Goal: Task Accomplishment & Management: Use online tool/utility

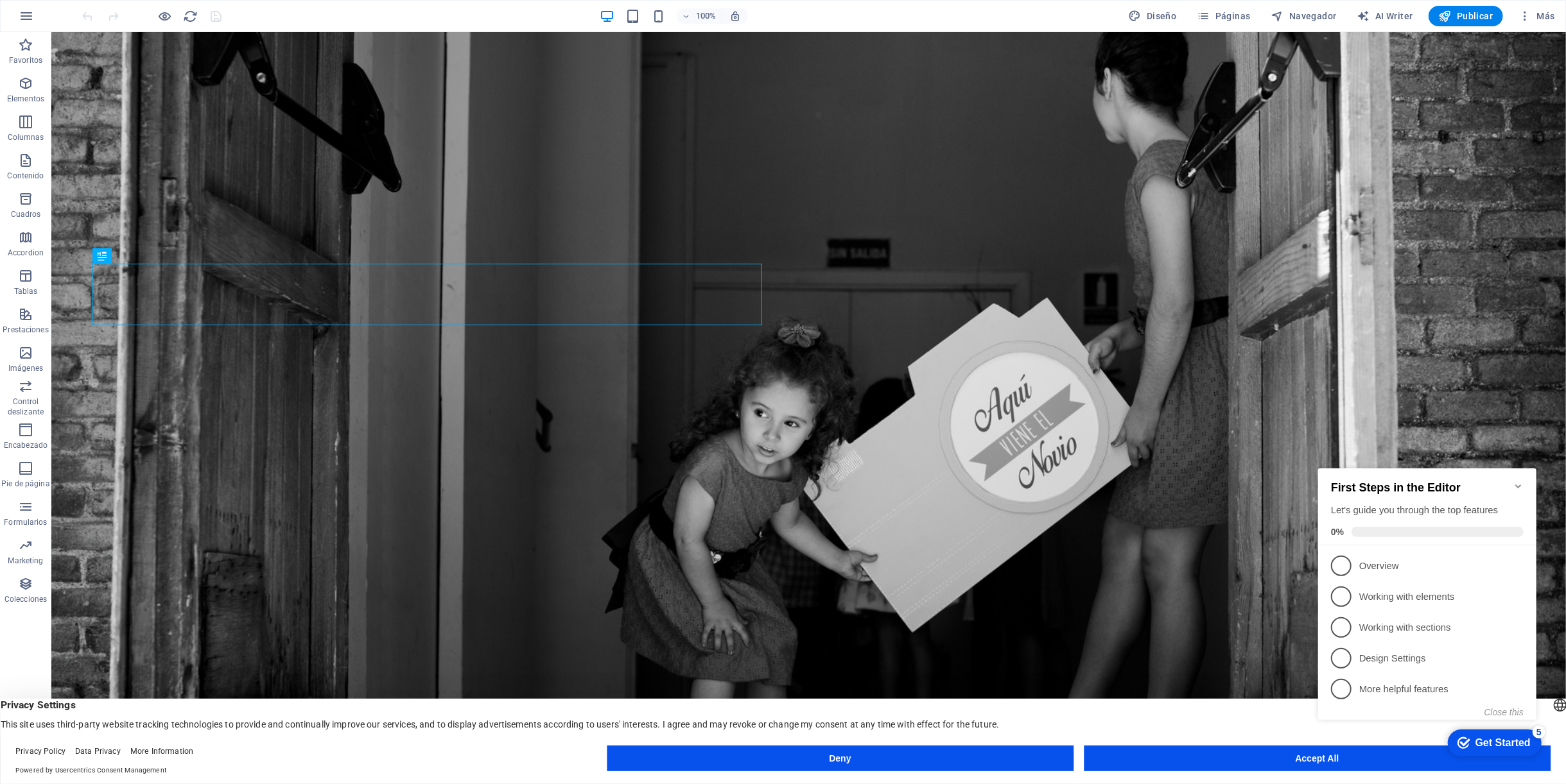
click div "checkmark Get Started 5 First Steps in the Editor Let's guide you through the t…"
click at [1514, 480] on icon "Minimize checklist" at bounding box center [1518, 485] width 10 height 10
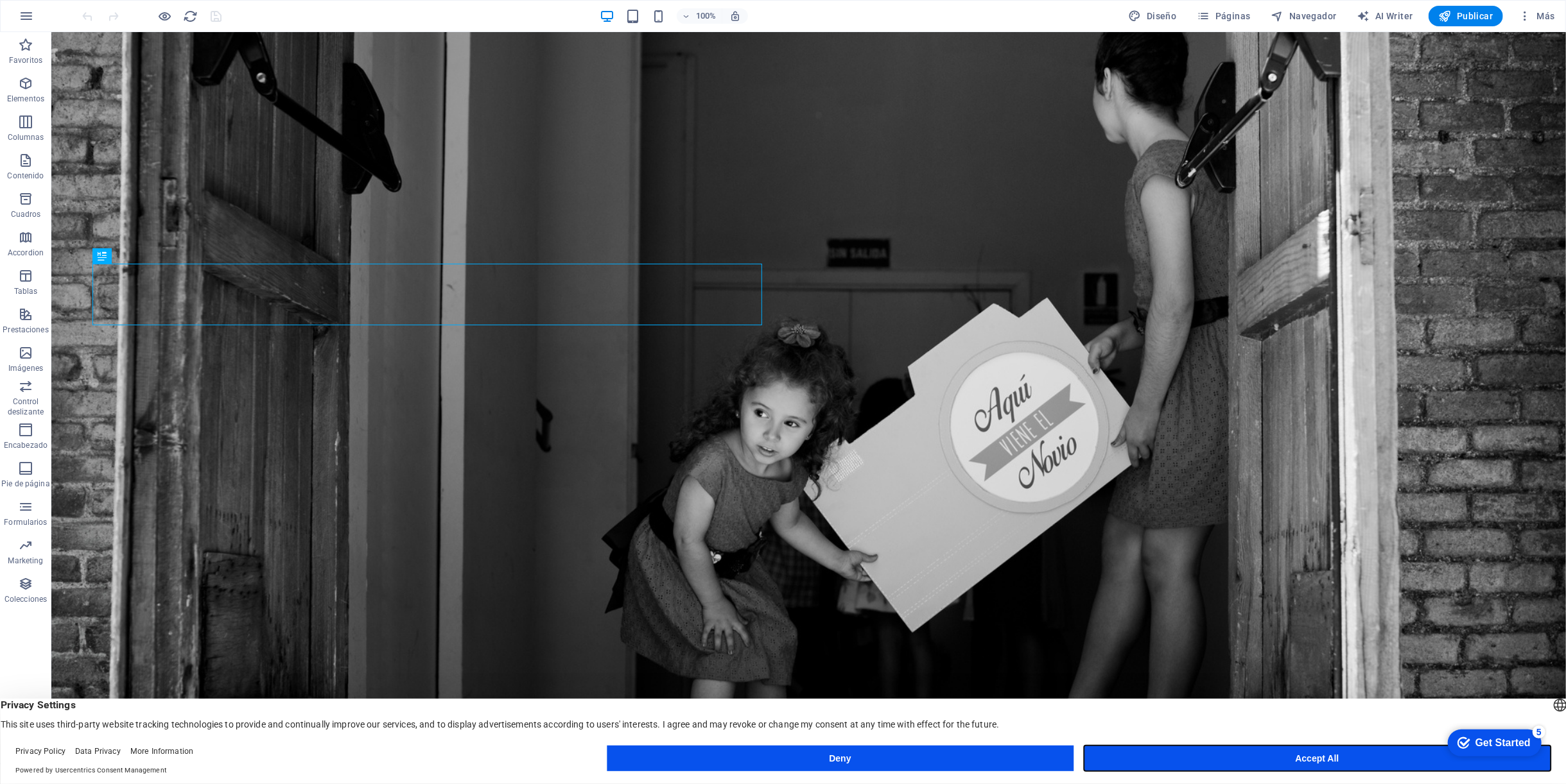
click at [1255, 754] on button "Accept All" at bounding box center [1317, 759] width 467 height 26
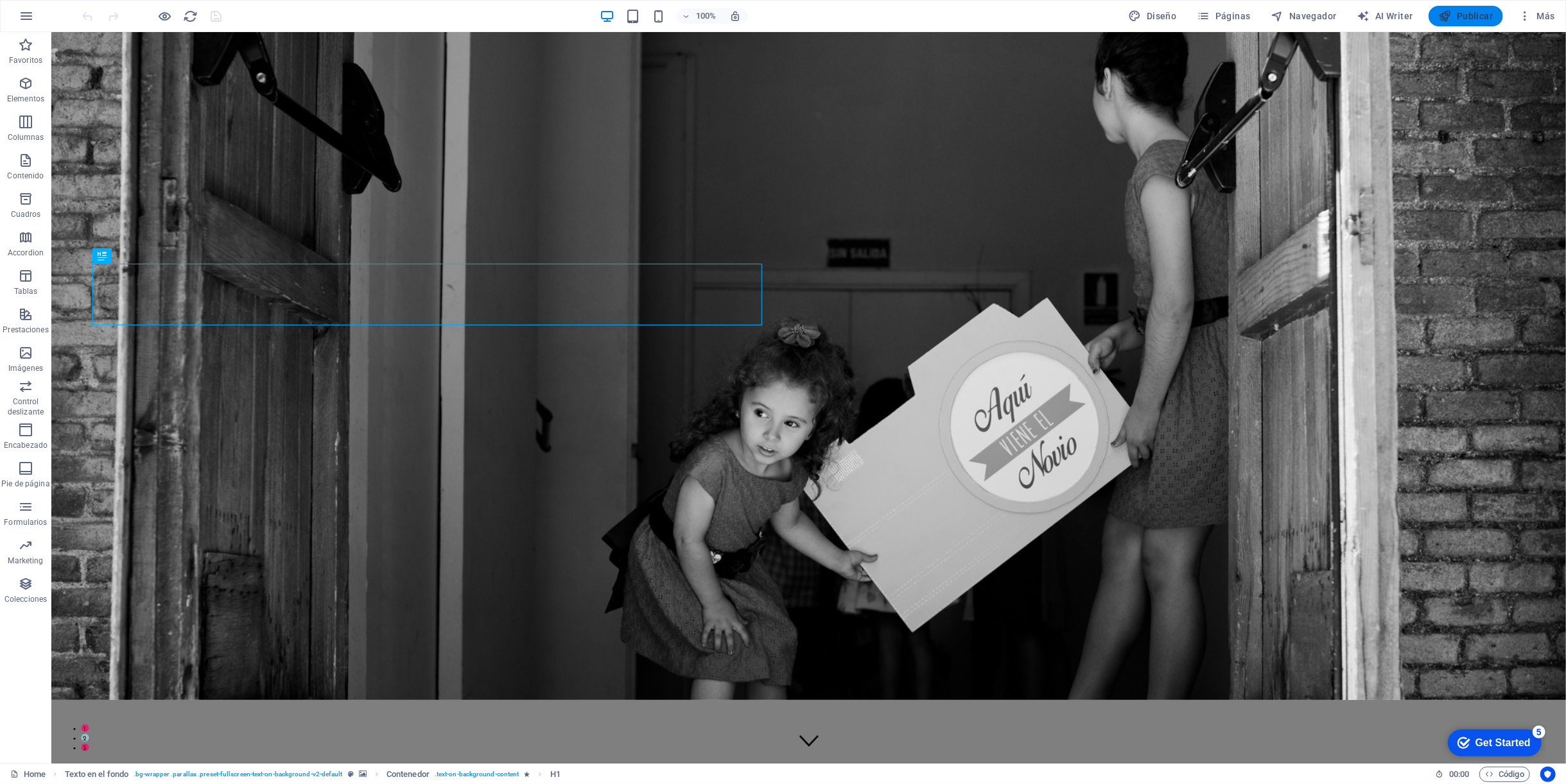
click at [1458, 18] on span "Publicar" at bounding box center [1466, 16] width 55 height 13
click at [1539, 15] on span "Más" at bounding box center [1536, 16] width 36 height 13
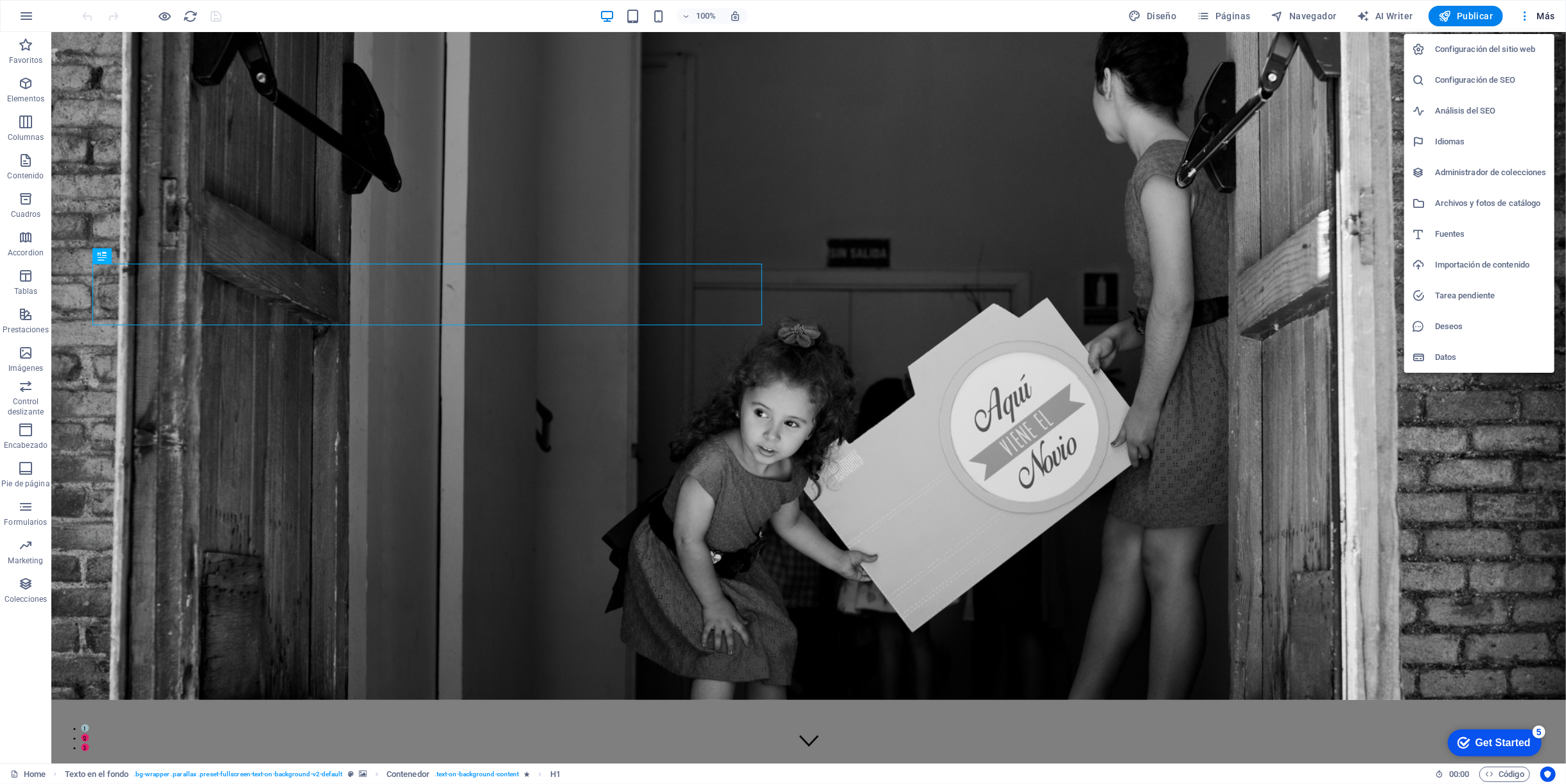
click at [1518, 42] on h6 "Configuración del sitio web" at bounding box center [1490, 49] width 111 height 15
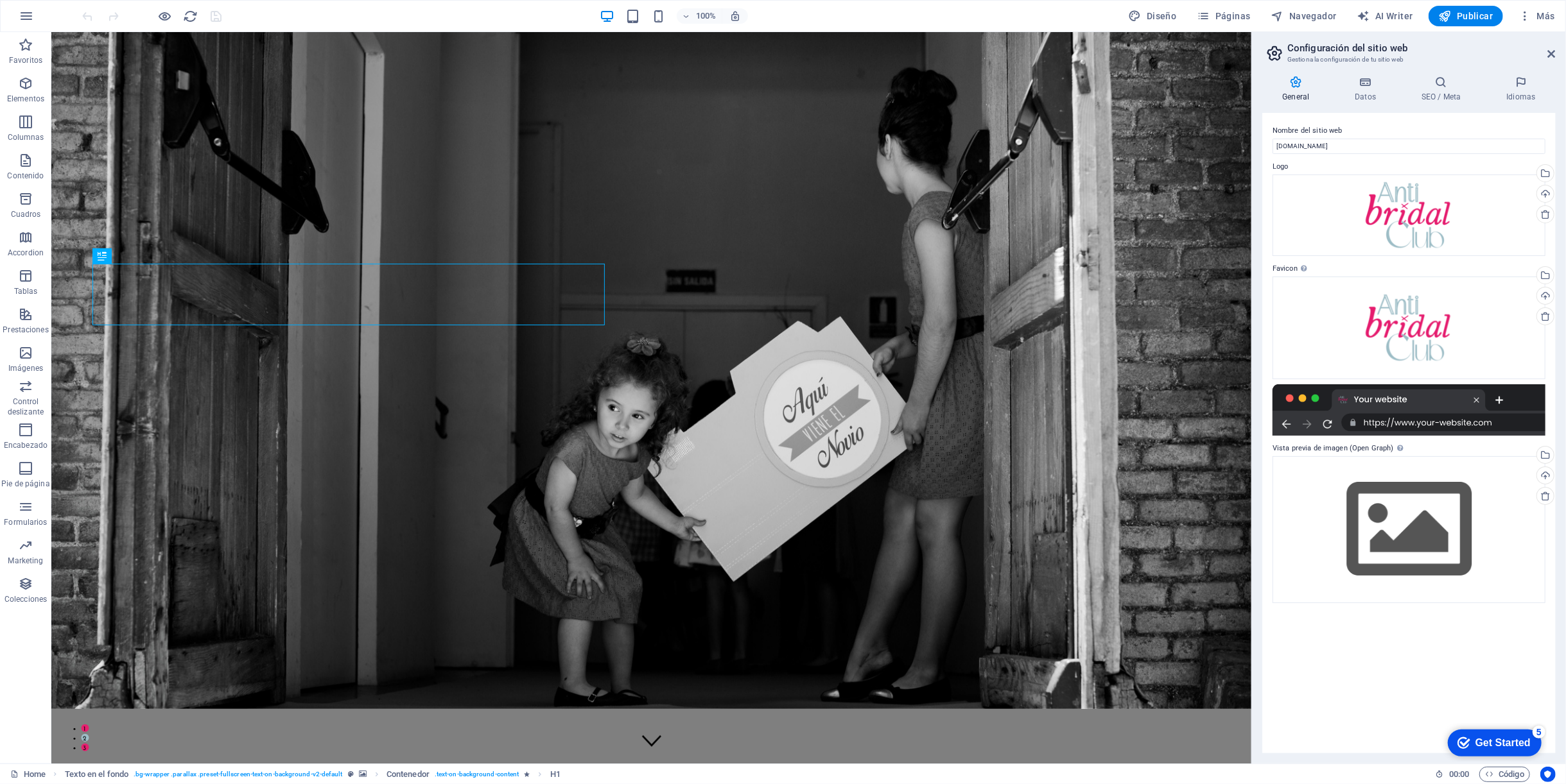
click at [1479, 736] on div "Get Started" at bounding box center [1502, 742] width 55 height 11
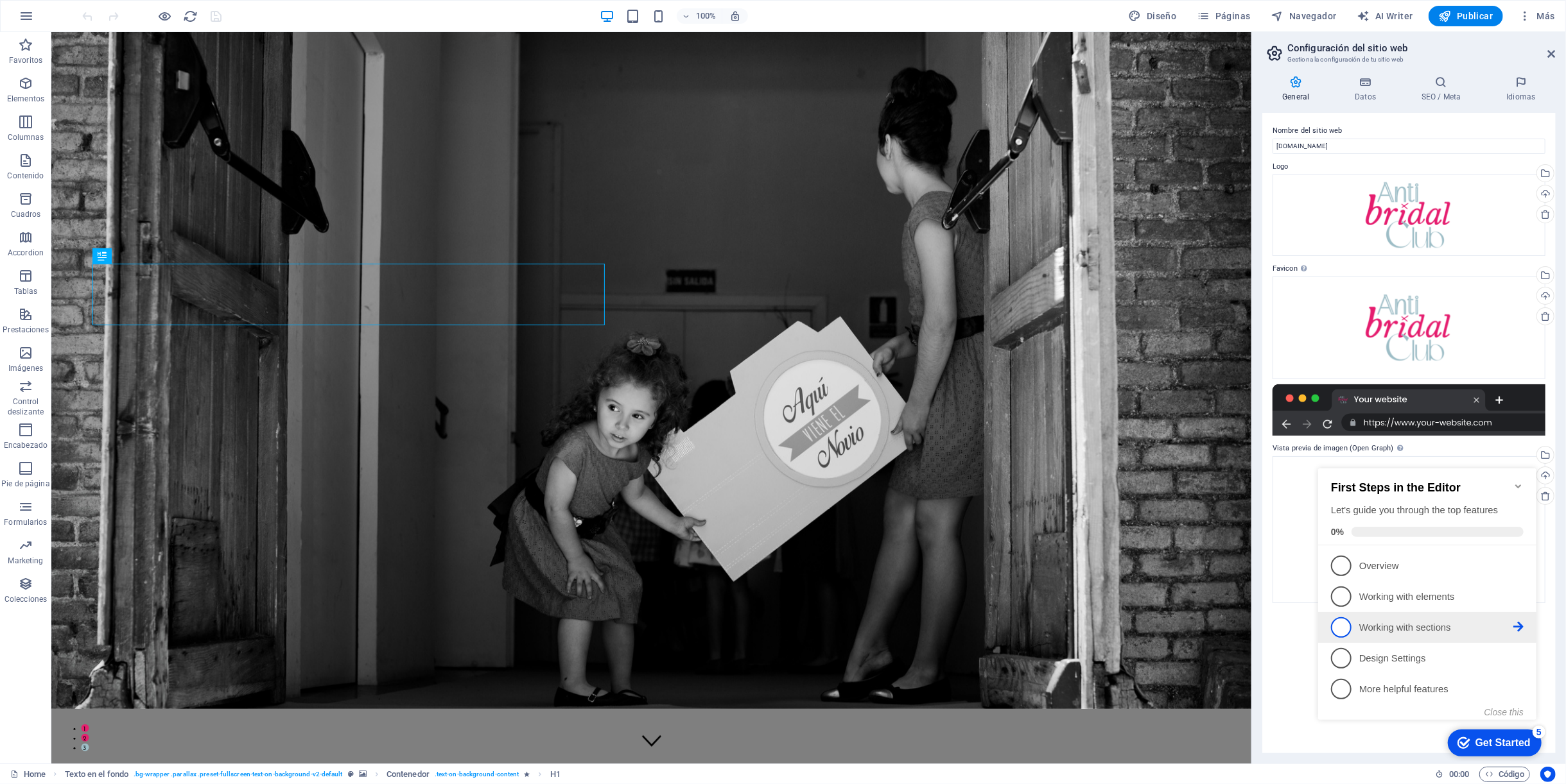
click at [1342, 619] on span "3" at bounding box center [1340, 627] width 20 height 20
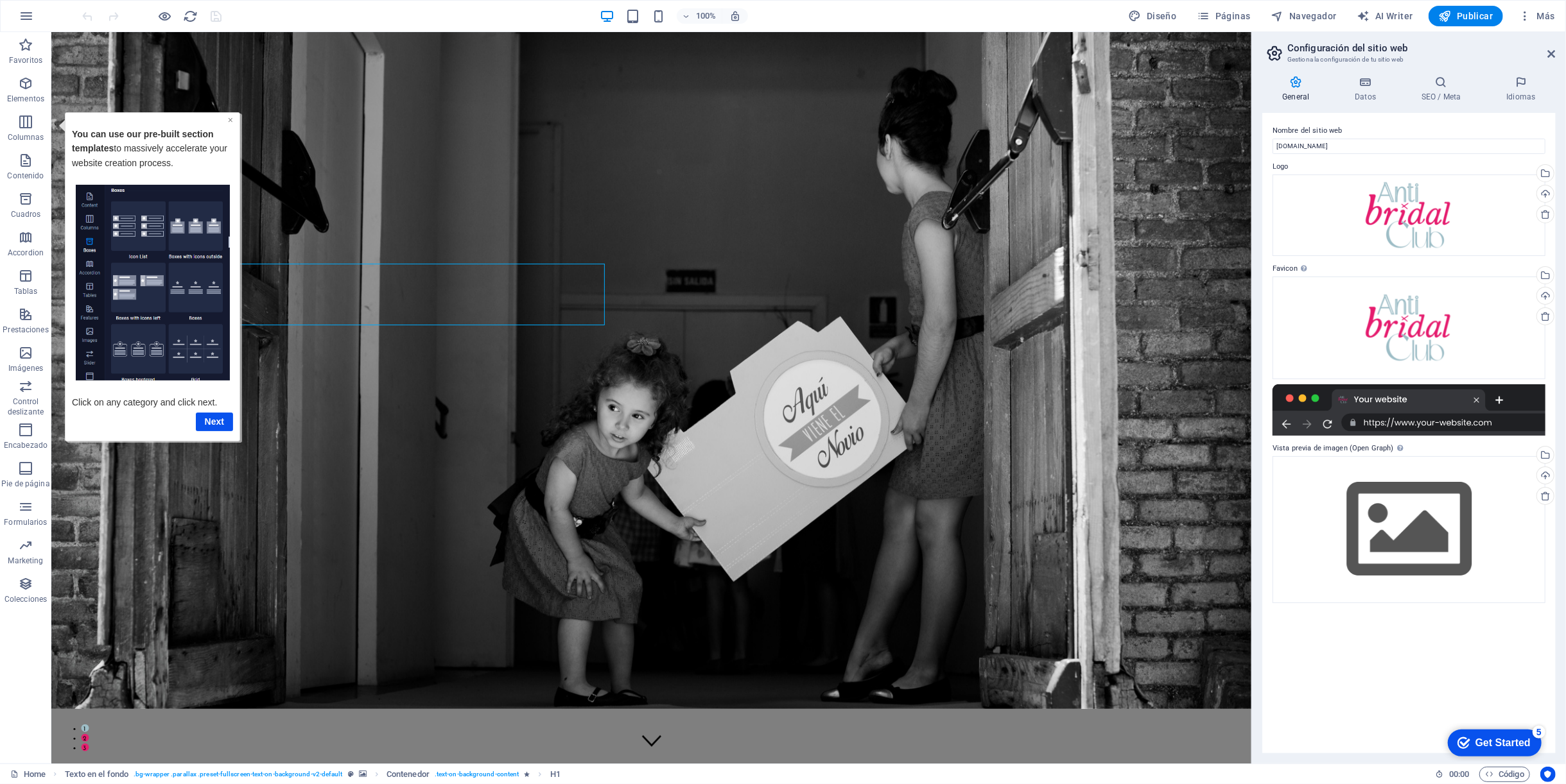
drag, startPoint x: 228, startPoint y: 117, endPoint x: 232, endPoint y: 199, distance: 82.1
click at [228, 117] on link "×" at bounding box center [229, 119] width 5 height 10
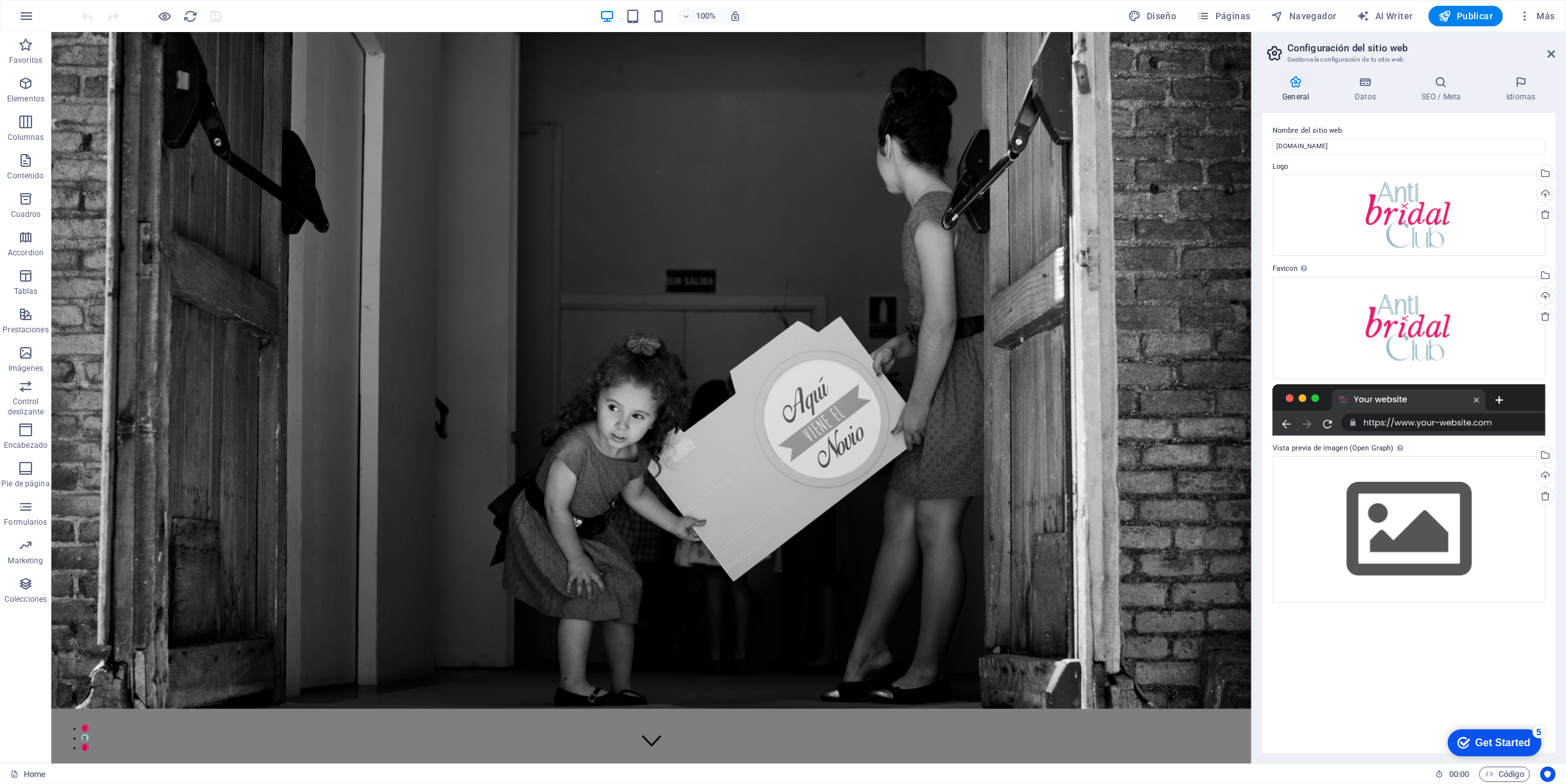
drag, startPoint x: 1547, startPoint y: 54, endPoint x: 1532, endPoint y: 48, distance: 16.2
click at [1547, 54] on header "Configuración del sitio web Gestiona la configuración de tu sitio web" at bounding box center [1410, 48] width 291 height 33
click at [1463, 19] on span "Publicar" at bounding box center [1466, 16] width 55 height 13
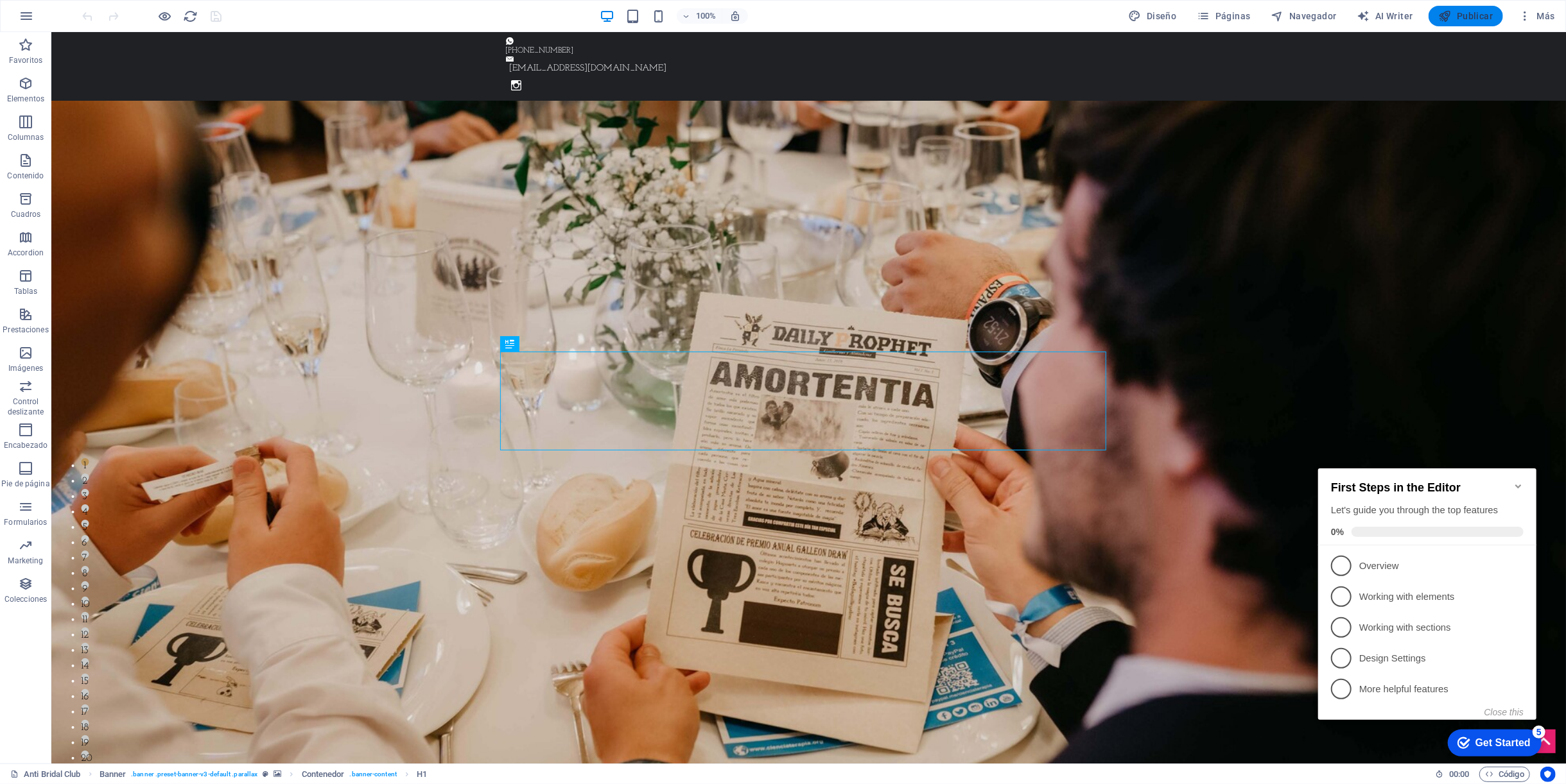
click at [1485, 19] on span "Publicar" at bounding box center [1466, 16] width 55 height 13
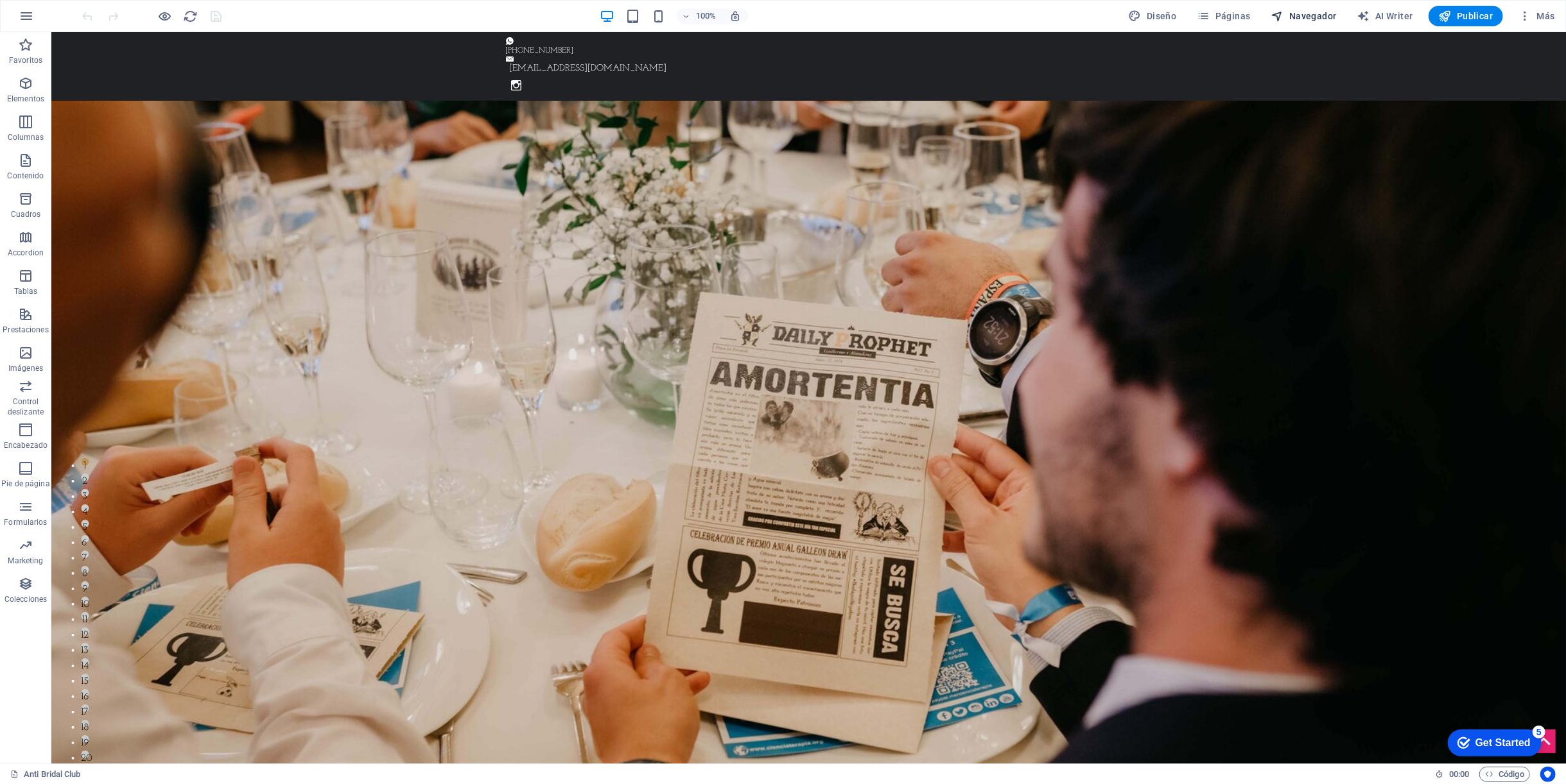
click at [1293, 14] on span "Navegador" at bounding box center [1304, 16] width 65 height 13
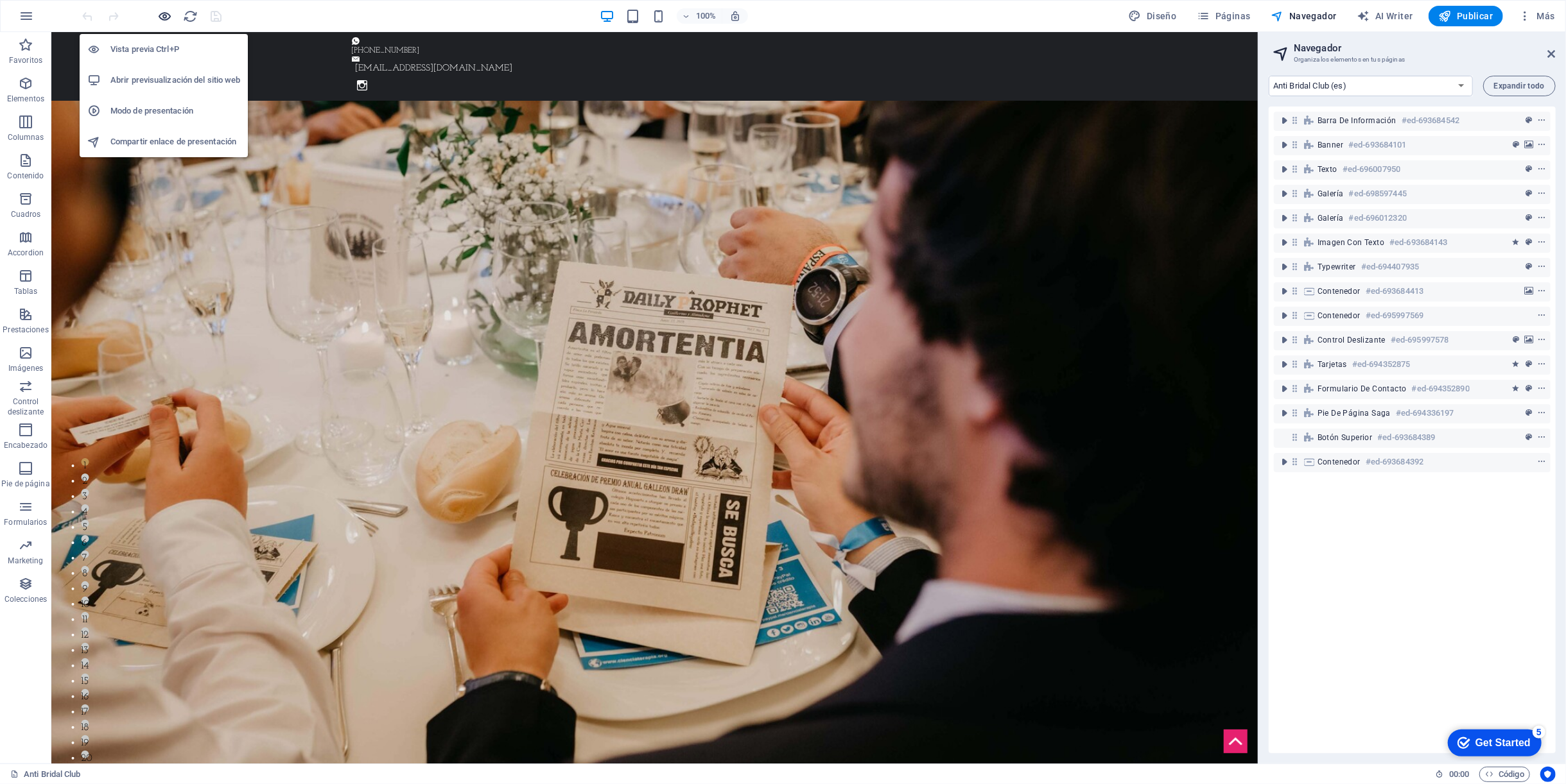
click at [166, 15] on icon "button" at bounding box center [166, 16] width 15 height 15
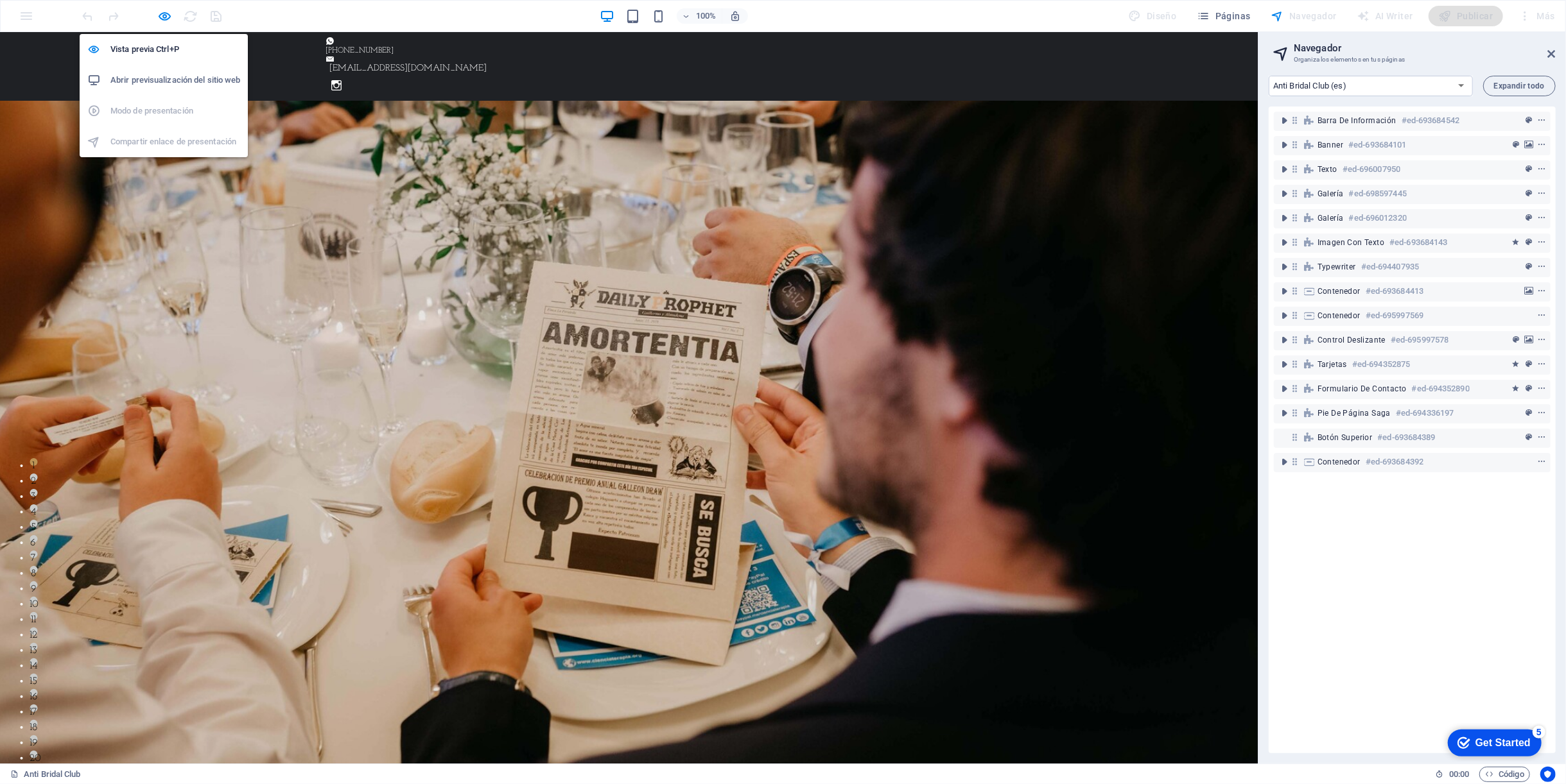
click at [149, 90] on li "Abrir previsualización del sitio web" at bounding box center [164, 80] width 168 height 31
click at [166, 15] on icon "button" at bounding box center [166, 16] width 15 height 15
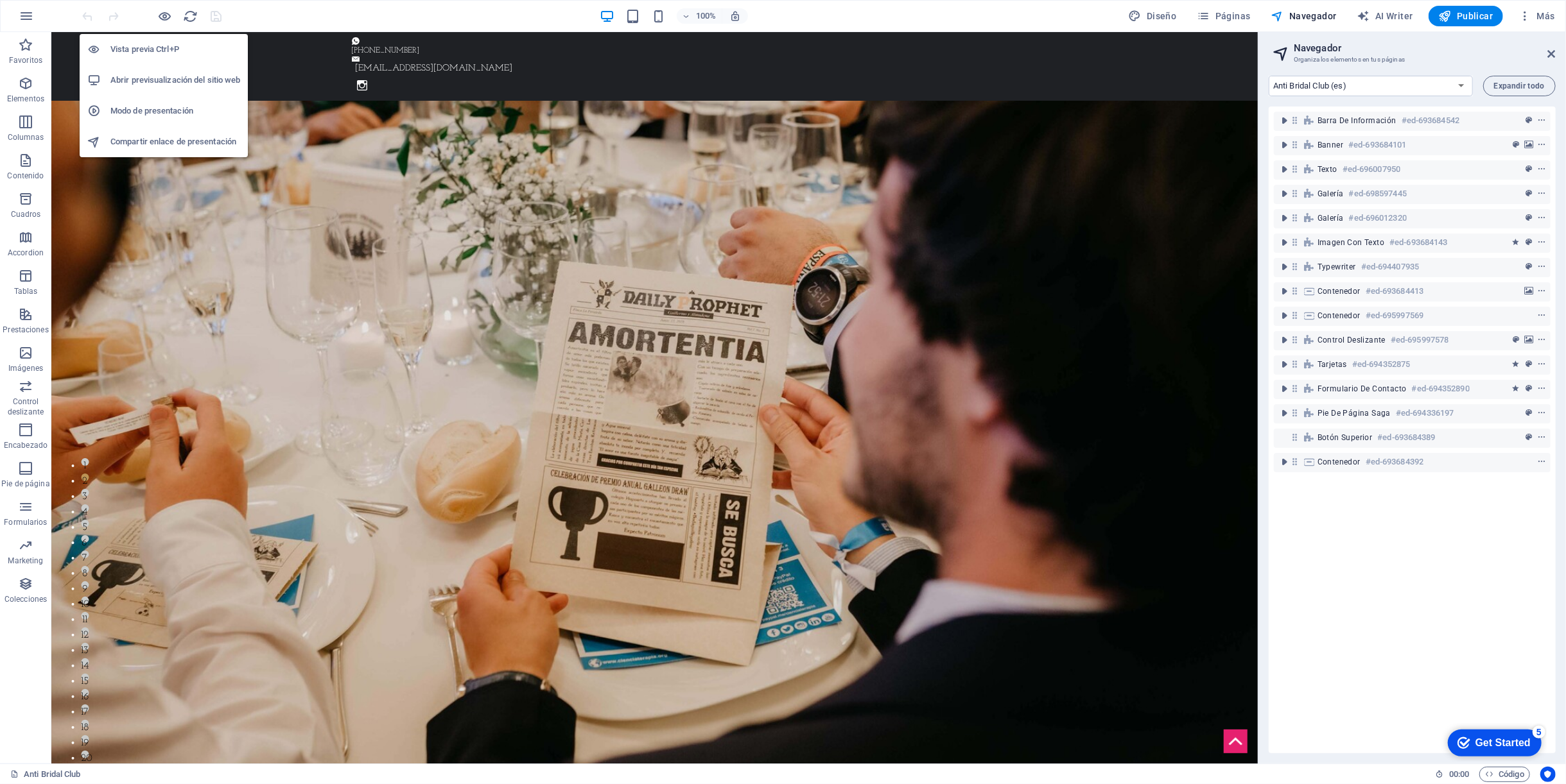
click at [166, 54] on h6 "Vista previa Ctrl+P" at bounding box center [175, 49] width 130 height 15
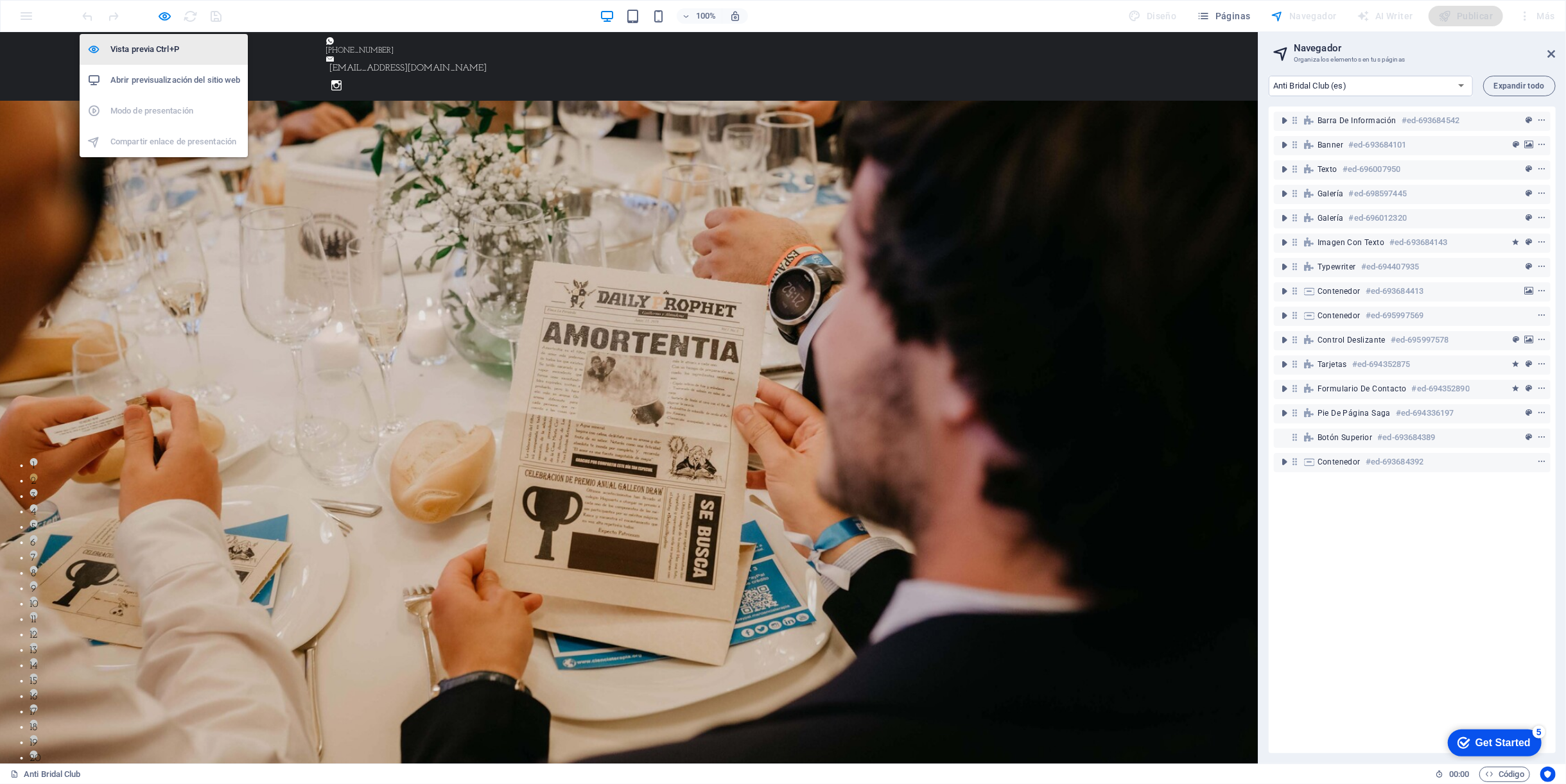
click at [166, 50] on h6 "Vista previa Ctrl+P" at bounding box center [175, 49] width 130 height 15
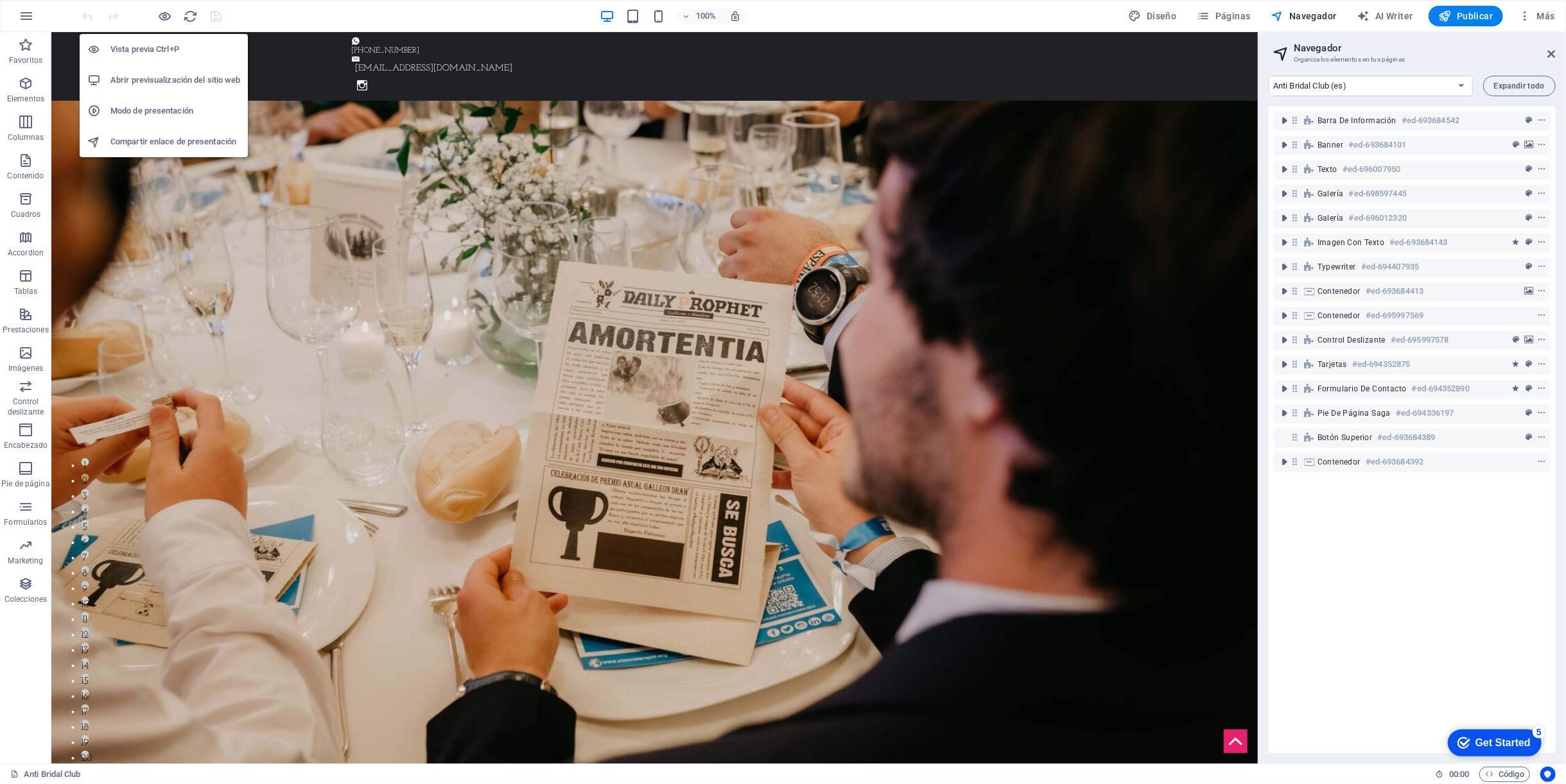
click at [166, 50] on h6 "Vista previa Ctrl+P" at bounding box center [175, 49] width 130 height 15
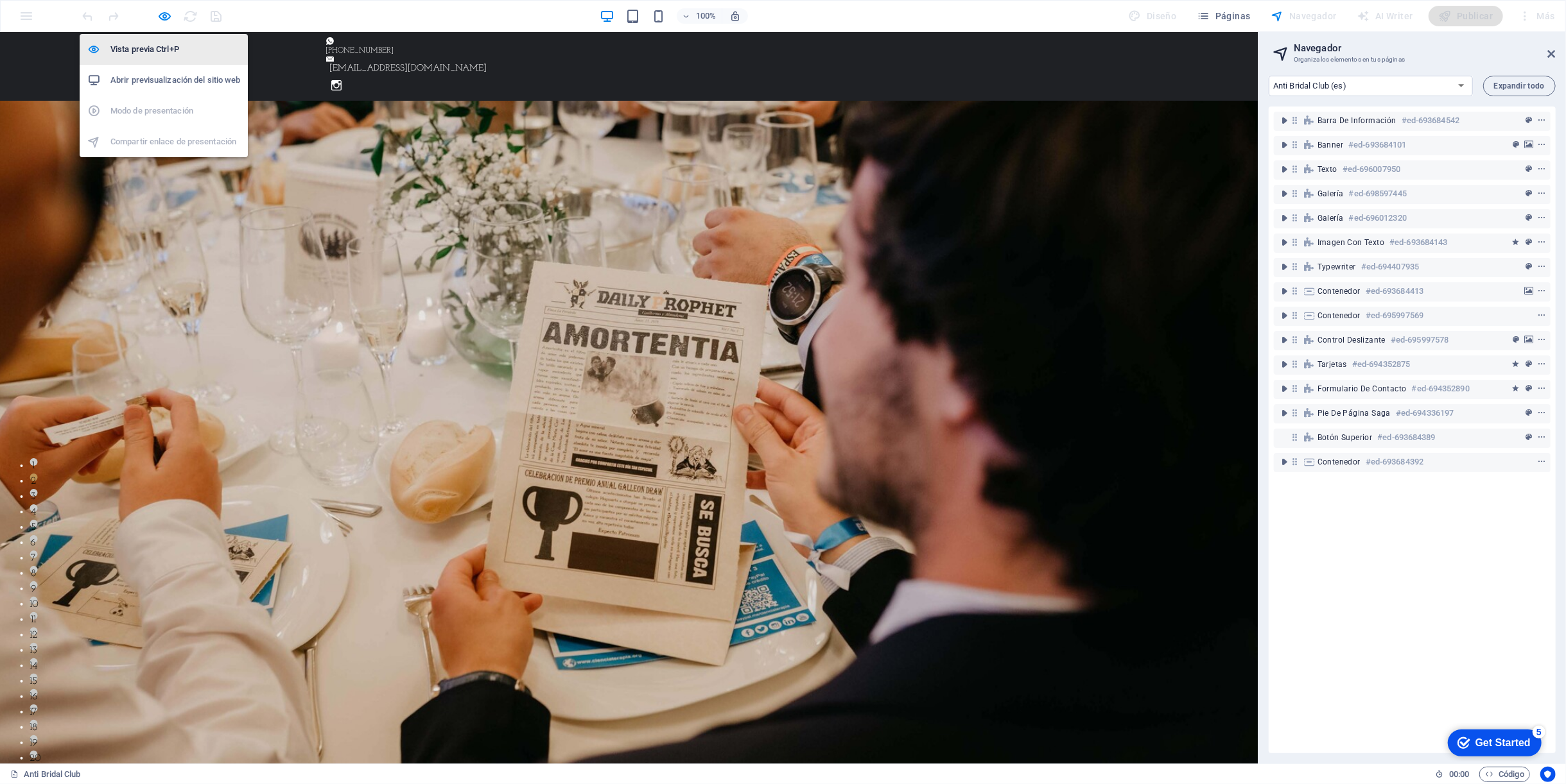
click at [166, 50] on h6 "Vista previa Ctrl+P" at bounding box center [175, 49] width 130 height 15
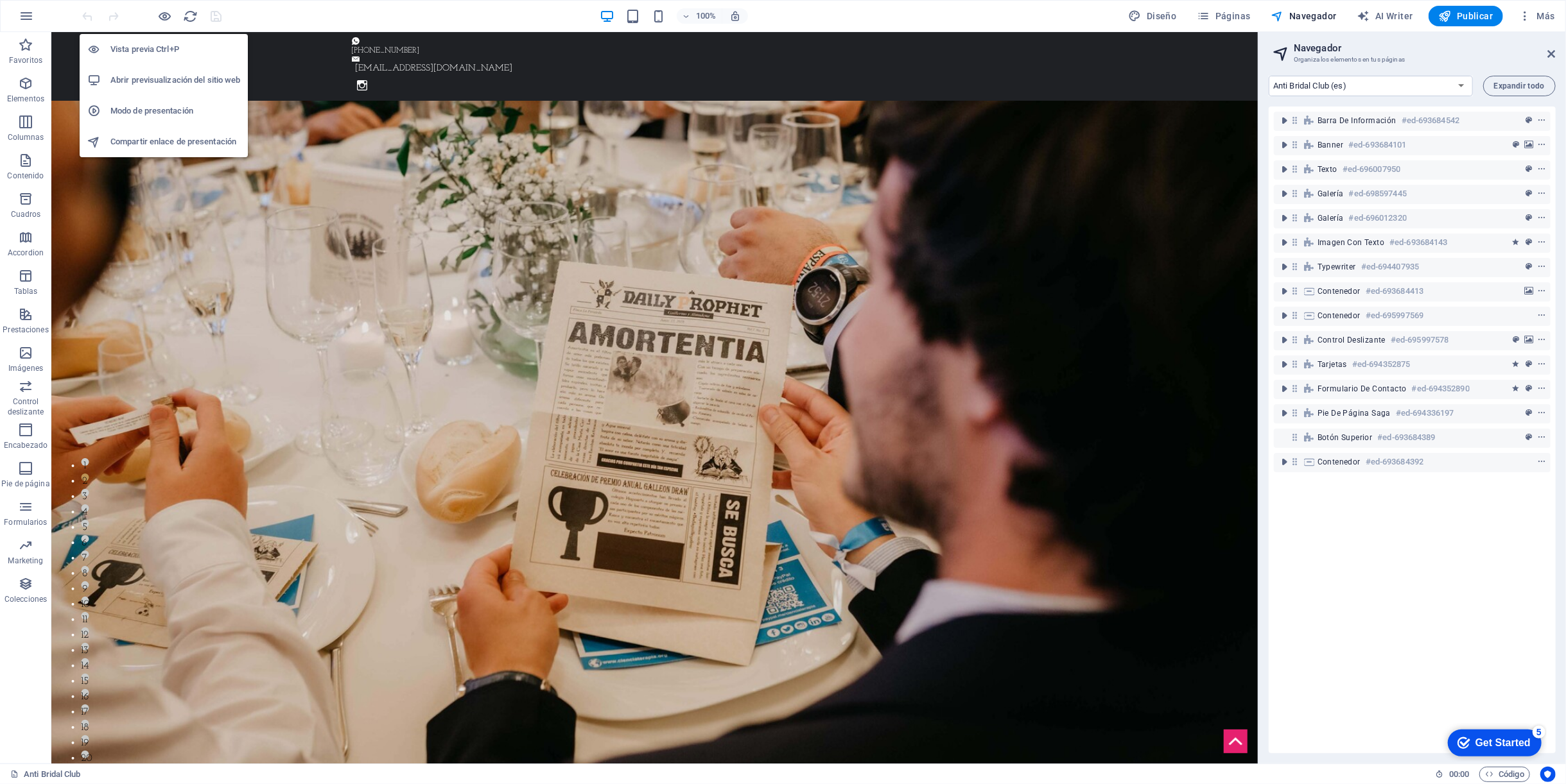
click at [199, 136] on h6 "Compartir enlace de presentación" at bounding box center [175, 141] width 130 height 15
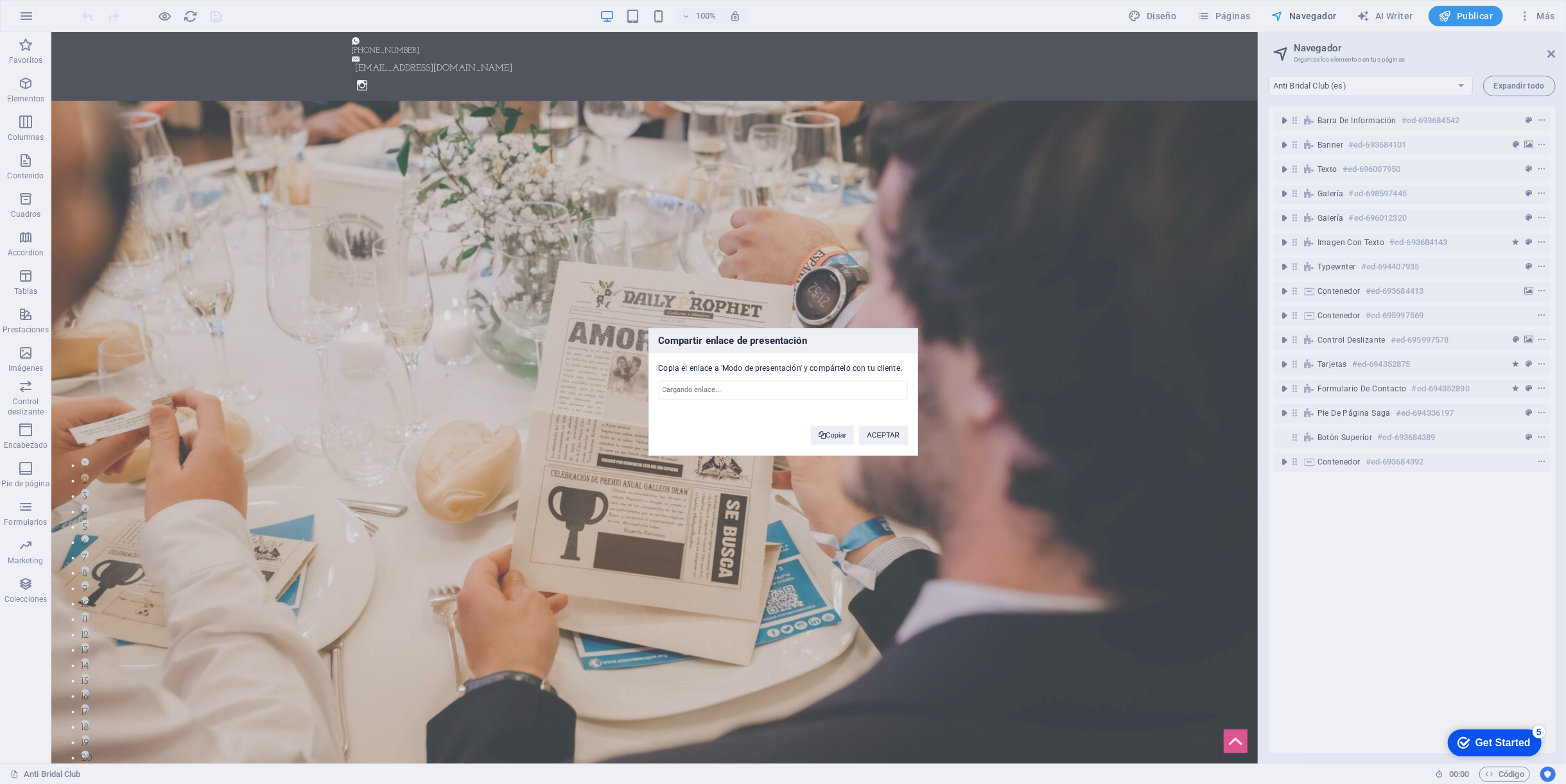
type input "[URL][DOMAIN_NAME]"
click at [819, 434] on span at bounding box center [821, 436] width 7 height 7
click at [887, 440] on button "ACEPTAR" at bounding box center [883, 436] width 48 height 19
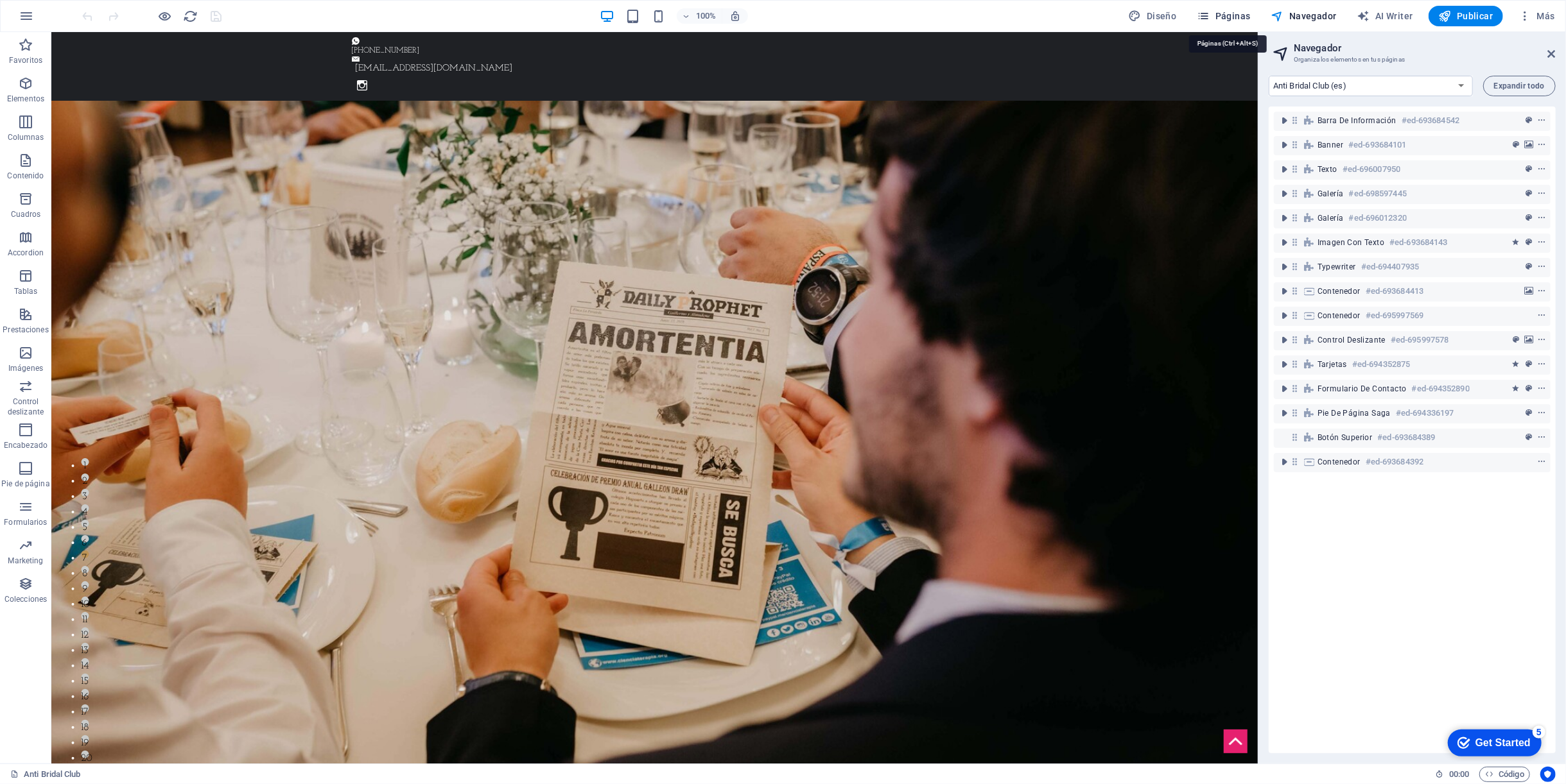
click at [1241, 16] on span "Páginas" at bounding box center [1224, 16] width 53 height 13
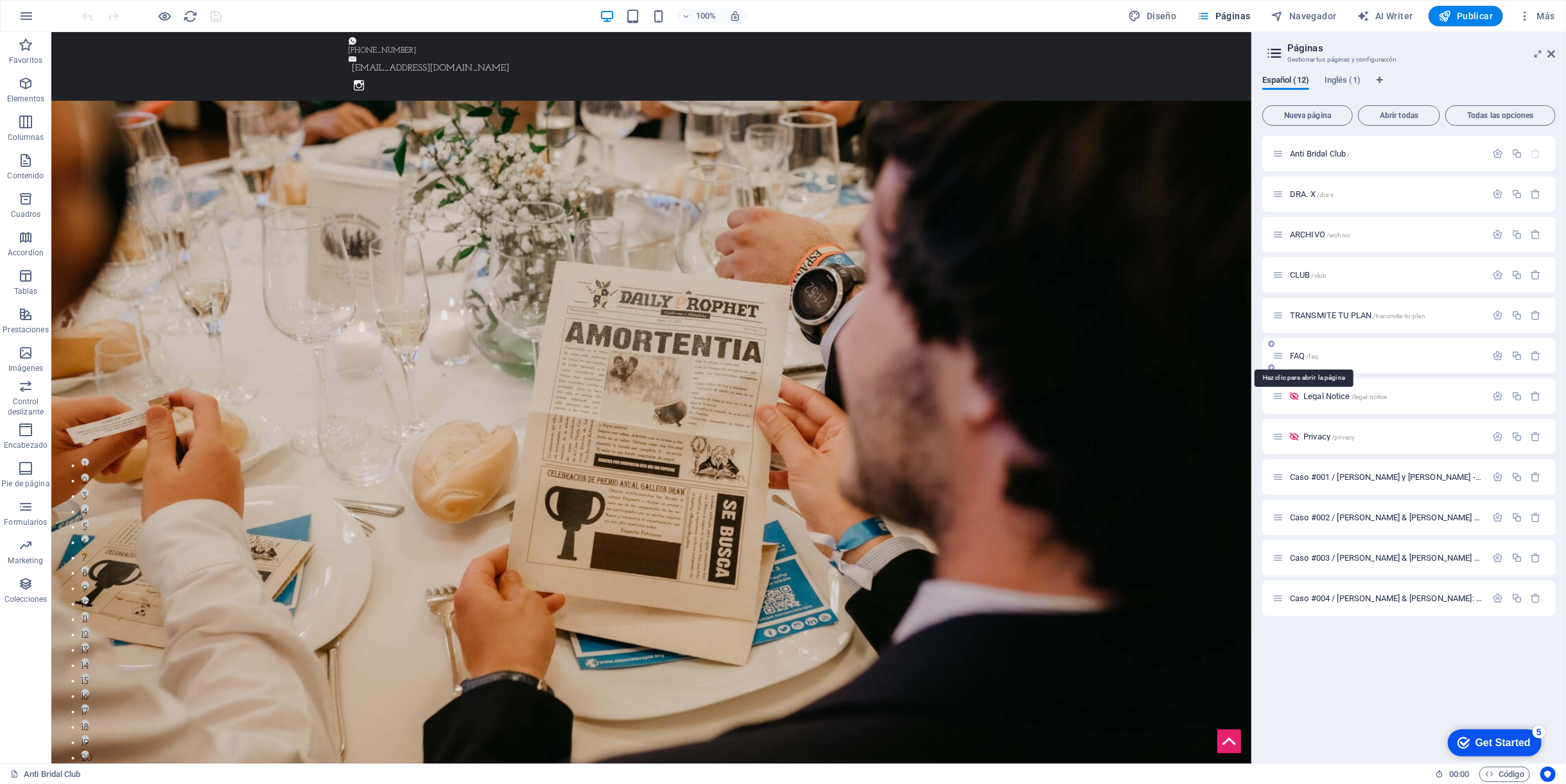
click at [1298, 355] on span "FAQ /faq" at bounding box center [1304, 356] width 28 height 10
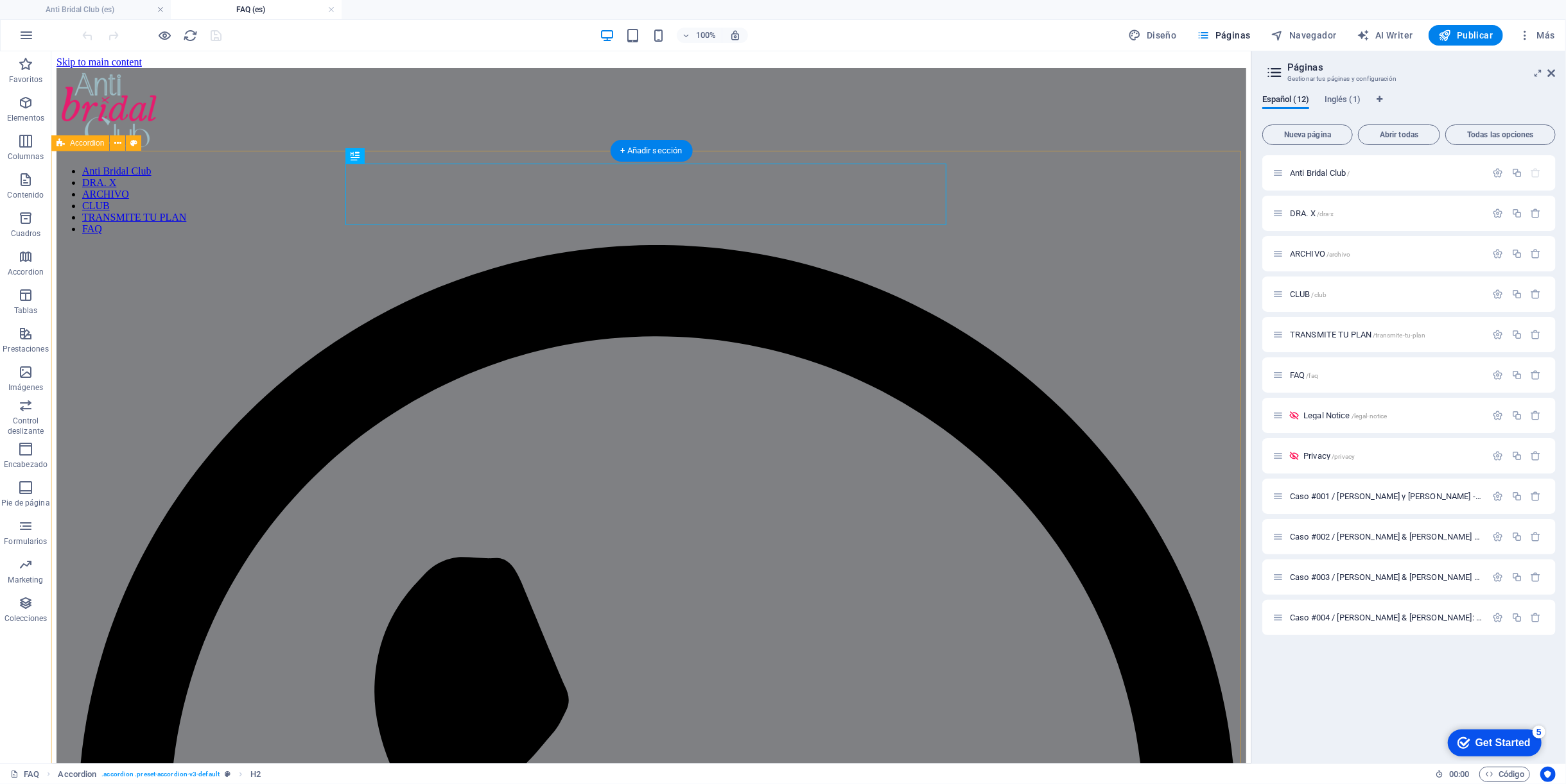
scroll to position [71, 0]
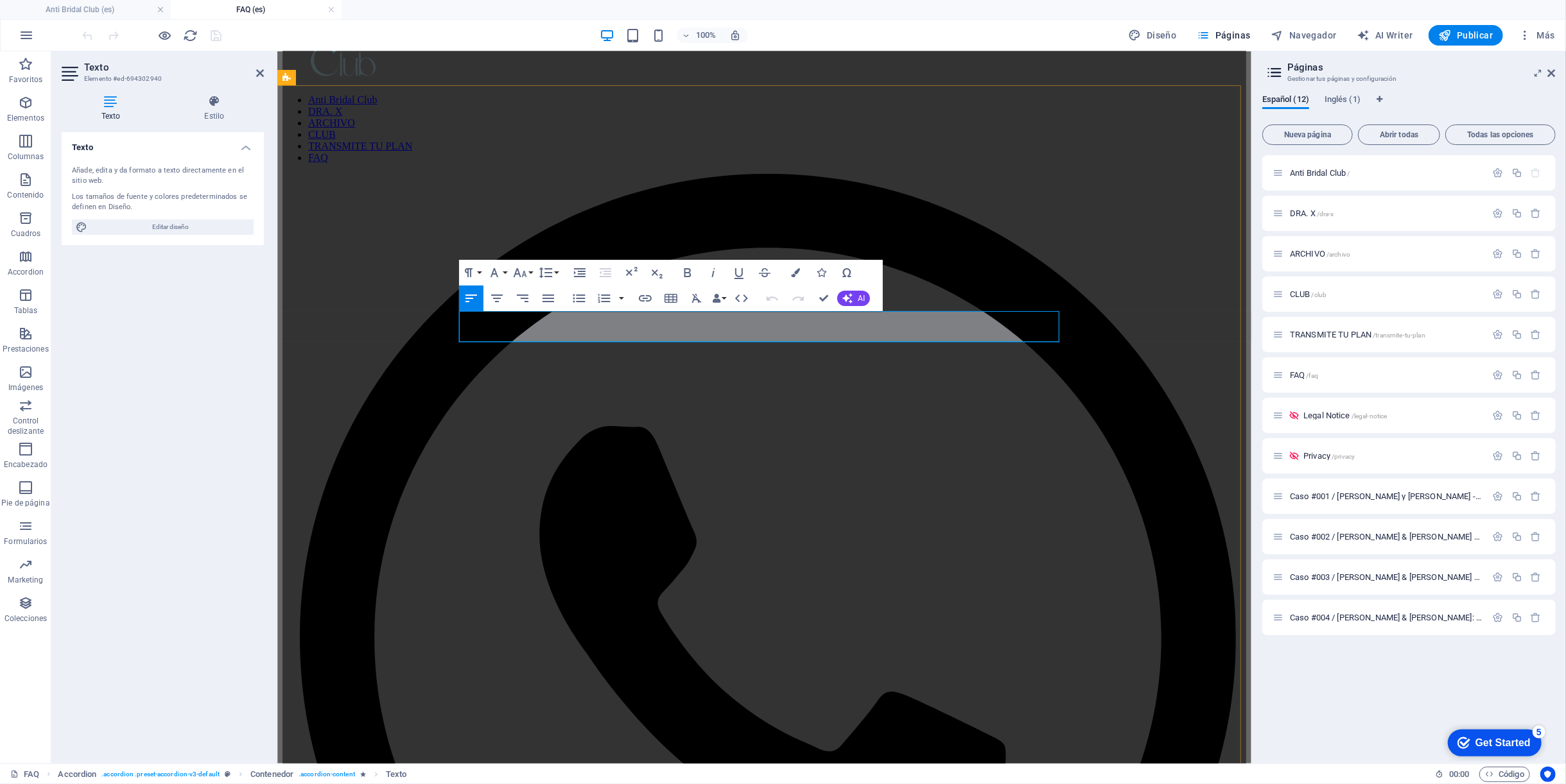
drag, startPoint x: 989, startPoint y: 331, endPoint x: 451, endPoint y: 319, distance: 538.1
click at [851, 301] on icon "button" at bounding box center [847, 298] width 10 height 10
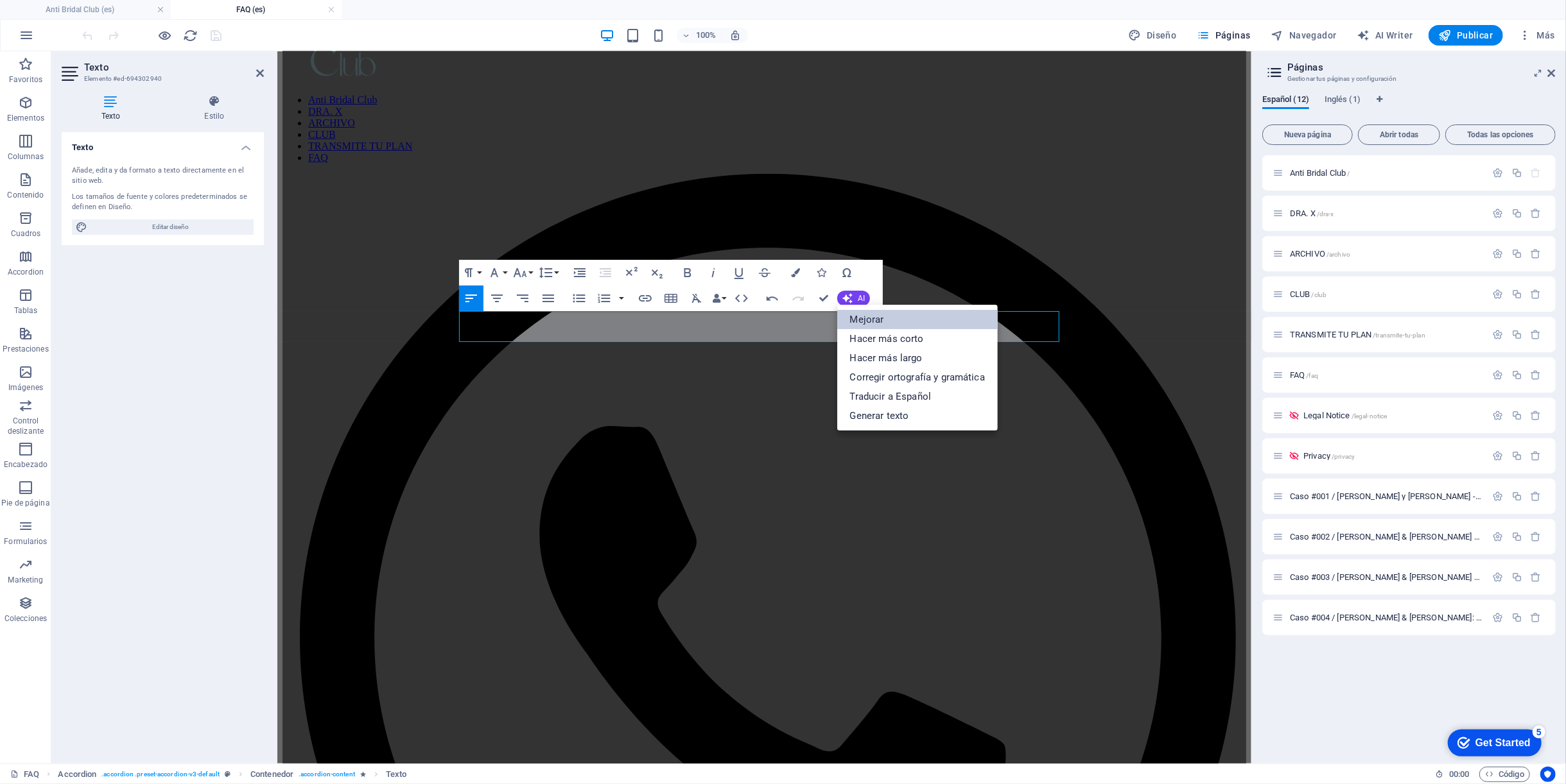
click at [880, 317] on link "Mejorar" at bounding box center [917, 320] width 161 height 19
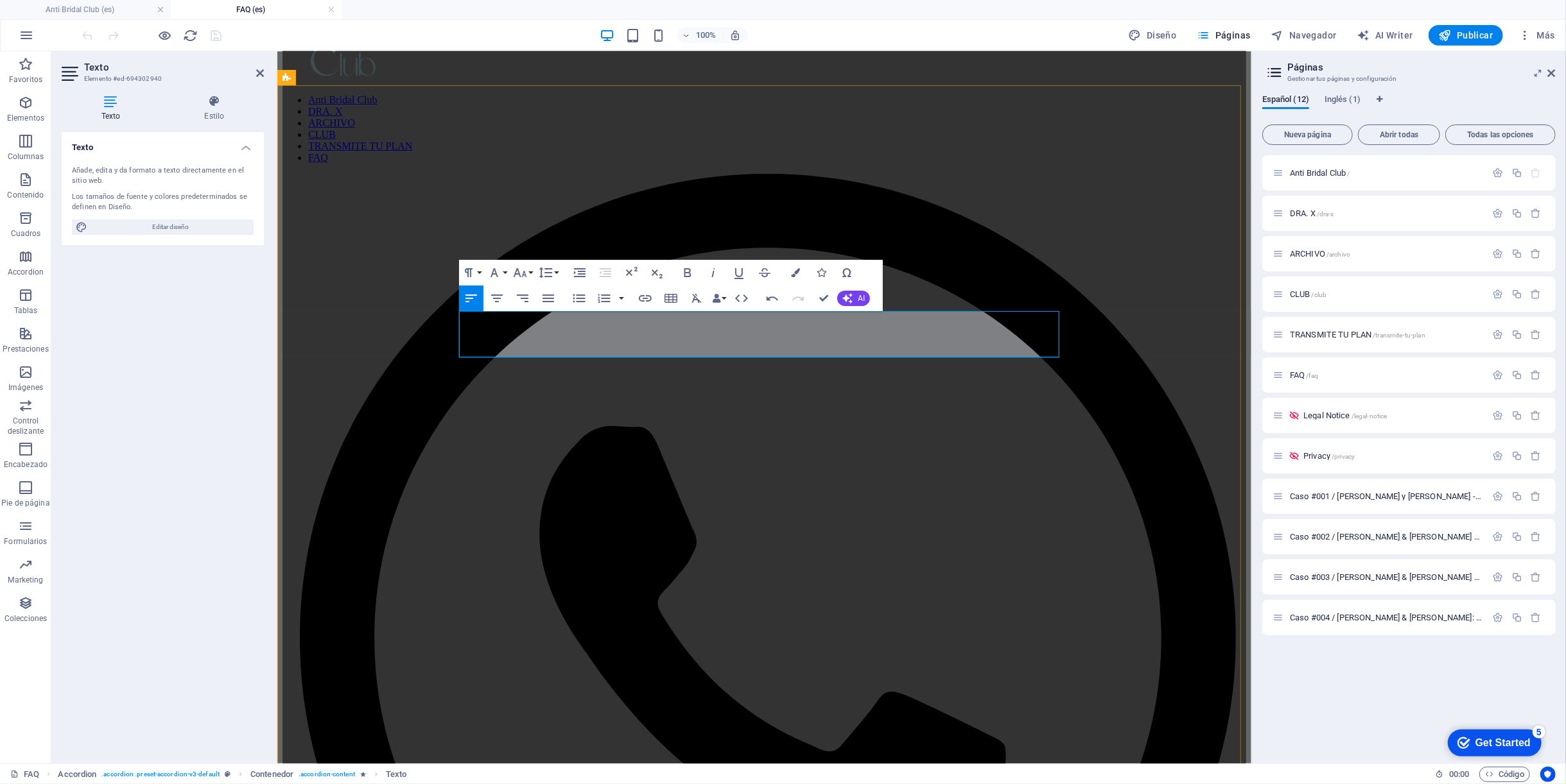
drag, startPoint x: 511, startPoint y: 350, endPoint x: 452, endPoint y: 322, distance: 65.3
click at [852, 293] on button "AI" at bounding box center [853, 298] width 33 height 15
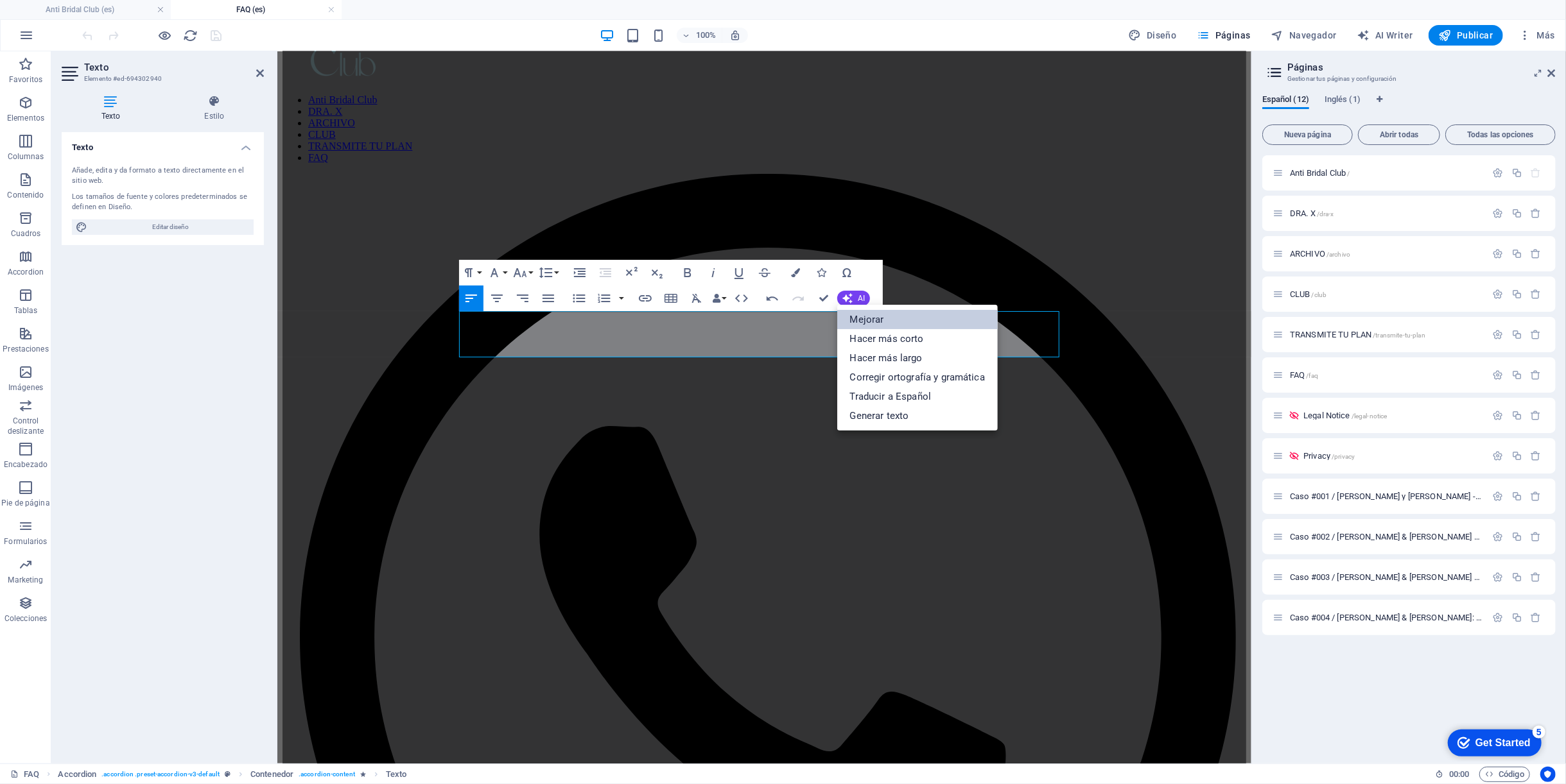
click at [928, 319] on link "Mejorar" at bounding box center [917, 320] width 161 height 19
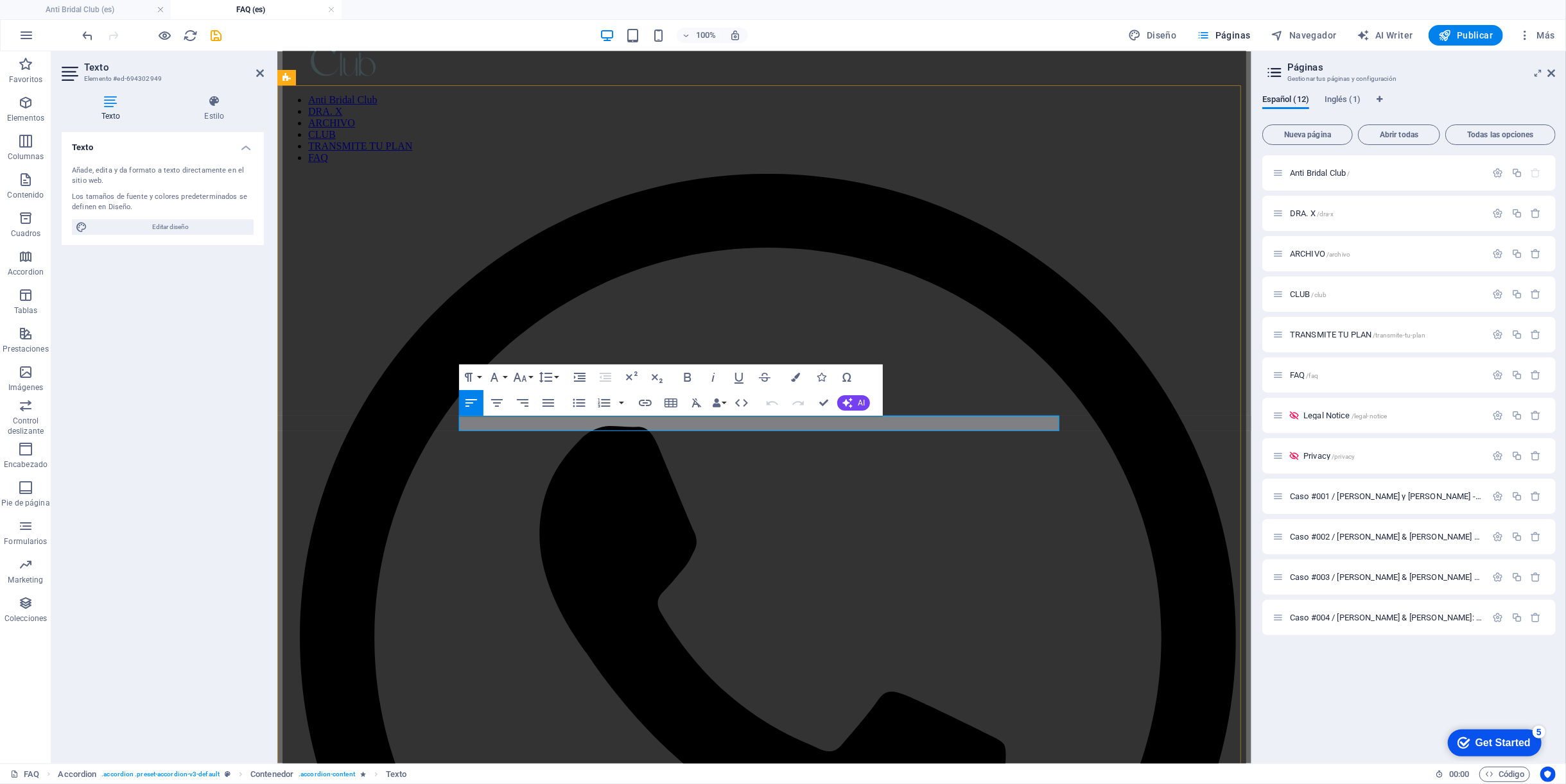
click strong "ARCHIVO"
click at [643, 399] on icon "button" at bounding box center [644, 403] width 15 height 15
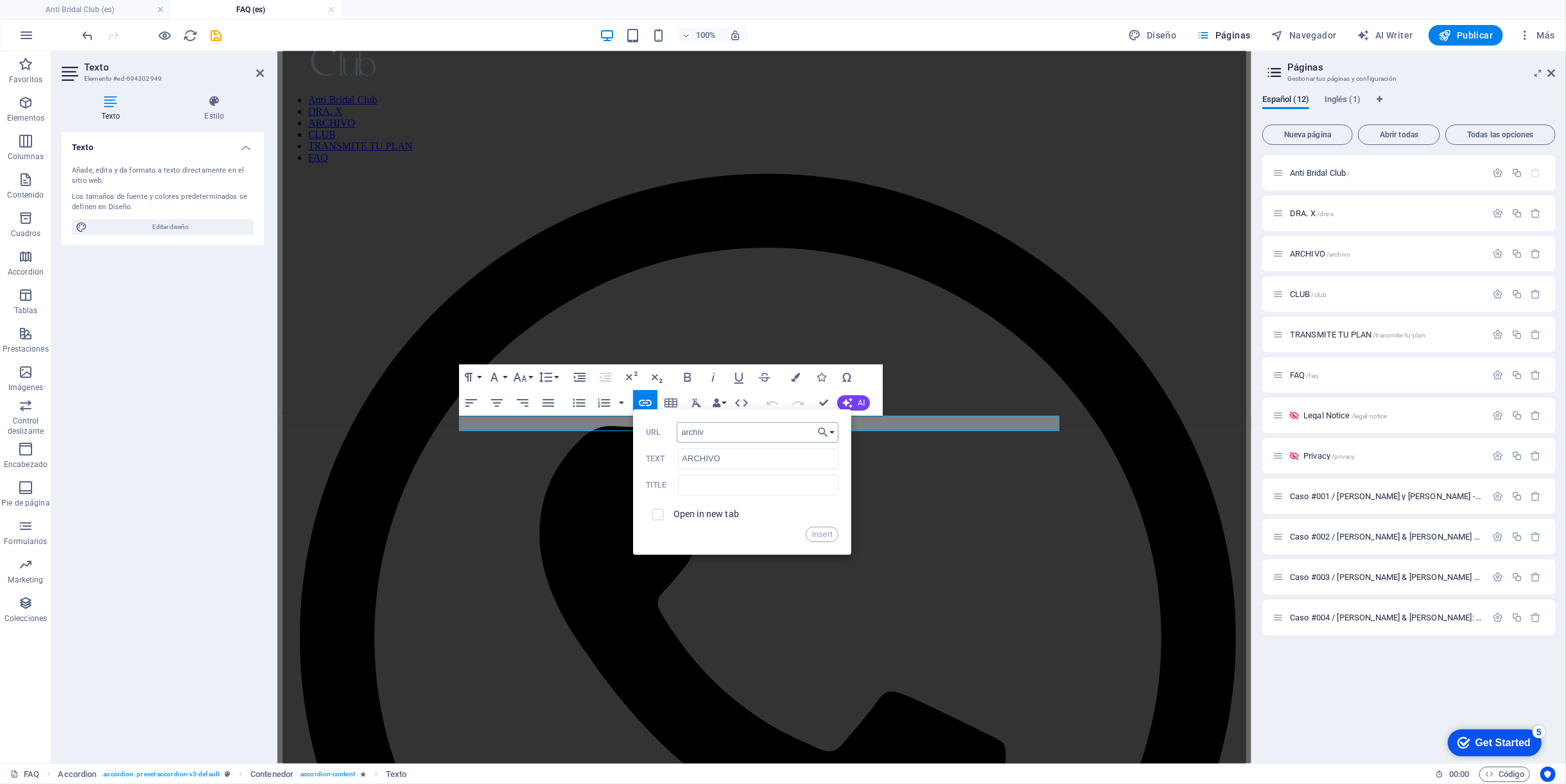
type input "archivo"
drag, startPoint x: 703, startPoint y: 434, endPoint x: 649, endPoint y: 434, distance: 54.0
click at [649, 434] on div "archivo URL" at bounding box center [742, 433] width 192 height 21
click at [834, 436] on button "Choose Link" at bounding box center [826, 432] width 24 height 20
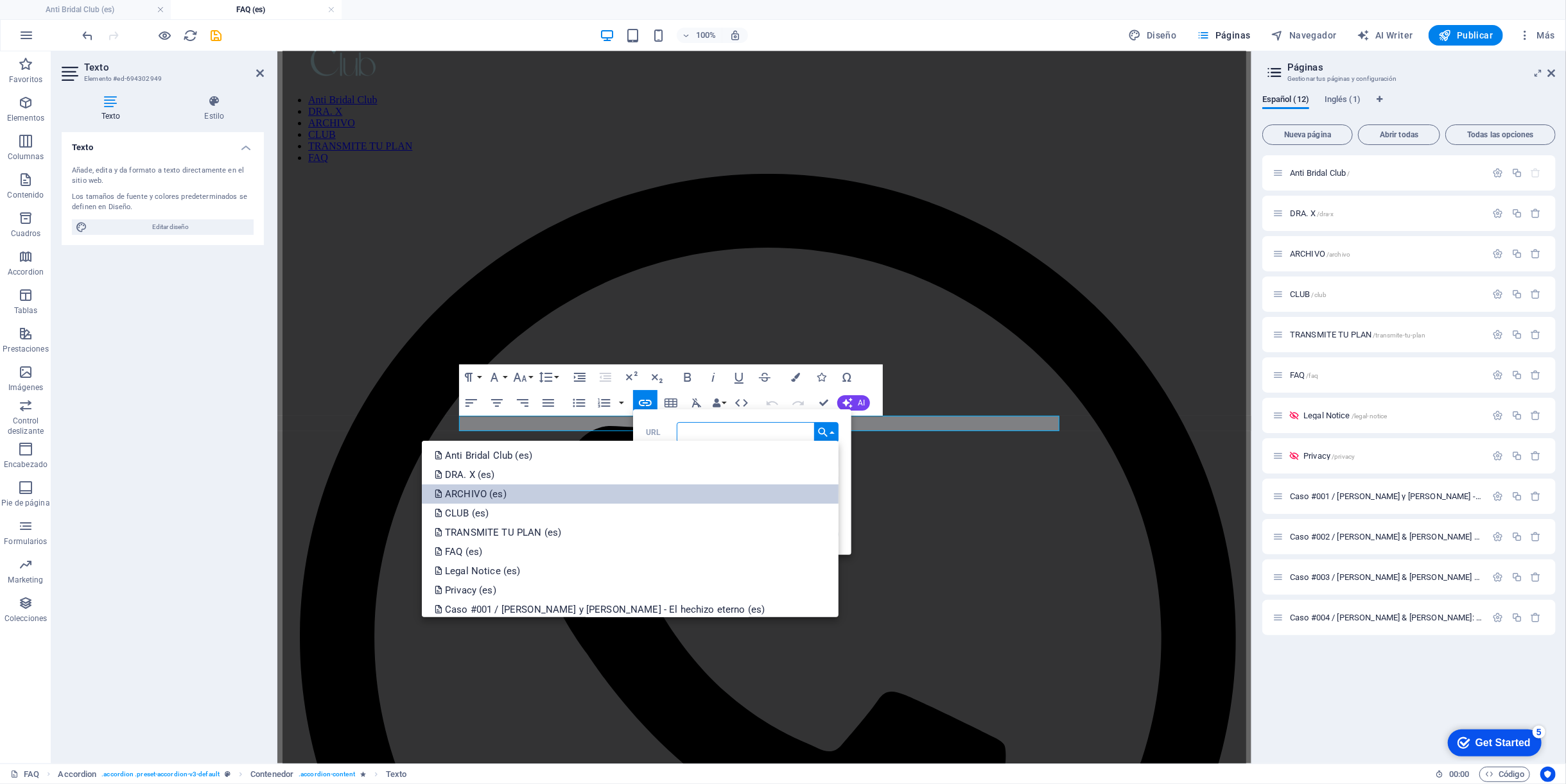
click at [608, 484] on link "ARCHIVO (es)" at bounding box center [630, 494] width 417 height 19
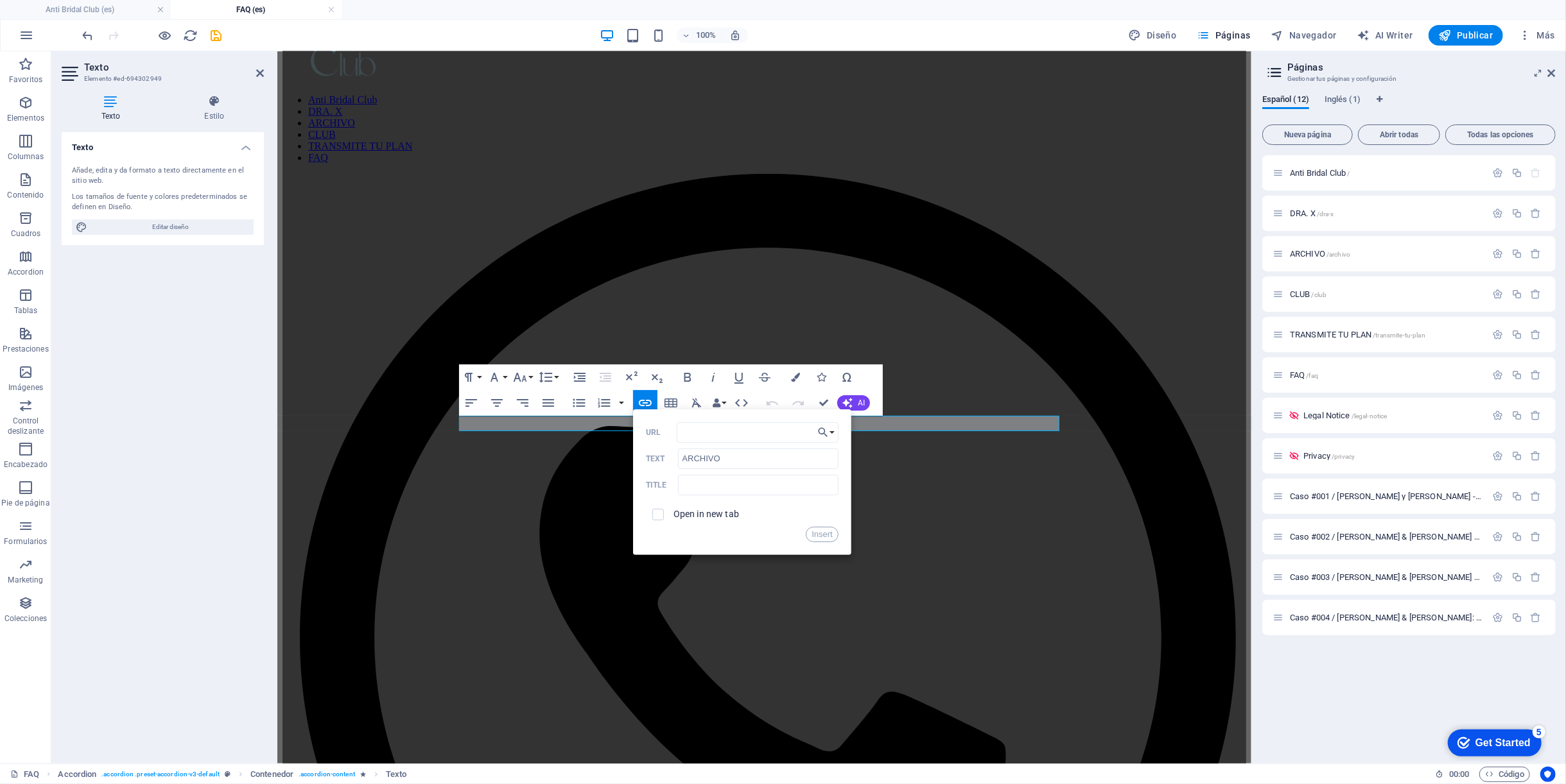
click at [664, 509] on span at bounding box center [658, 514] width 24 height 24
click at [658, 514] on input "checkbox" at bounding box center [656, 513] width 11 height 11
checkbox input "true"
click at [766, 487] on input "text" at bounding box center [758, 484] width 161 height 20
type input "Archivo"
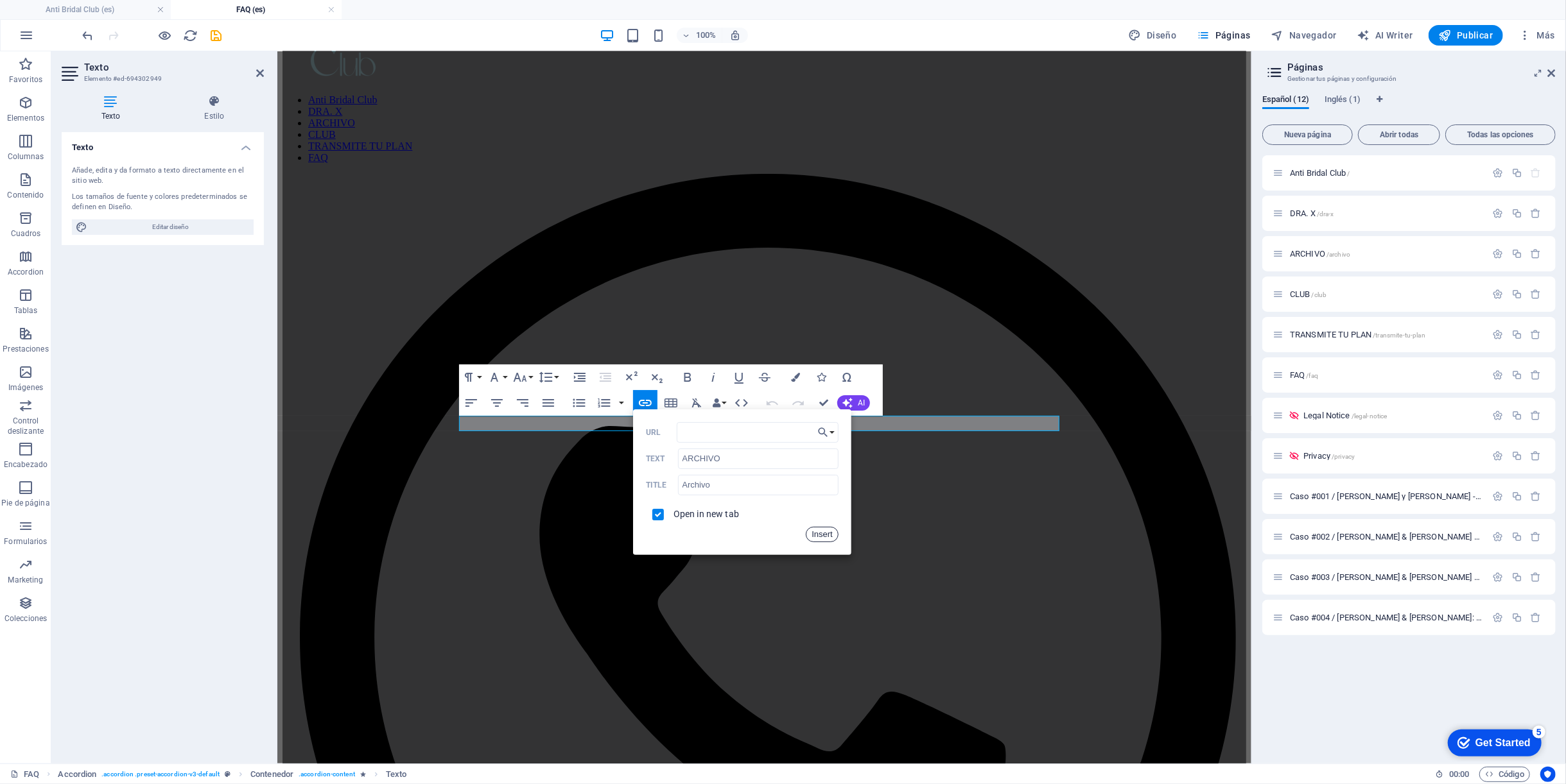
click at [808, 530] on button "Insert" at bounding box center [821, 535] width 33 height 15
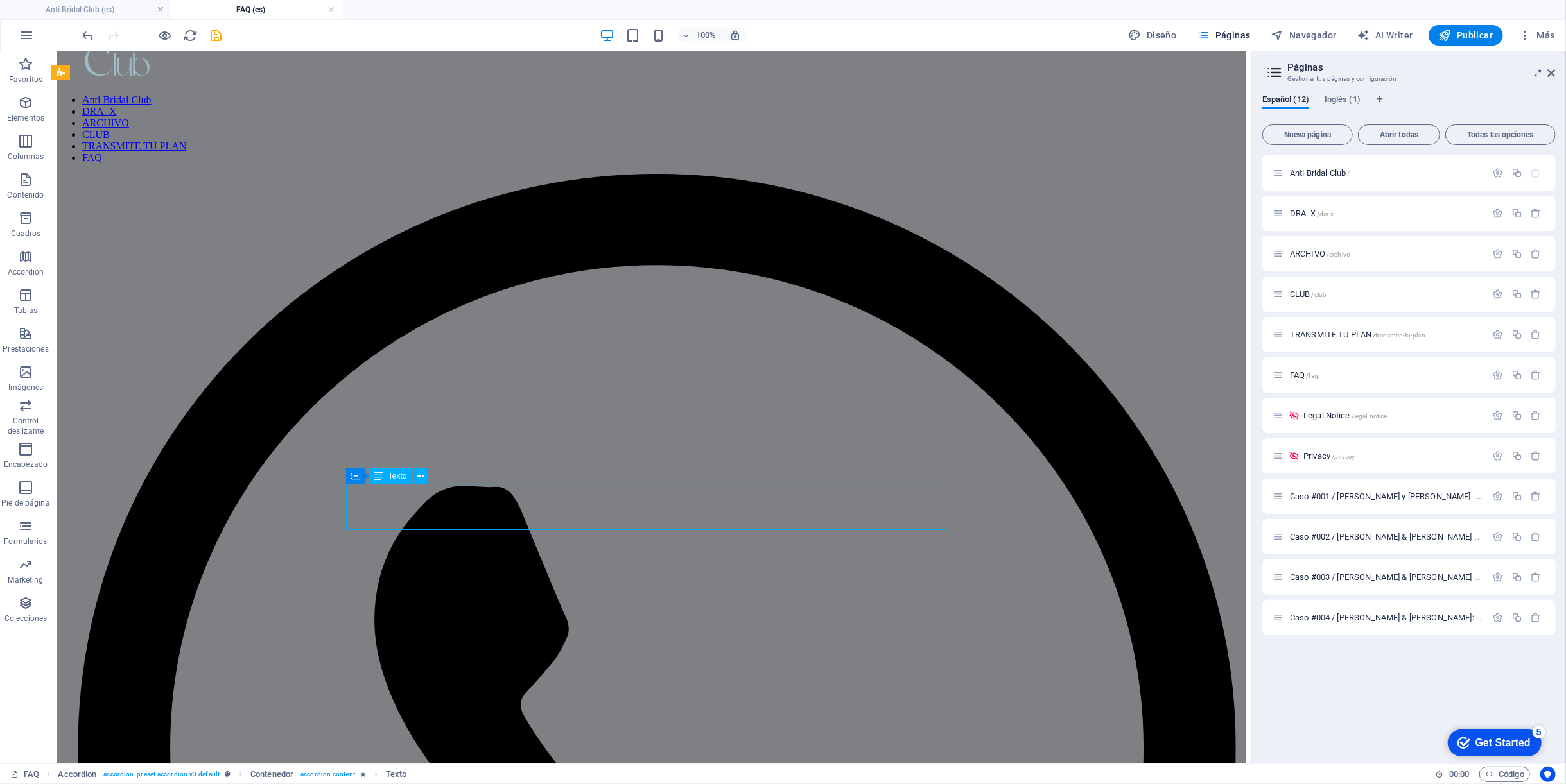
scroll to position [142, 0]
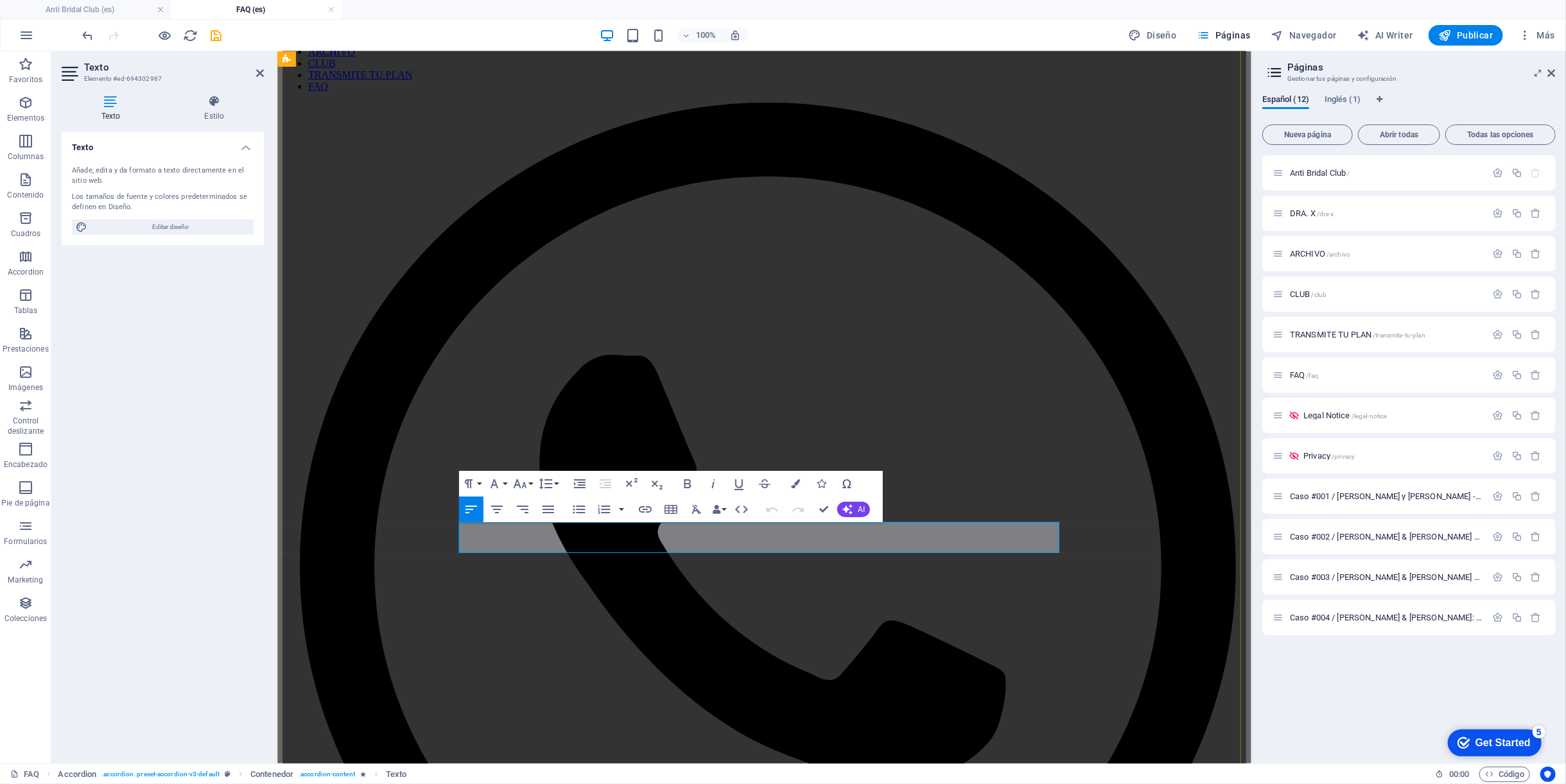
click strong "Es más barato que el convite."
drag, startPoint x: 699, startPoint y: 530, endPoint x: 976, endPoint y: 562, distance: 278.8
click at [686, 480] on icon "button" at bounding box center [687, 484] width 7 height 9
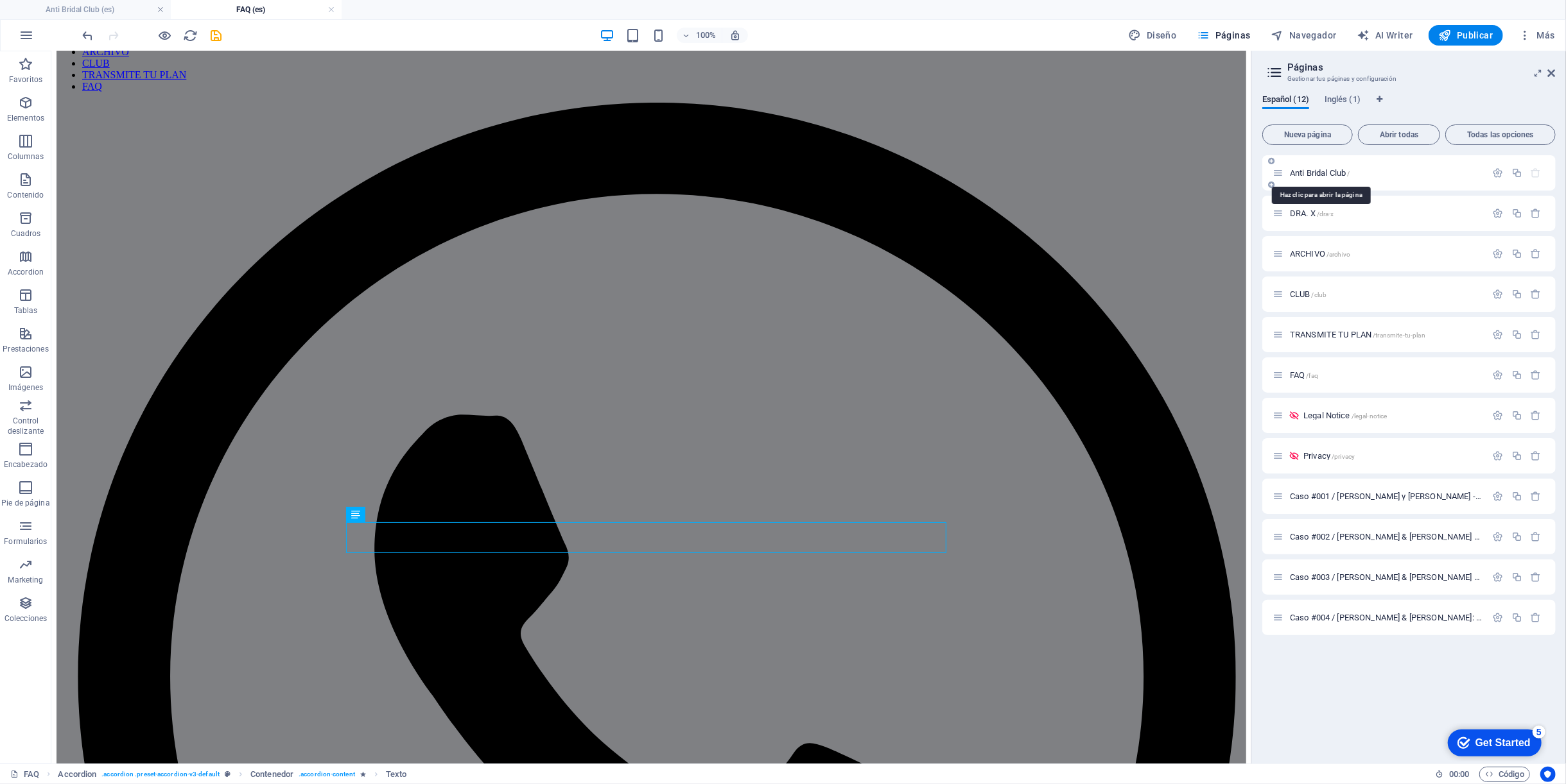
click at [1308, 173] on span "Anti Bridal Club /" at bounding box center [1320, 173] width 60 height 10
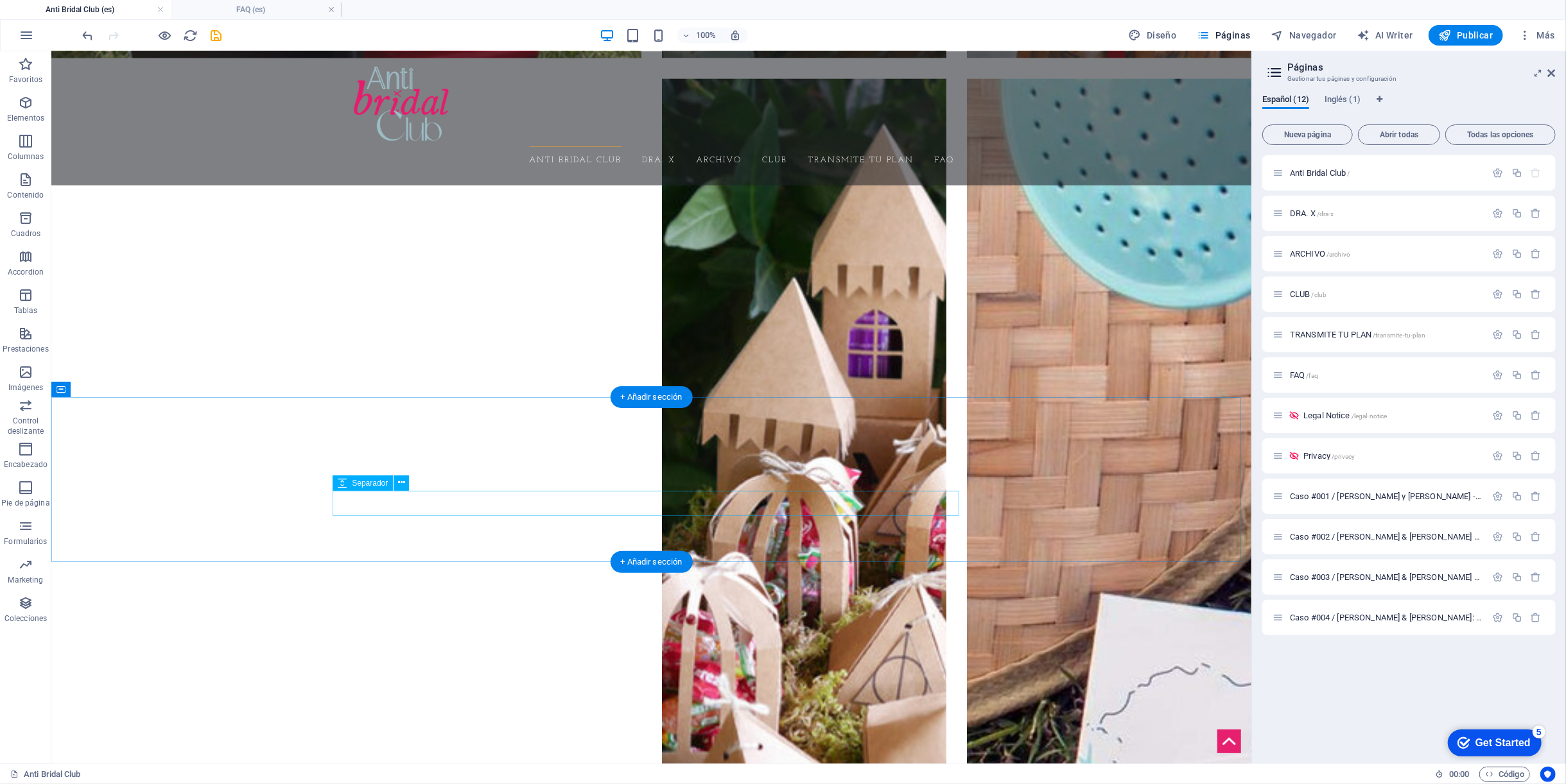
scroll to position [2210, 0]
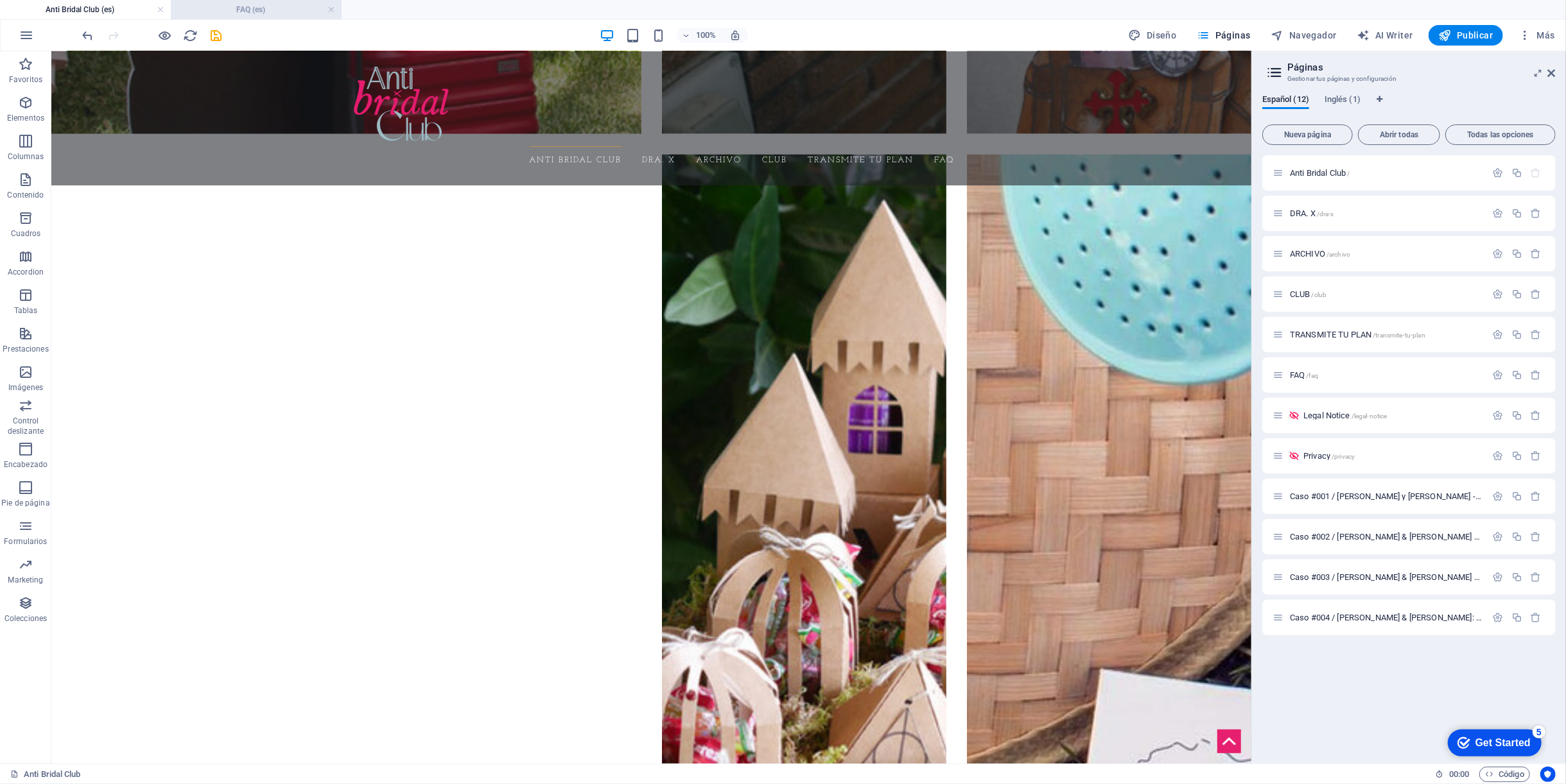
click at [282, 15] on h4 "FAQ (es)" at bounding box center [255, 9] width 170 height 14
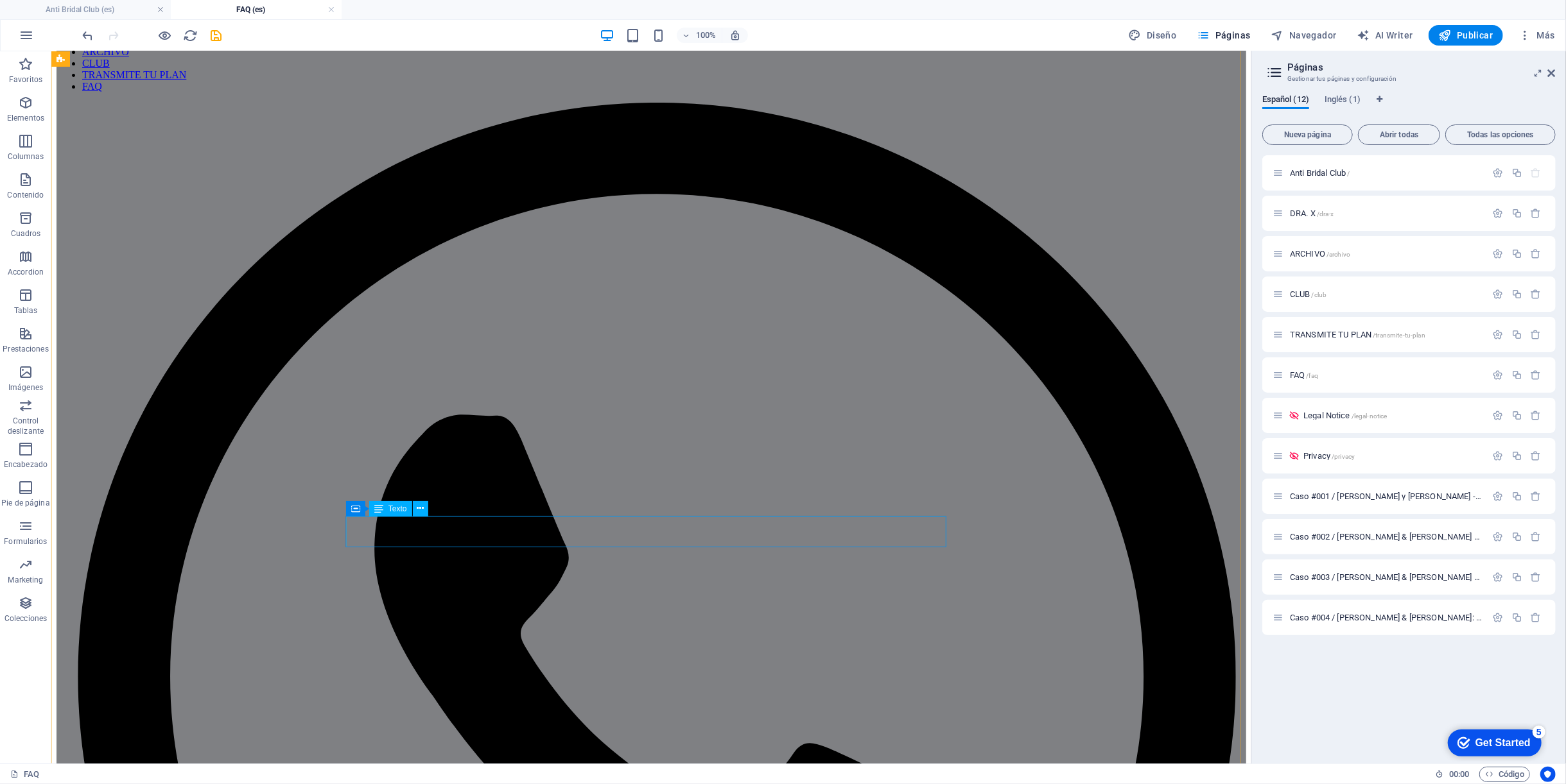
scroll to position [214, 0]
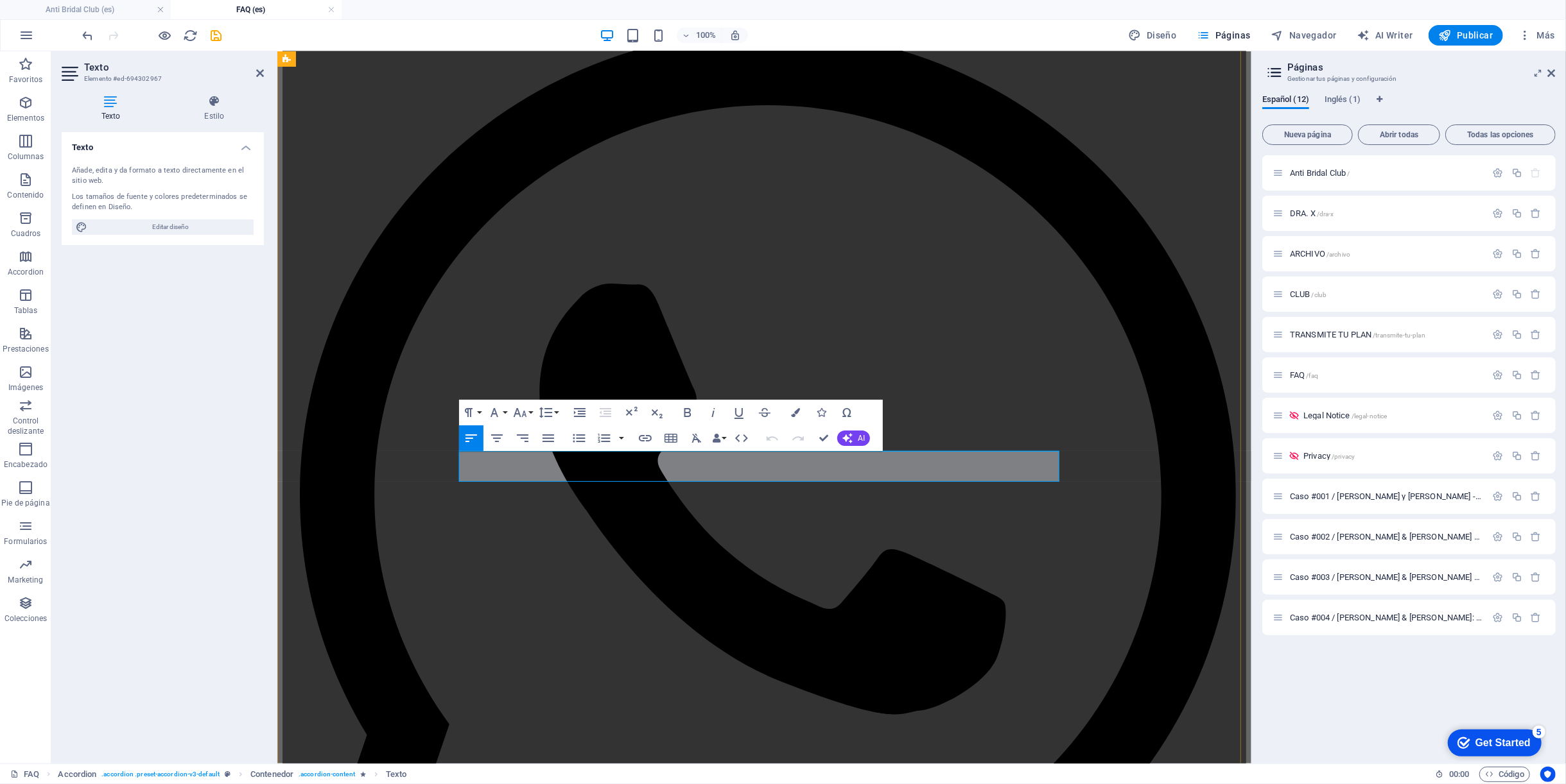
drag, startPoint x: 514, startPoint y: 472, endPoint x: 918, endPoint y: 480, distance: 404.1
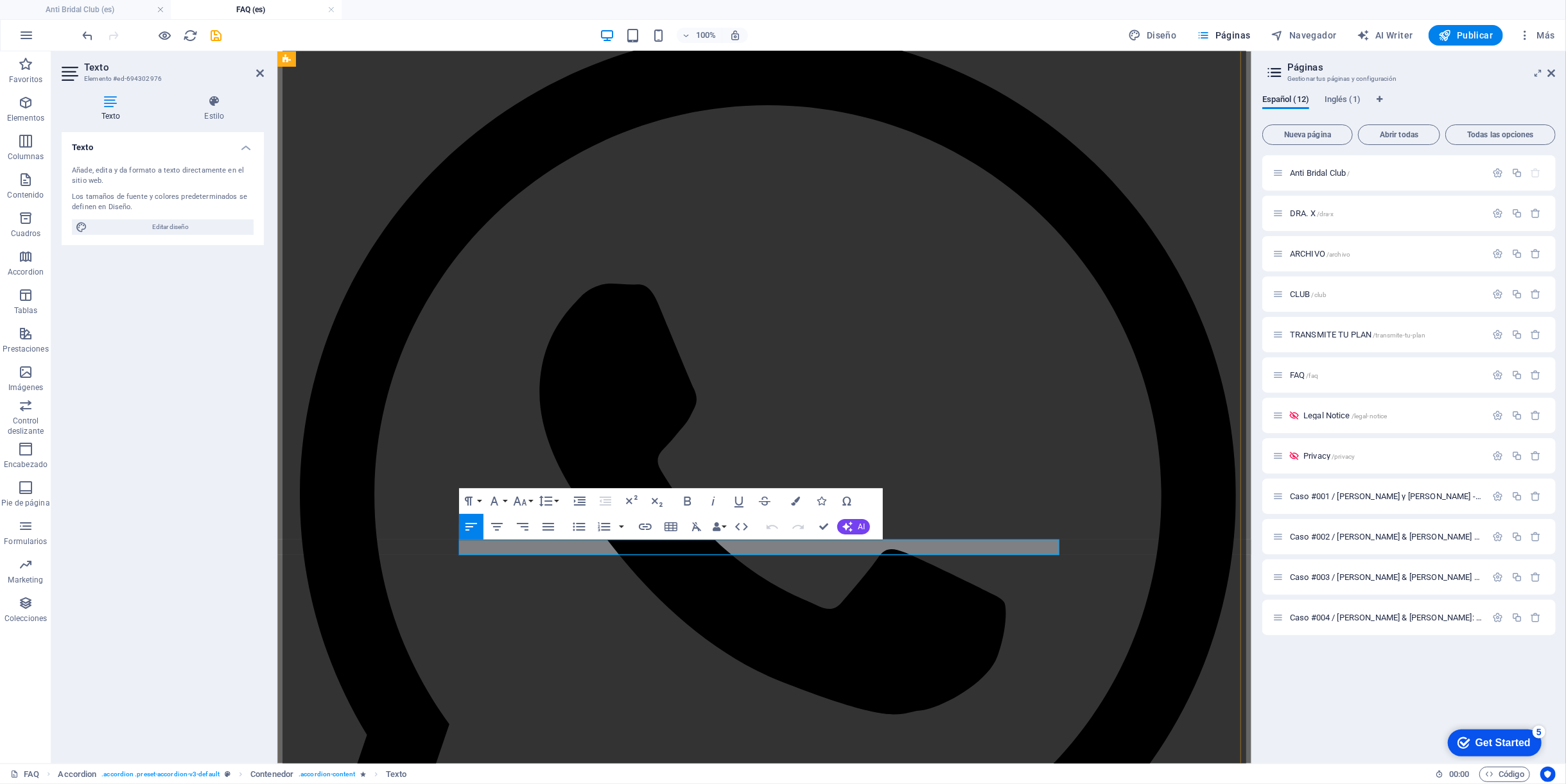
drag, startPoint x: 577, startPoint y: 543, endPoint x: 675, endPoint y: 544, distance: 98.0
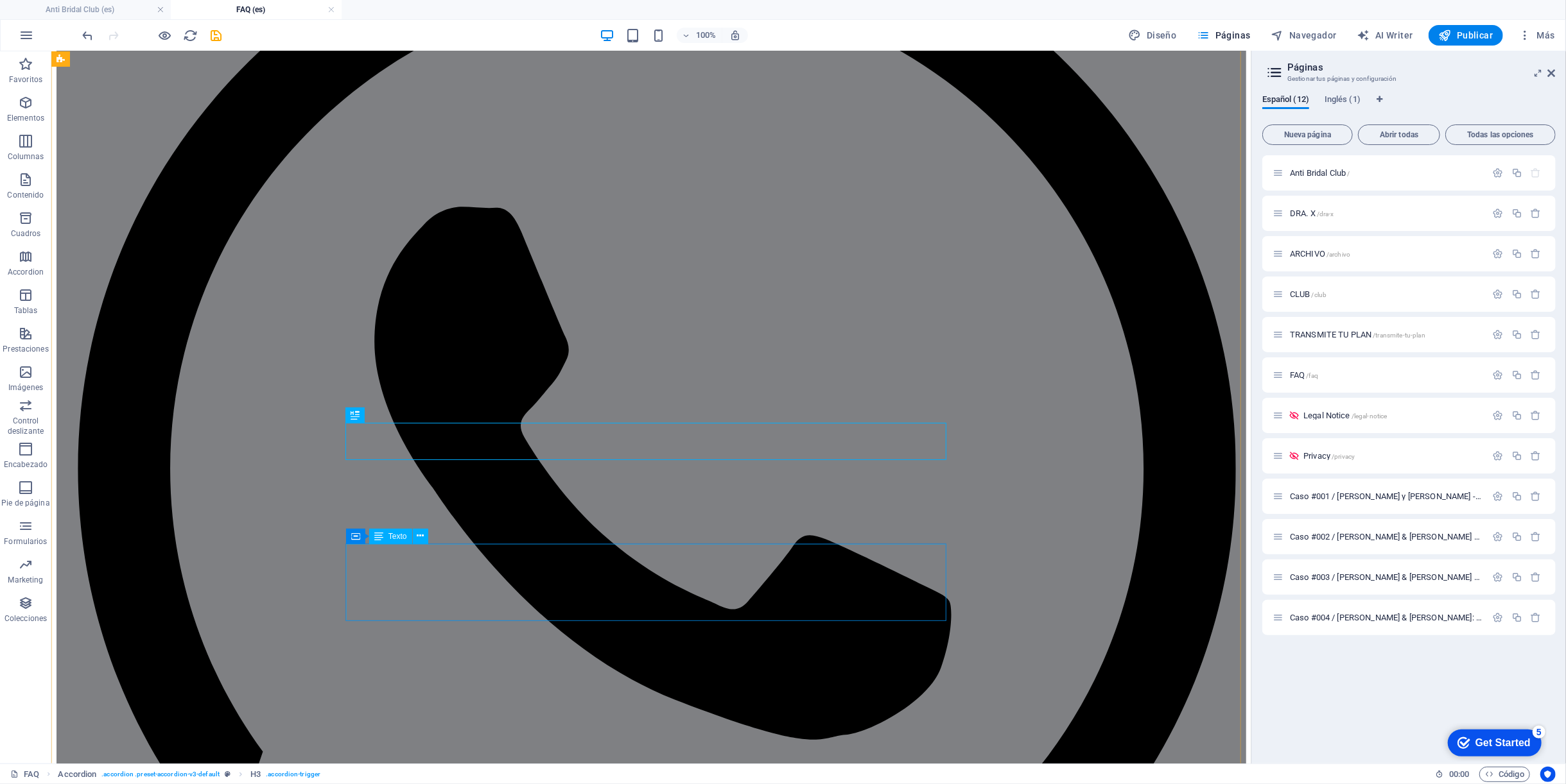
scroll to position [356, 0]
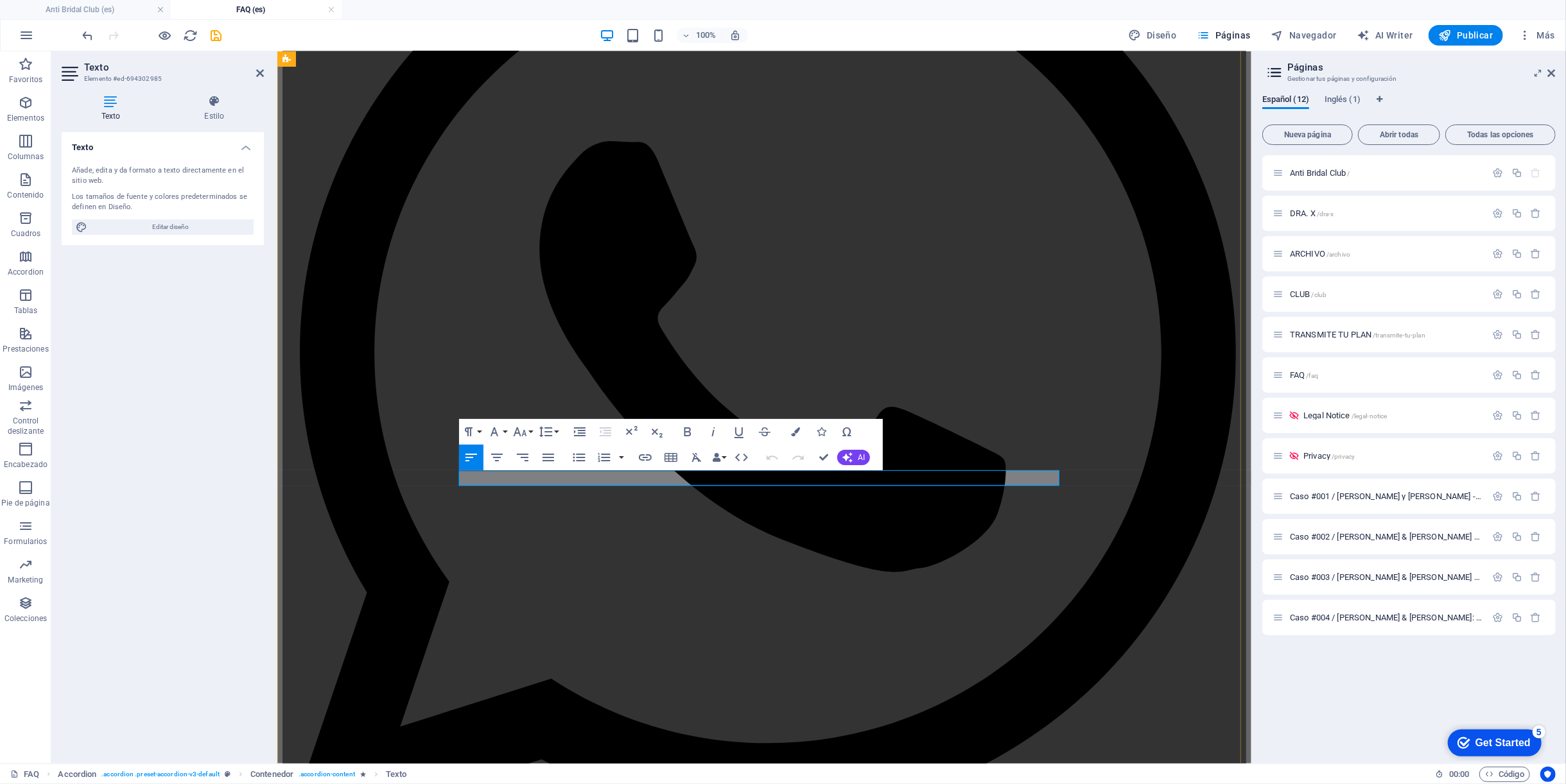
click at [852, 452] on button "AI" at bounding box center [853, 457] width 33 height 15
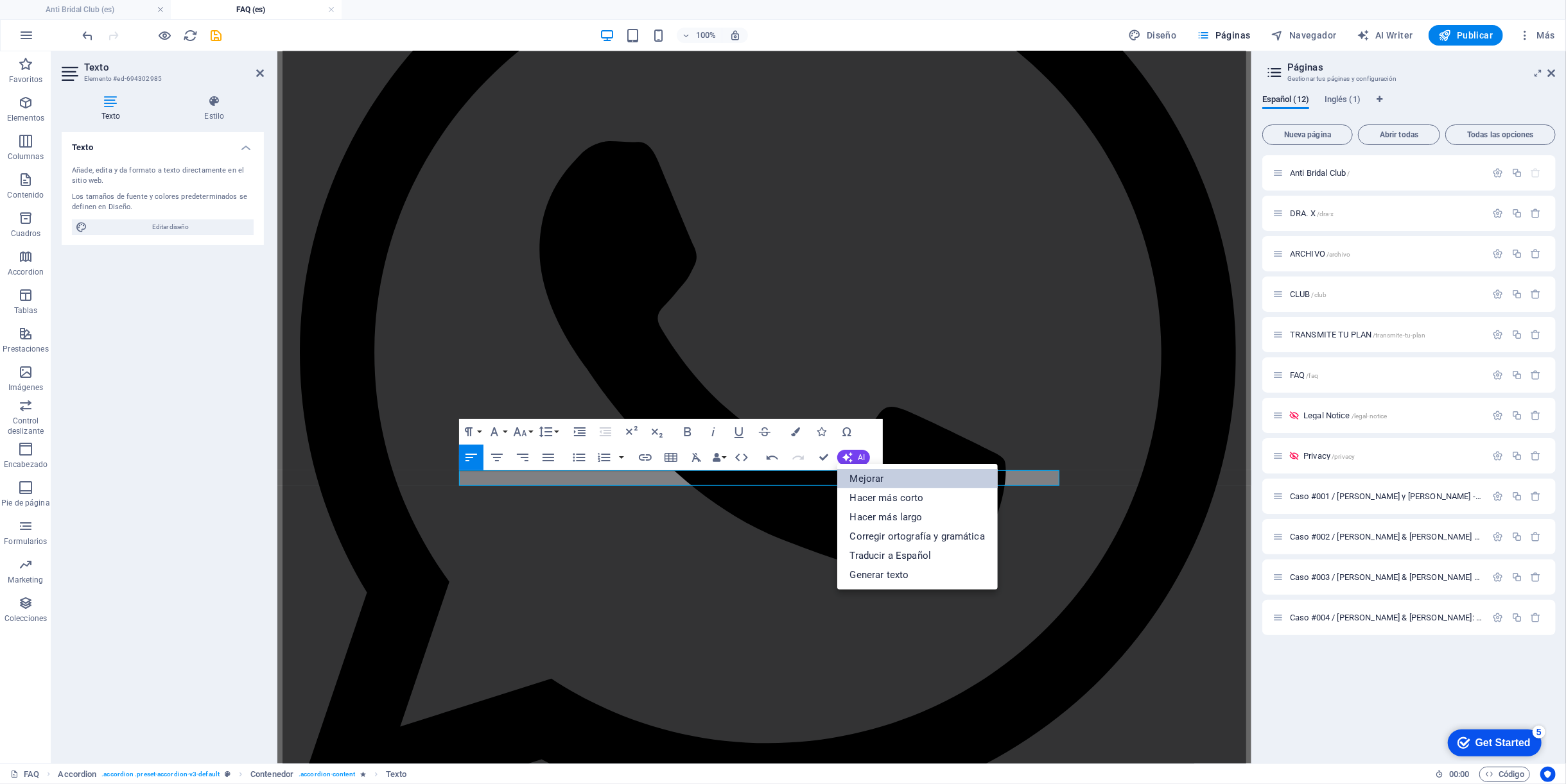
click at [883, 478] on link "Mejorar" at bounding box center [917, 479] width 161 height 19
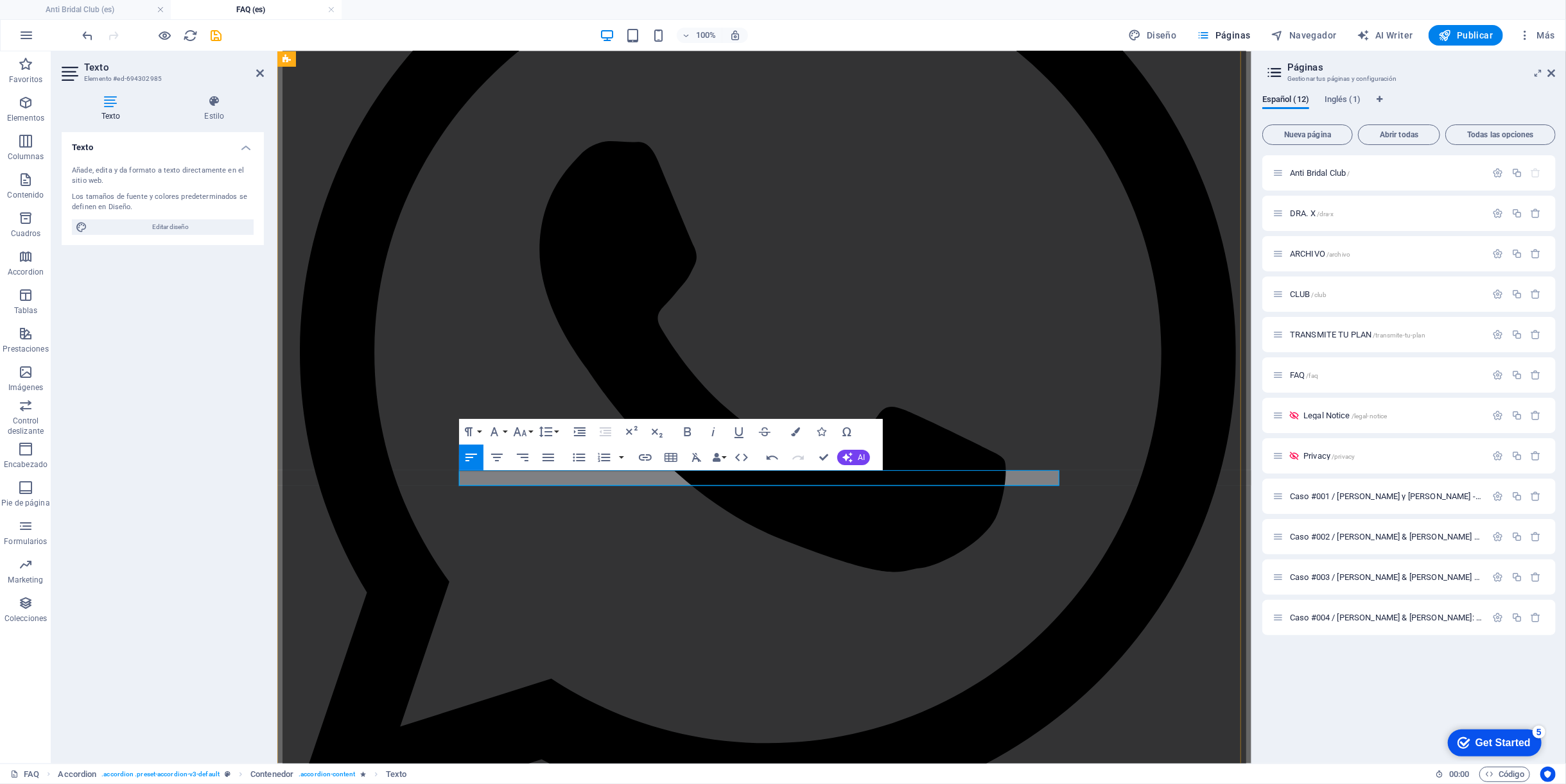
click at [846, 459] on icon "button" at bounding box center [847, 457] width 10 height 10
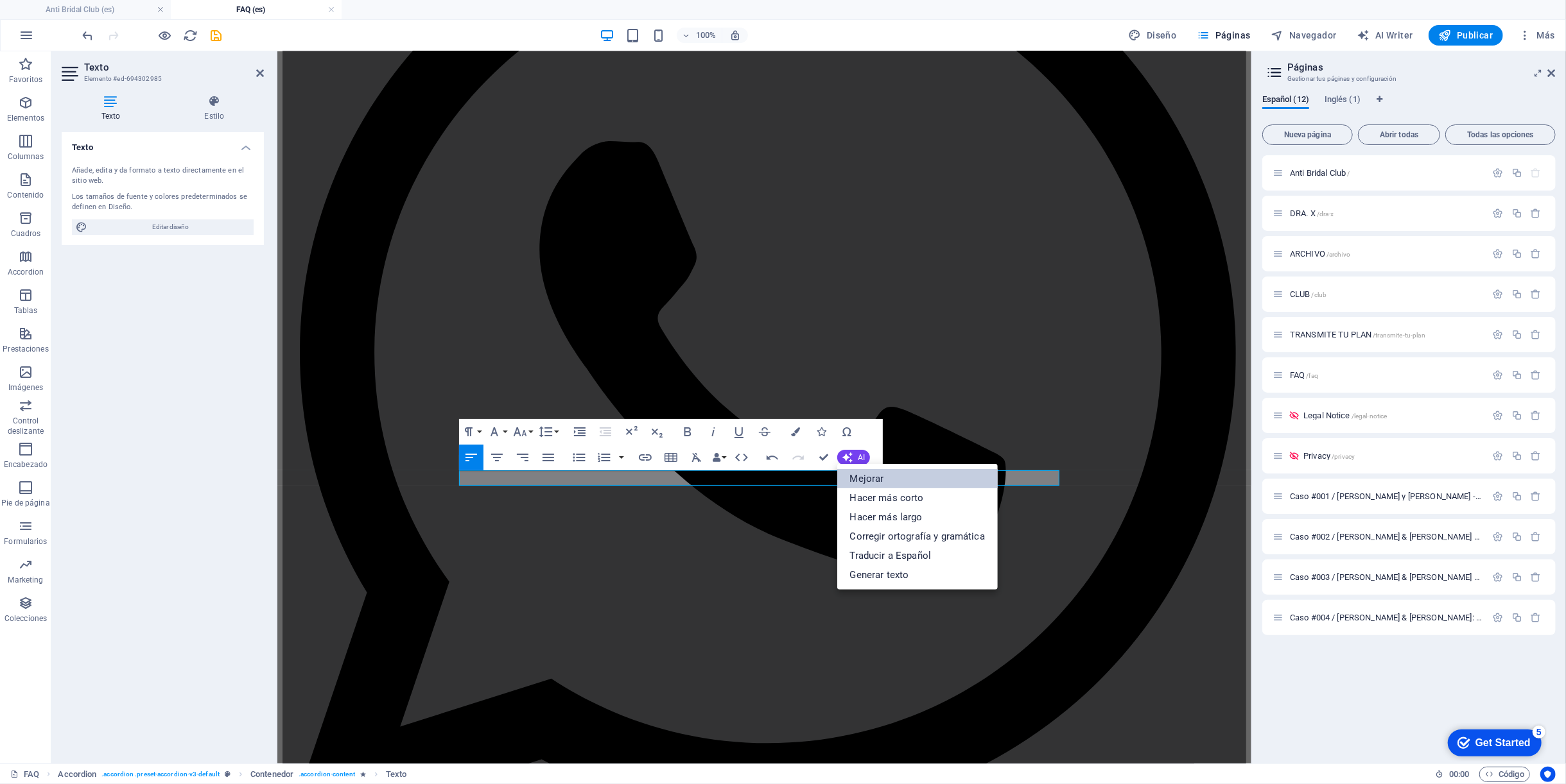
click at [852, 476] on link "Mejorar" at bounding box center [917, 479] width 161 height 19
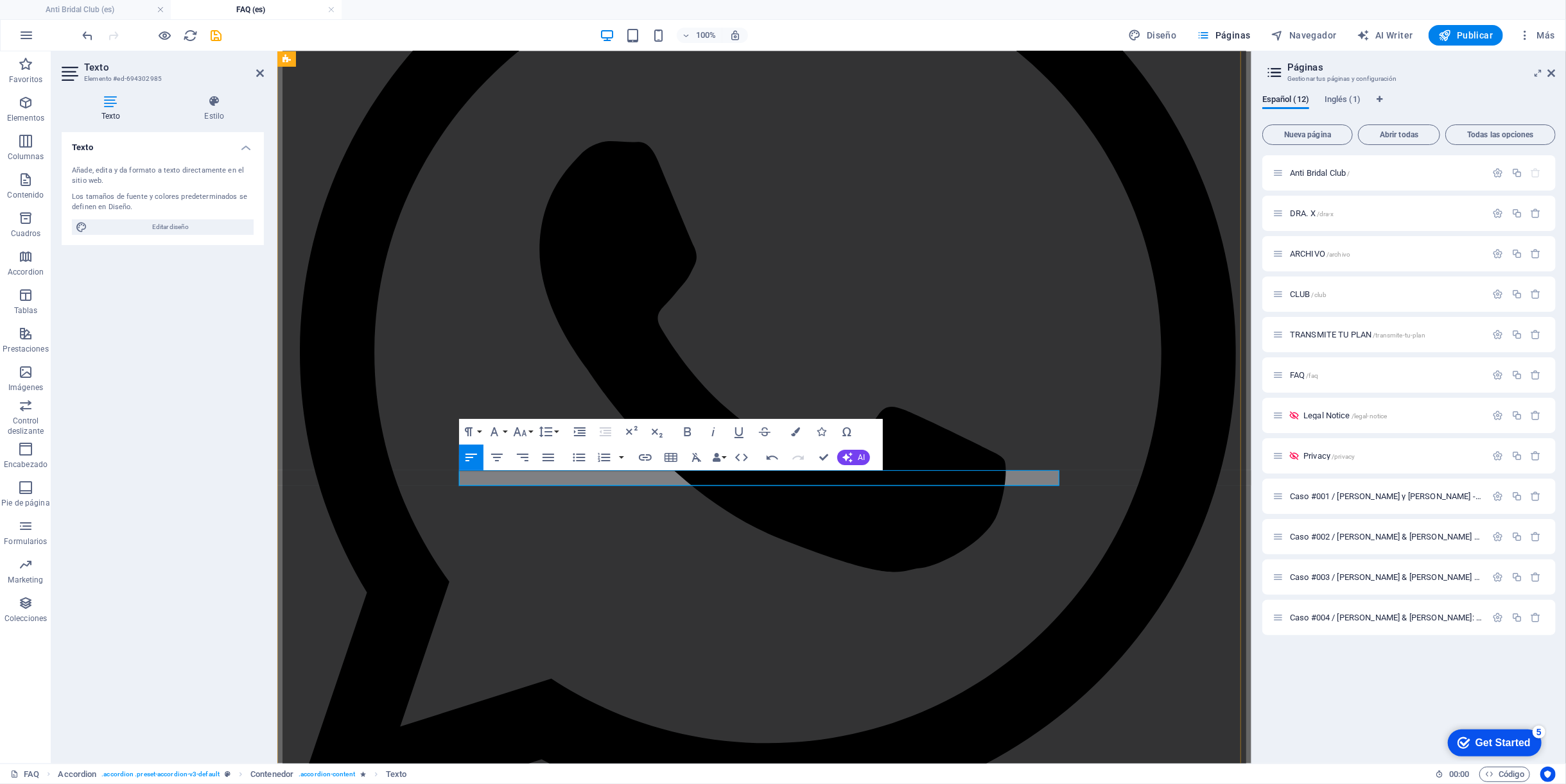
click at [858, 460] on span "AI" at bounding box center [861, 458] width 7 height 8
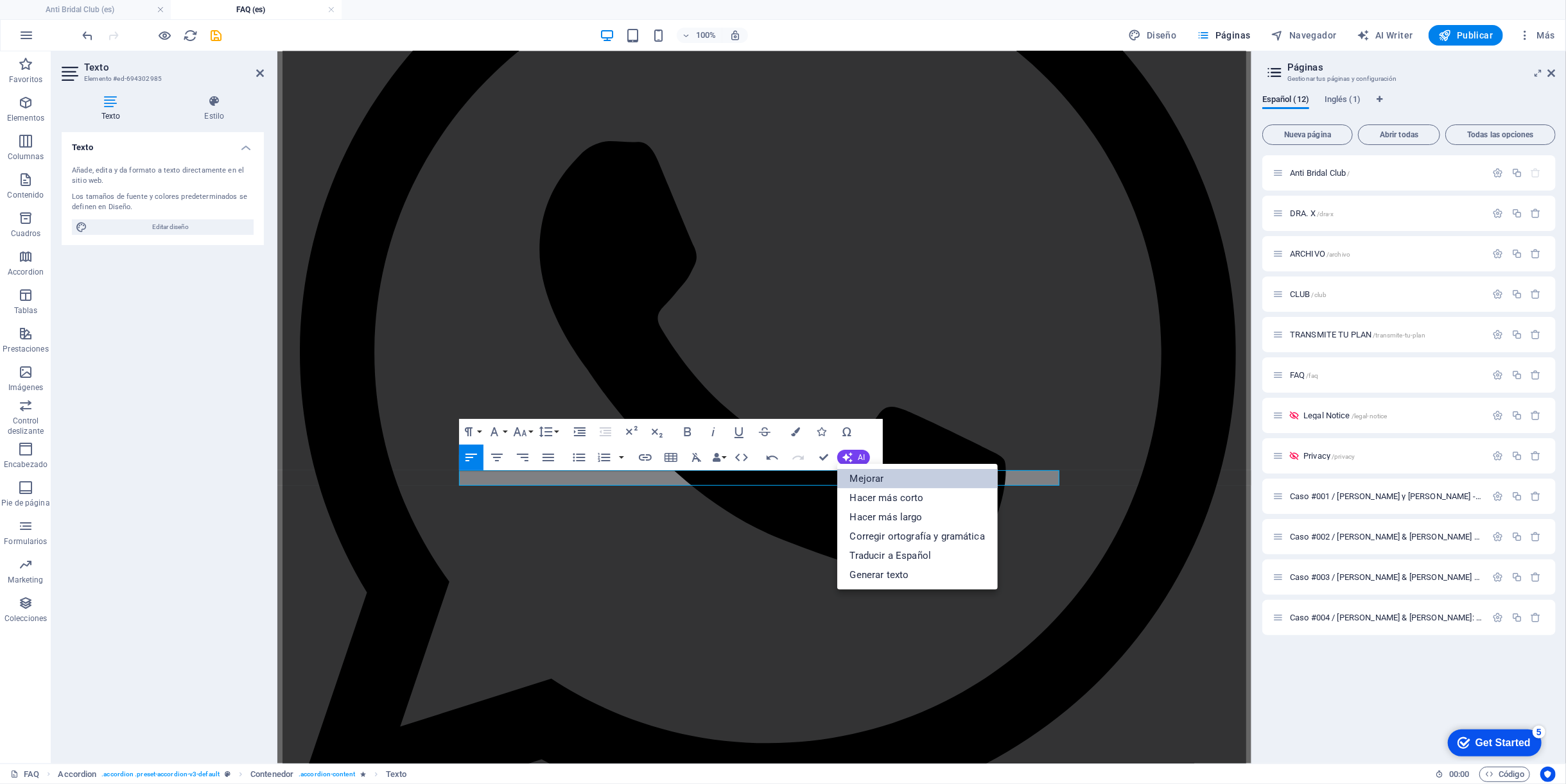
click at [856, 474] on link "Mejorar" at bounding box center [917, 479] width 161 height 19
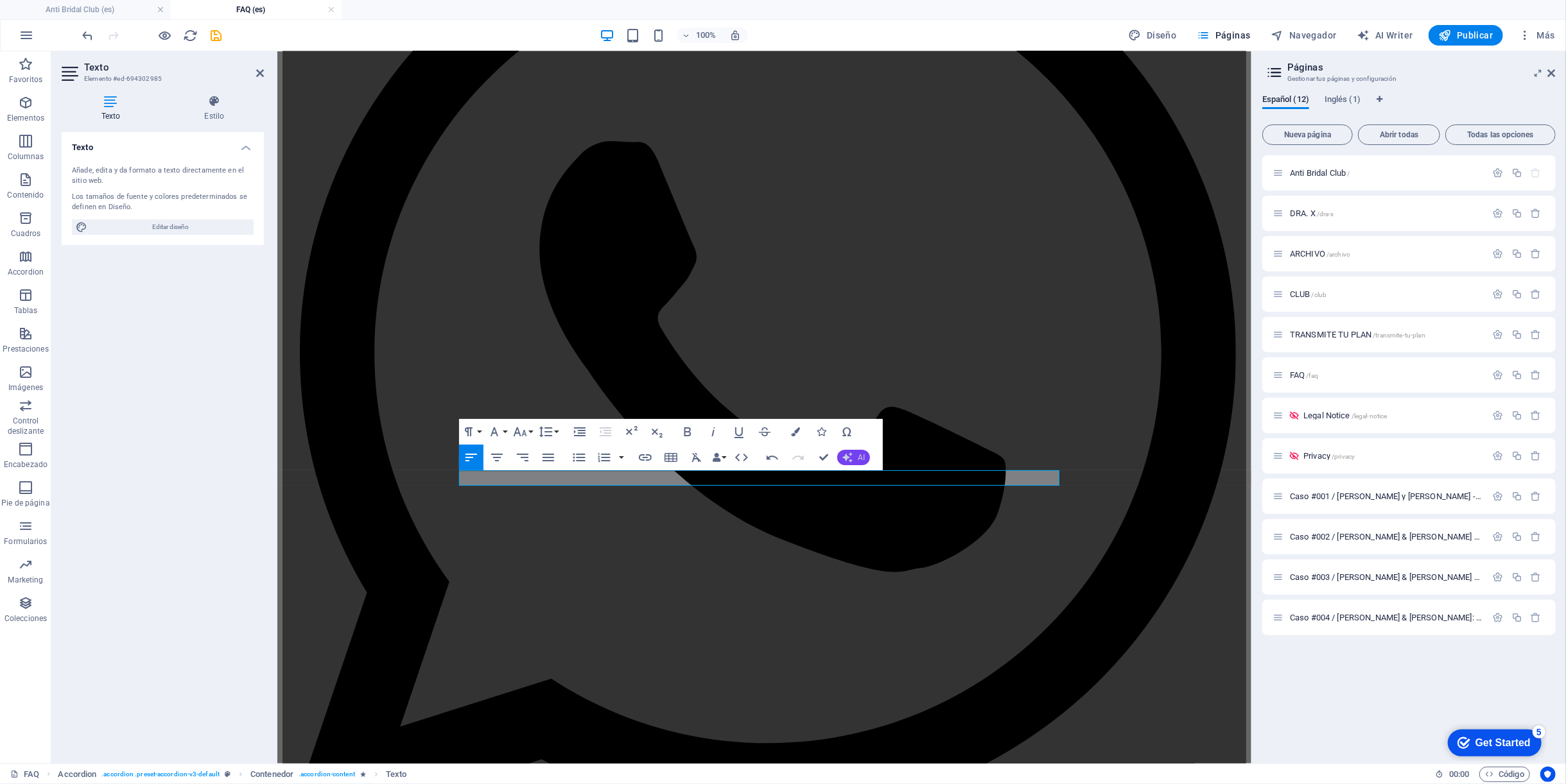
click at [854, 460] on button "AI" at bounding box center [853, 457] width 33 height 15
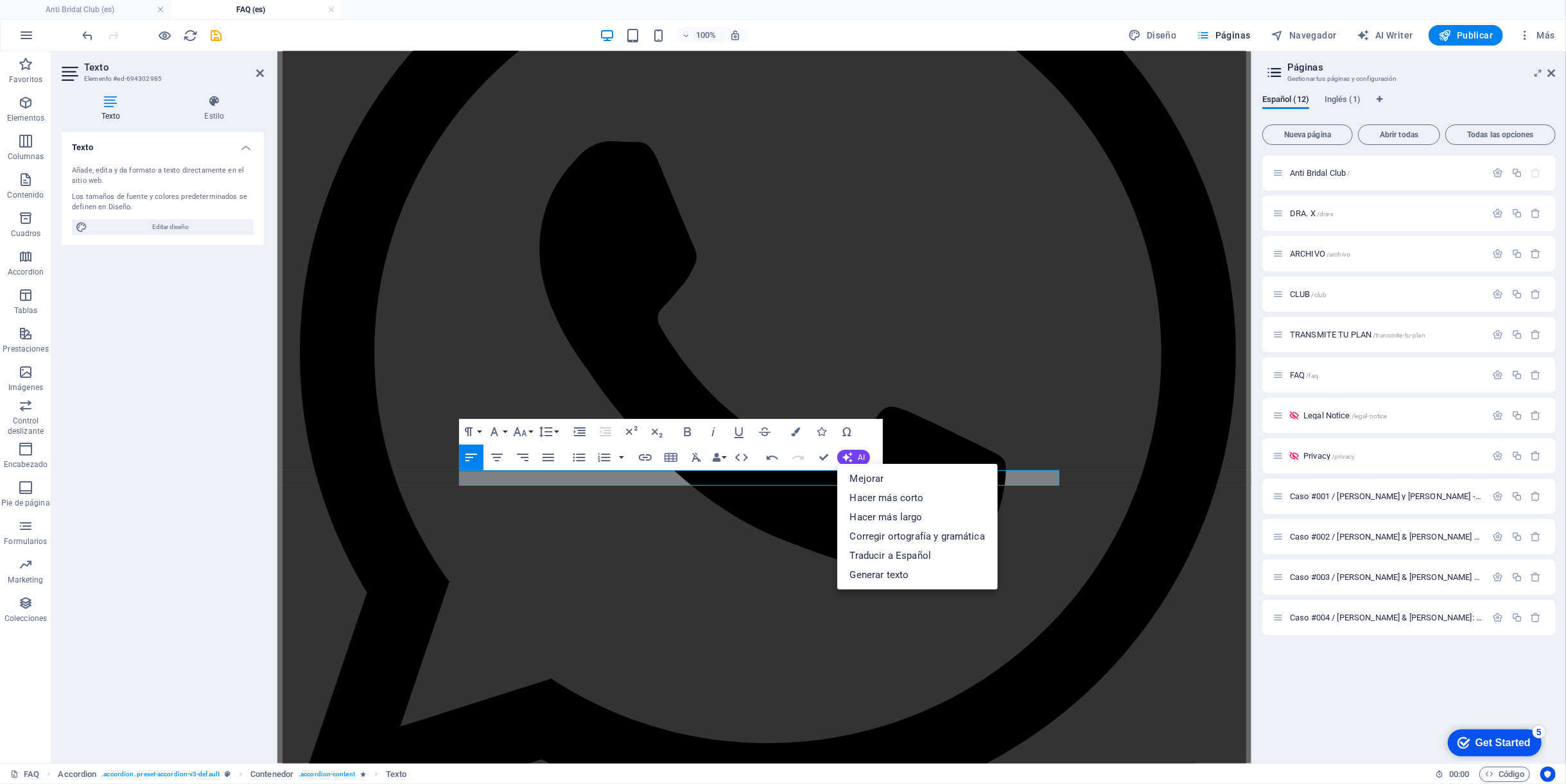
click at [855, 467] on ul "Mejorar Hacer más corto Hacer más largo Corregir ortografía y gramática Traduci…" at bounding box center [917, 527] width 161 height 126
click at [855, 475] on link "Mejorar" at bounding box center [917, 479] width 161 height 19
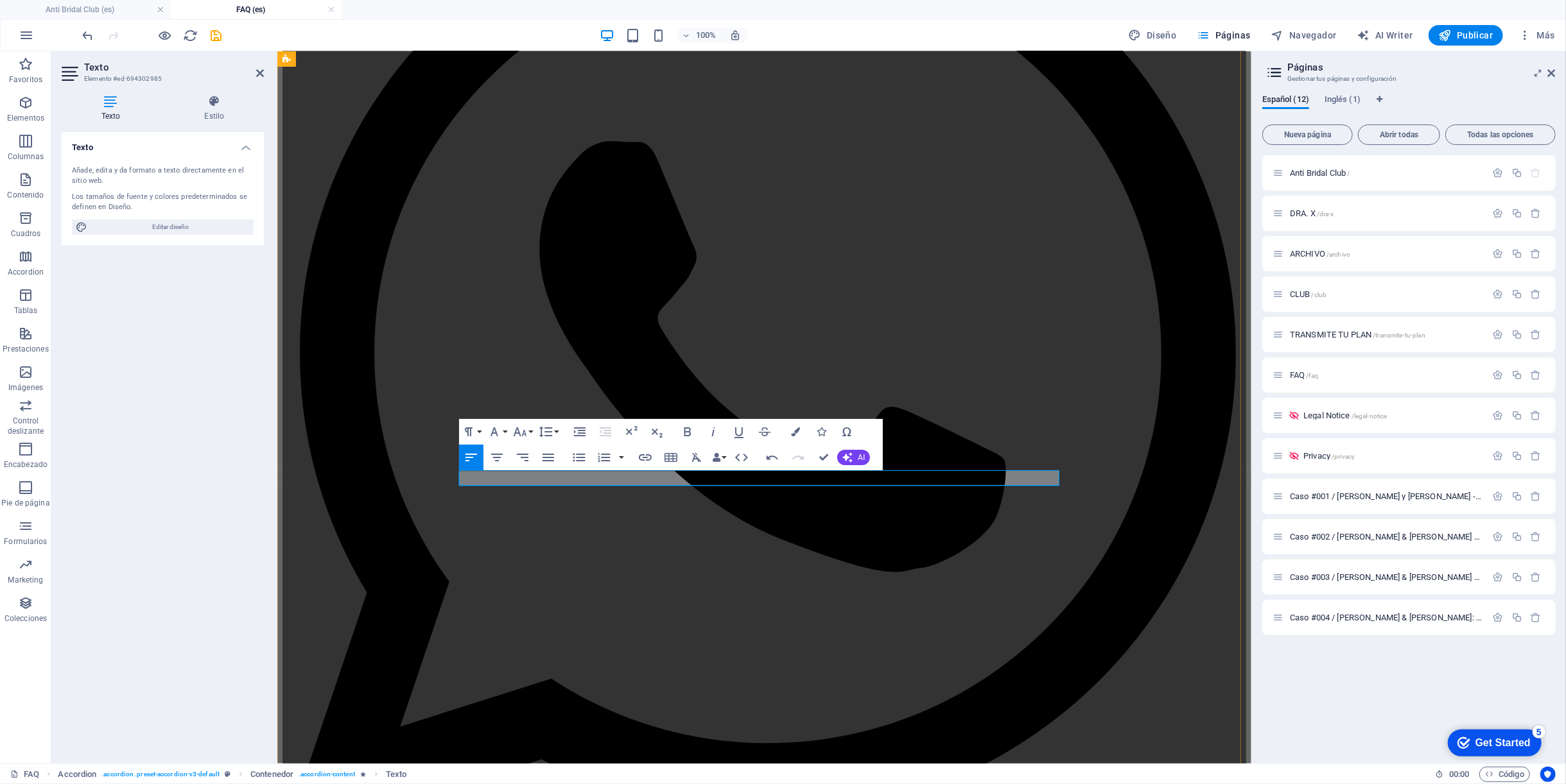
click at [850, 457] on icon "button" at bounding box center [847, 457] width 10 height 10
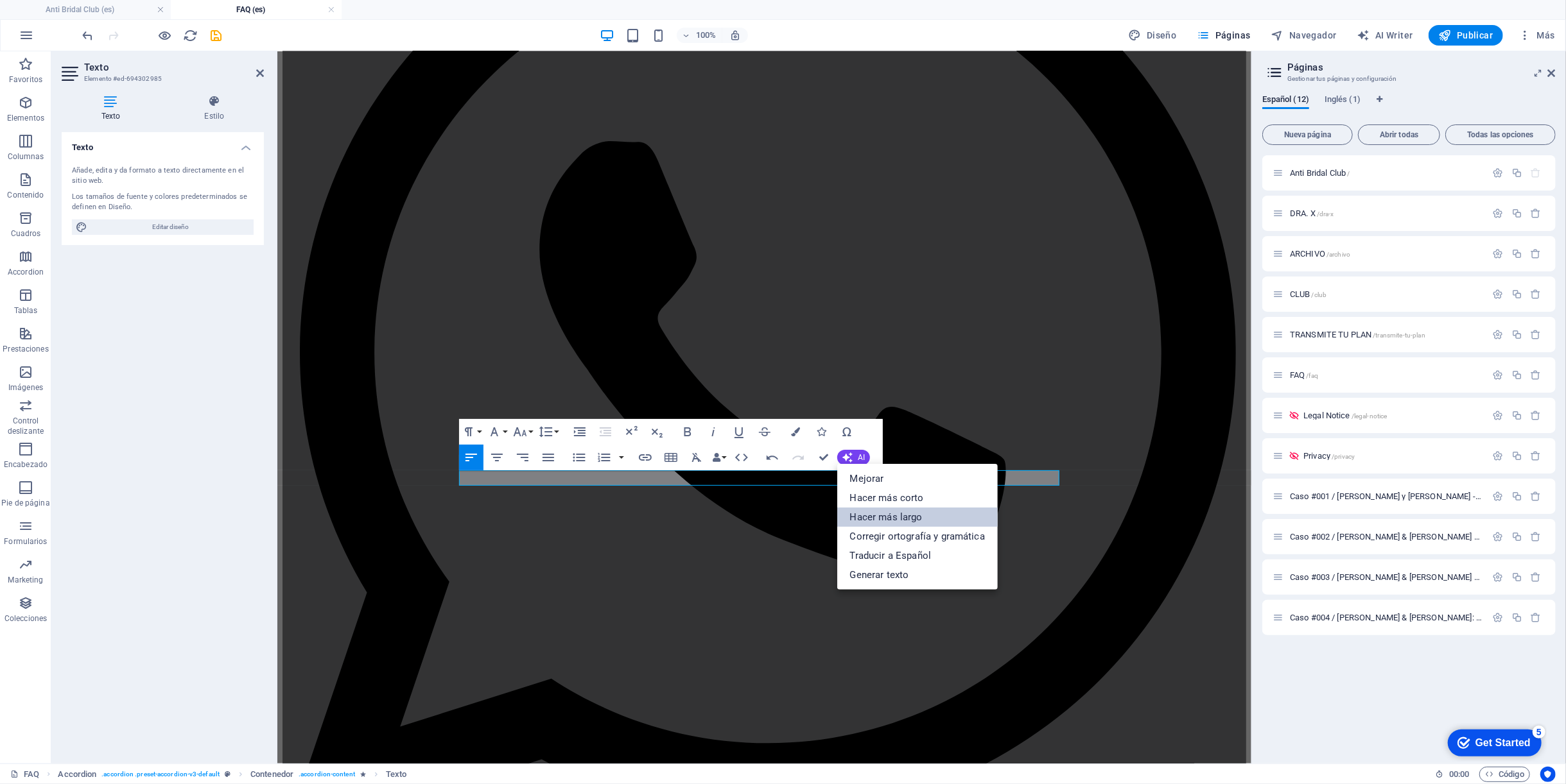
click at [867, 508] on link "Hacer más largo" at bounding box center [917, 518] width 161 height 19
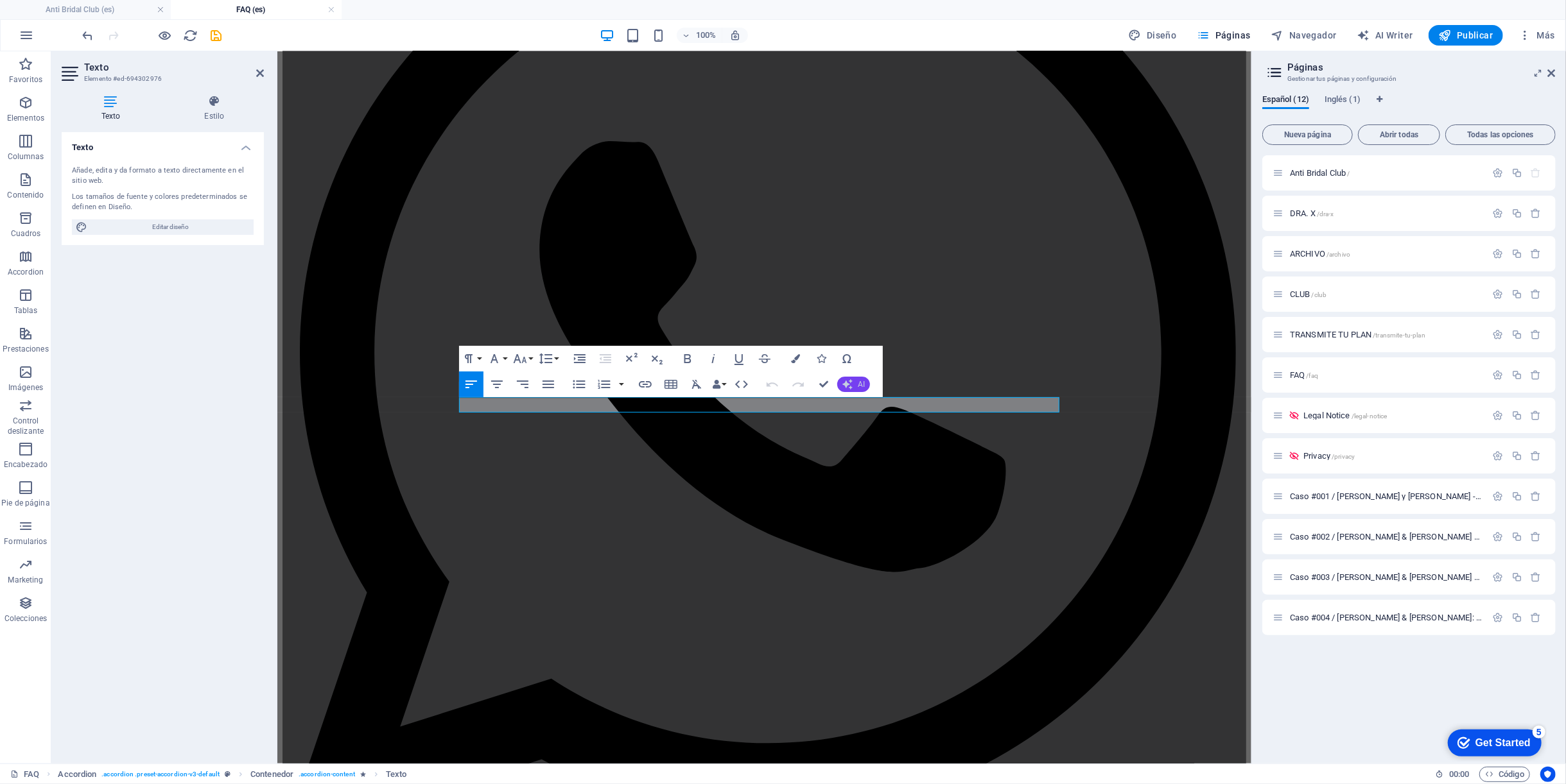
click at [849, 383] on icon "button" at bounding box center [847, 384] width 10 height 10
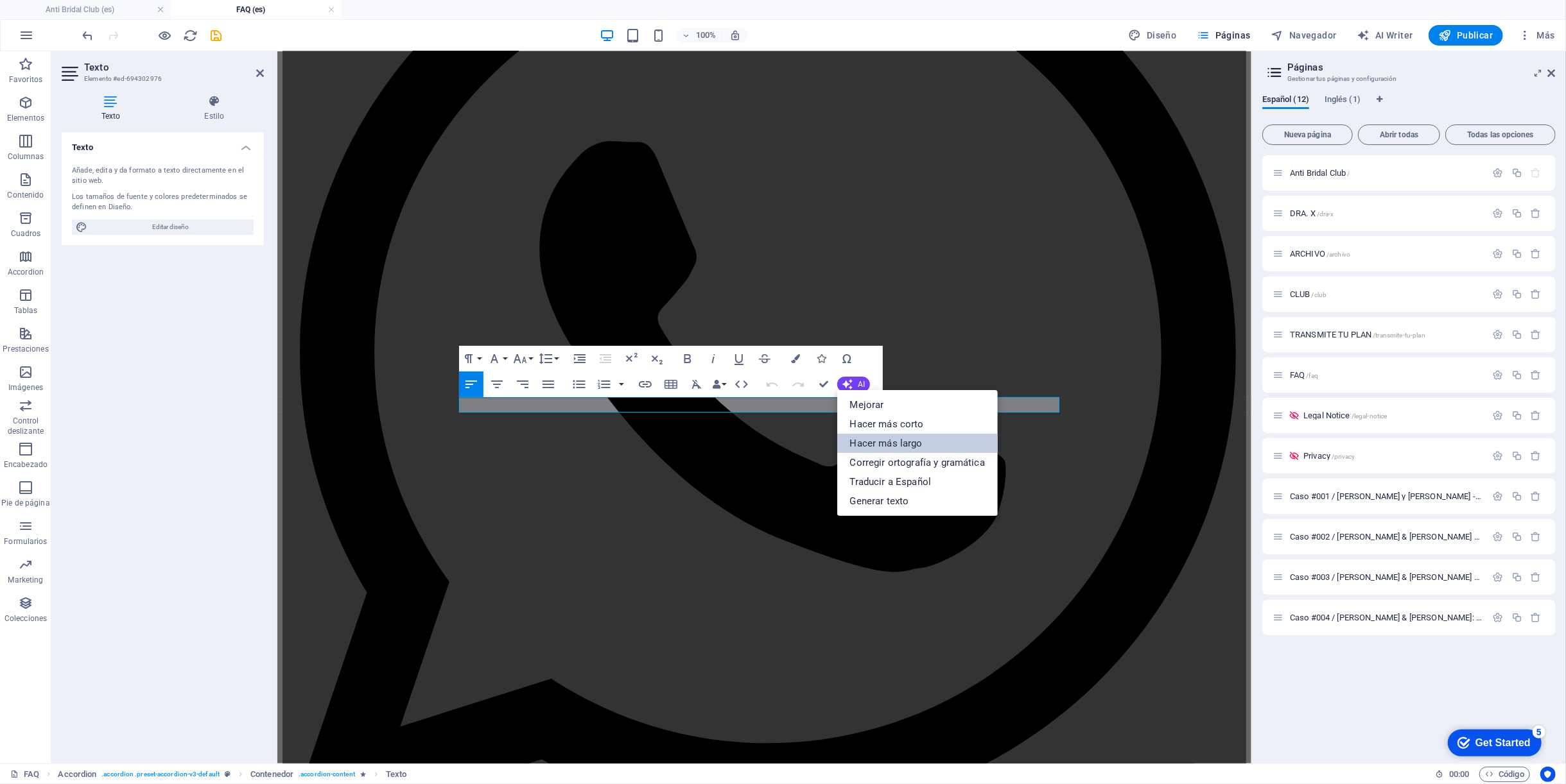
click at [875, 446] on link "Hacer más largo" at bounding box center [917, 443] width 161 height 19
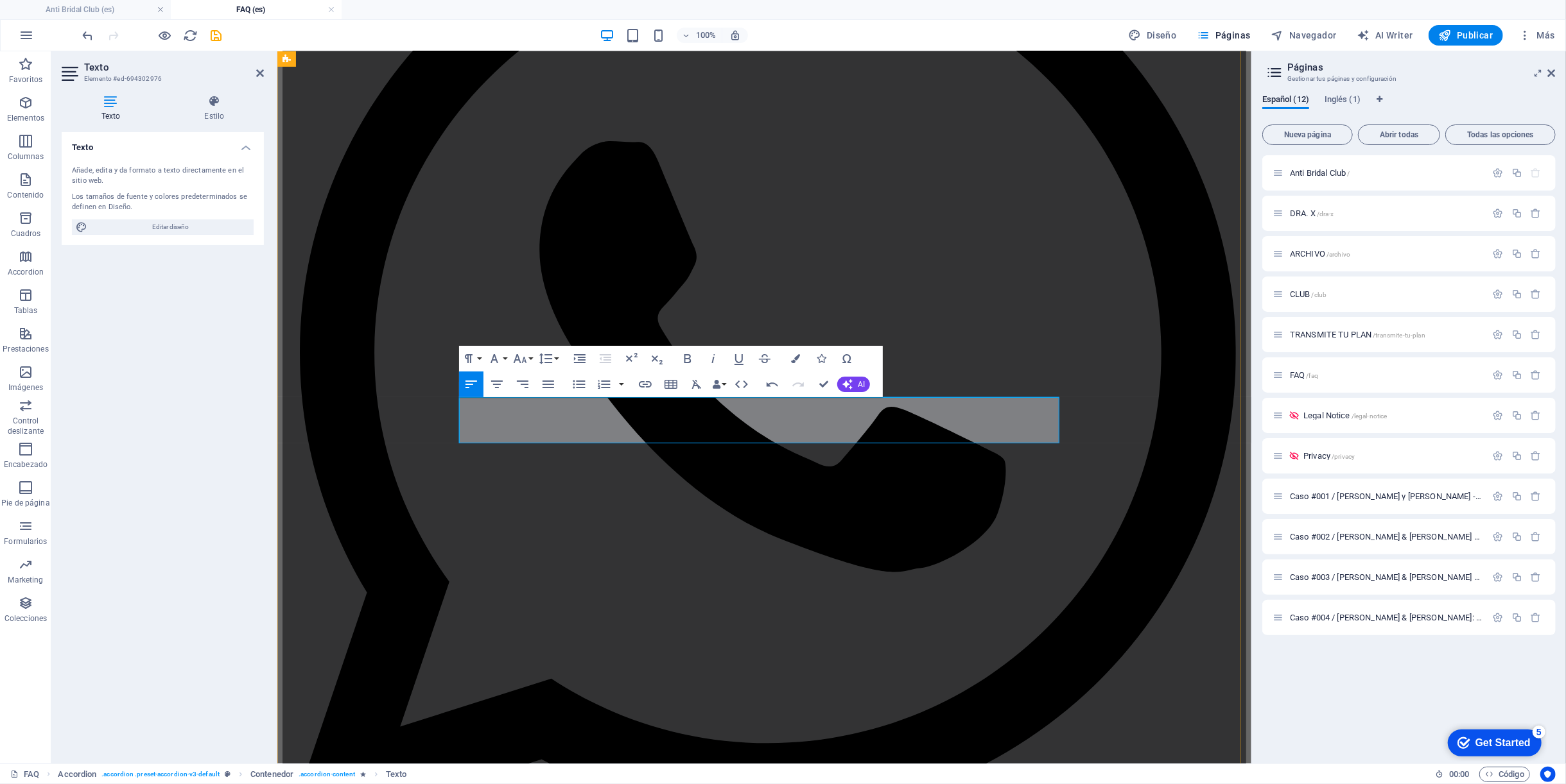
click at [864, 383] on span "AI" at bounding box center [861, 384] width 7 height 8
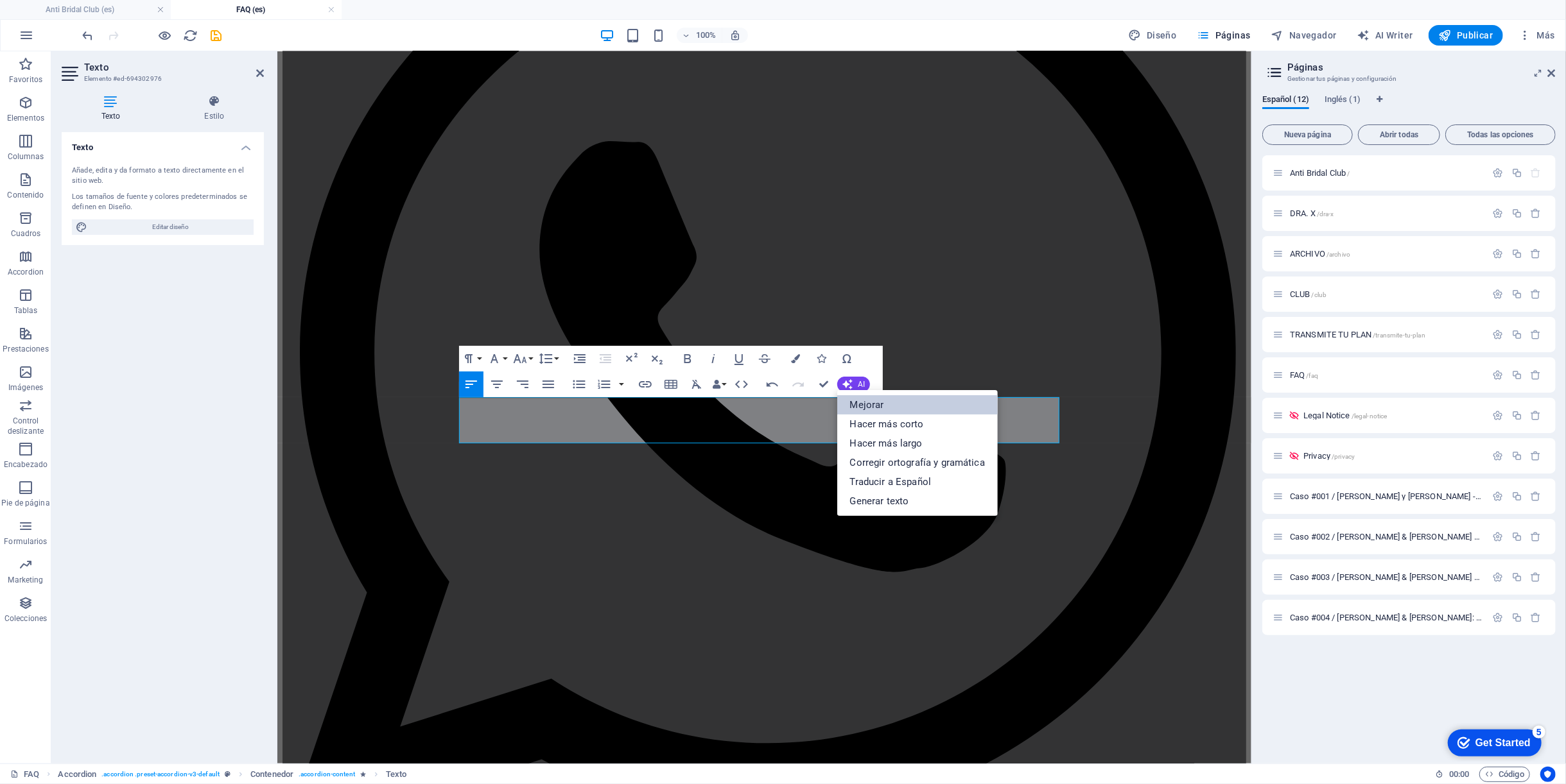
click at [875, 406] on link "Mejorar" at bounding box center [917, 405] width 161 height 19
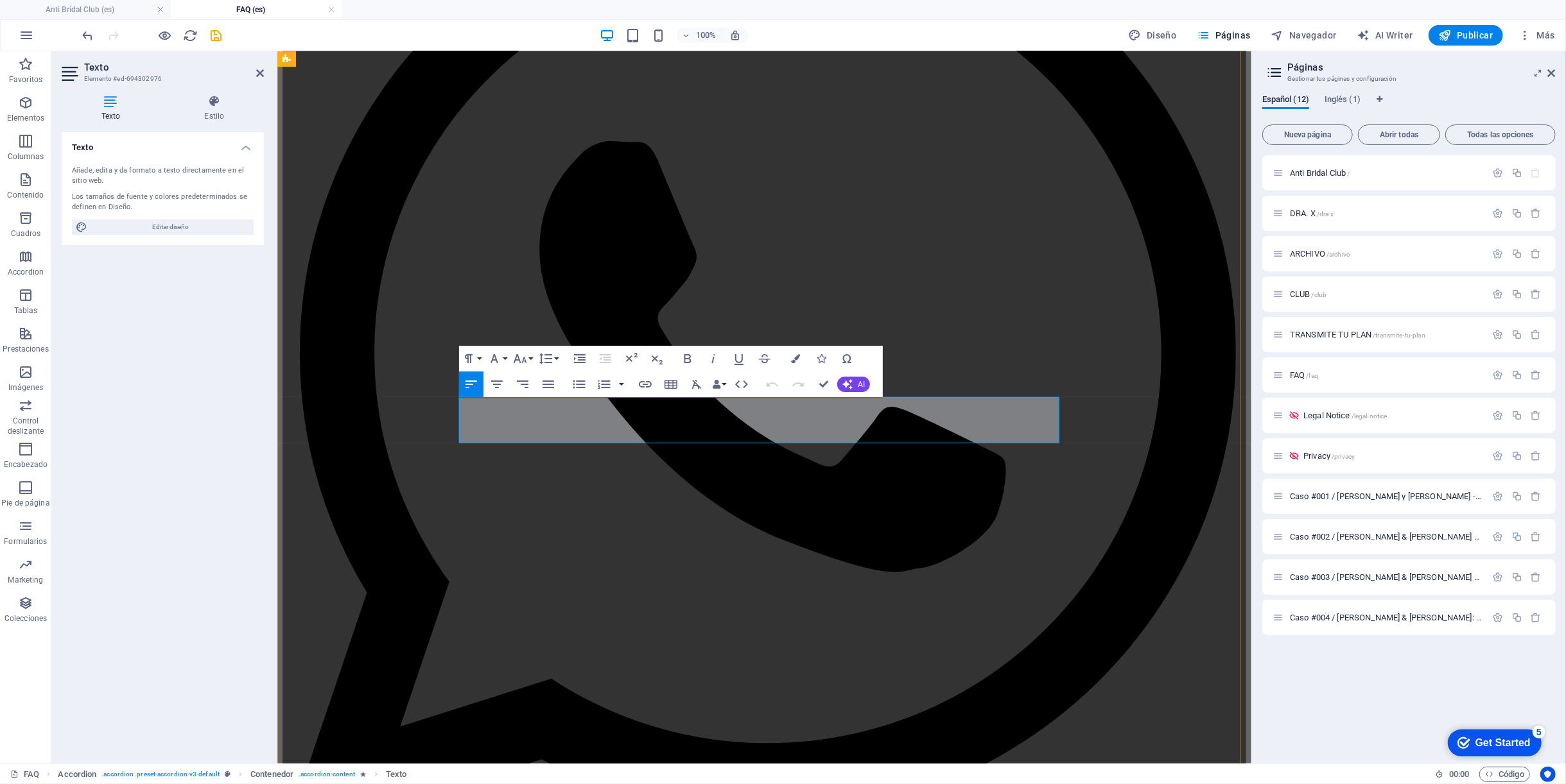
drag, startPoint x: 799, startPoint y: 438, endPoint x: 447, endPoint y: 393, distance: 354.9
click at [852, 379] on button "AI" at bounding box center [853, 384] width 33 height 15
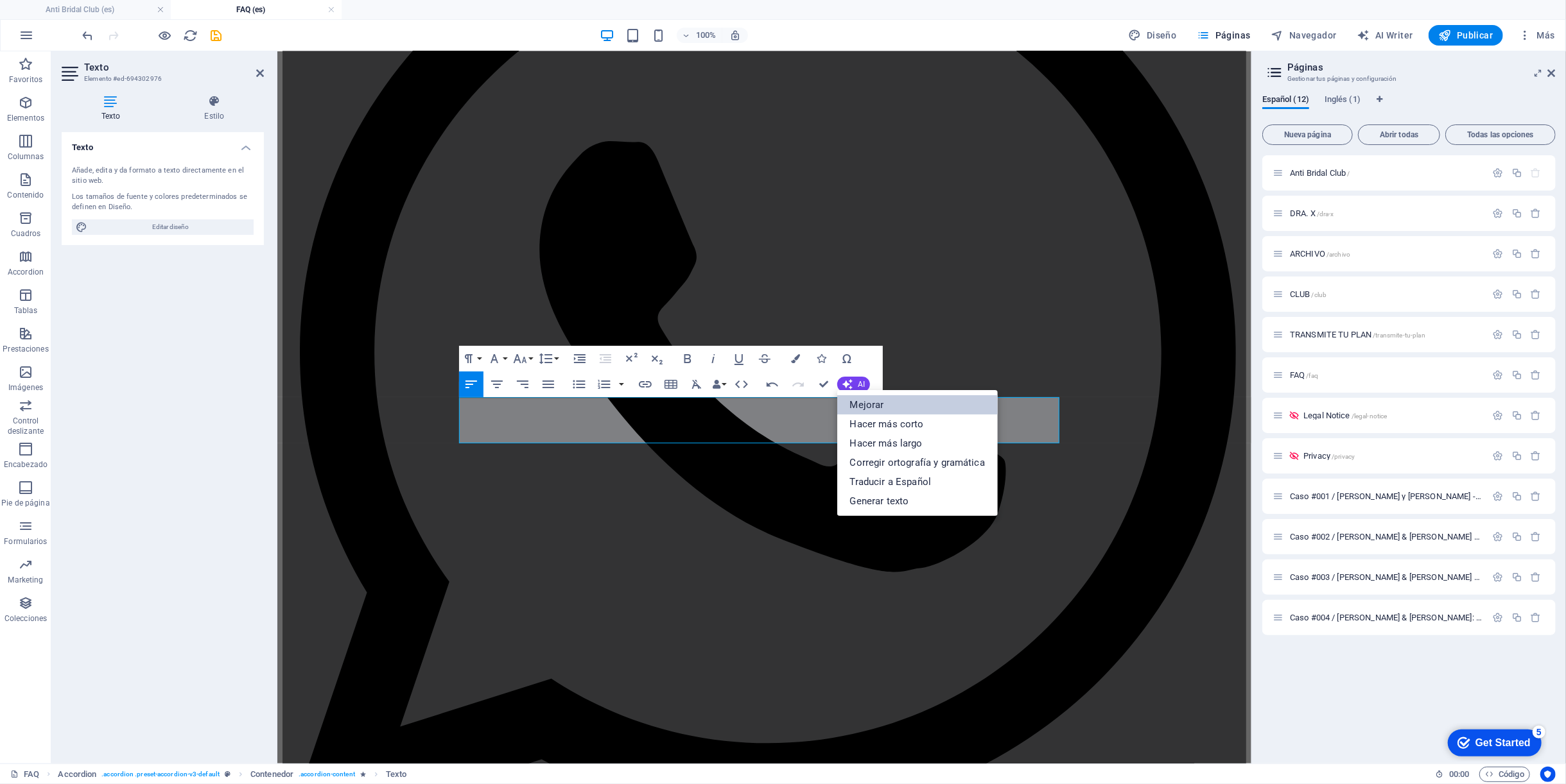
click at [875, 407] on link "Mejorar" at bounding box center [917, 405] width 161 height 19
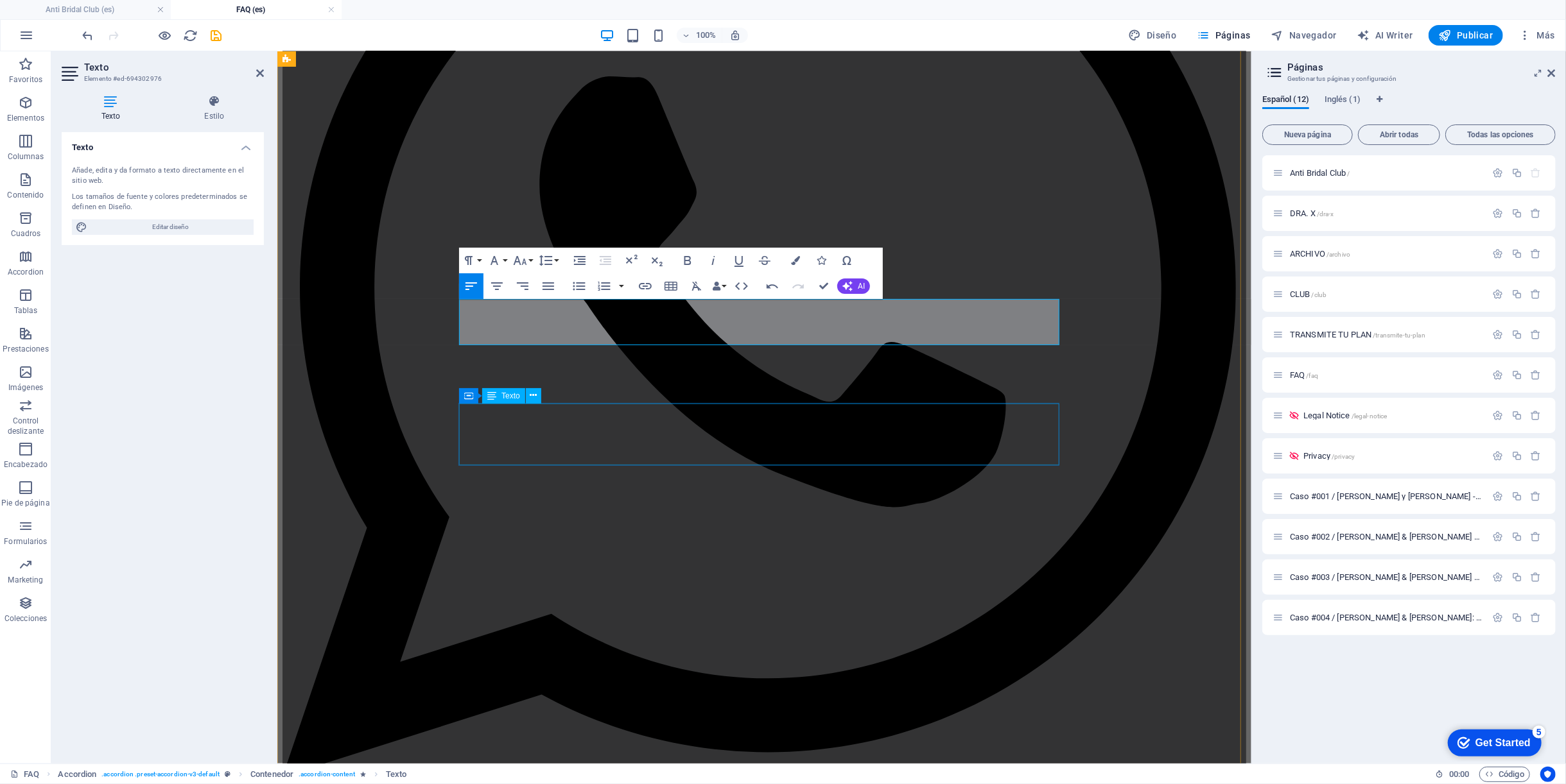
scroll to position [454, 0]
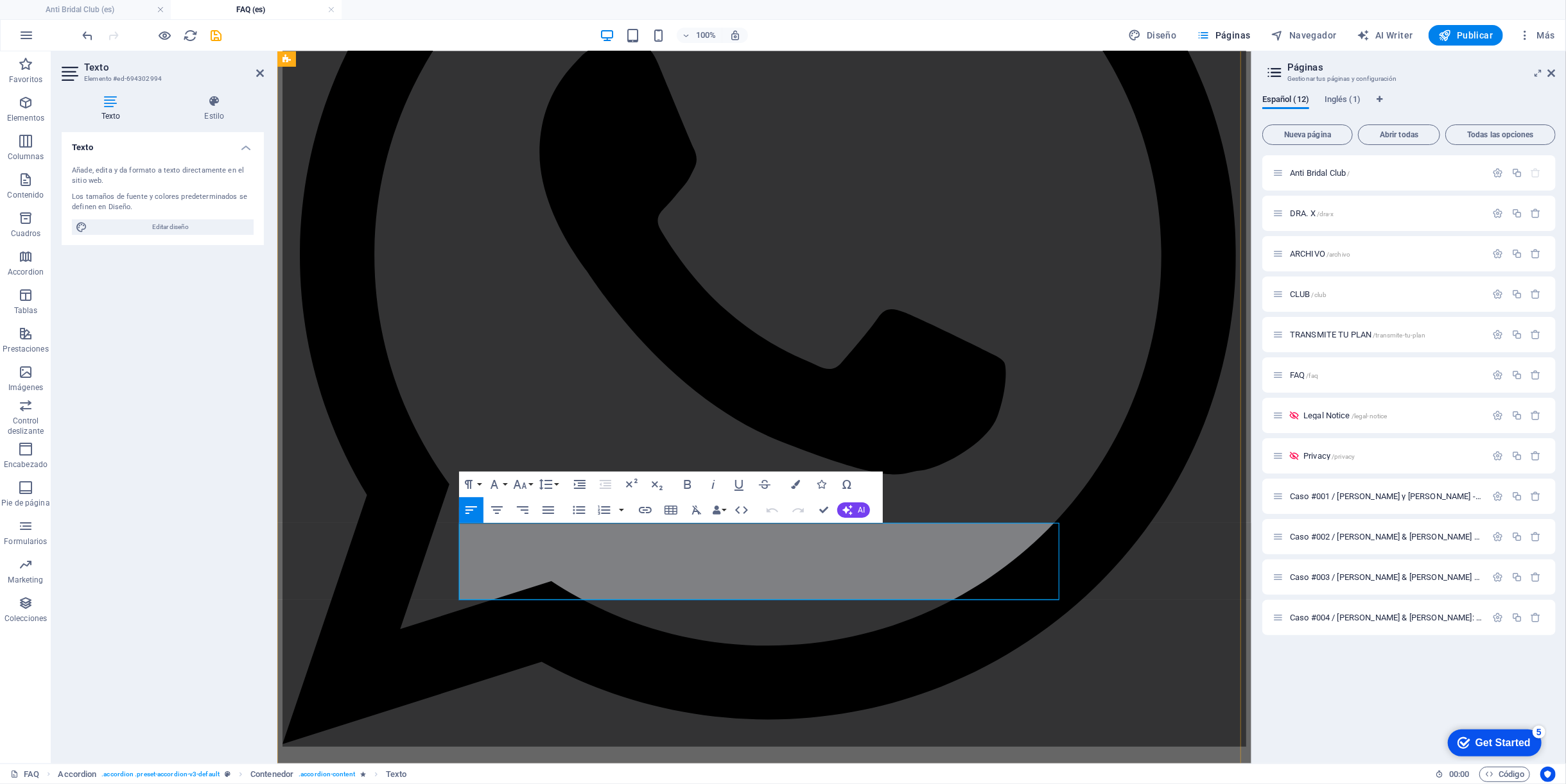
drag, startPoint x: 723, startPoint y: 581, endPoint x: 414, endPoint y: 520, distance: 315.0
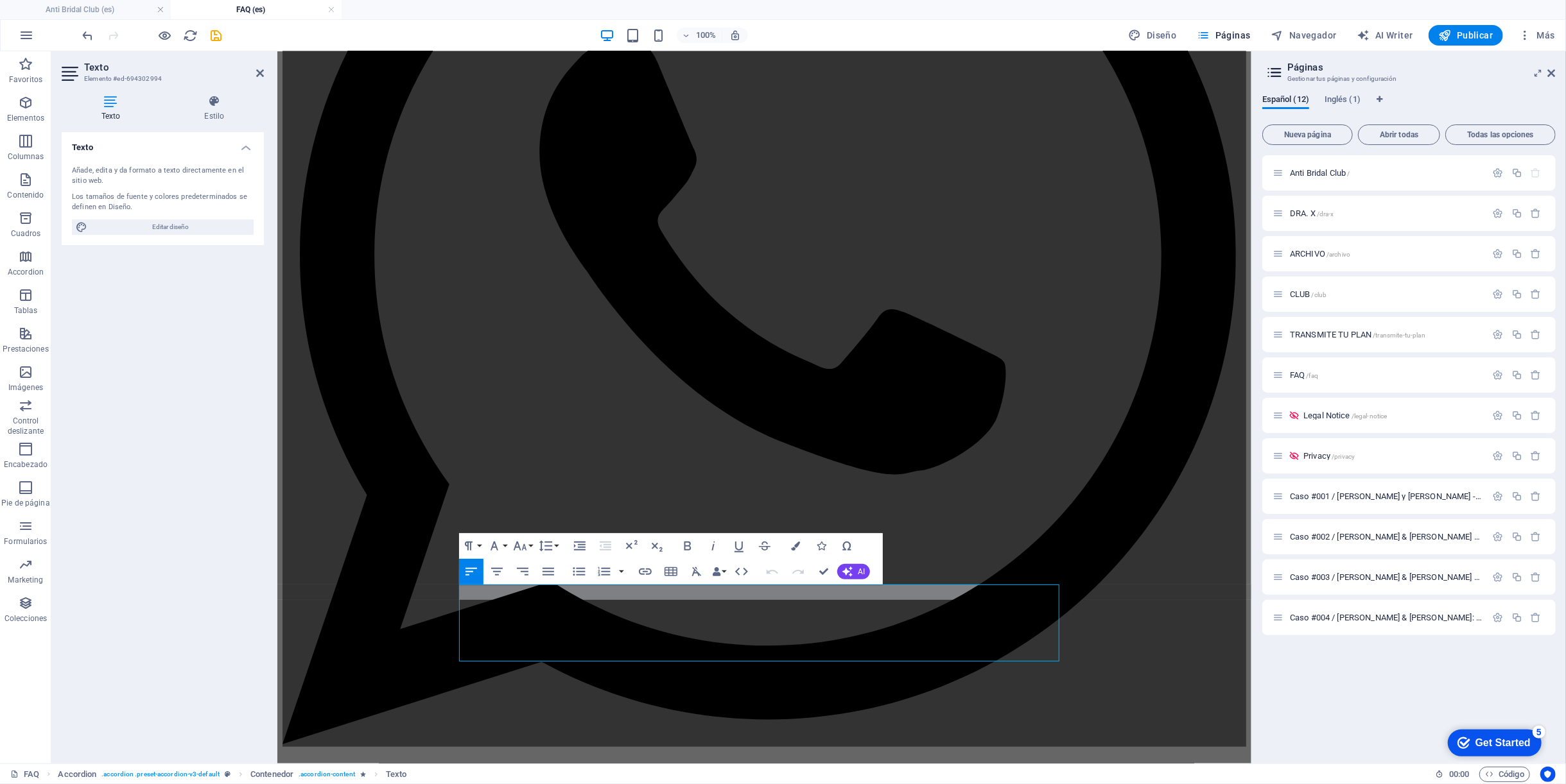
scroll to position [392, 0]
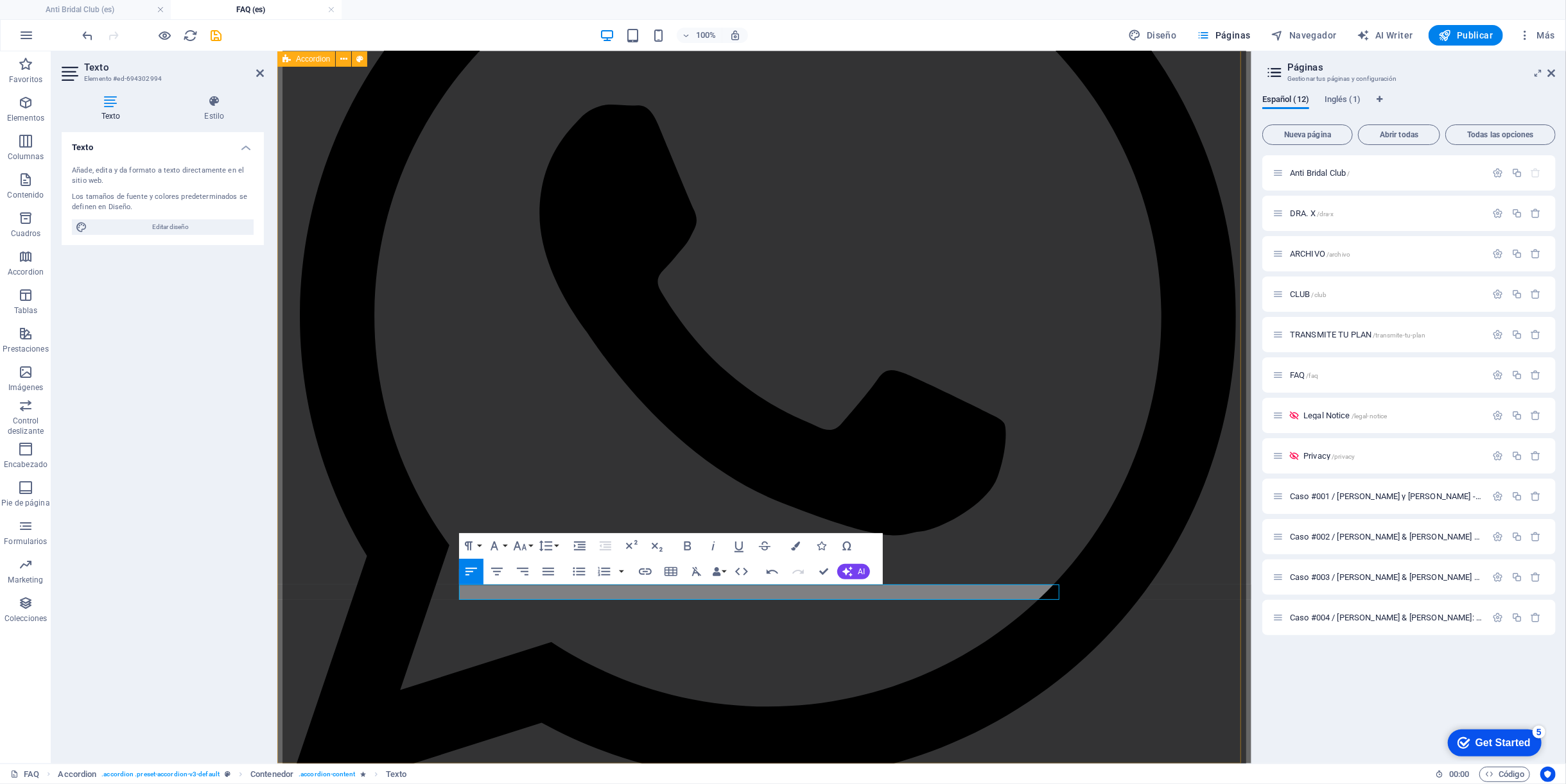
drag, startPoint x: 519, startPoint y: 589, endPoint x: 440, endPoint y: 592, distance: 79.1
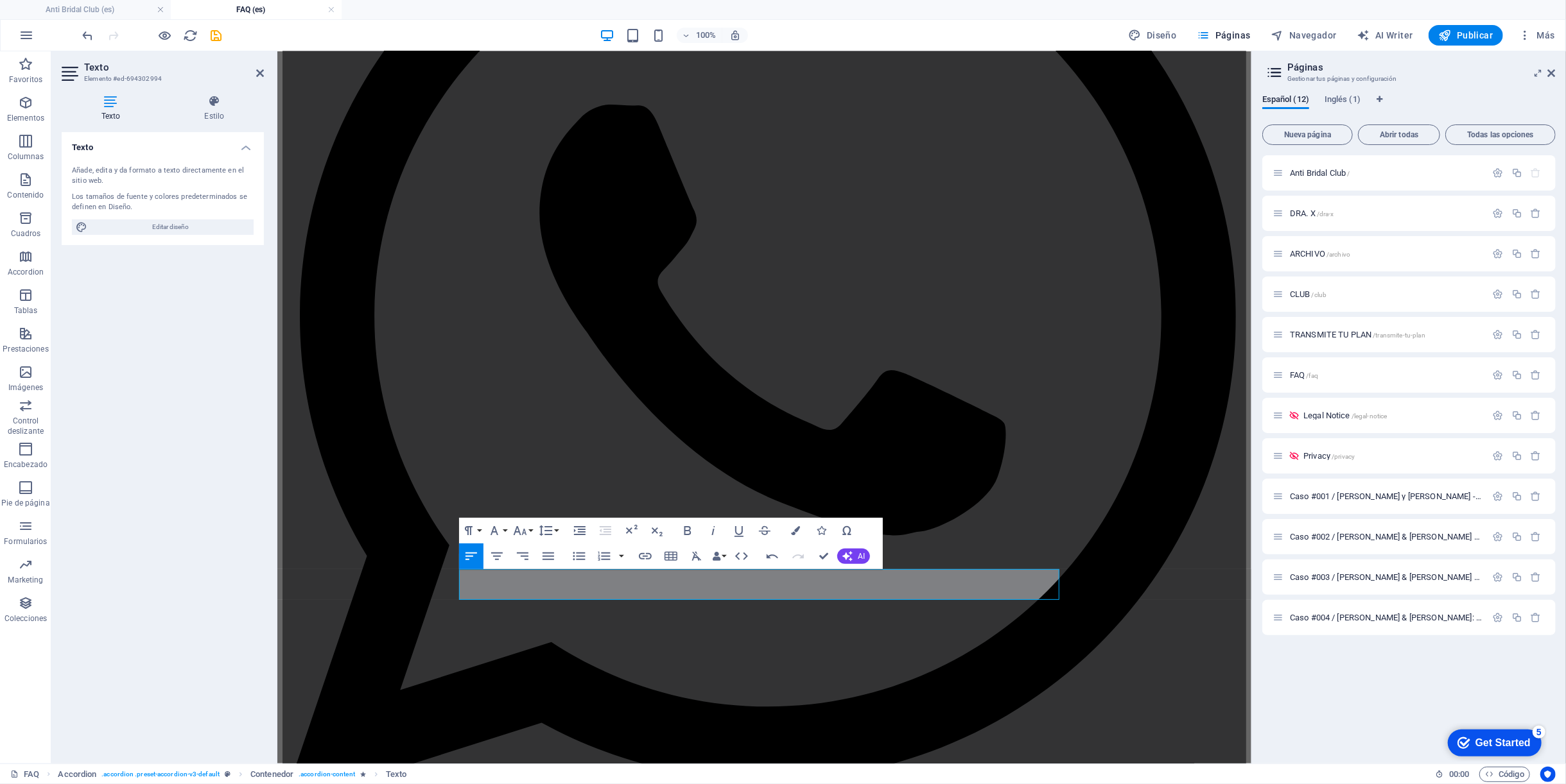
scroll to position [408, 0]
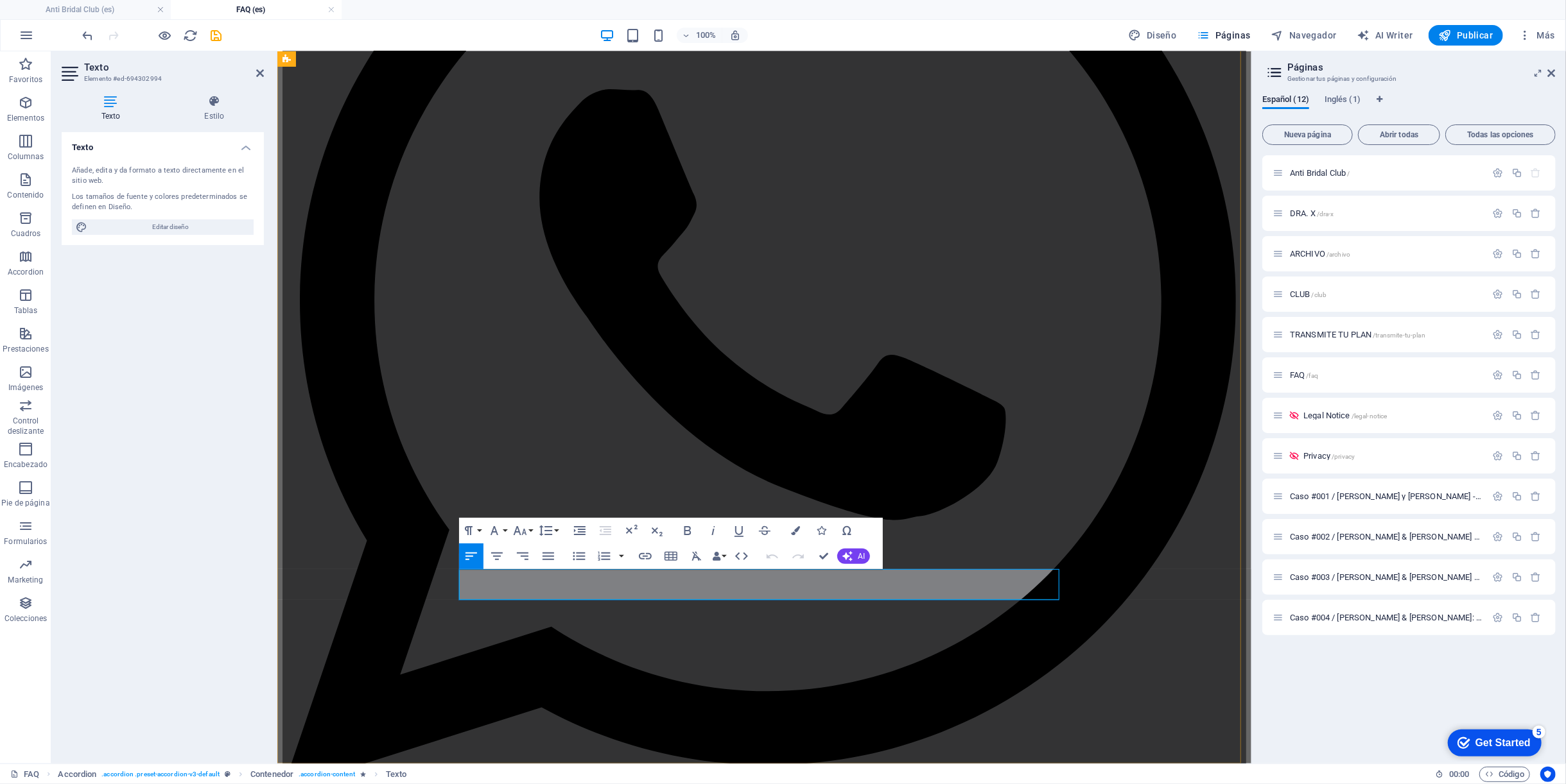
click at [852, 550] on button "AI" at bounding box center [853, 556] width 33 height 15
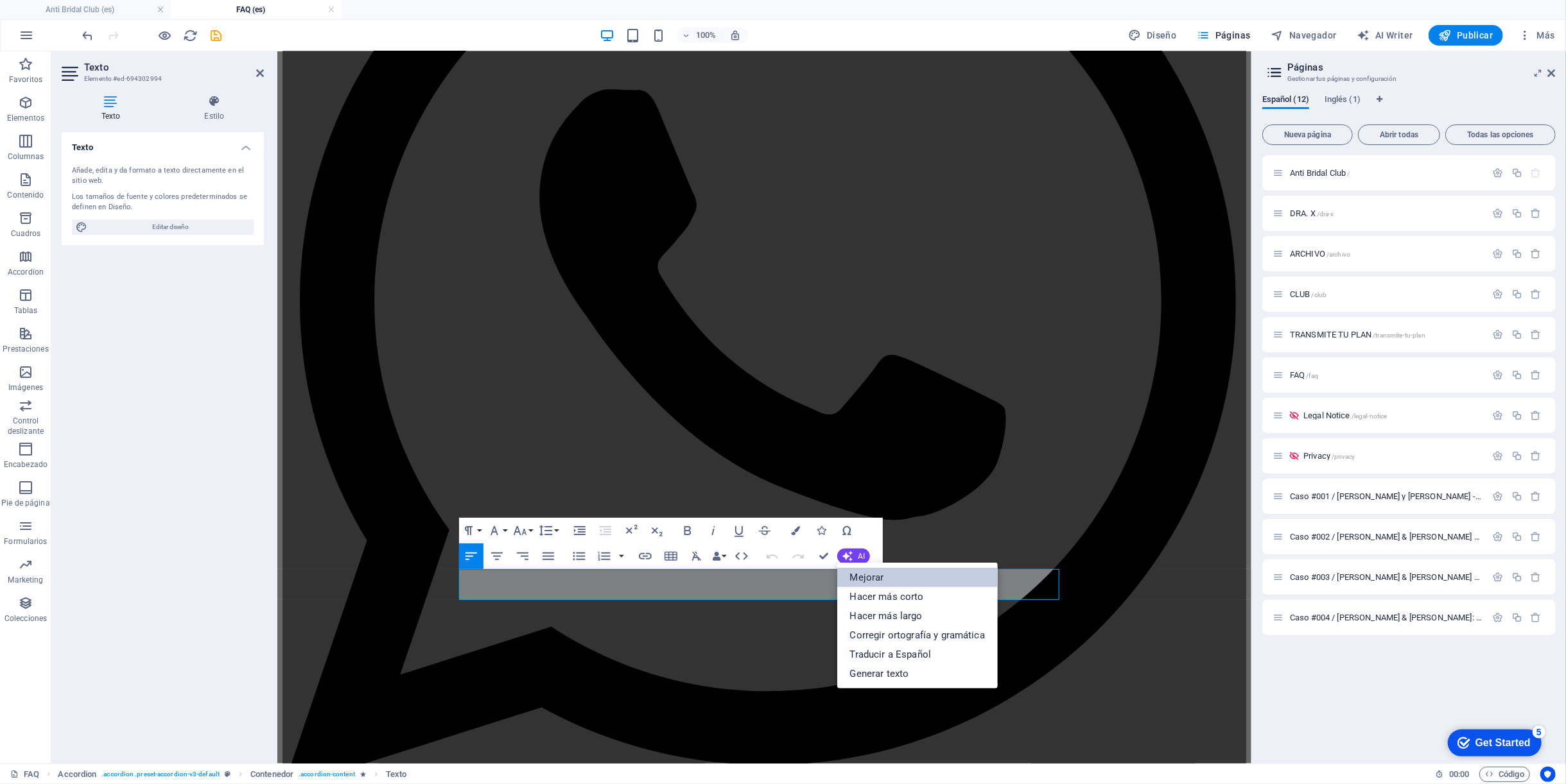
click at [896, 576] on link "Mejorar" at bounding box center [917, 577] width 161 height 19
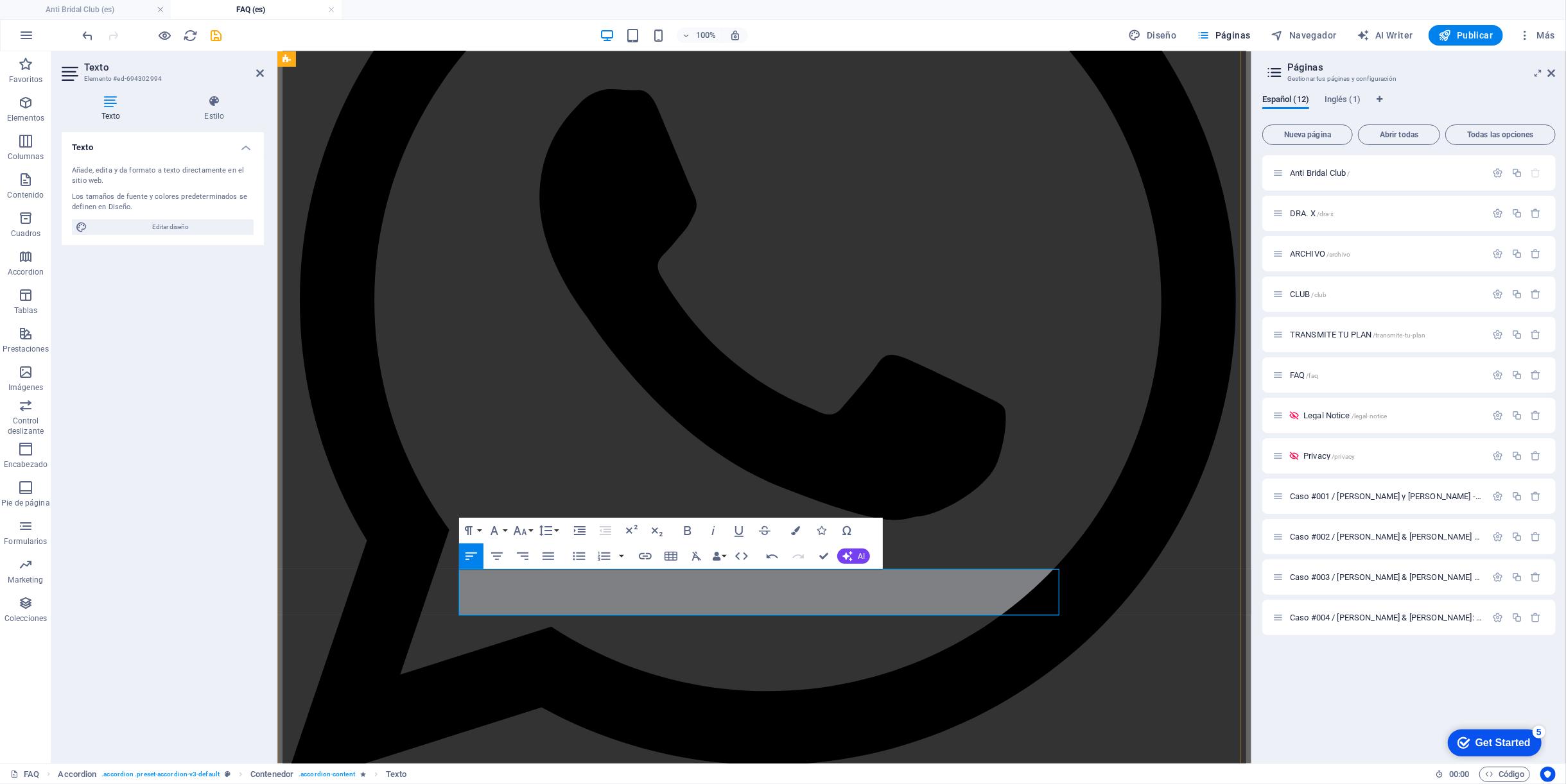
click at [846, 560] on icon "button" at bounding box center [846, 556] width 14 height 14
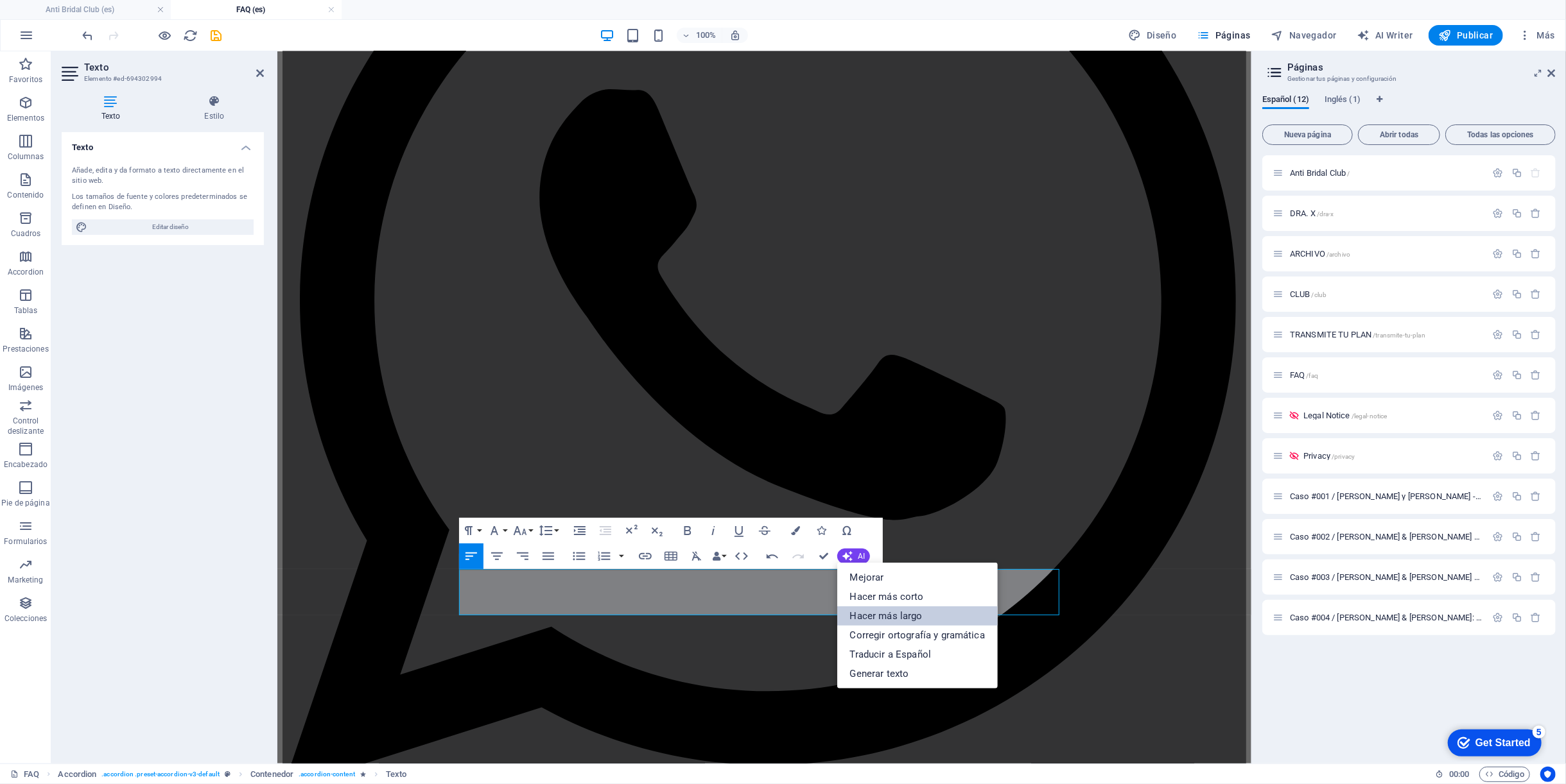
click at [873, 614] on link "Hacer más largo" at bounding box center [917, 616] width 161 height 19
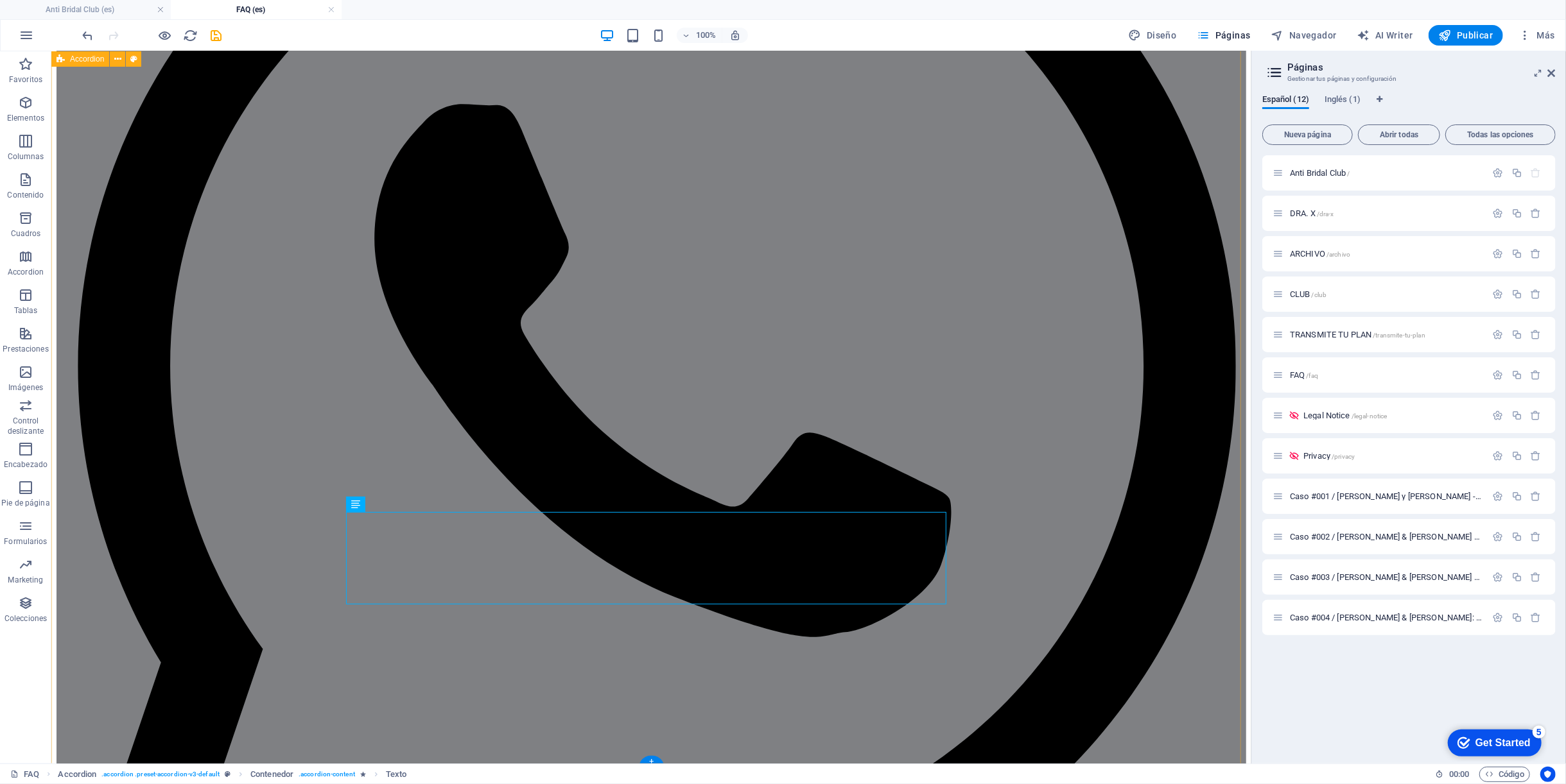
scroll to position [470, 0]
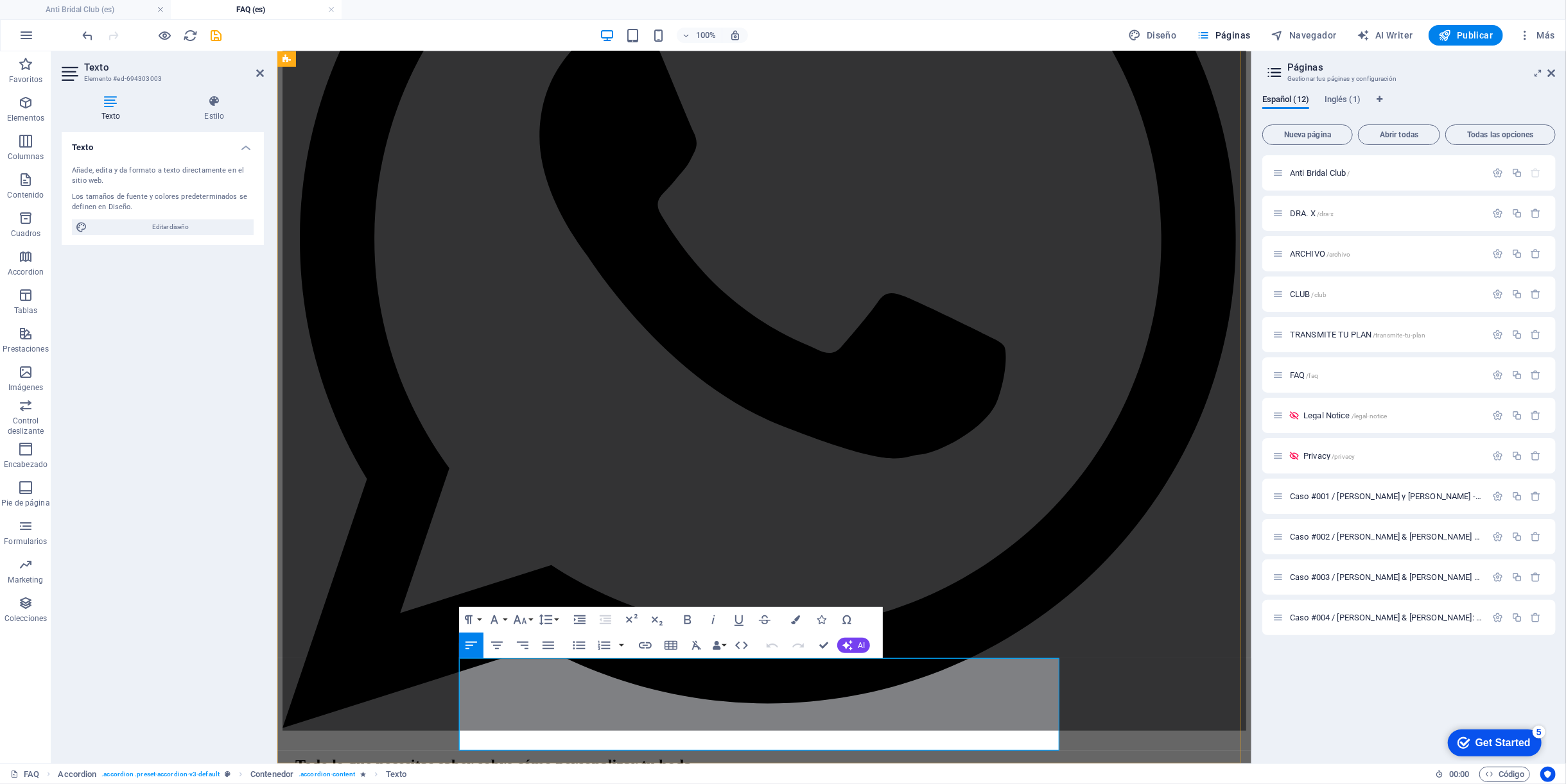
click at [843, 651] on button "AI" at bounding box center [853, 645] width 33 height 15
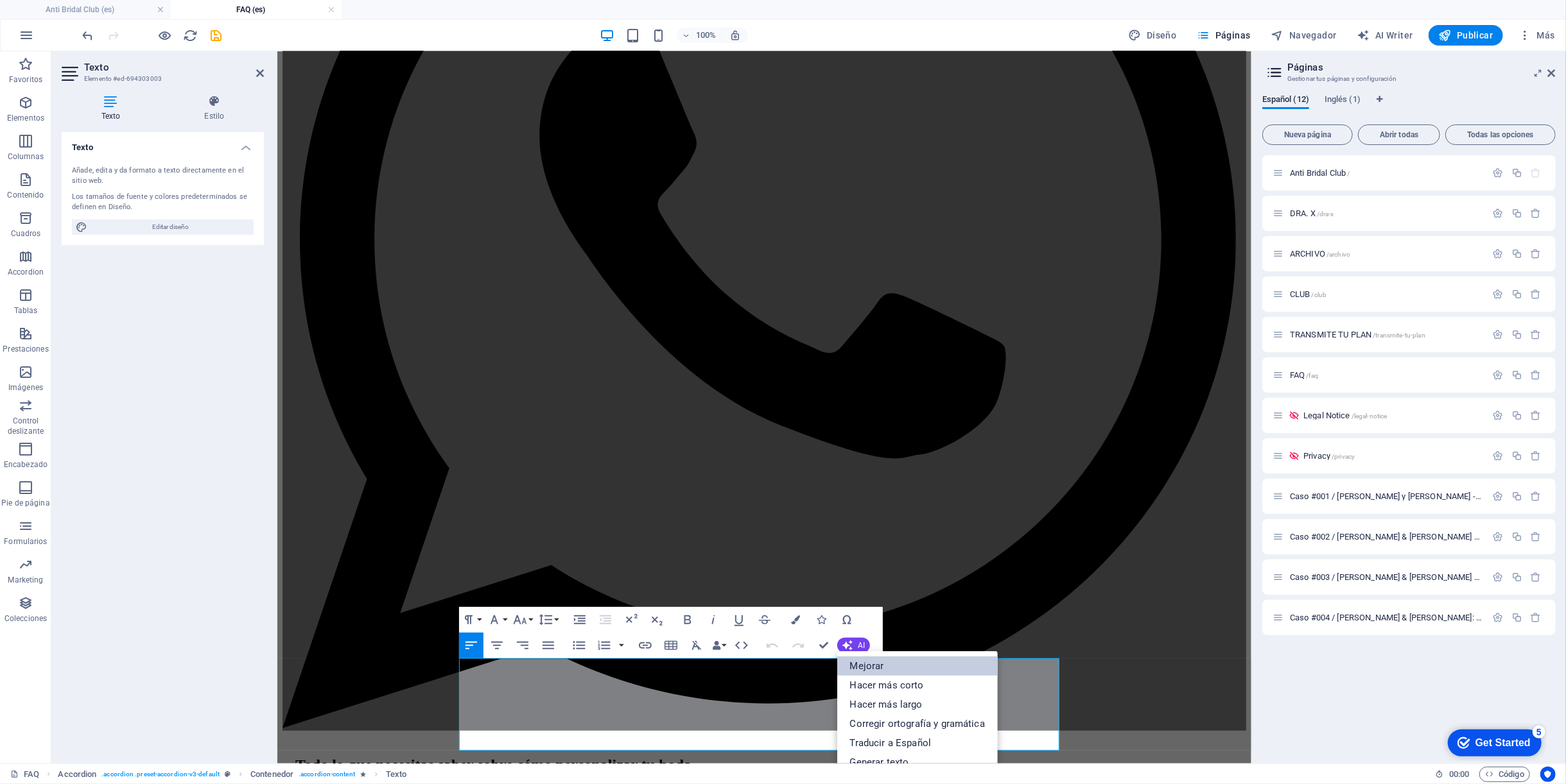
click at [852, 663] on link "Mejorar" at bounding box center [917, 666] width 161 height 19
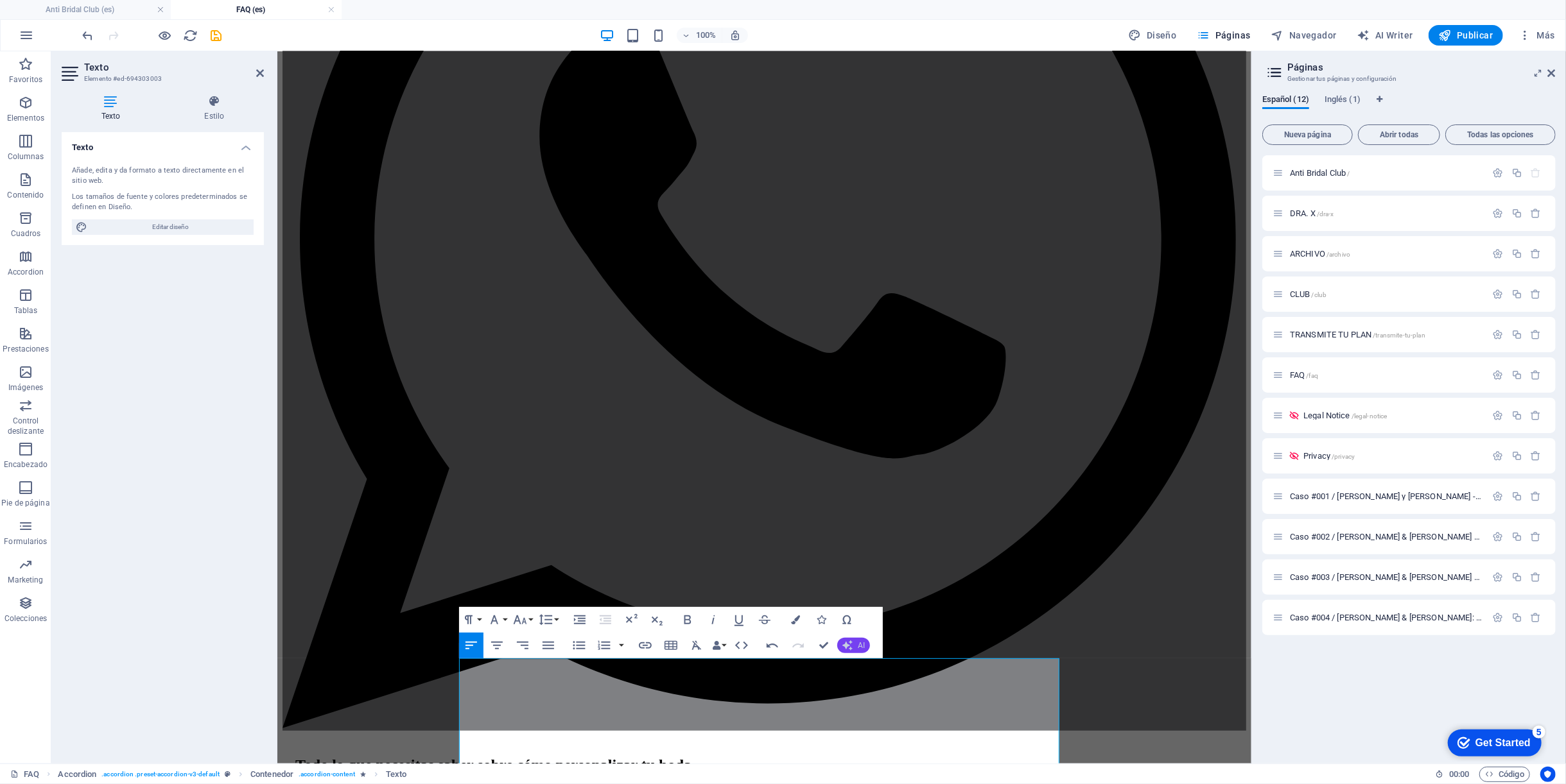
click at [847, 648] on icon "button" at bounding box center [847, 645] width 12 height 12
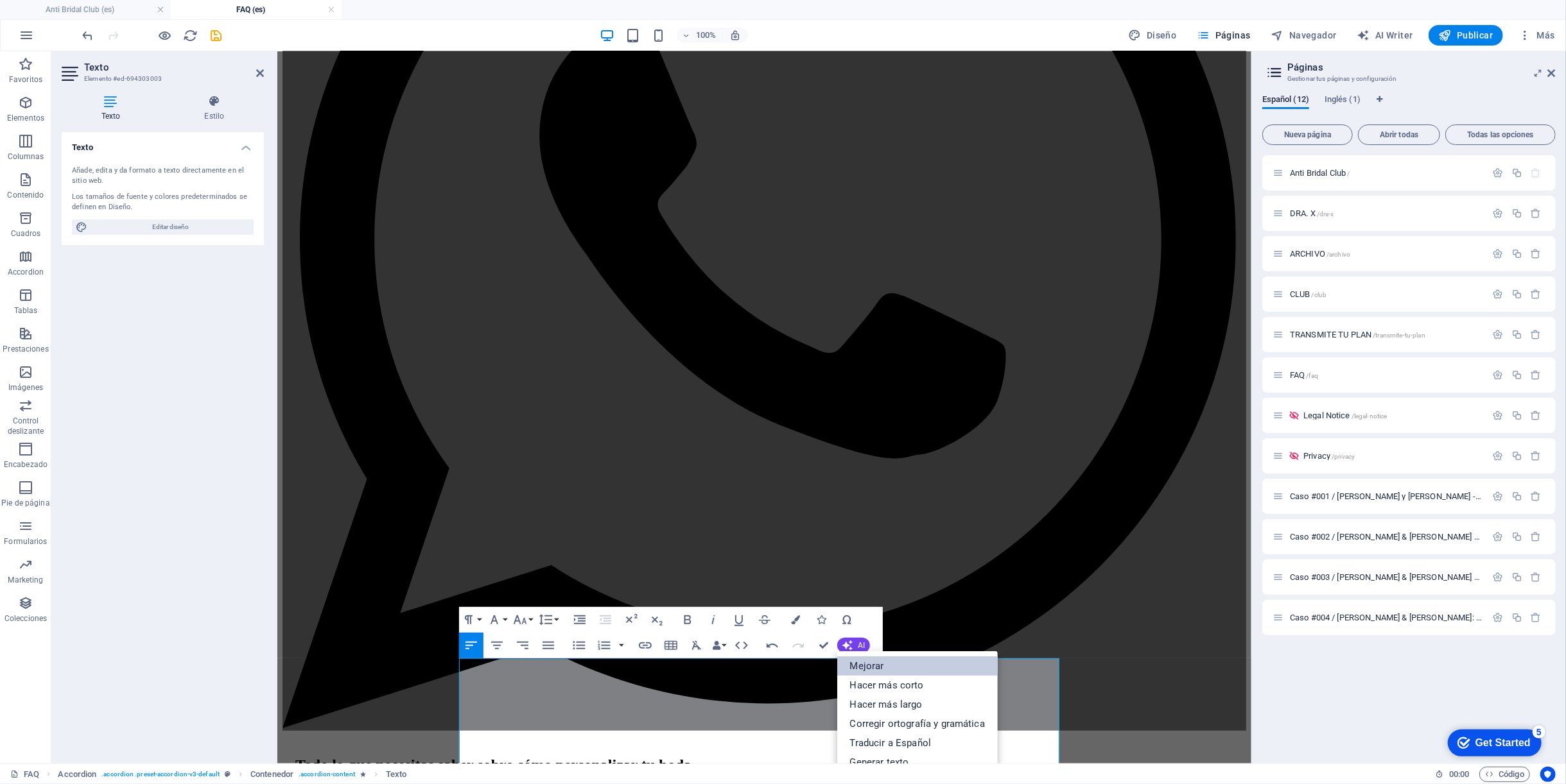
click at [874, 670] on link "Mejorar" at bounding box center [917, 666] width 161 height 19
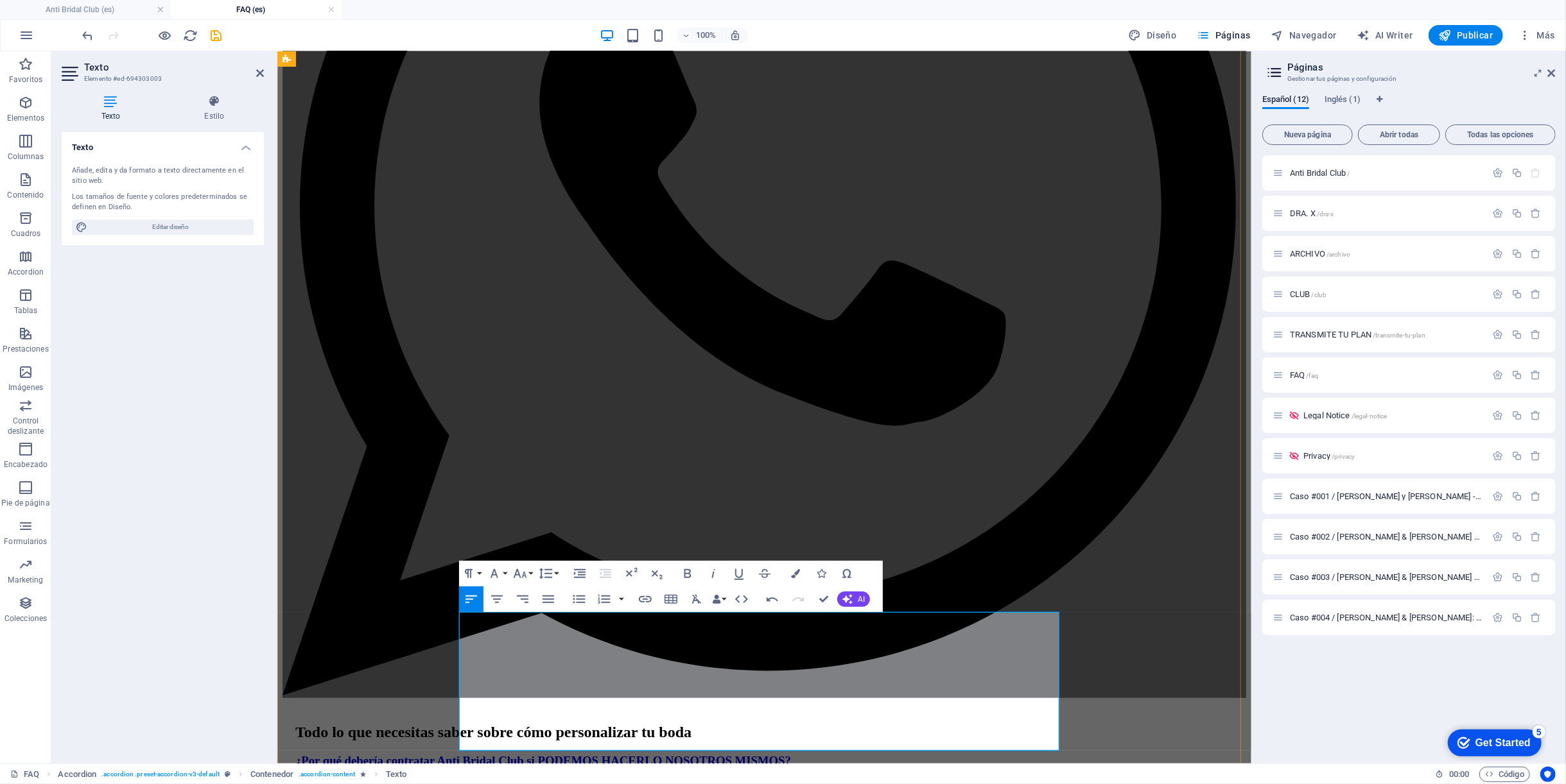
scroll to position [515, 0]
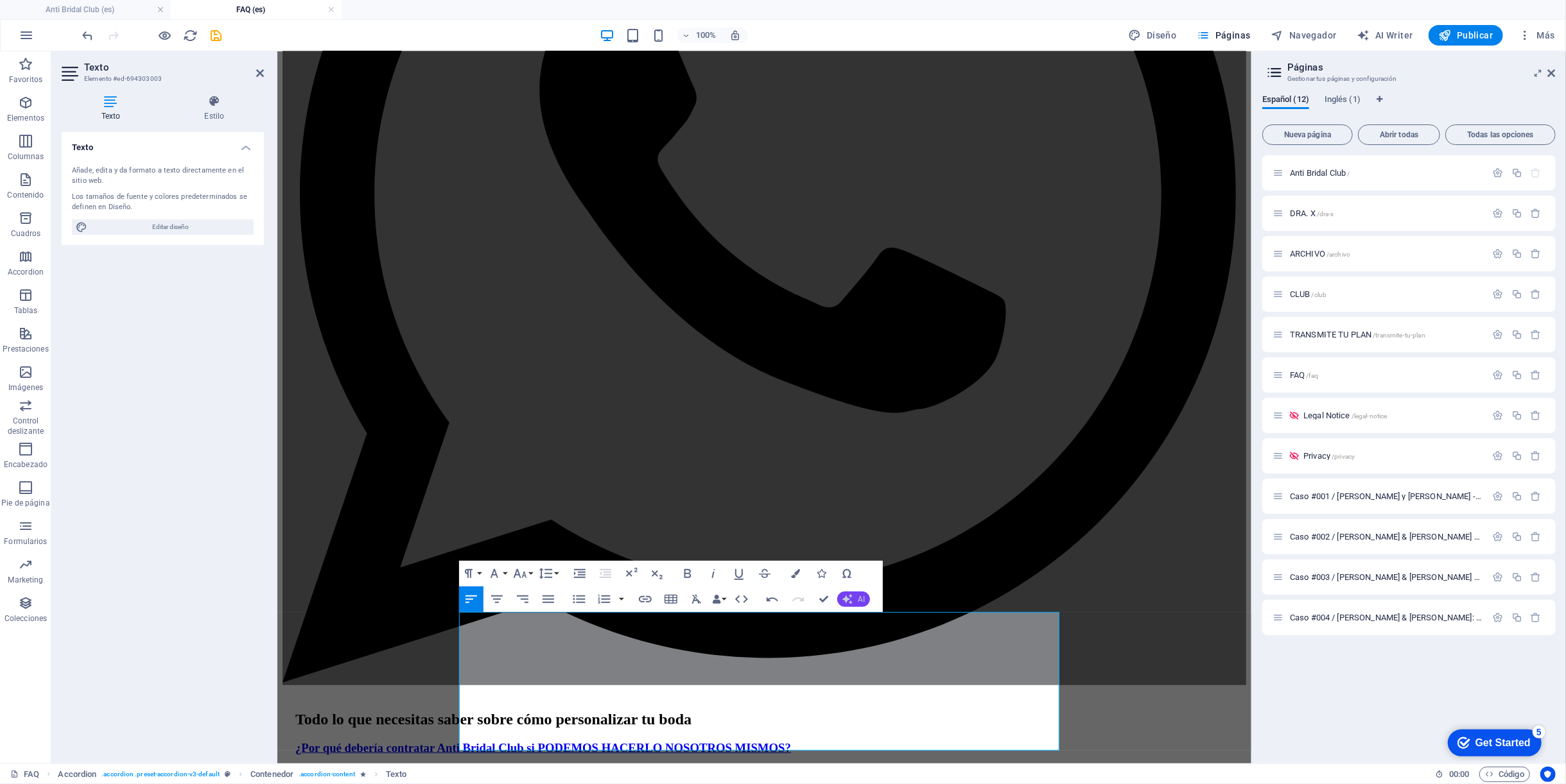
click at [848, 596] on icon "button" at bounding box center [847, 599] width 12 height 12
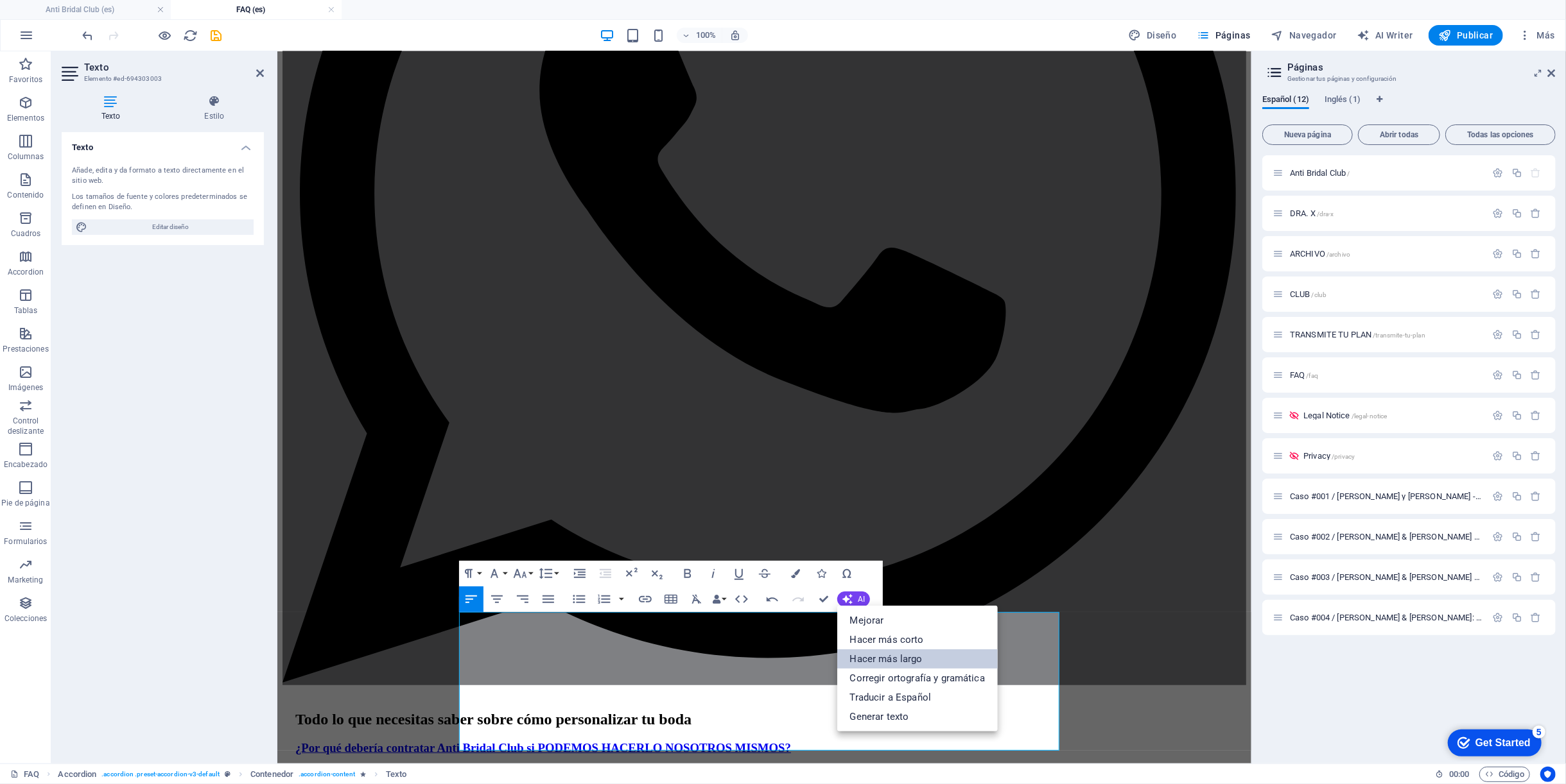
click at [874, 655] on link "Hacer más largo" at bounding box center [917, 659] width 161 height 19
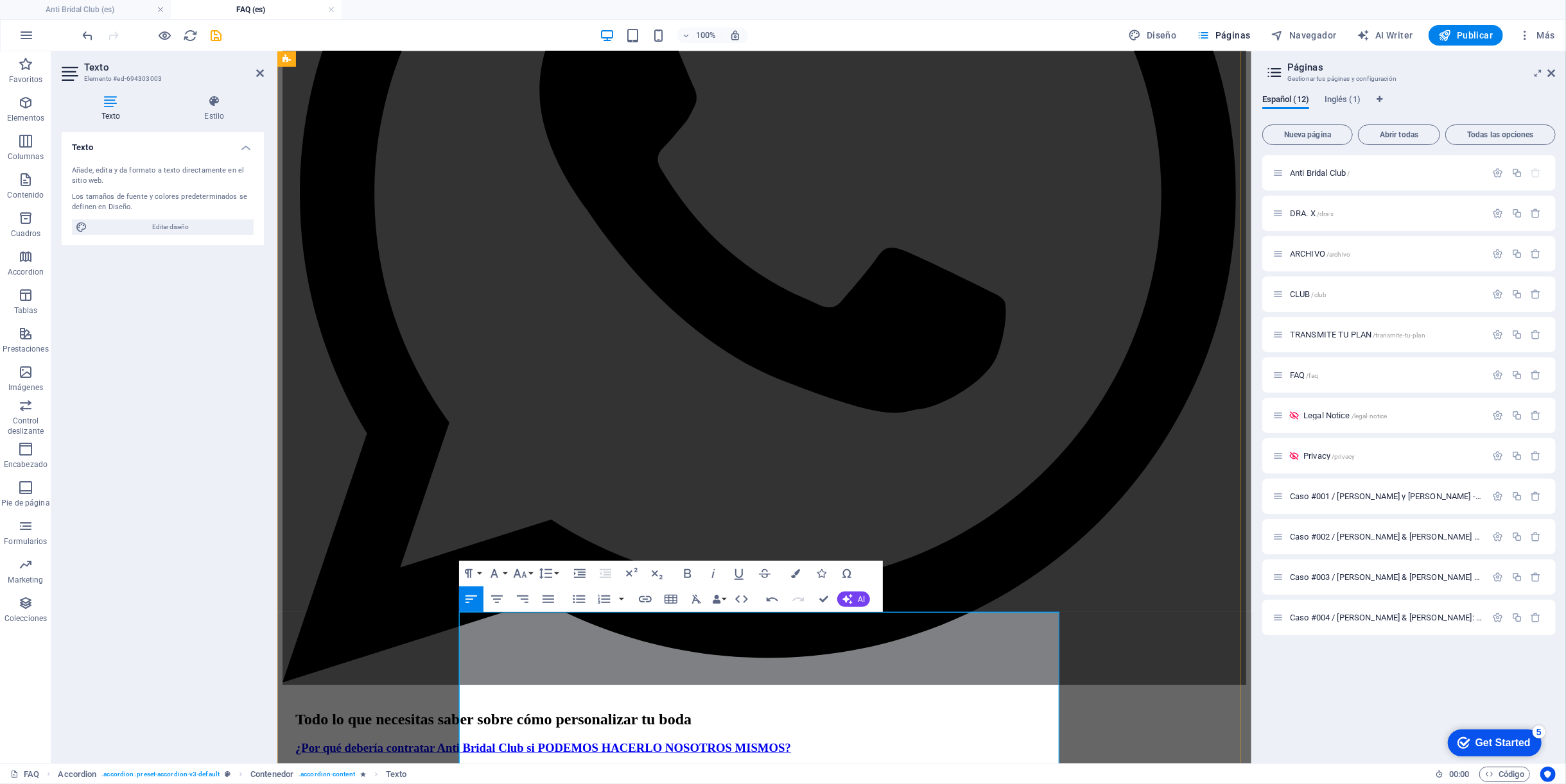
drag, startPoint x: 899, startPoint y: 634, endPoint x: 967, endPoint y: 637, distance: 68.1
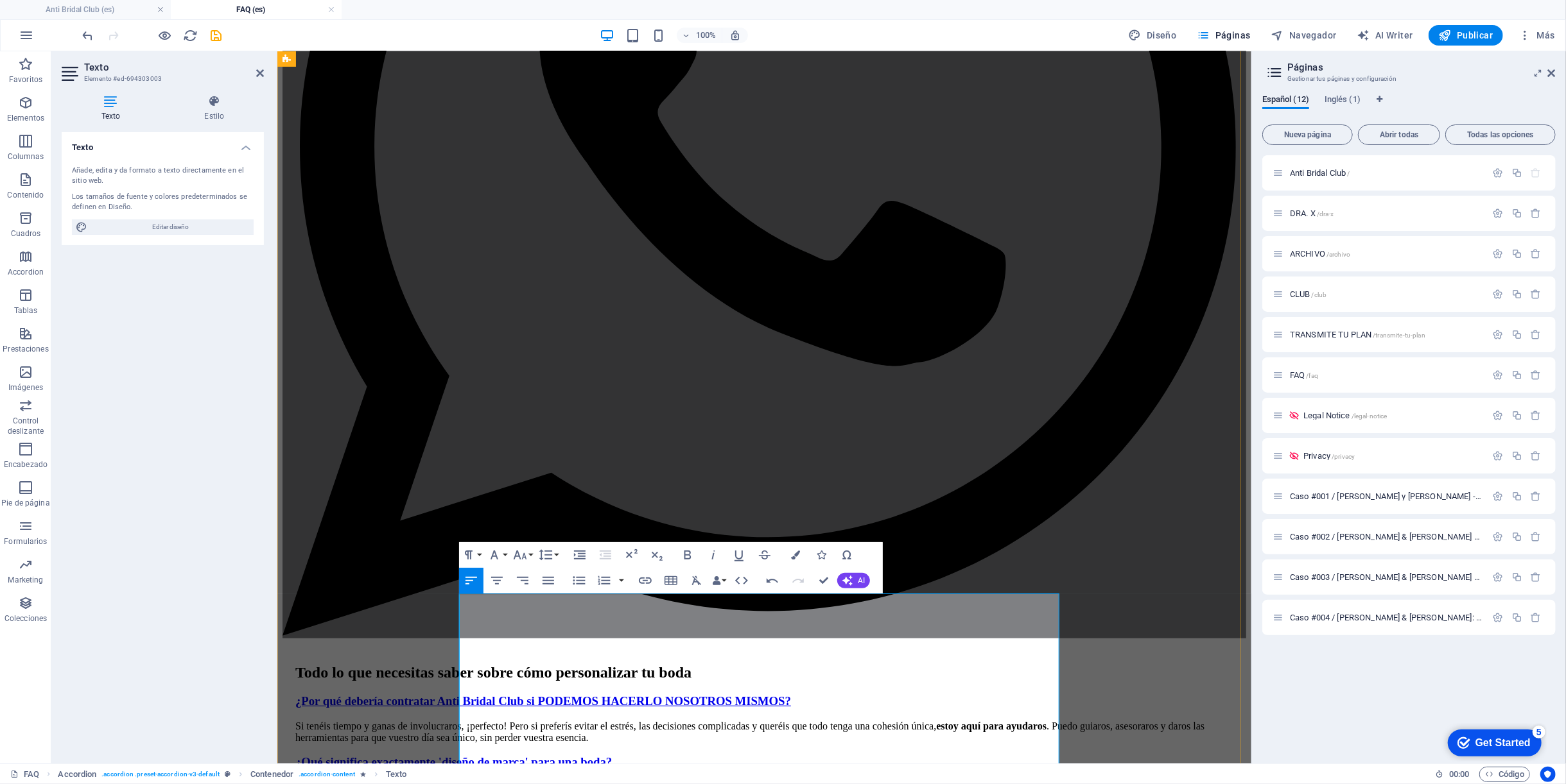
scroll to position [577, 0]
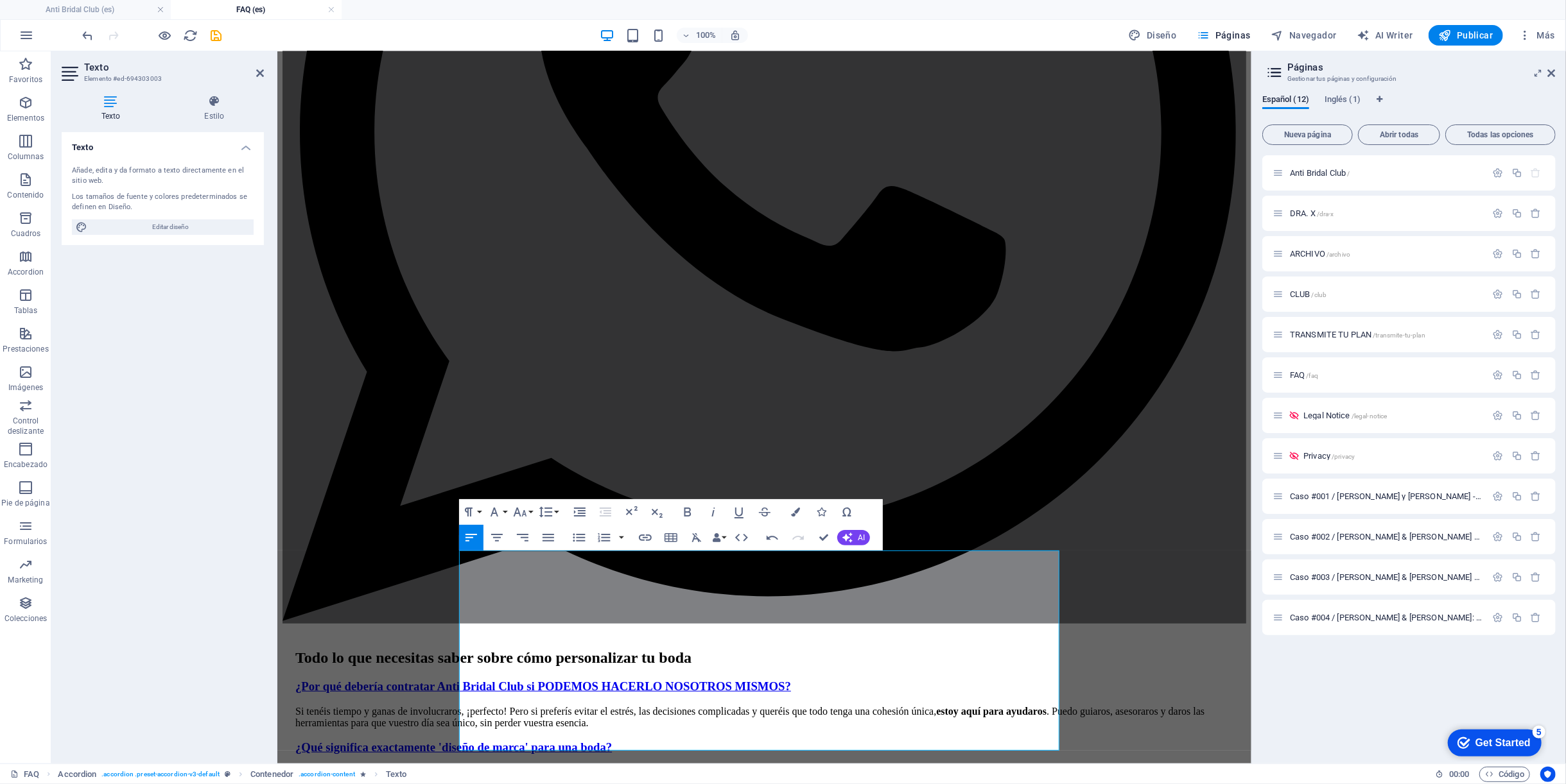
click at [1478, 80] on h3 "Gestionar tus páginas y configuración" at bounding box center [1409, 79] width 242 height 11
drag, startPoint x: 819, startPoint y: 539, endPoint x: 825, endPoint y: 464, distance: 75.2
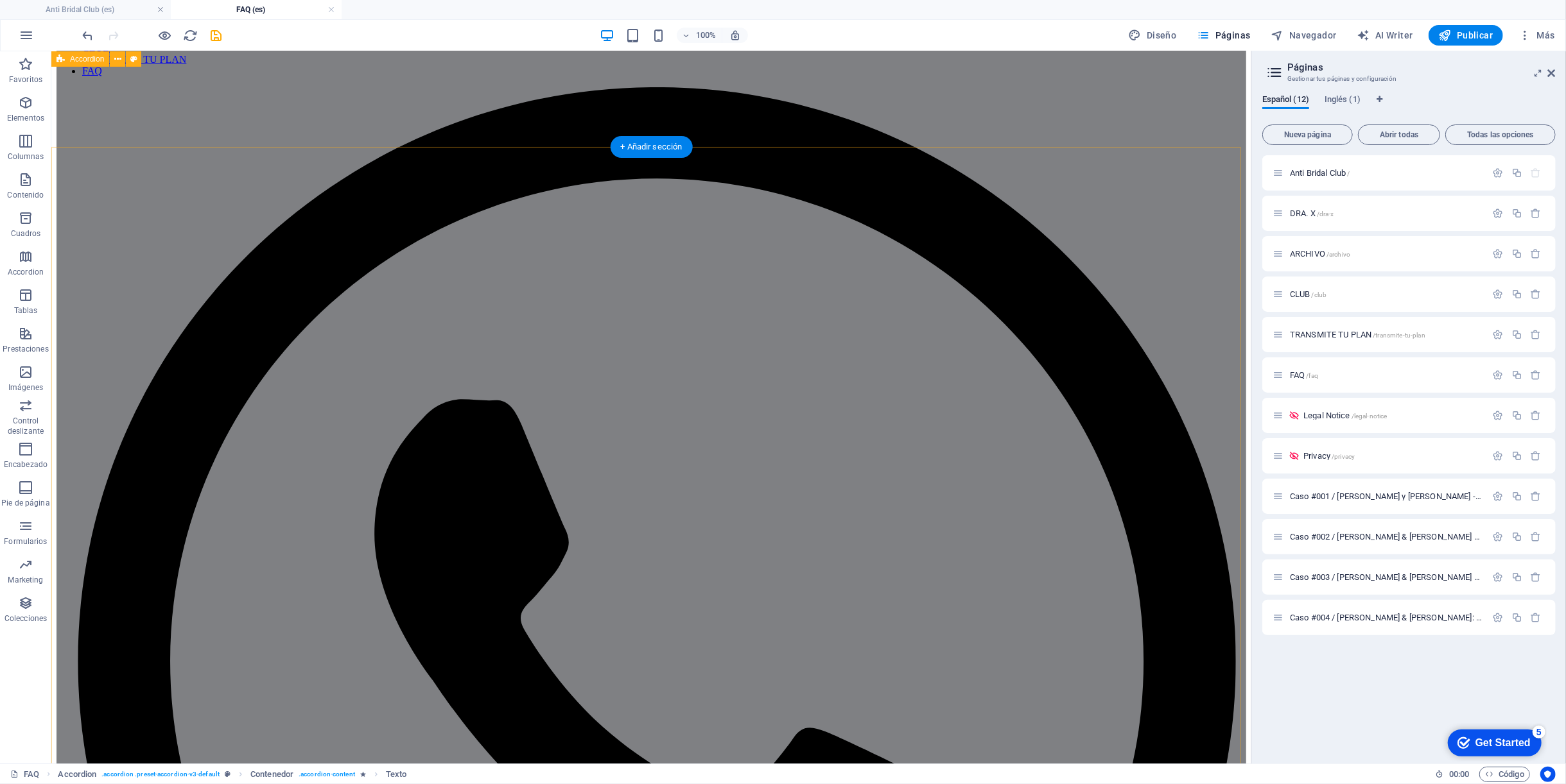
scroll to position [0, 0]
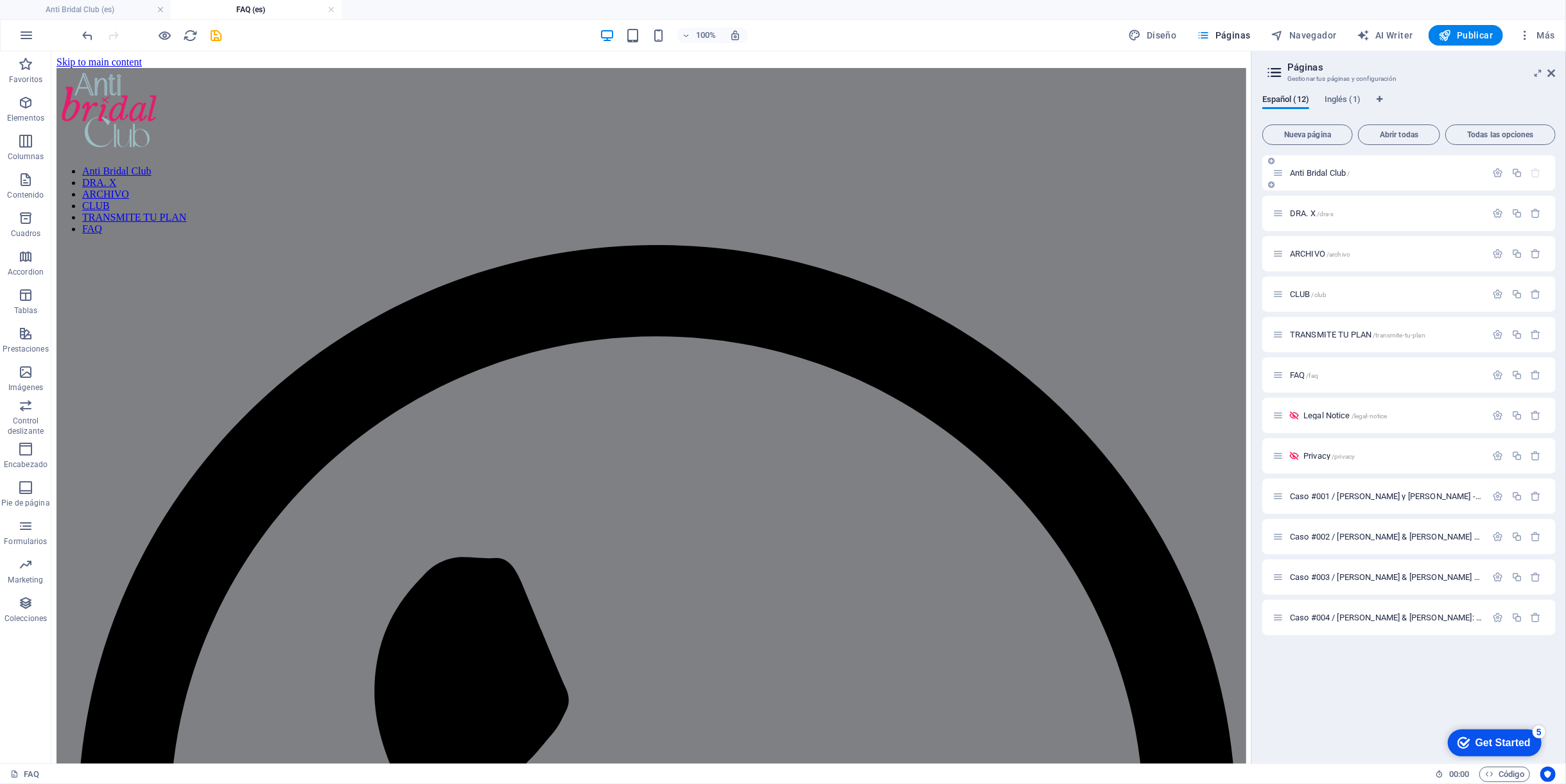
click at [1324, 168] on span "Anti Bridal Club /" at bounding box center [1320, 173] width 60 height 10
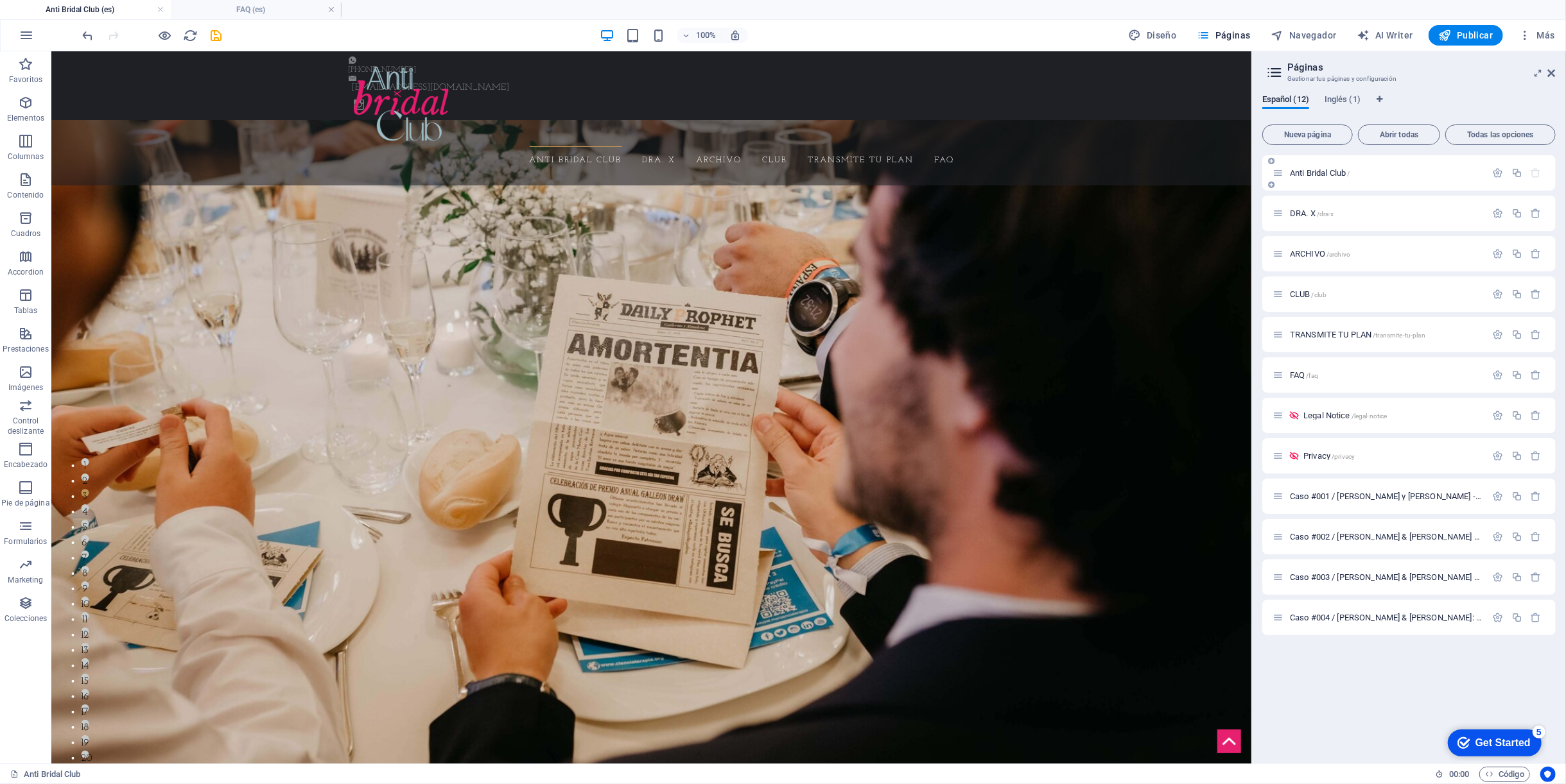
scroll to position [2210, 0]
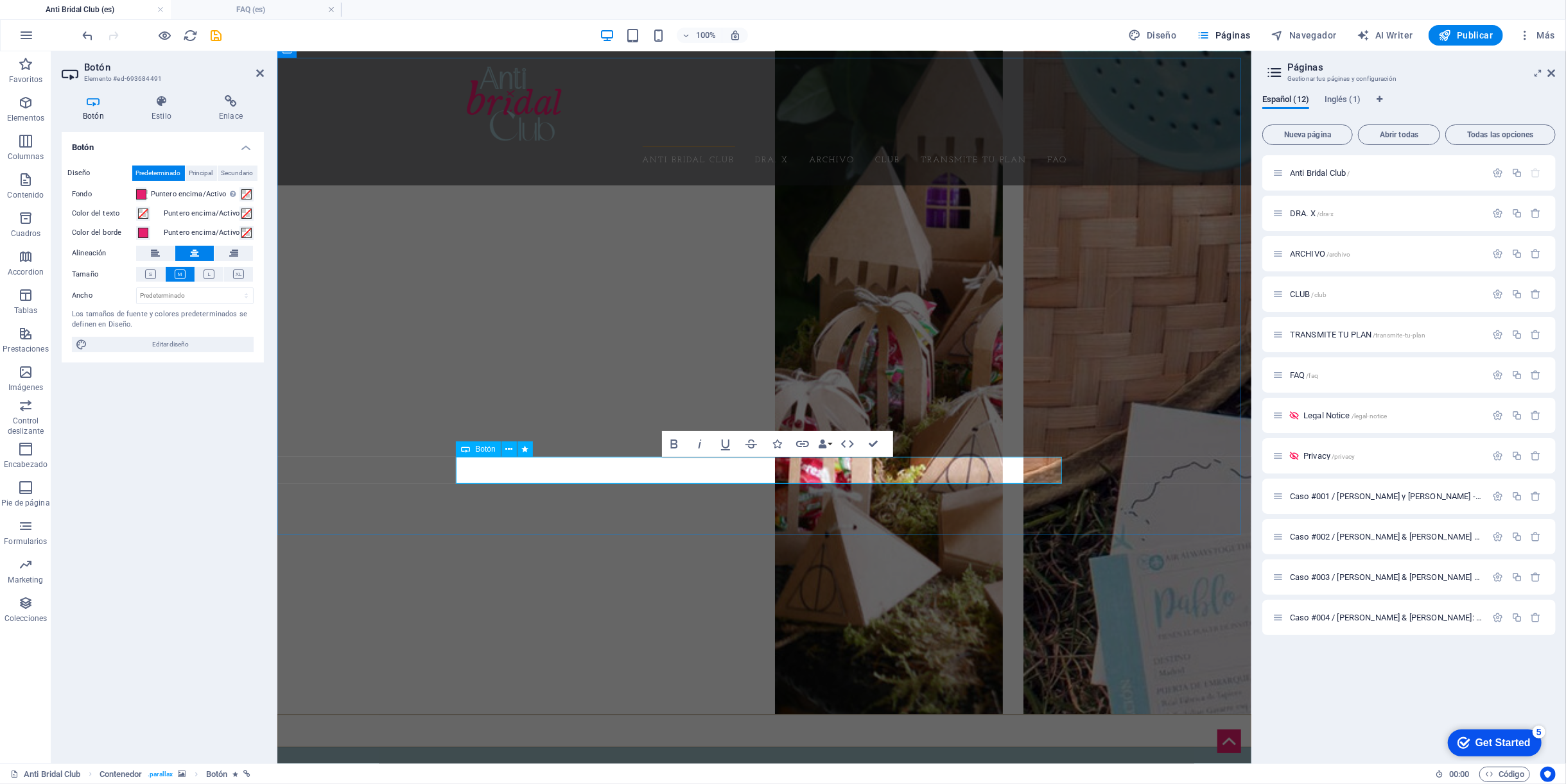
scroll to position [2125, 0]
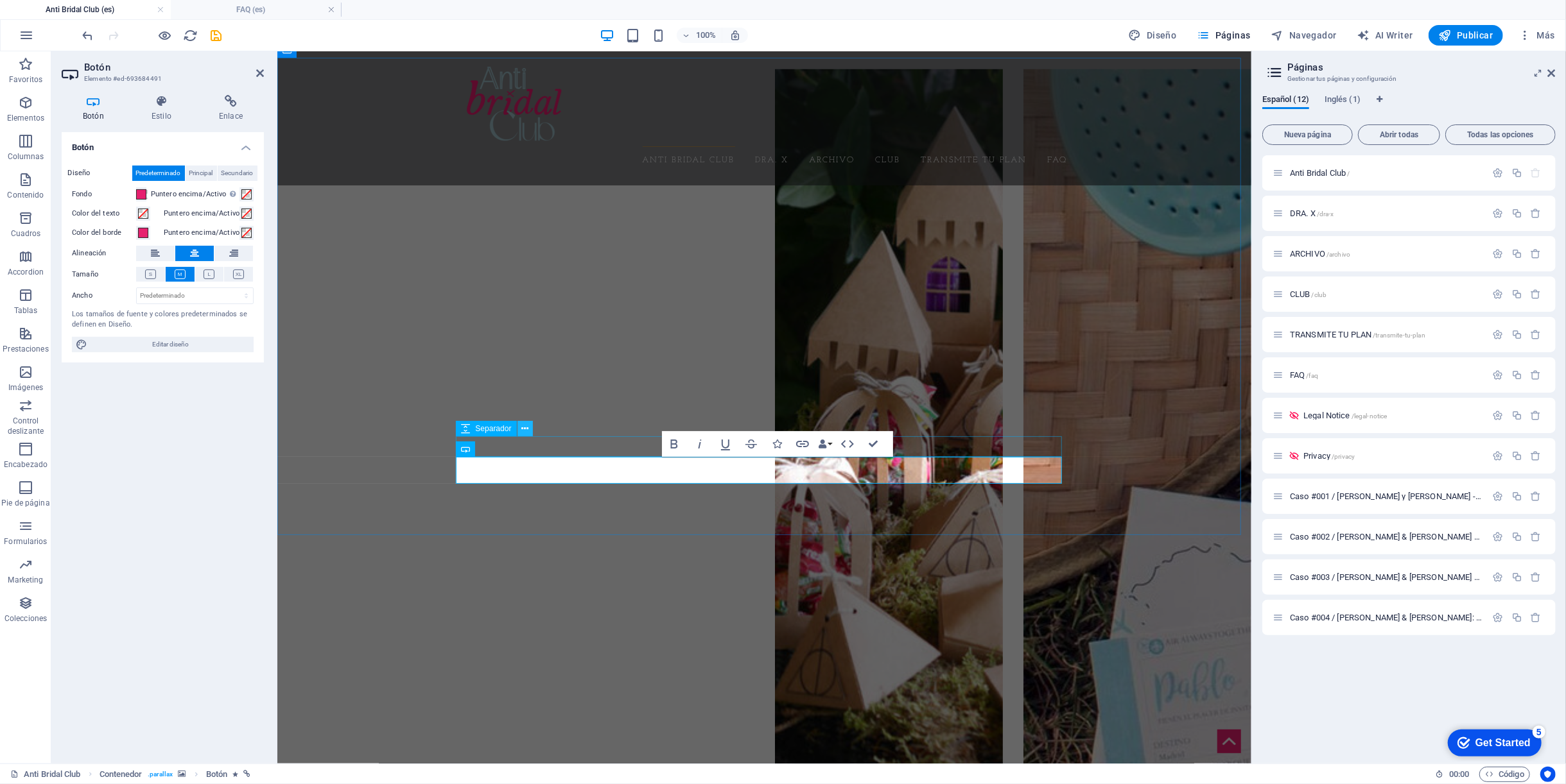
click at [523, 433] on icon at bounding box center [524, 429] width 7 height 14
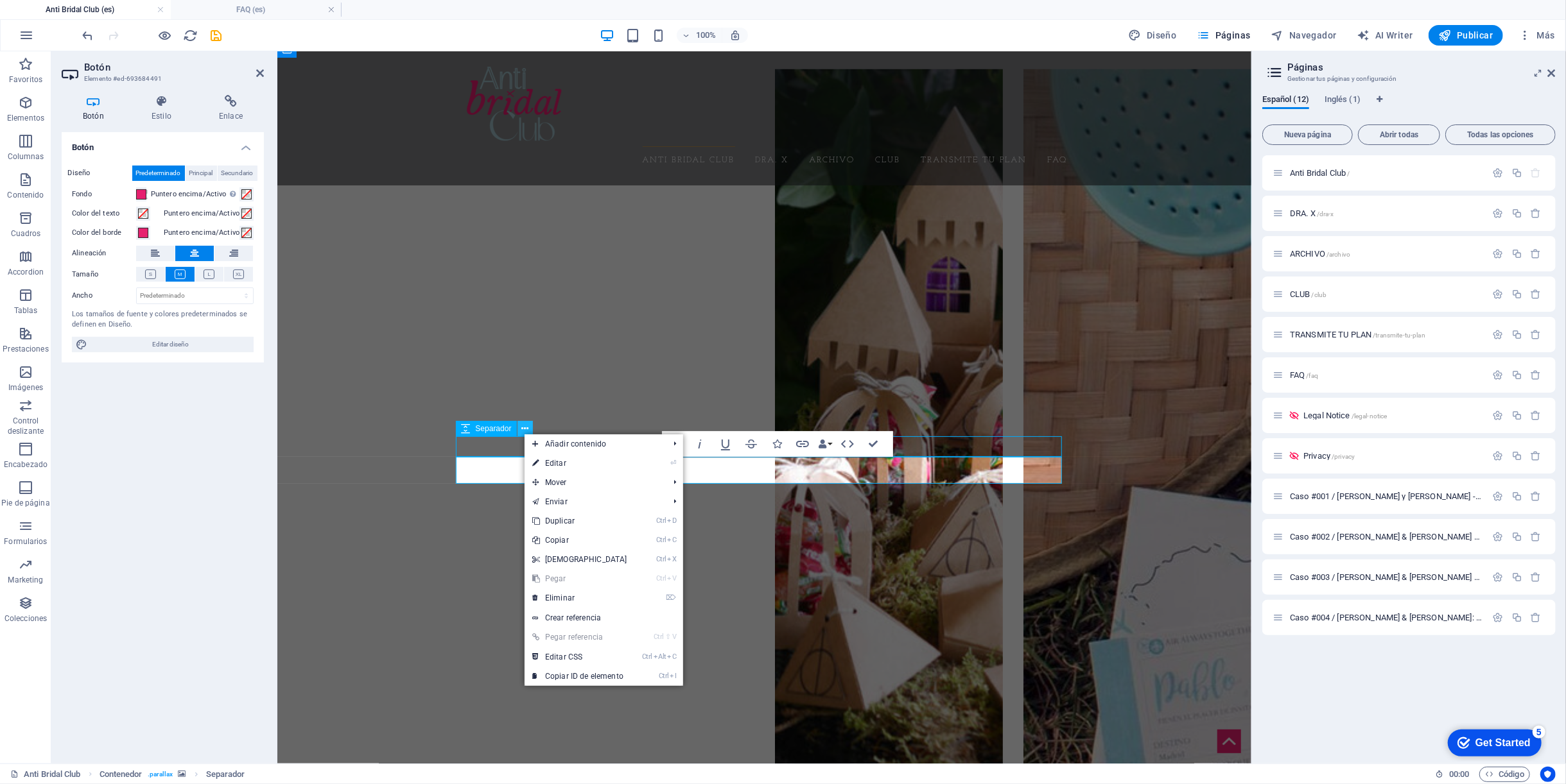
scroll to position [2210, 0]
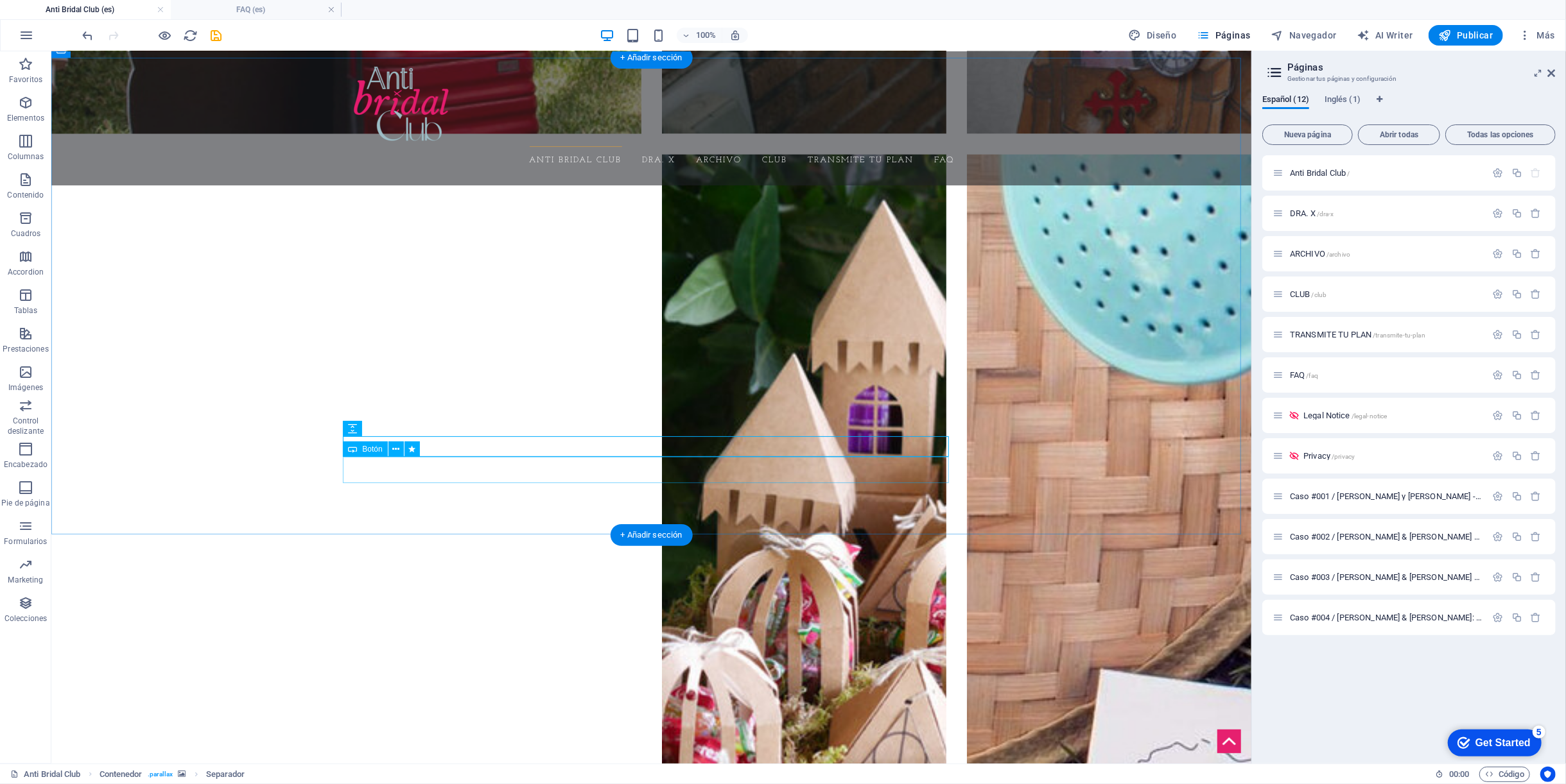
click at [395, 448] on icon at bounding box center [396, 449] width 7 height 14
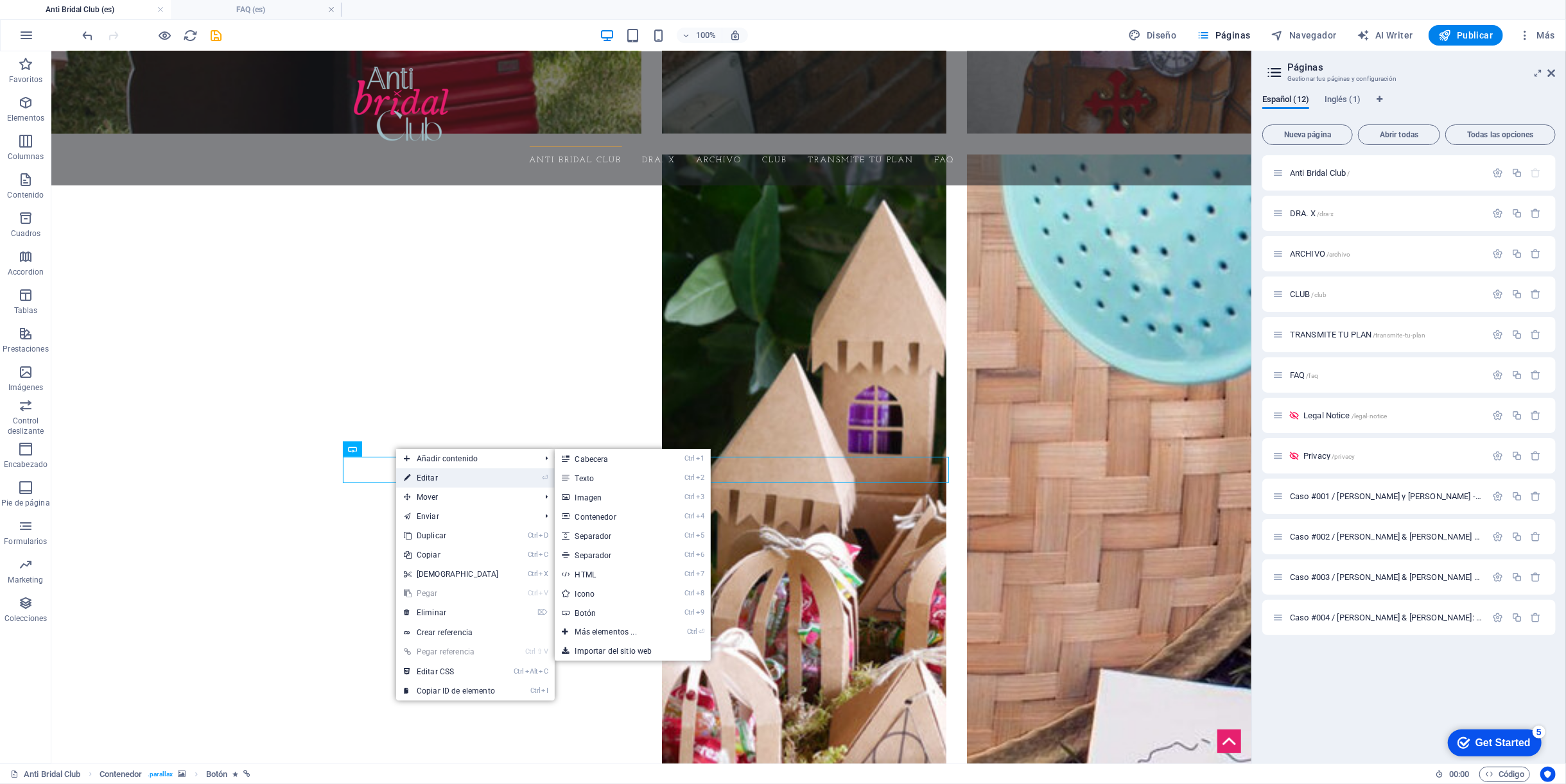
click at [423, 480] on link "⏎ Editar" at bounding box center [451, 478] width 111 height 19
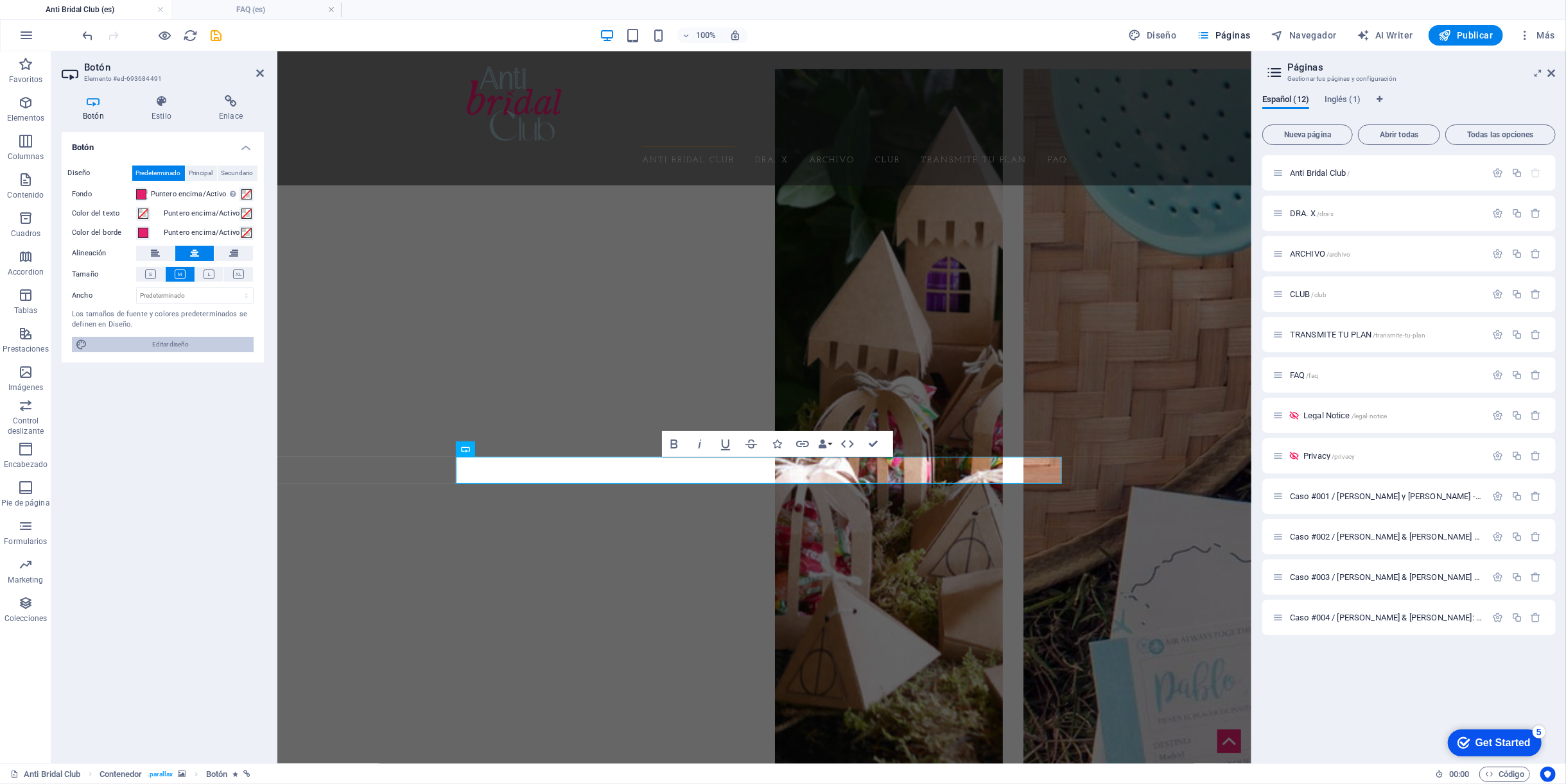
click at [141, 337] on span "Editar diseño" at bounding box center [170, 344] width 158 height 15
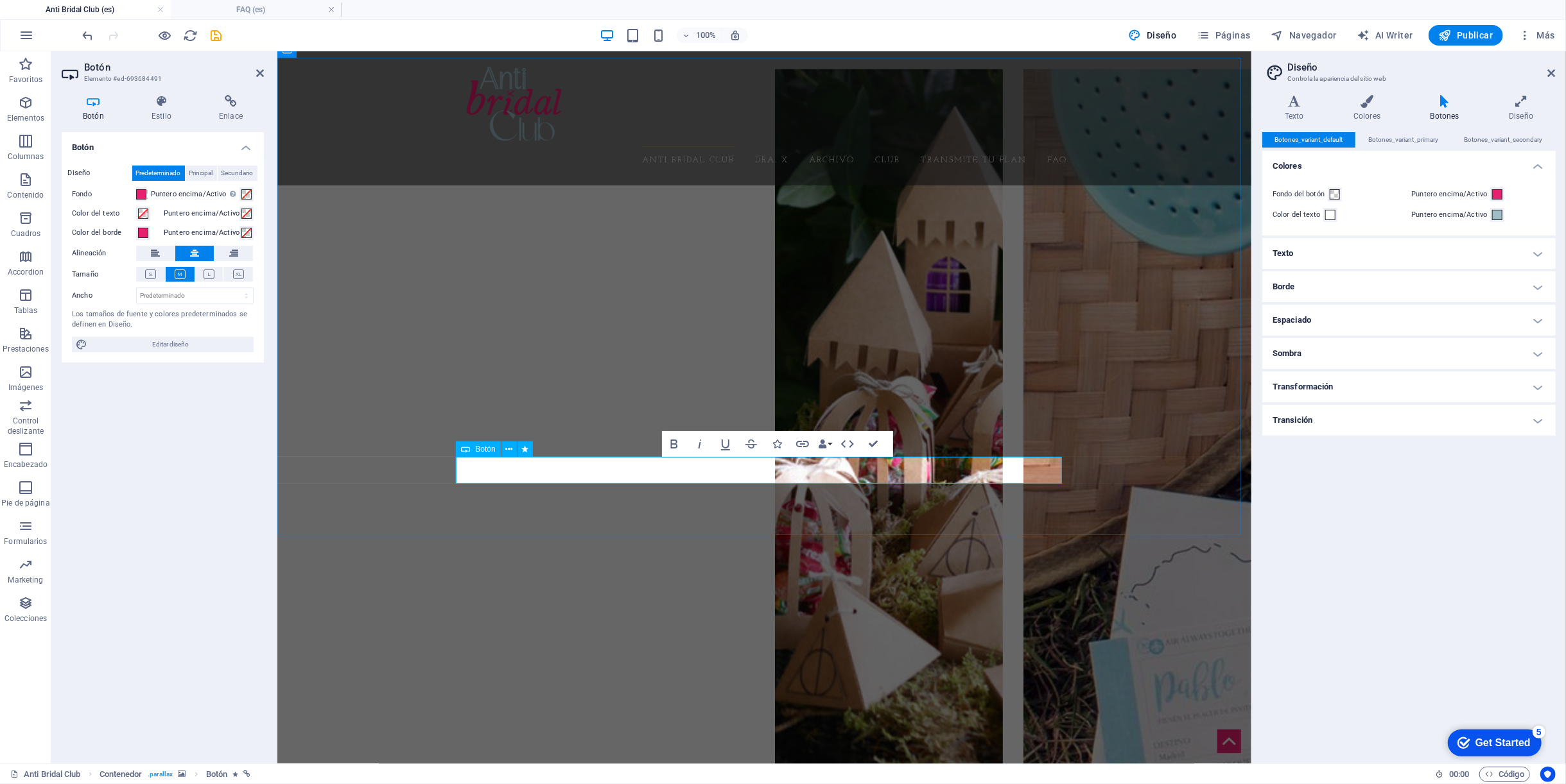
click at [485, 448] on span "Botón" at bounding box center [485, 450] width 20 height 8
click at [231, 102] on icon at bounding box center [231, 102] width 66 height 13
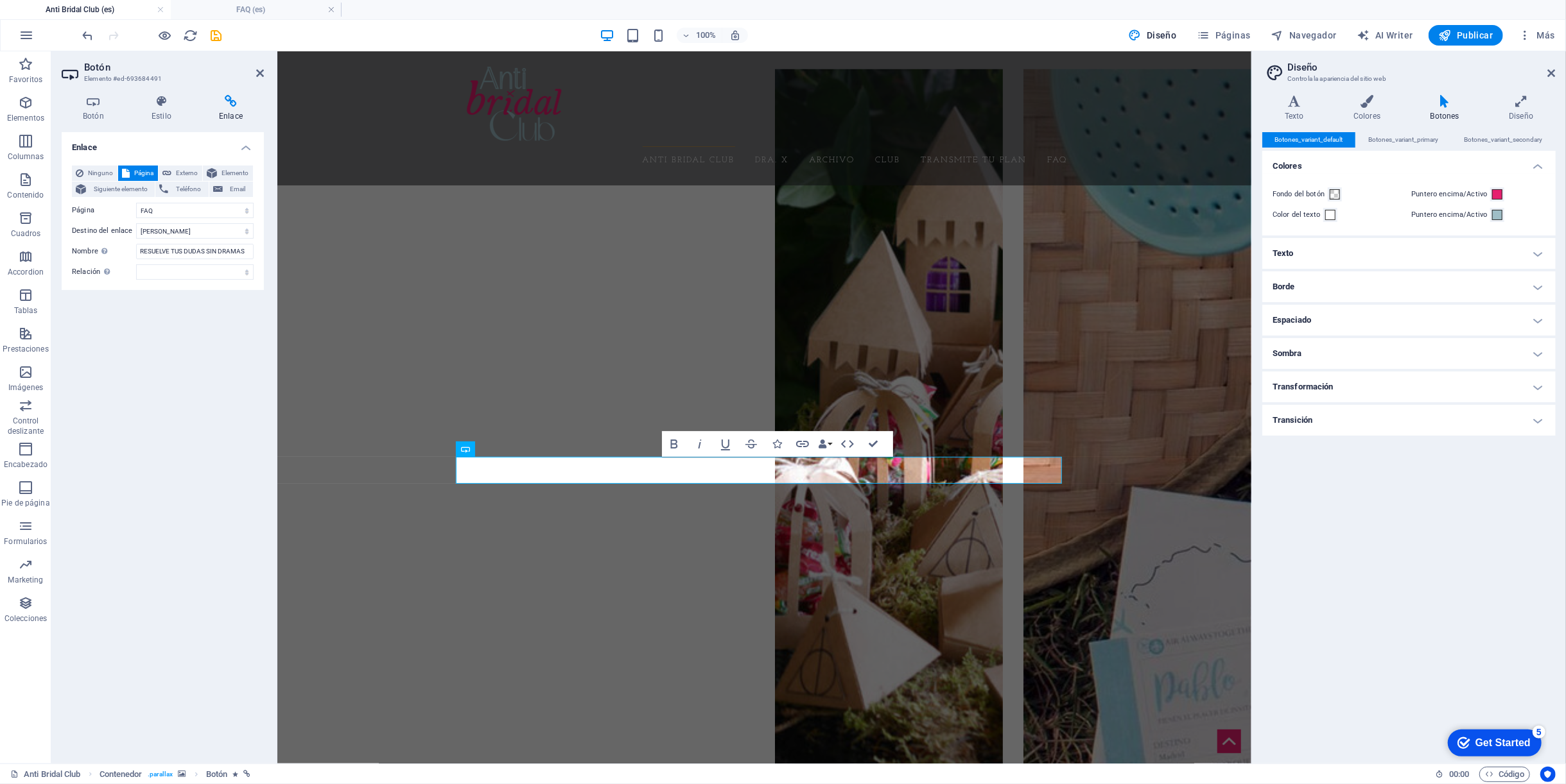
click at [148, 438] on div "Enlace Ninguno Página Externo Elemento Siguiente elemento Teléfono Email Página…" at bounding box center [162, 442] width 202 height 621
click at [169, 37] on icon "button" at bounding box center [166, 36] width 15 height 15
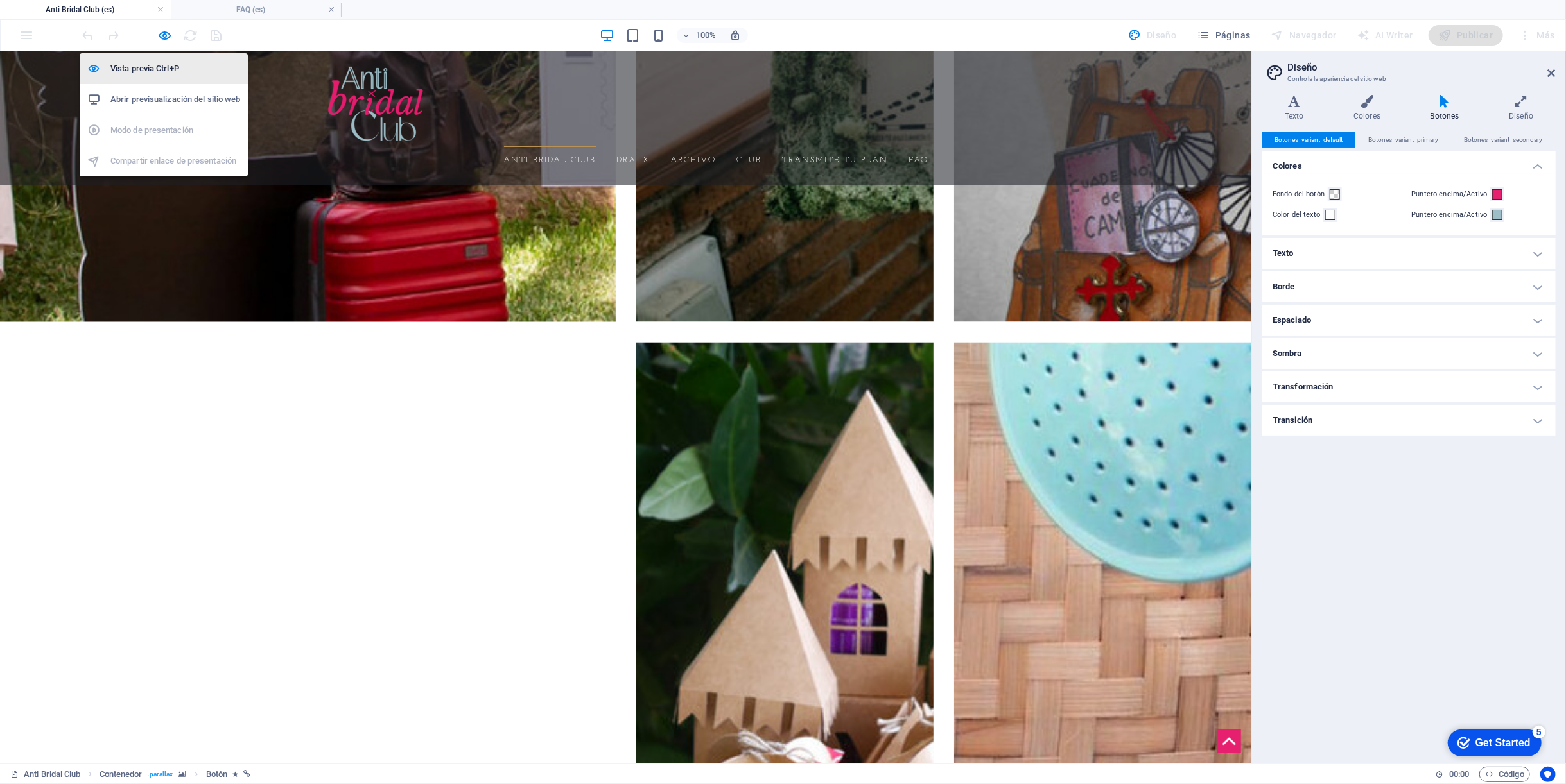
scroll to position [2229, 0]
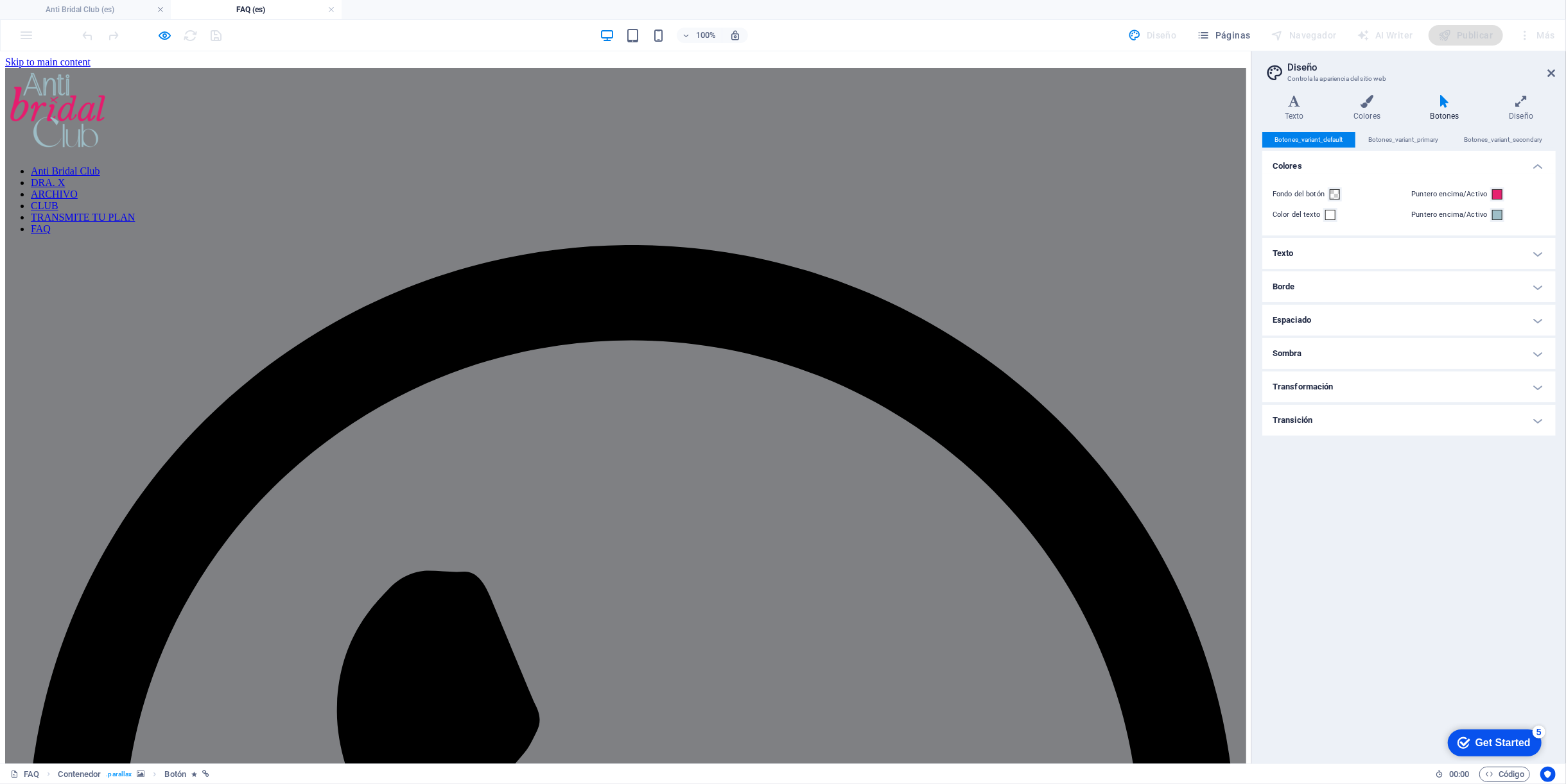
scroll to position [0, 0]
click at [113, 105] on img at bounding box center [59, 109] width 108 height 85
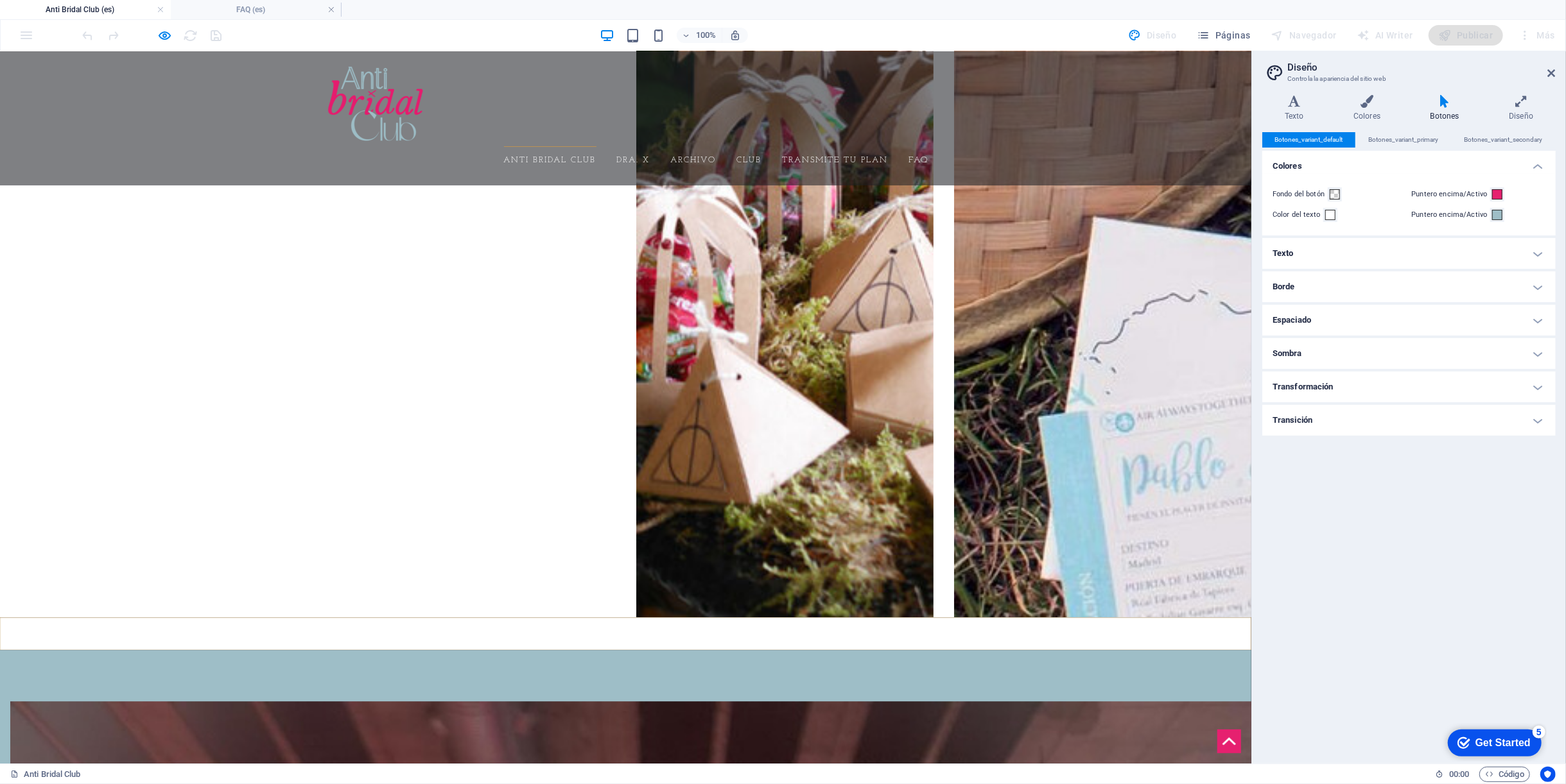
scroll to position [2443, 0]
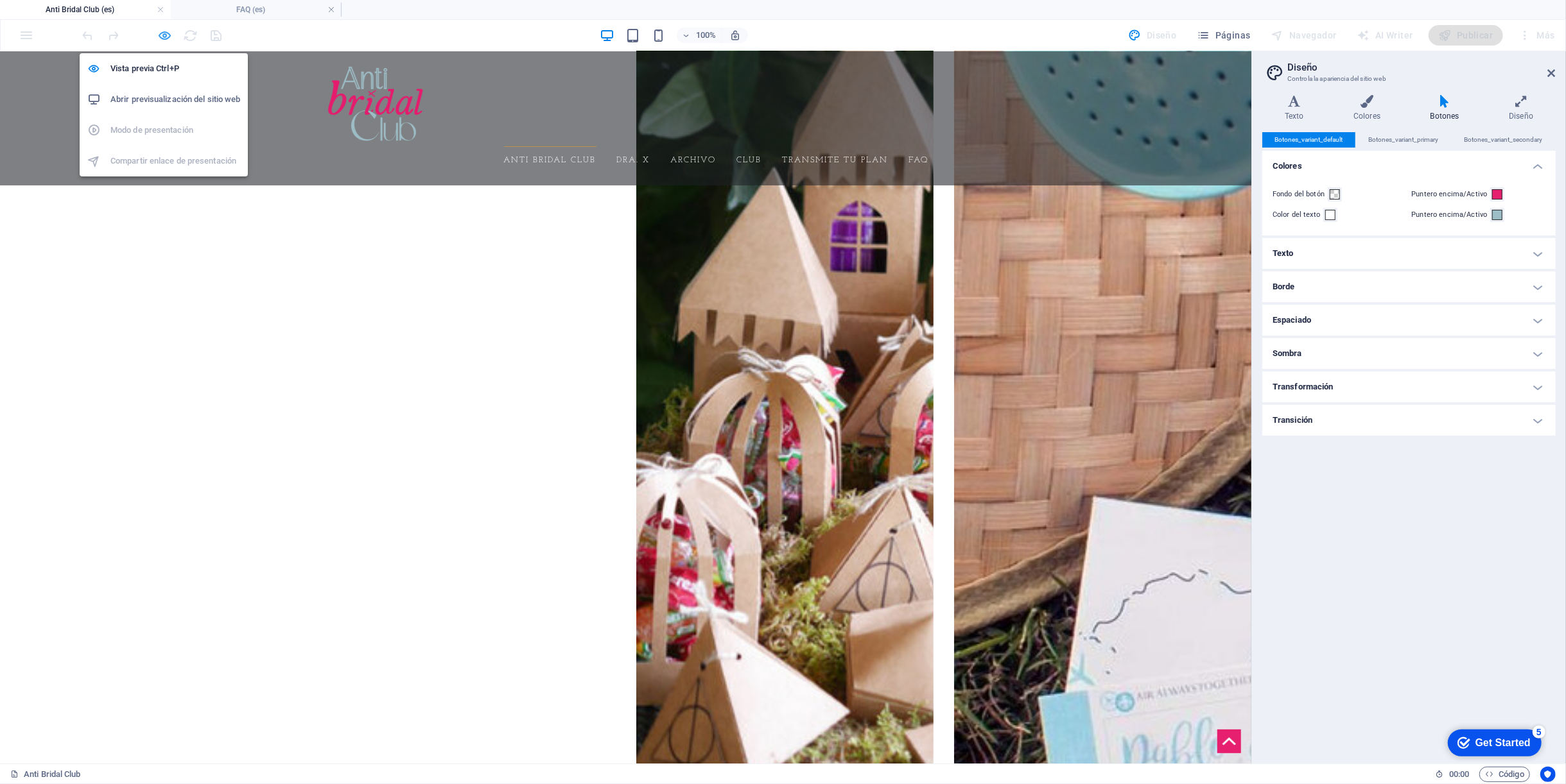
click at [158, 36] on icon "button" at bounding box center [166, 36] width 15 height 15
select select "5"
select select
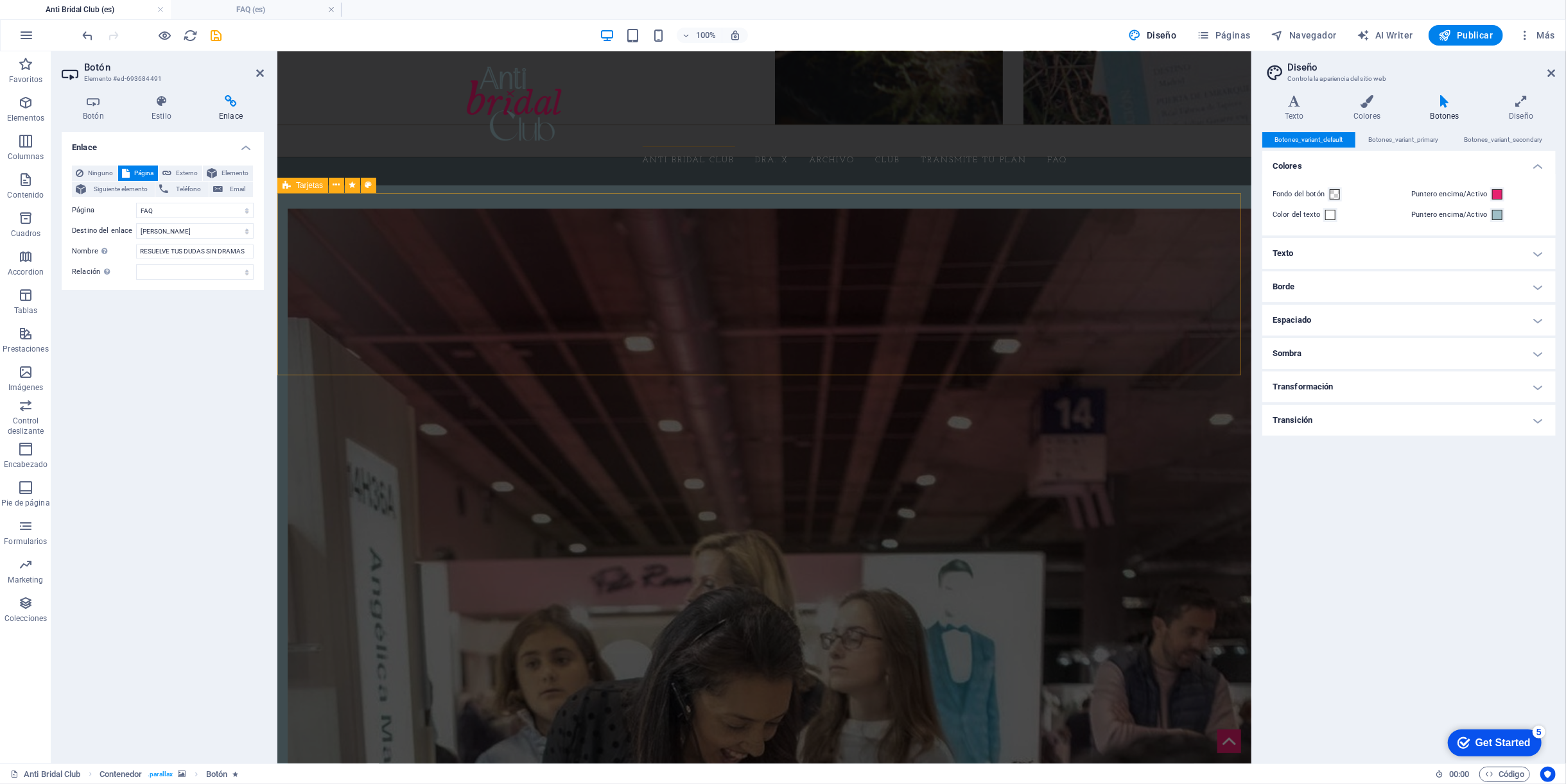
scroll to position [2838, 0]
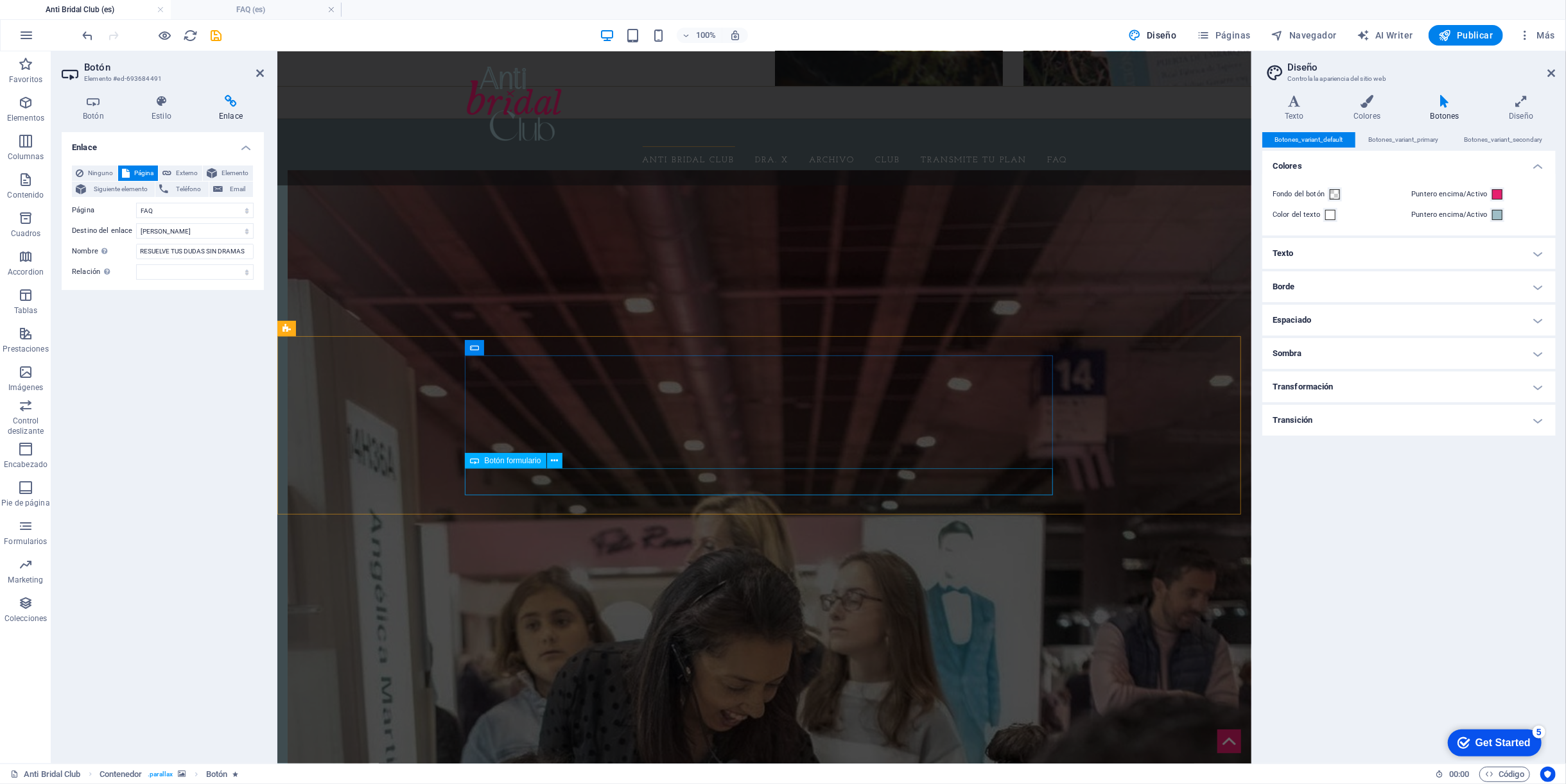
click div "QUIERO FORMAR PARTE DEL CLUB"
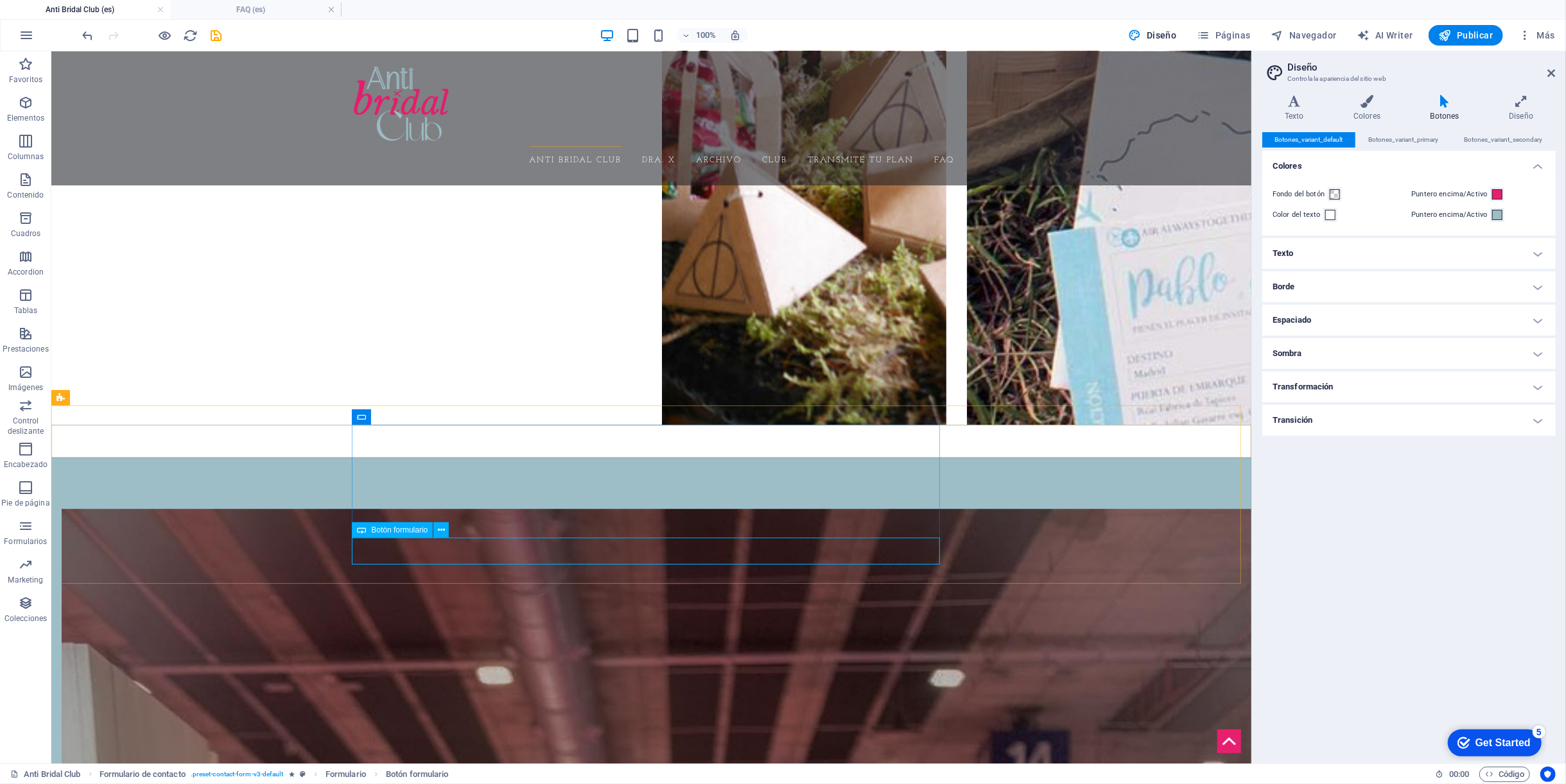
click at [406, 531] on span "Botón formulario" at bounding box center [399, 530] width 57 height 8
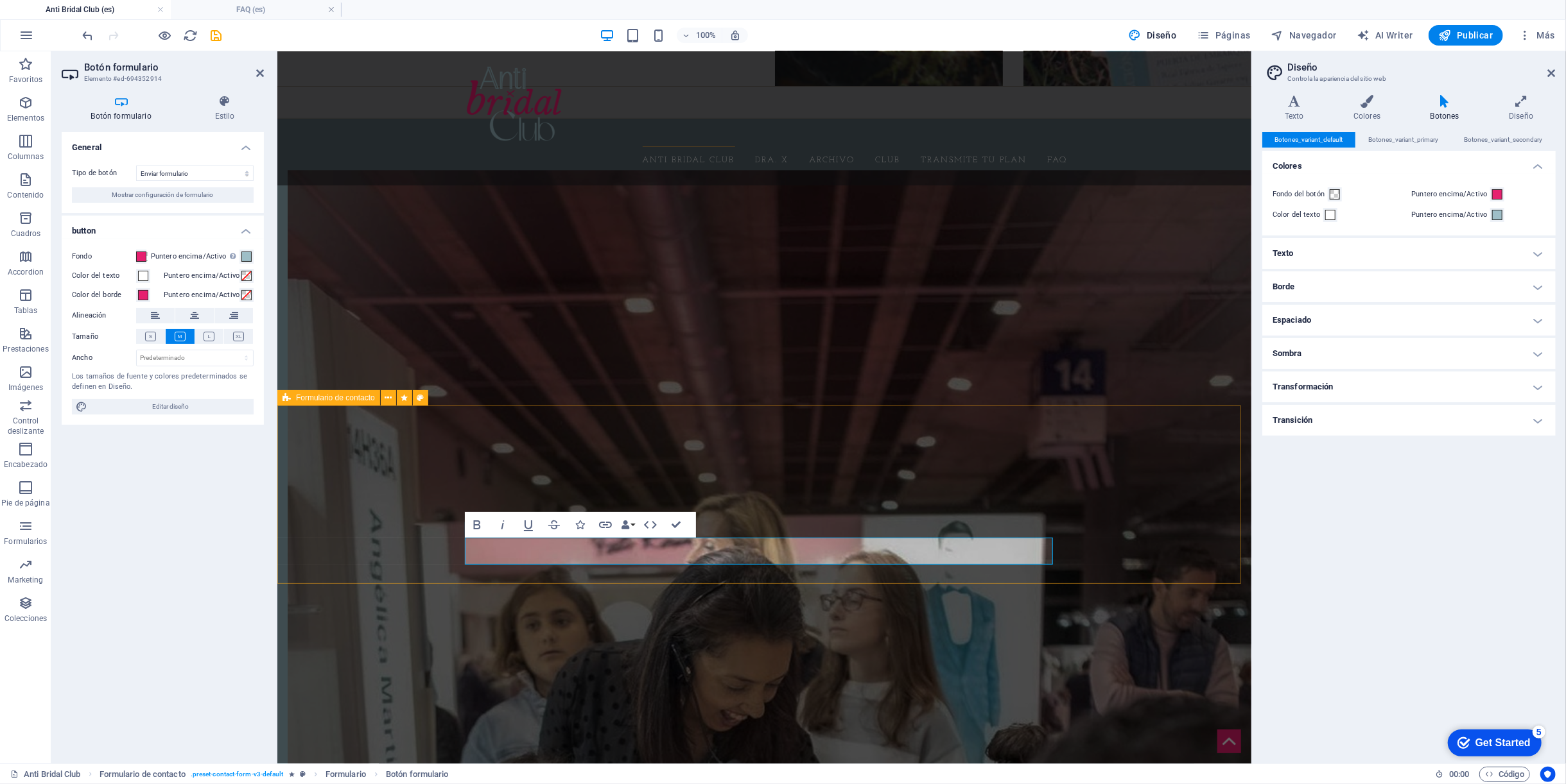
scroll to position [2753, 0]
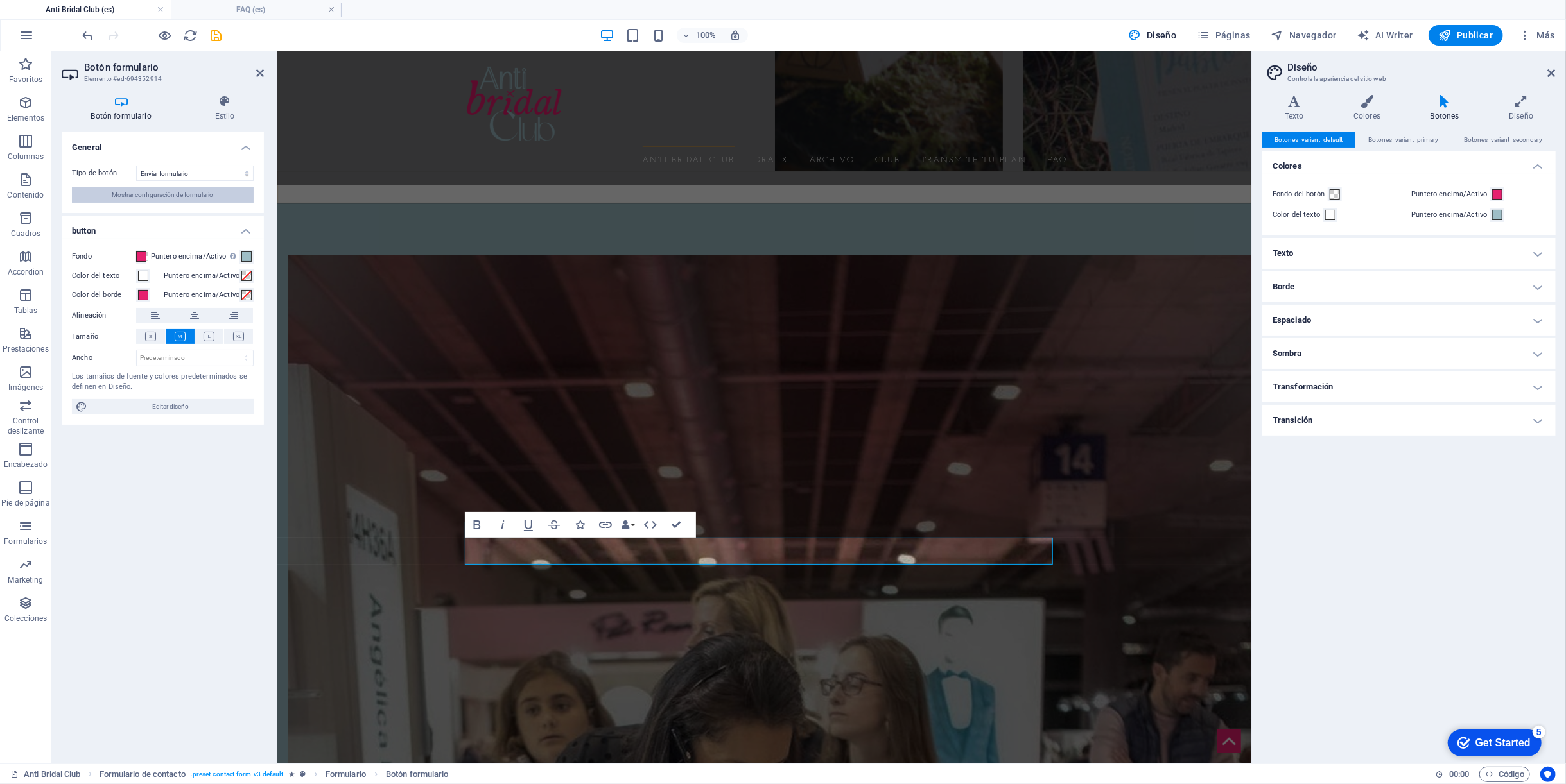
click at [187, 197] on span "Mostrar configuración de formulario" at bounding box center [163, 195] width 102 height 15
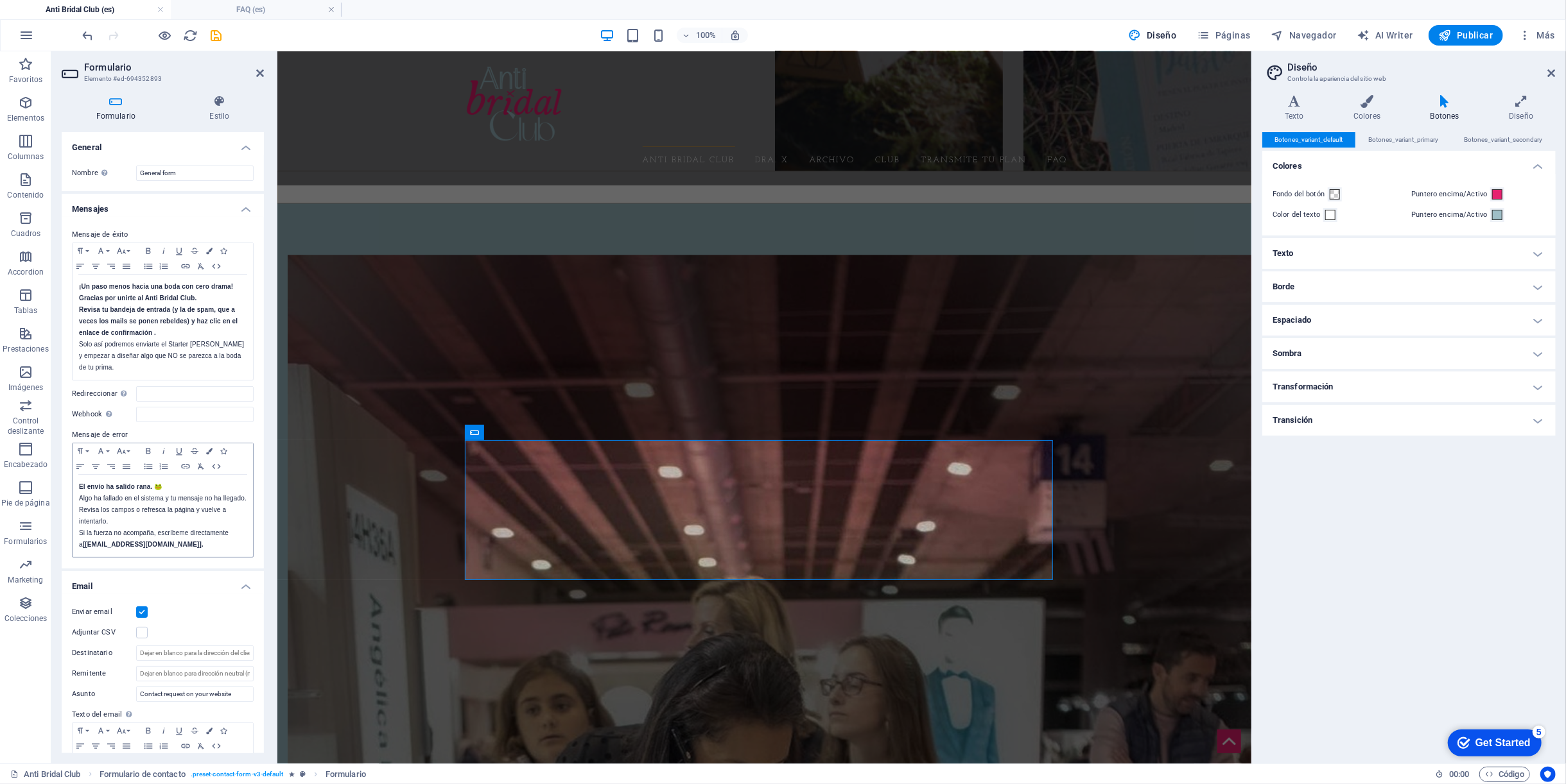
scroll to position [205, 0]
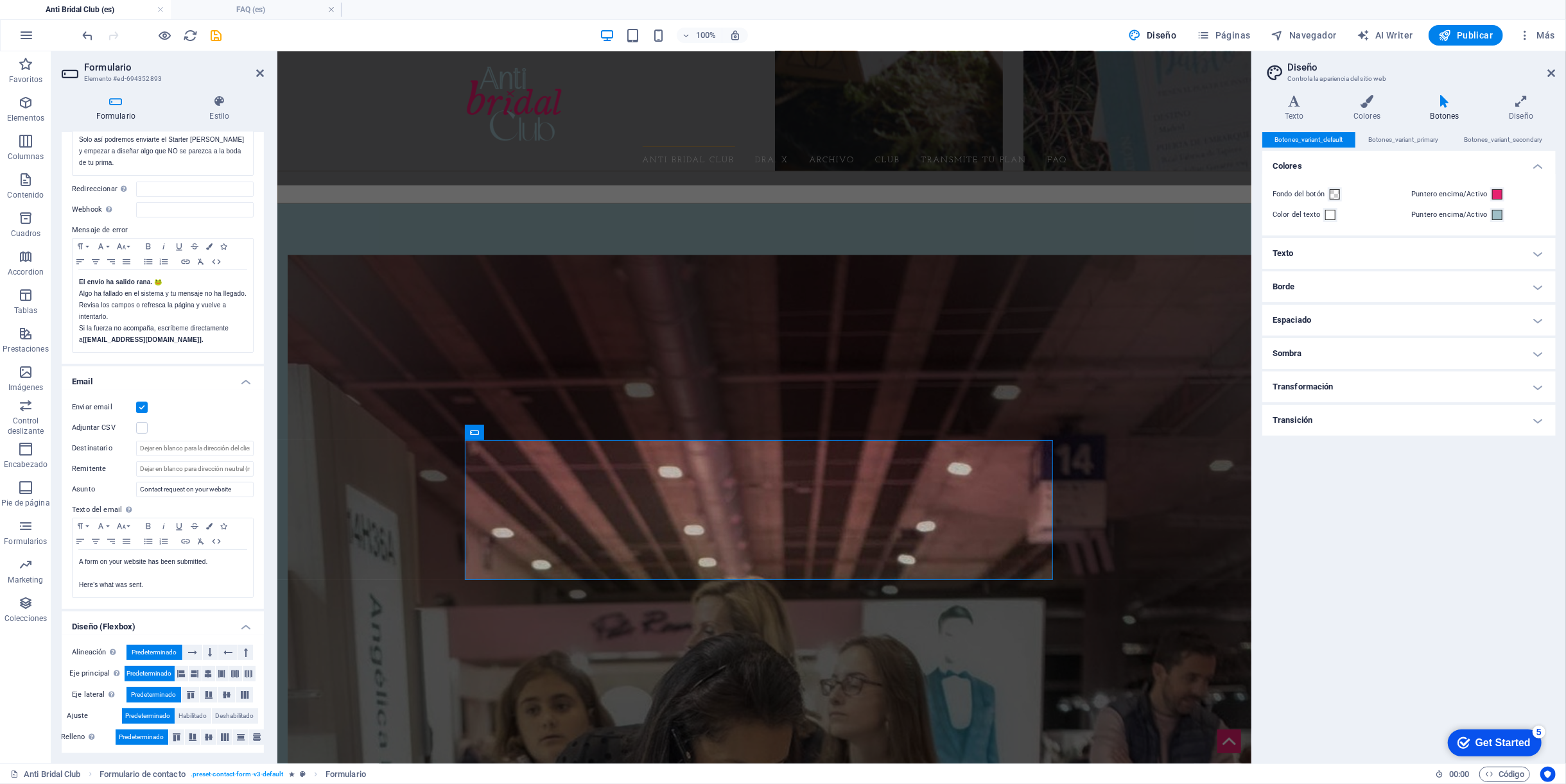
click at [1361, 627] on div "Botones_variant_default Botones_variant_primary Botones_variant_secondary Color…" at bounding box center [1409, 442] width 293 height 621
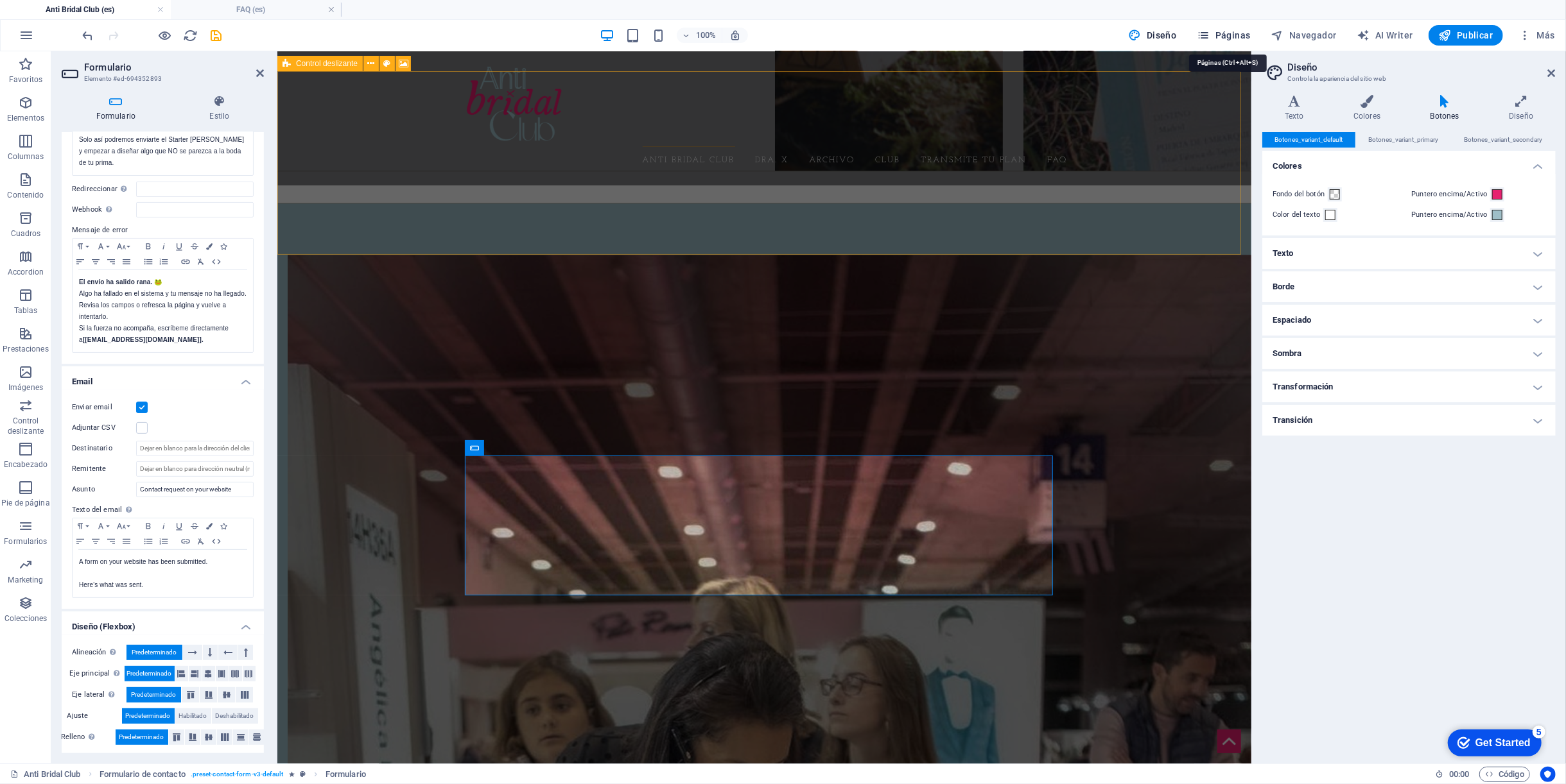
click at [1228, 36] on span "Páginas" at bounding box center [1224, 36] width 53 height 13
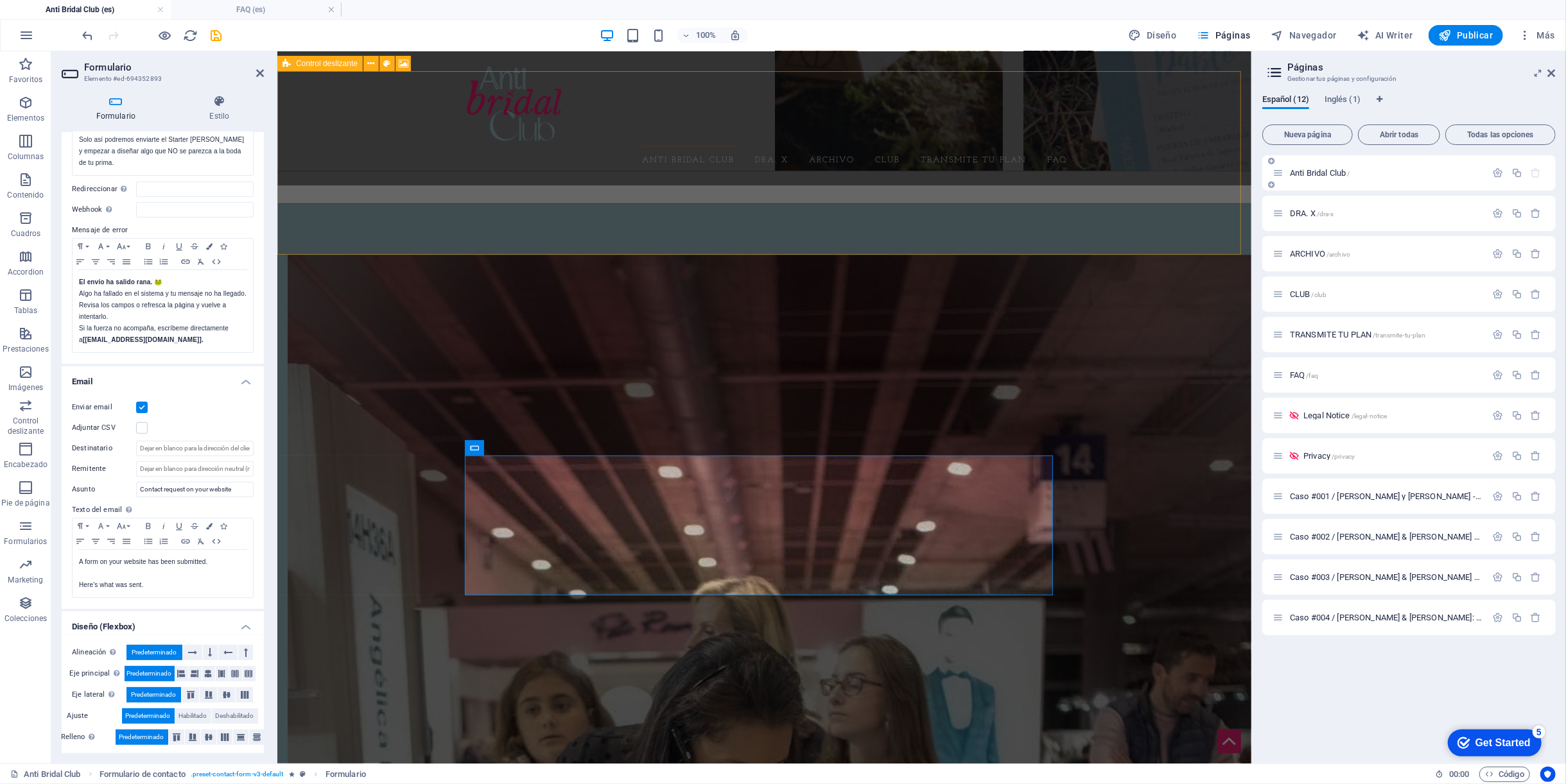
click at [1335, 168] on div "Anti Bridal Club /" at bounding box center [1379, 173] width 214 height 15
click at [1329, 174] on span "Anti Bridal Club /" at bounding box center [1320, 173] width 60 height 10
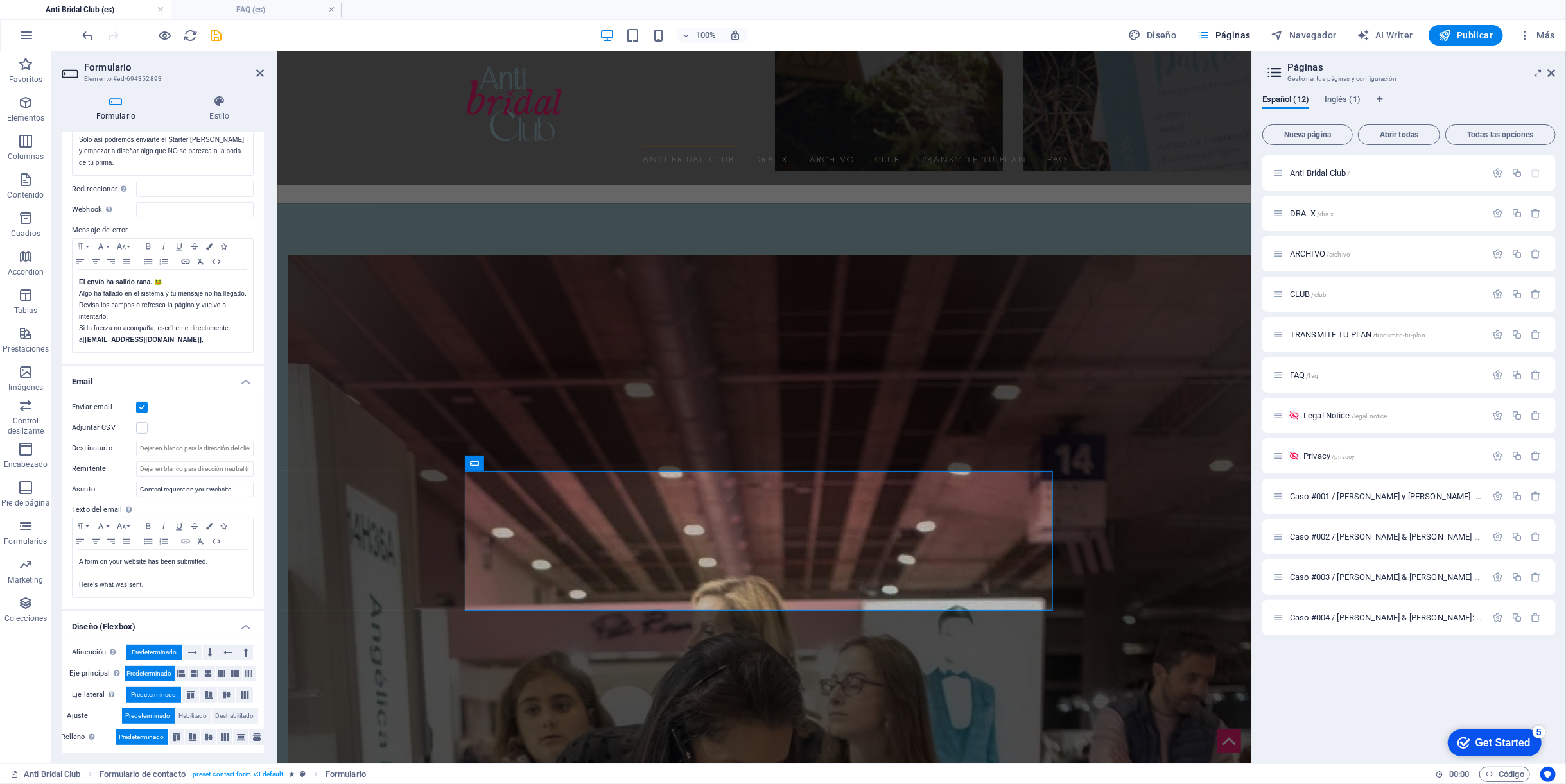
click at [254, 73] on header "Formulario Elemento #ed-694352893" at bounding box center [162, 68] width 202 height 33
click at [257, 73] on icon at bounding box center [260, 73] width 8 height 10
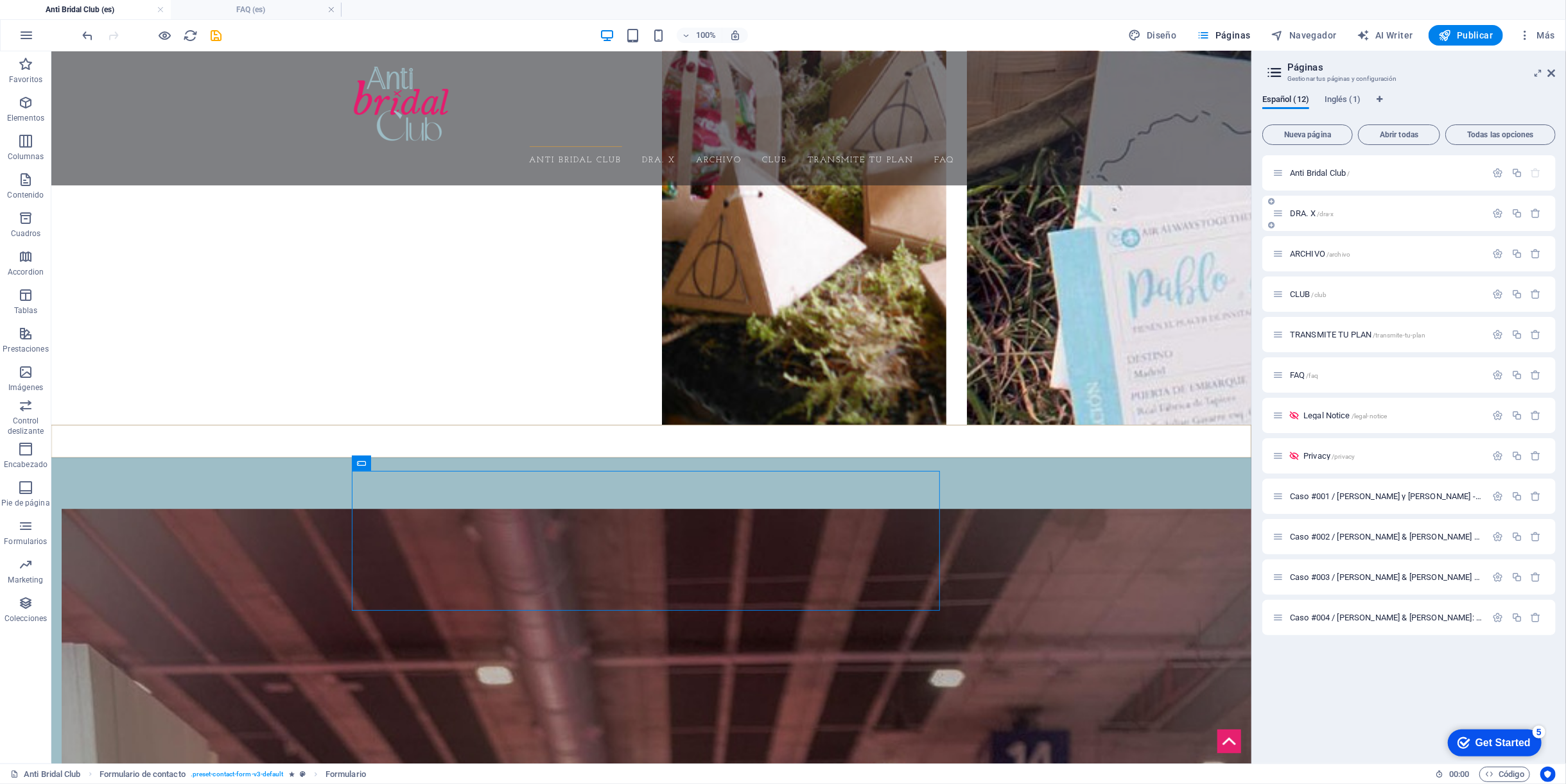
click at [1299, 218] on div "DRA. X /dra-x" at bounding box center [1379, 213] width 214 height 15
click at [1305, 211] on span "DRA. X /dra-x" at bounding box center [1312, 213] width 44 height 10
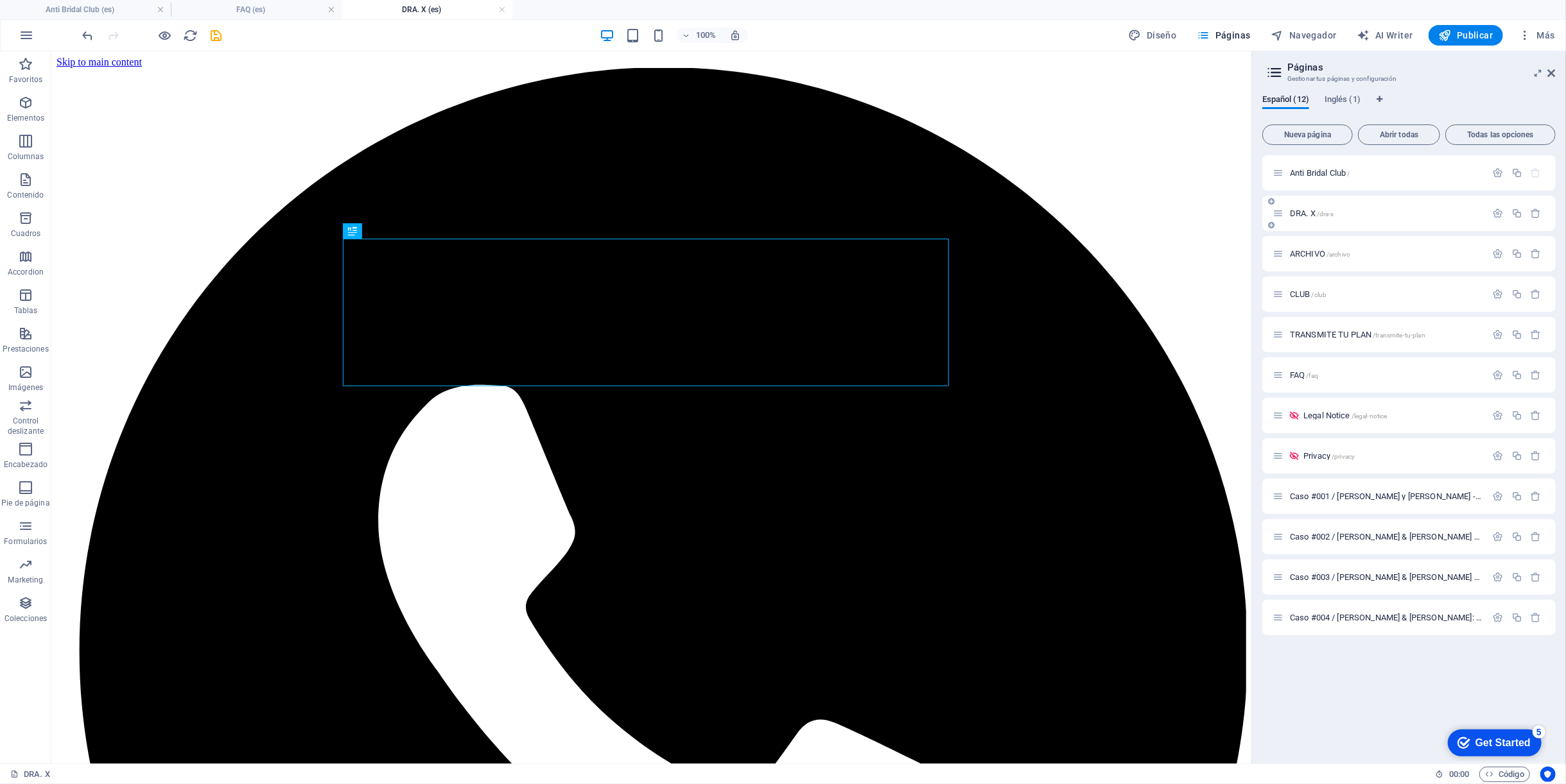
scroll to position [0, 0]
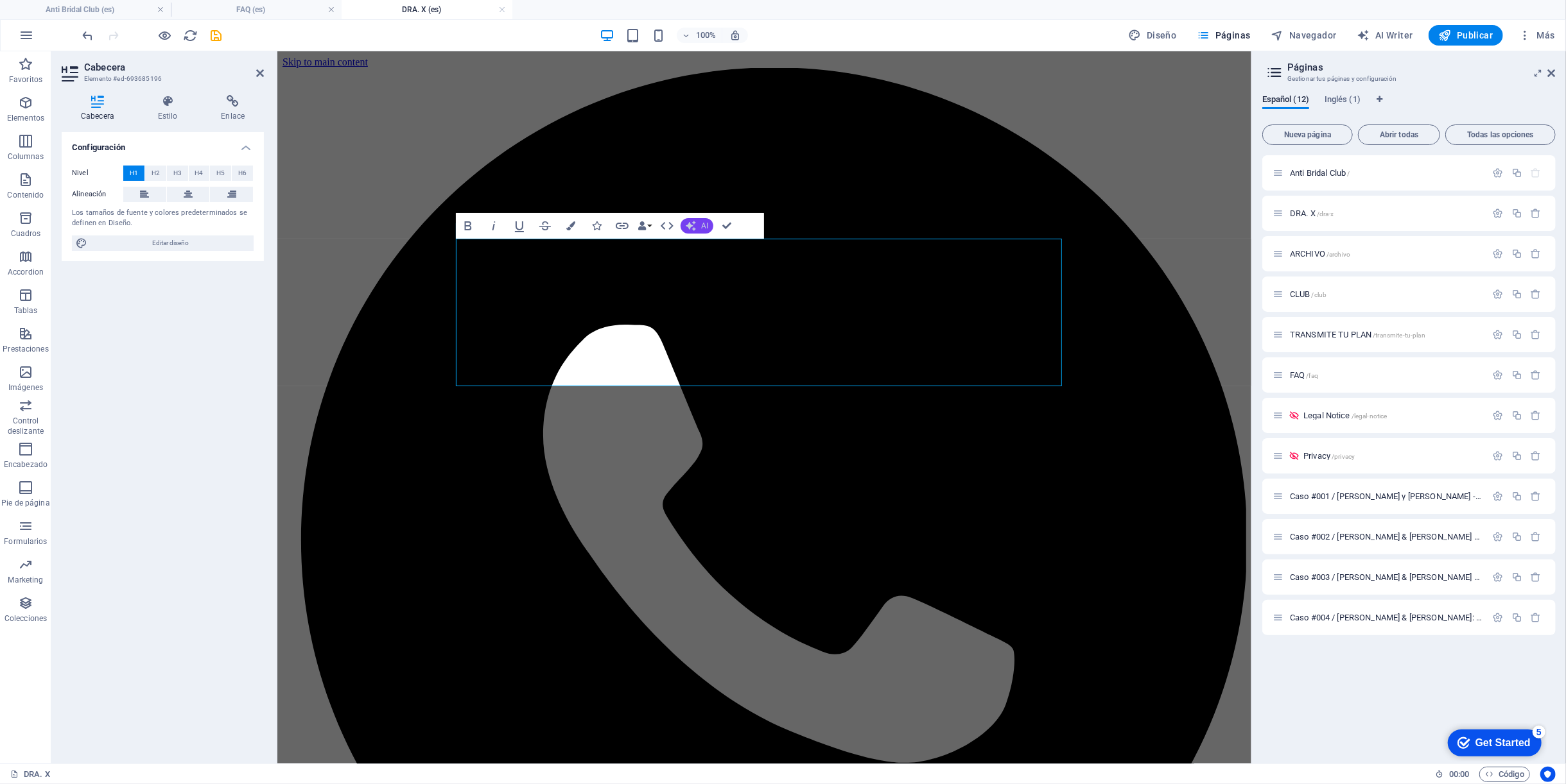
click at [704, 226] on span "AI" at bounding box center [704, 226] width 7 height 8
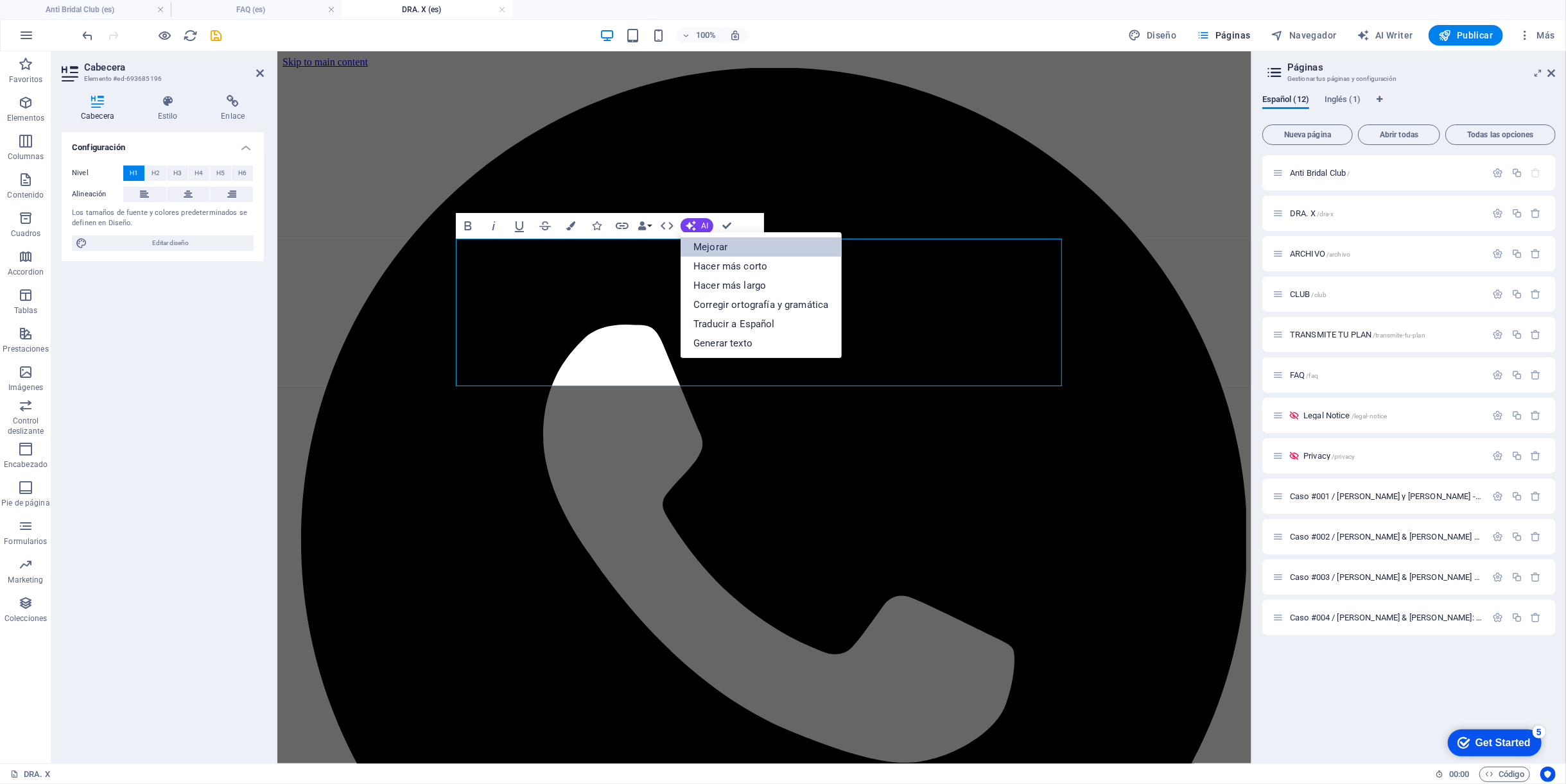
click at [707, 251] on link "Mejorar" at bounding box center [760, 247] width 161 height 19
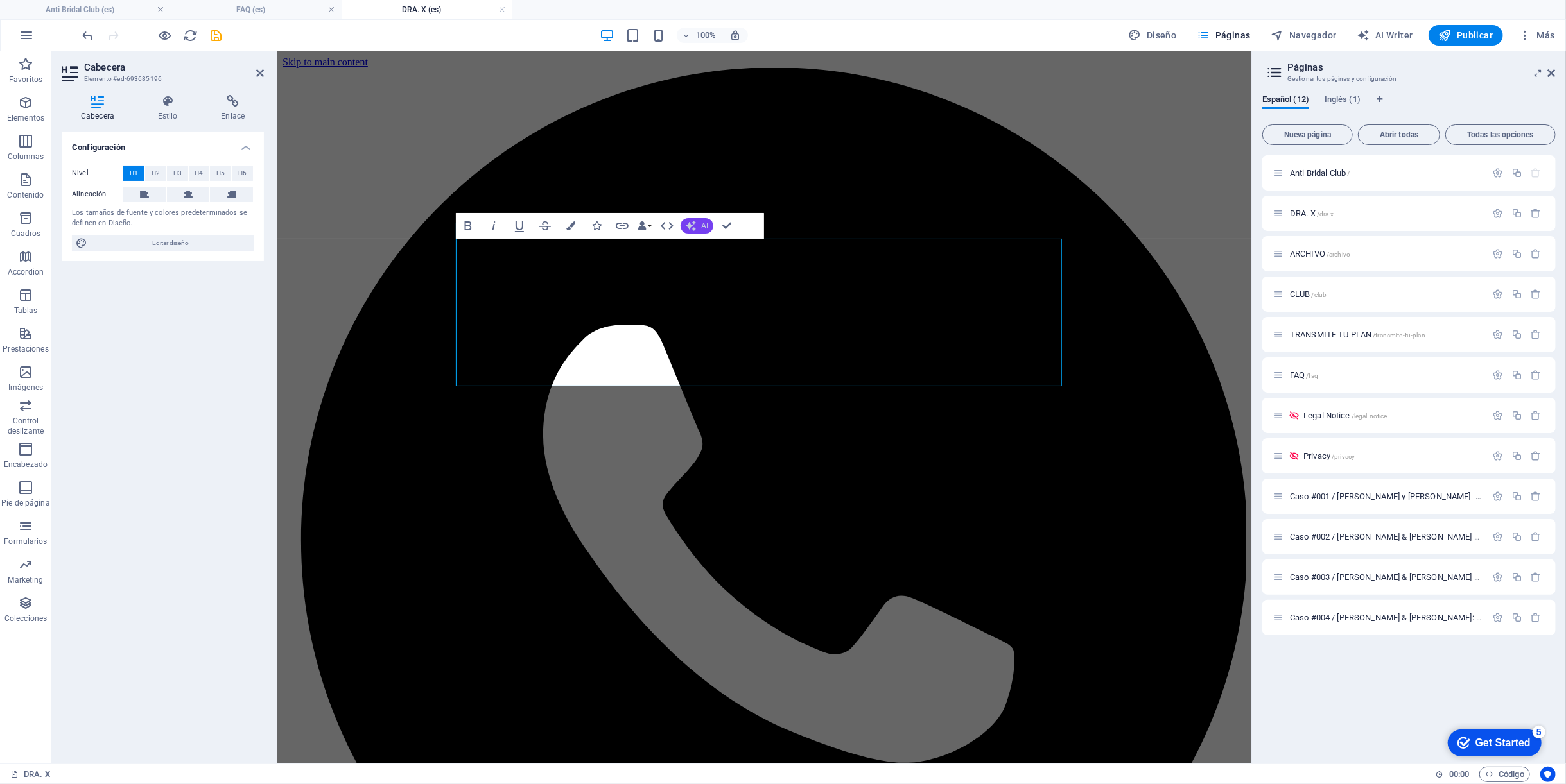
click at [702, 224] on span "AI" at bounding box center [704, 226] width 7 height 8
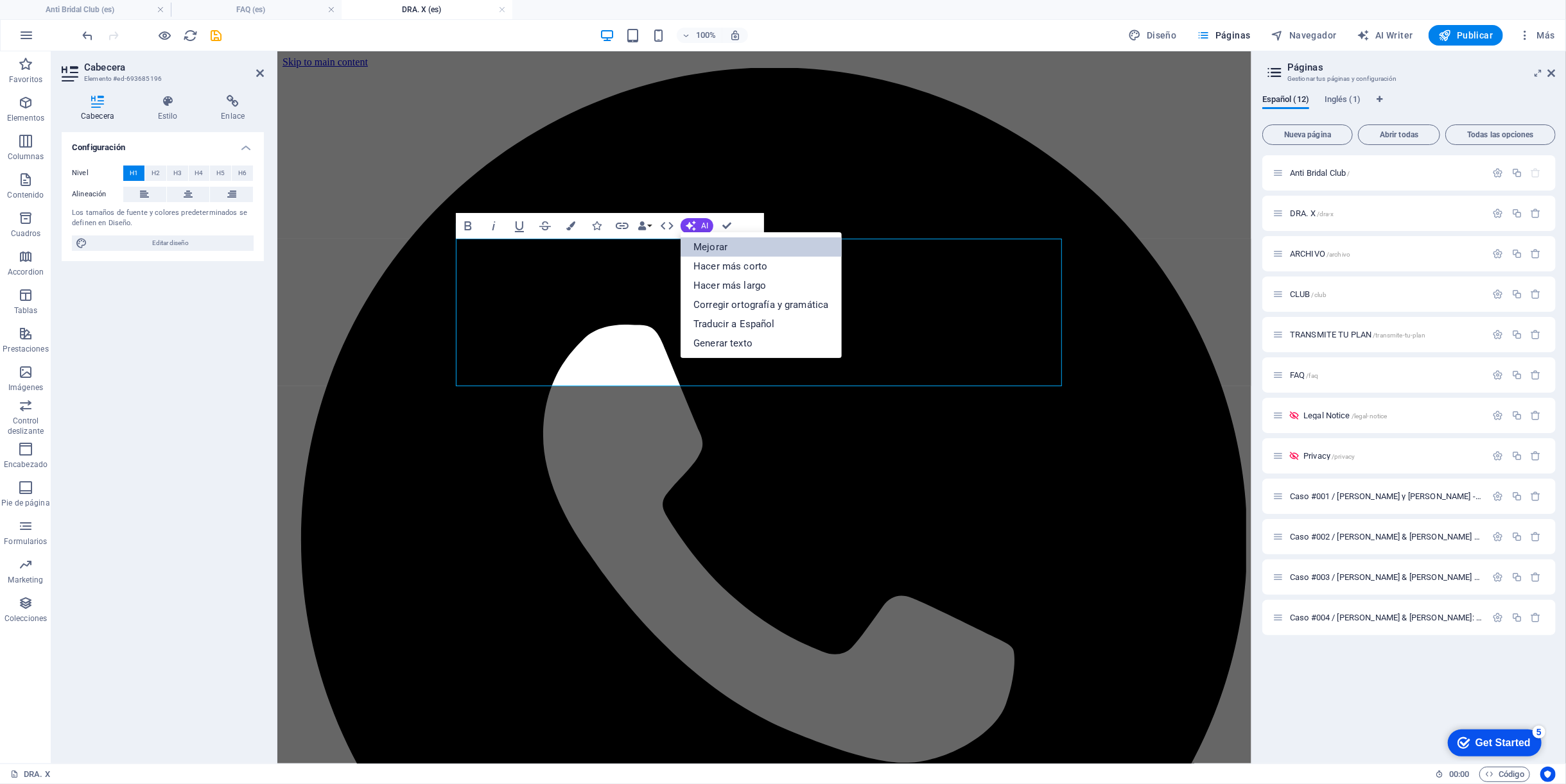
click at [704, 249] on link "Mejorar" at bounding box center [760, 247] width 161 height 19
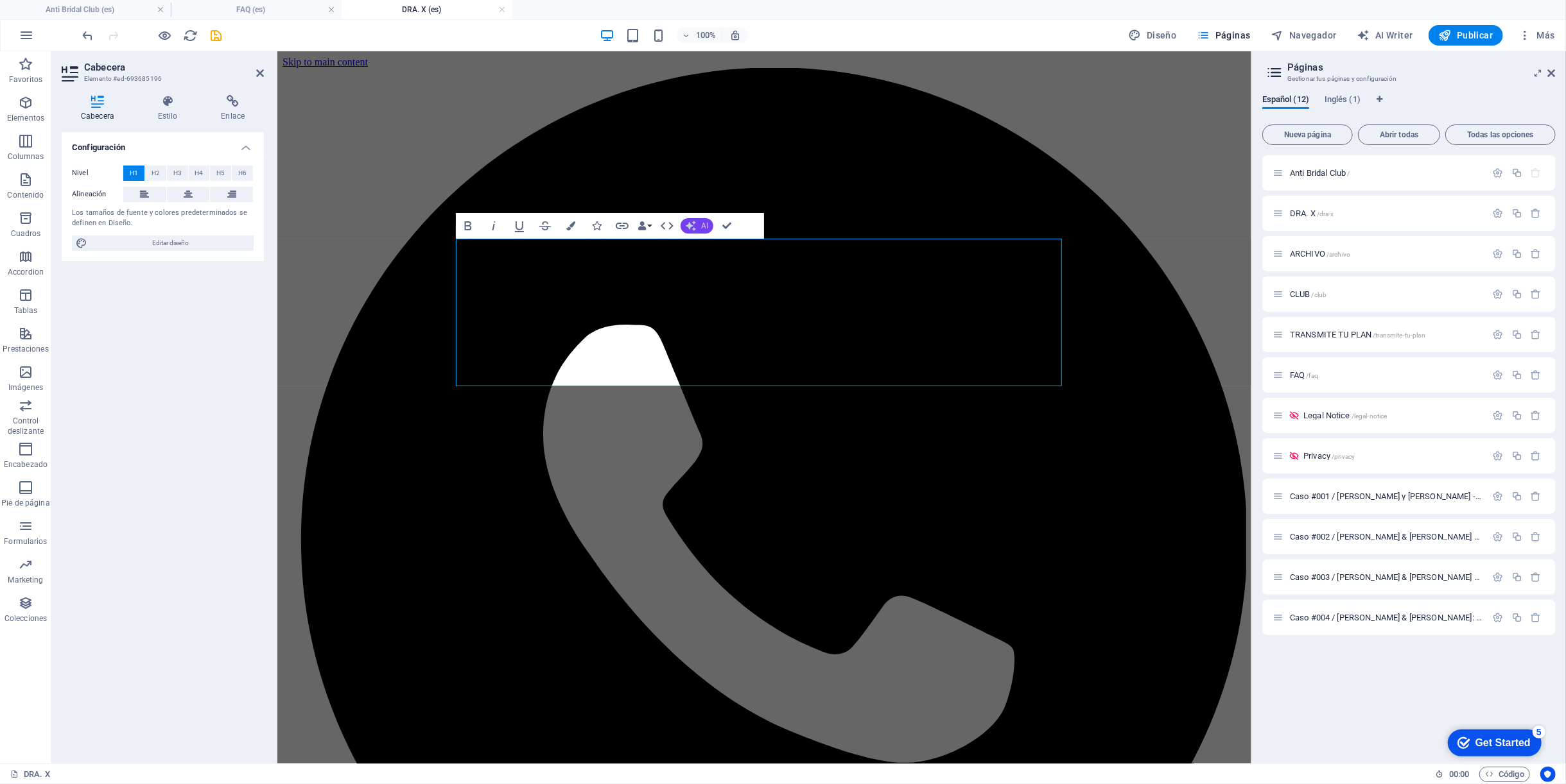
click at [697, 223] on button "AI" at bounding box center [696, 225] width 33 height 15
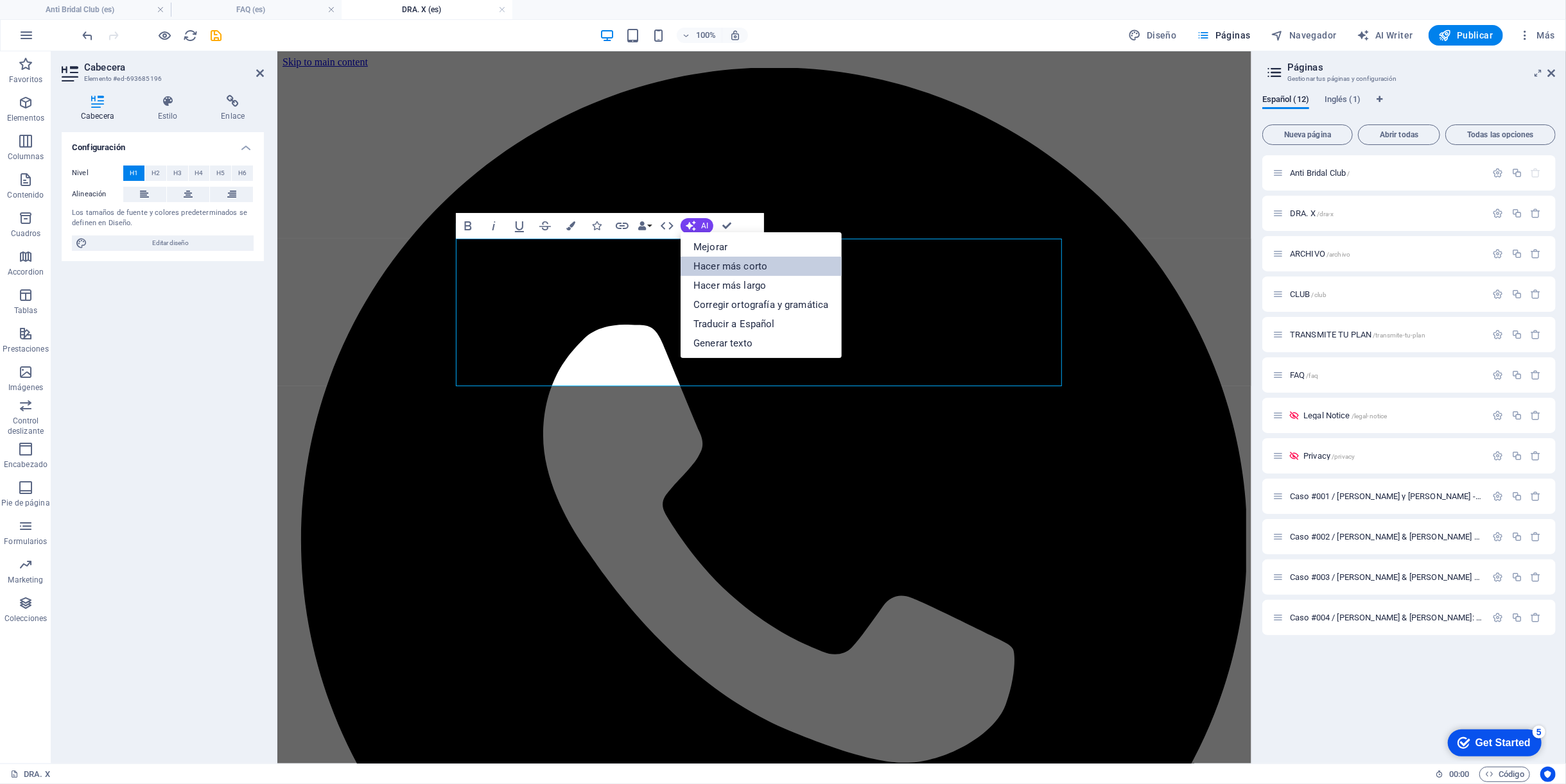
click at [716, 262] on link "Hacer más corto" at bounding box center [760, 266] width 161 height 19
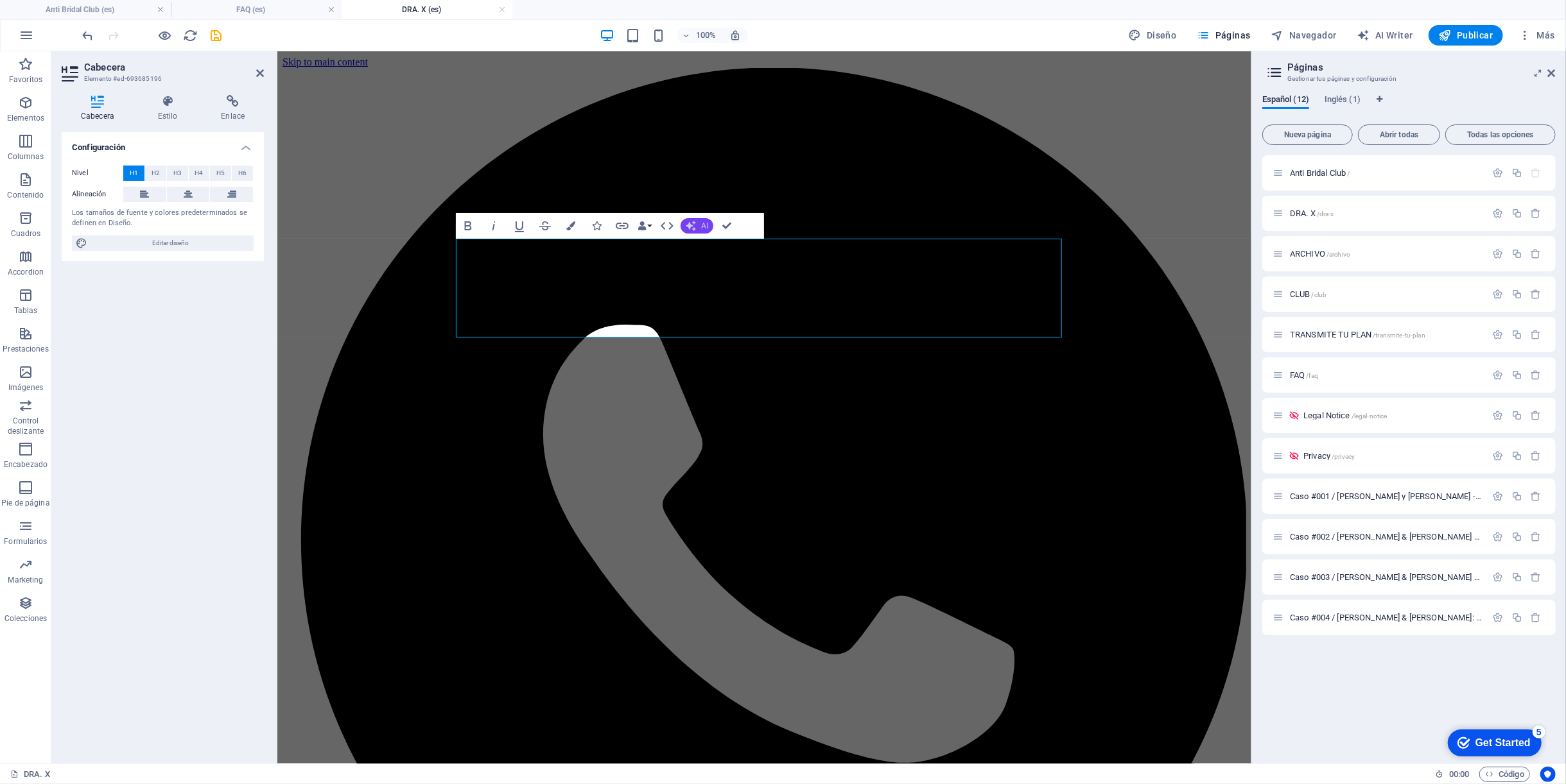
click at [699, 227] on button "AI" at bounding box center [696, 225] width 33 height 15
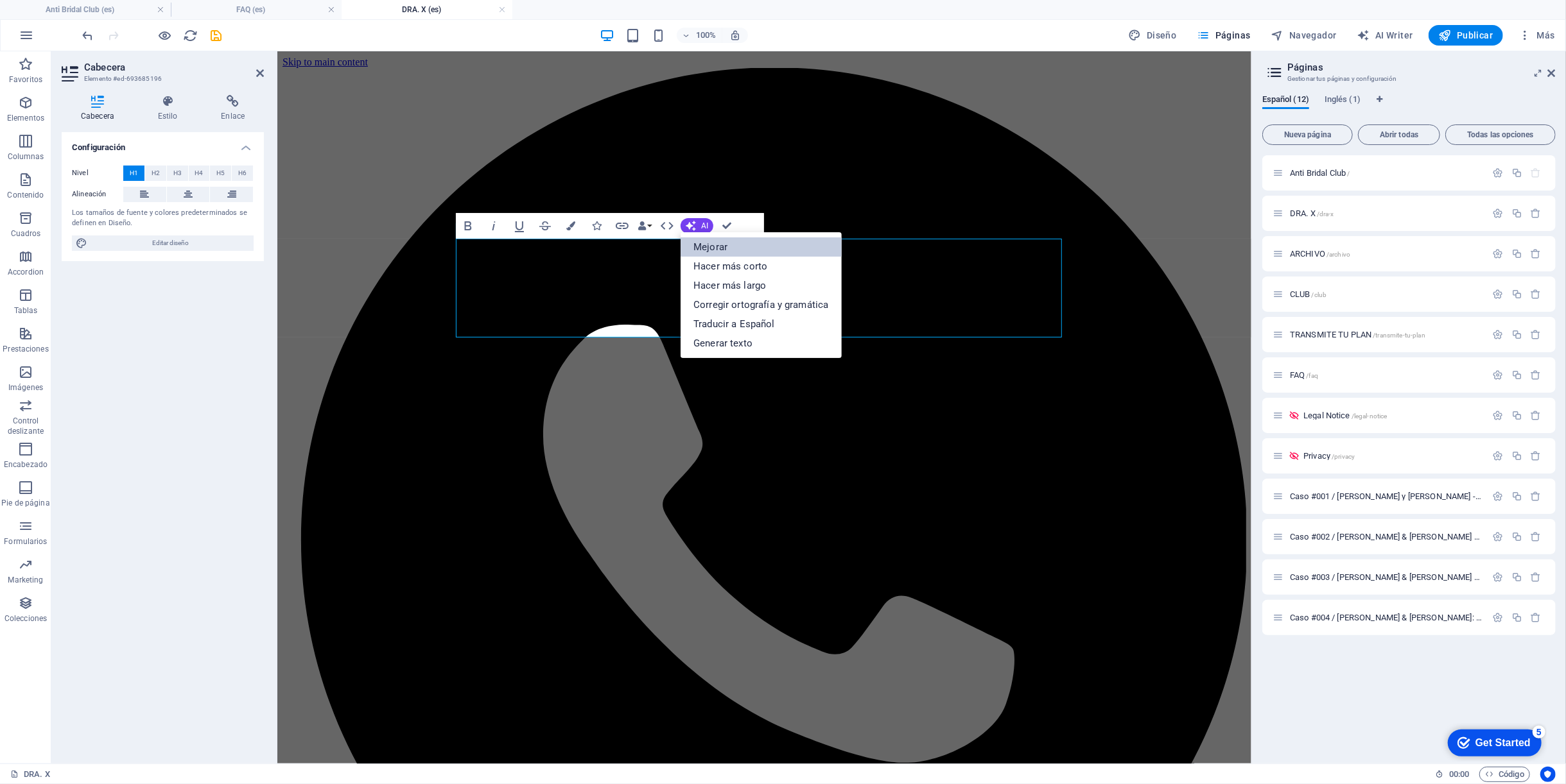
click at [703, 244] on link "Mejorar" at bounding box center [760, 247] width 161 height 19
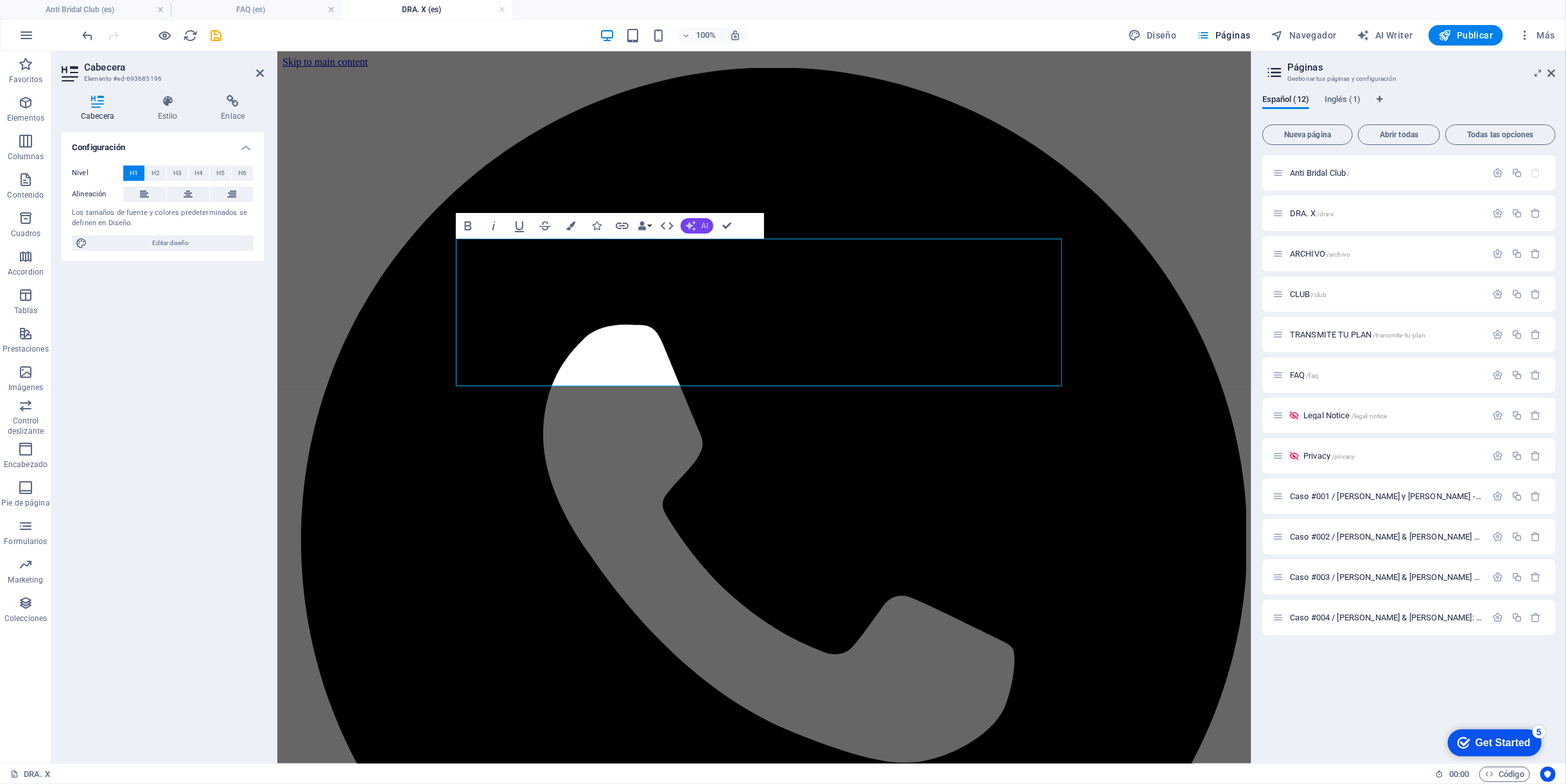
click at [704, 228] on span "AI" at bounding box center [704, 226] width 7 height 8
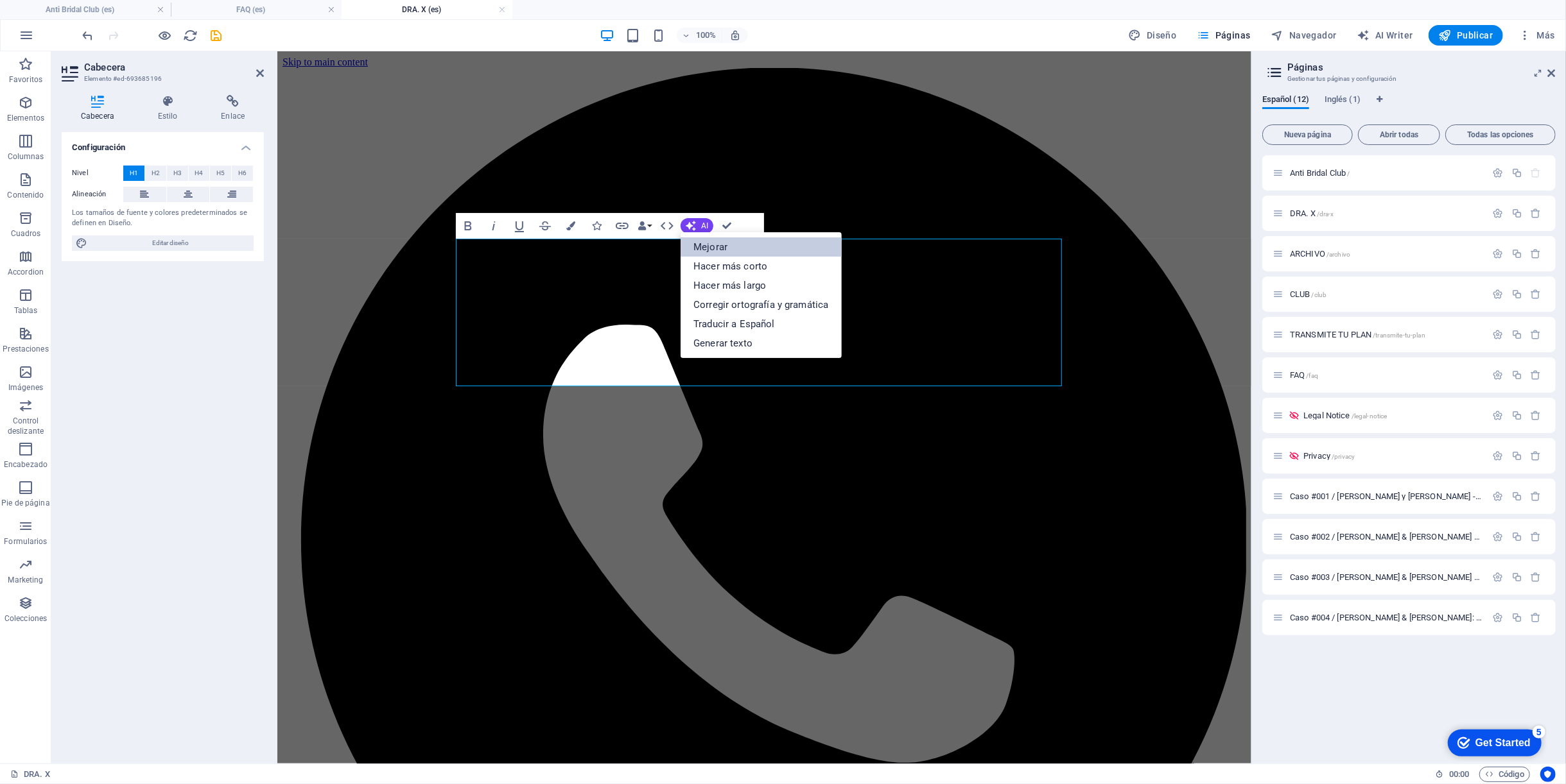
click at [705, 241] on link "Mejorar" at bounding box center [760, 247] width 161 height 19
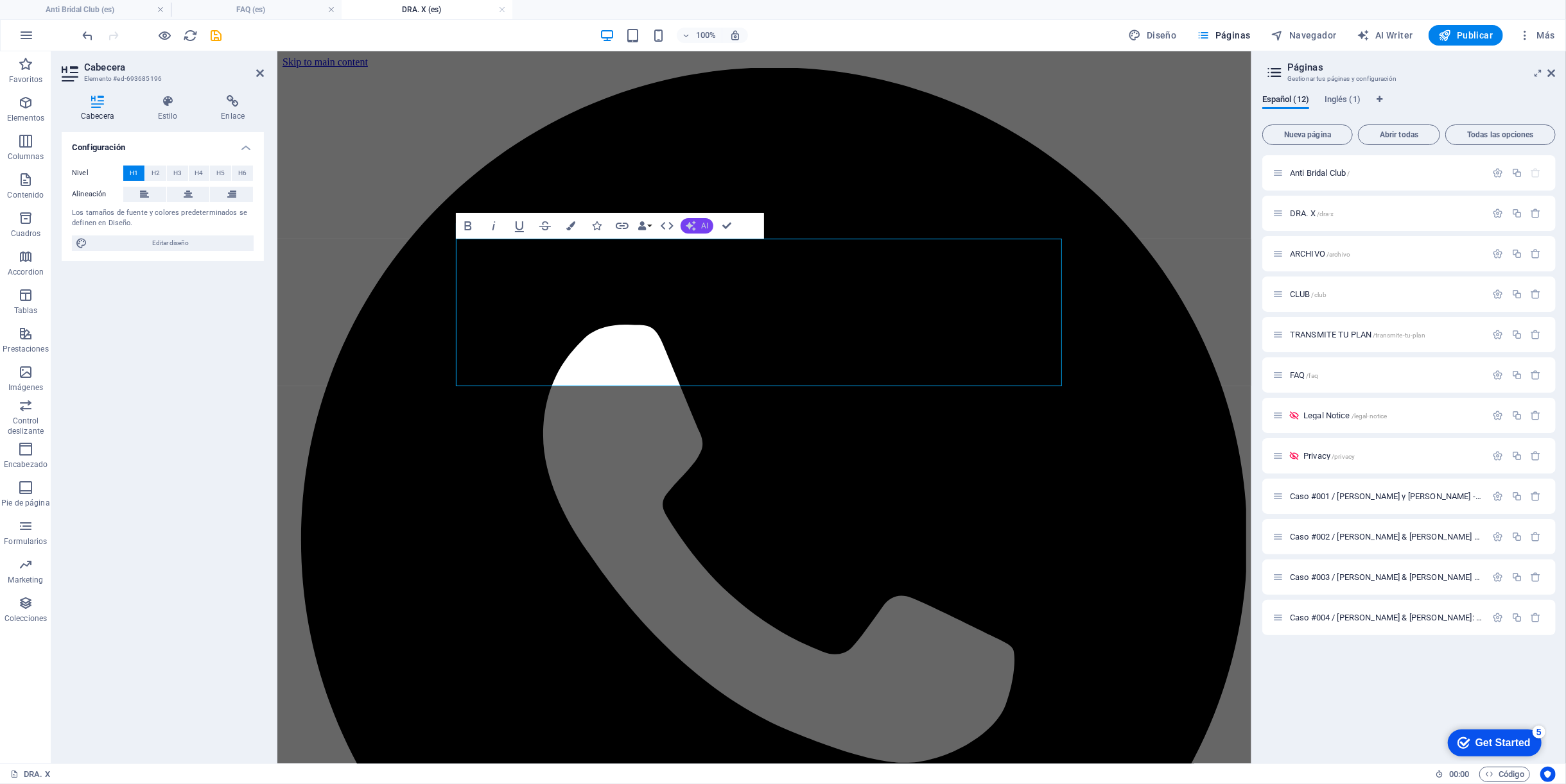
click at [703, 228] on span "AI" at bounding box center [704, 226] width 7 height 8
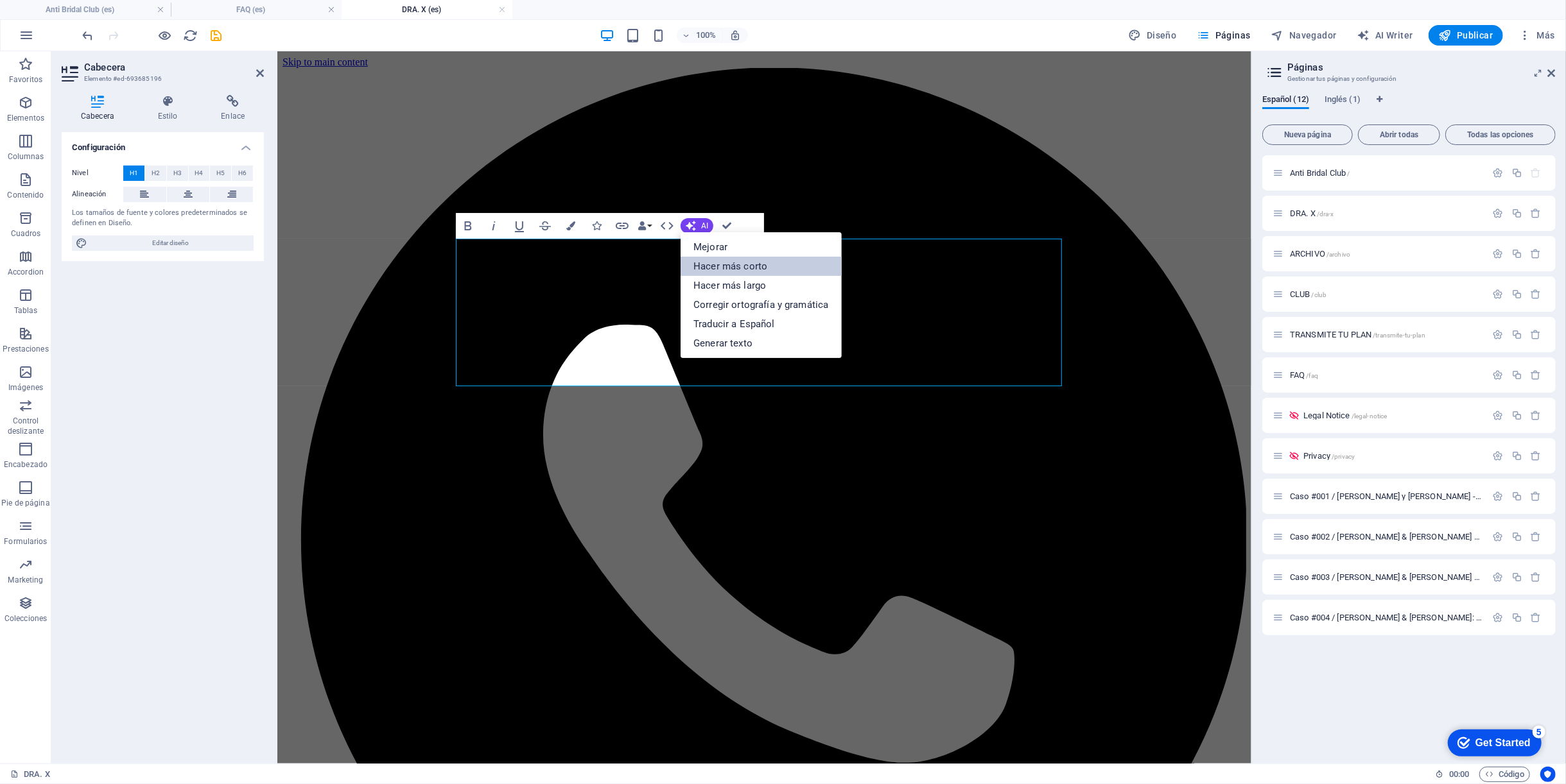
click at [712, 258] on link "Hacer más corto" at bounding box center [760, 266] width 161 height 19
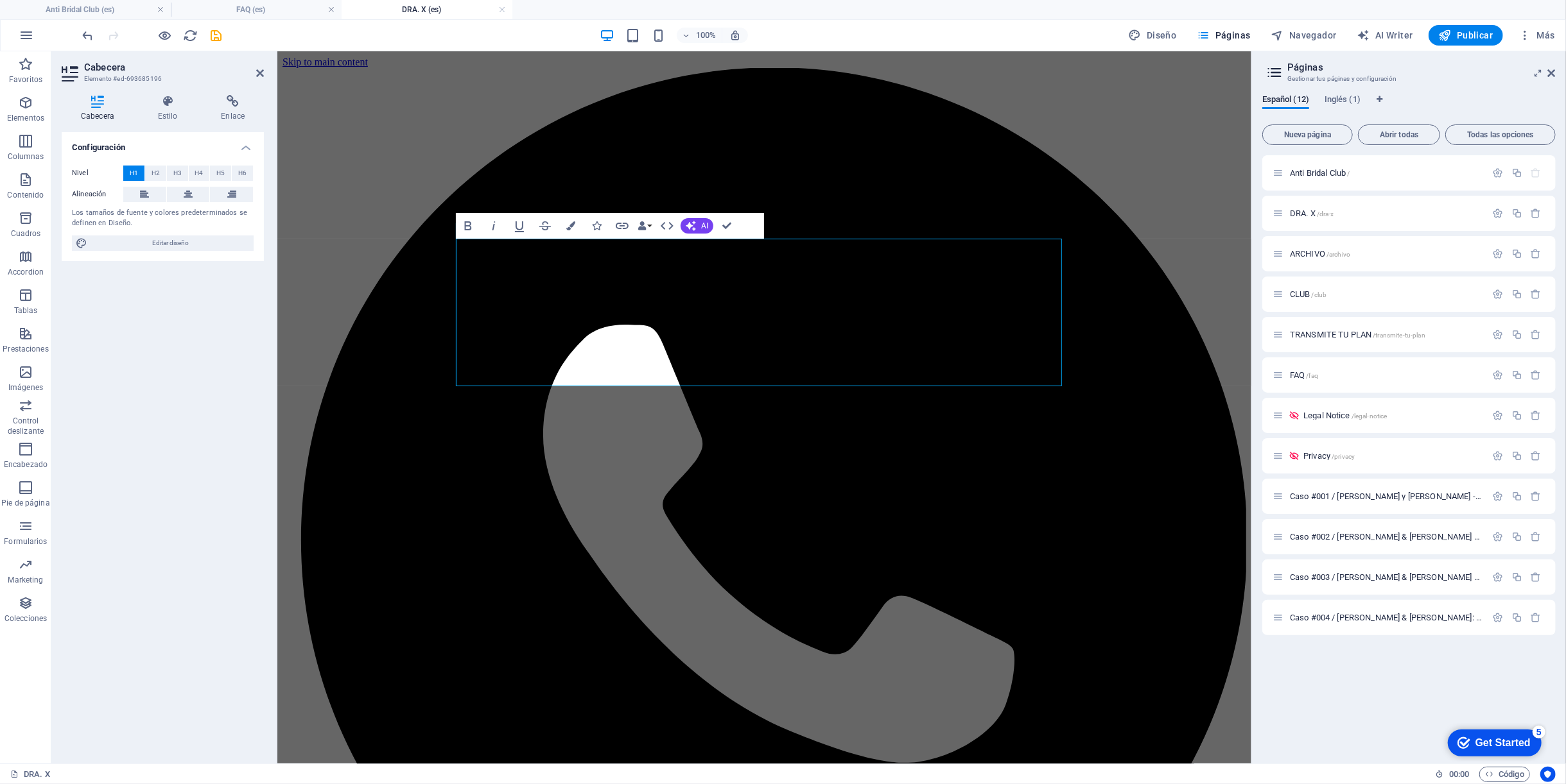
drag, startPoint x: 708, startPoint y: 223, endPoint x: 716, endPoint y: 263, distance: 40.8
click at [707, 224] on button "AI" at bounding box center [696, 225] width 33 height 15
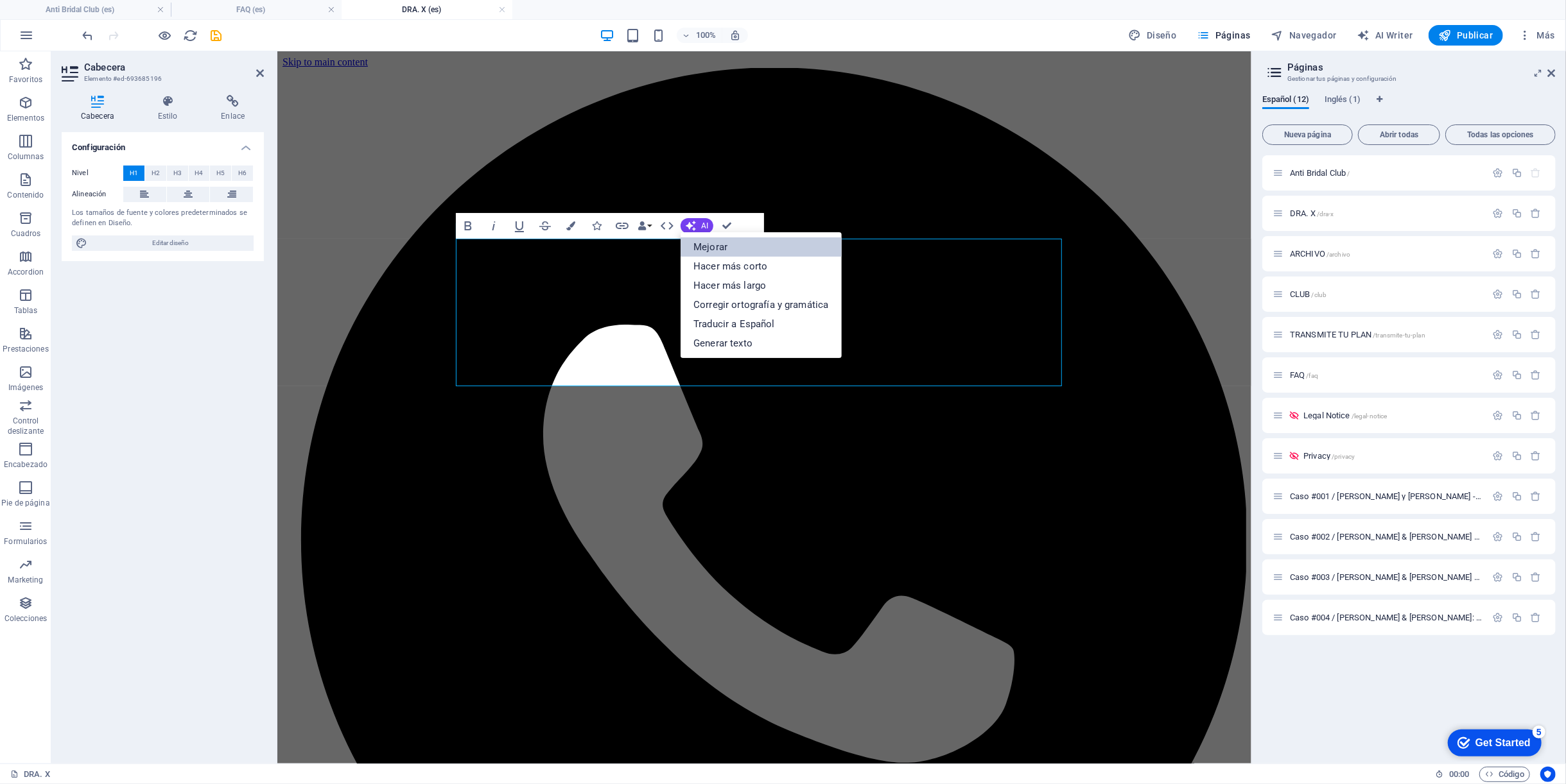
click at [740, 252] on link "Mejorar" at bounding box center [760, 247] width 161 height 19
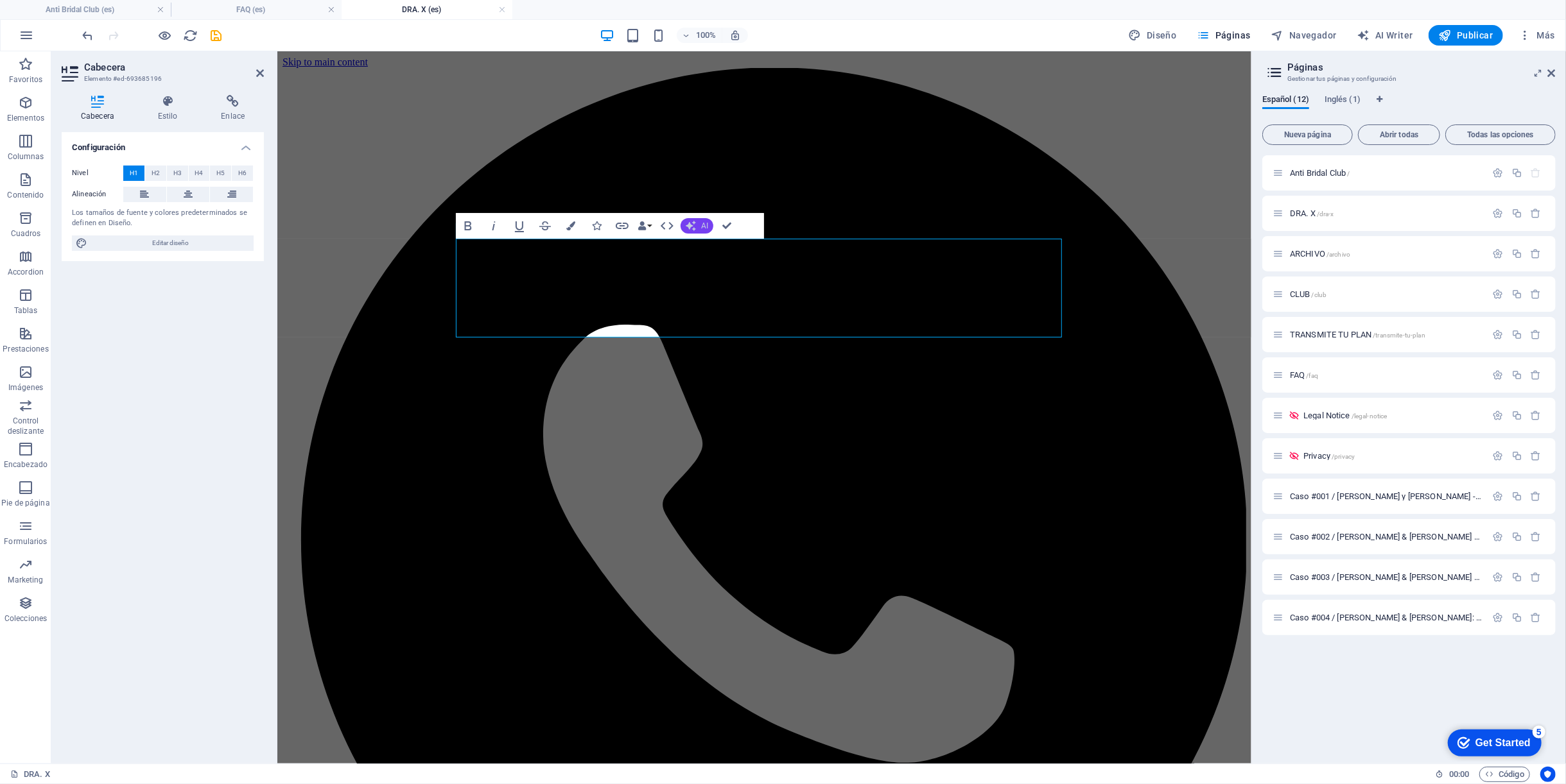
click at [690, 220] on button "AI" at bounding box center [696, 225] width 33 height 15
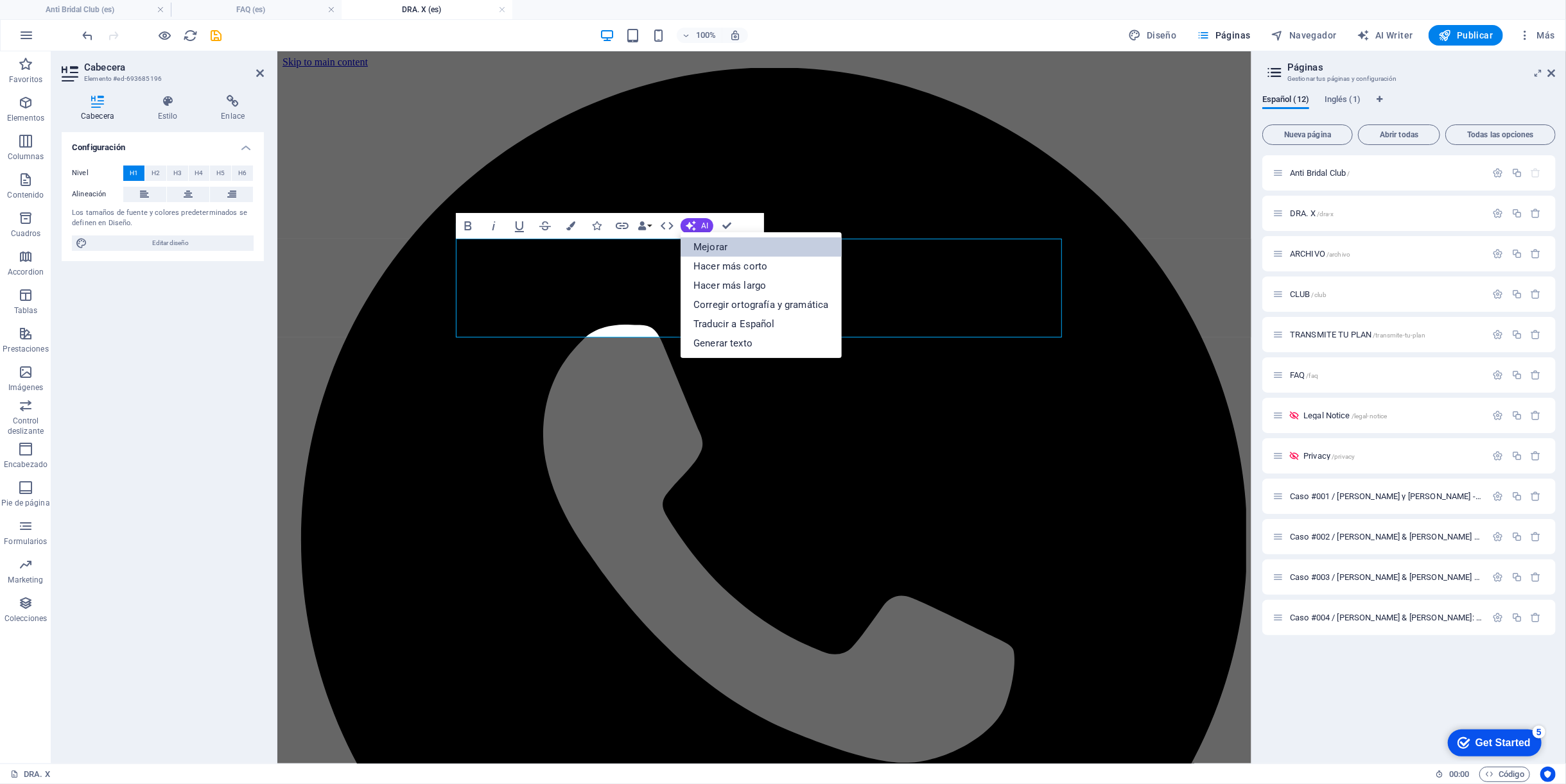
click at [724, 255] on link "Mejorar" at bounding box center [760, 247] width 161 height 19
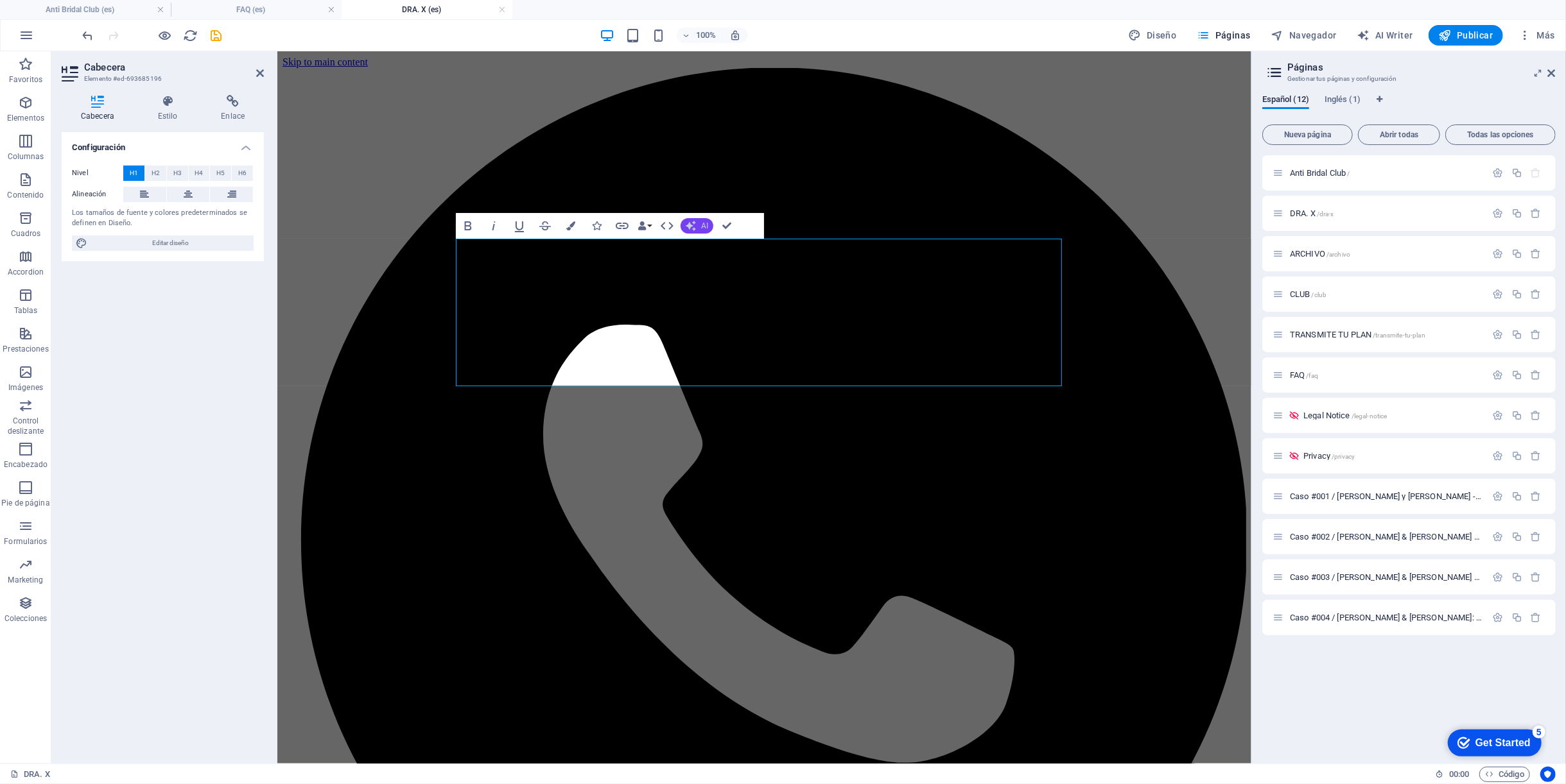
click at [690, 228] on icon "button" at bounding box center [691, 225] width 12 height 12
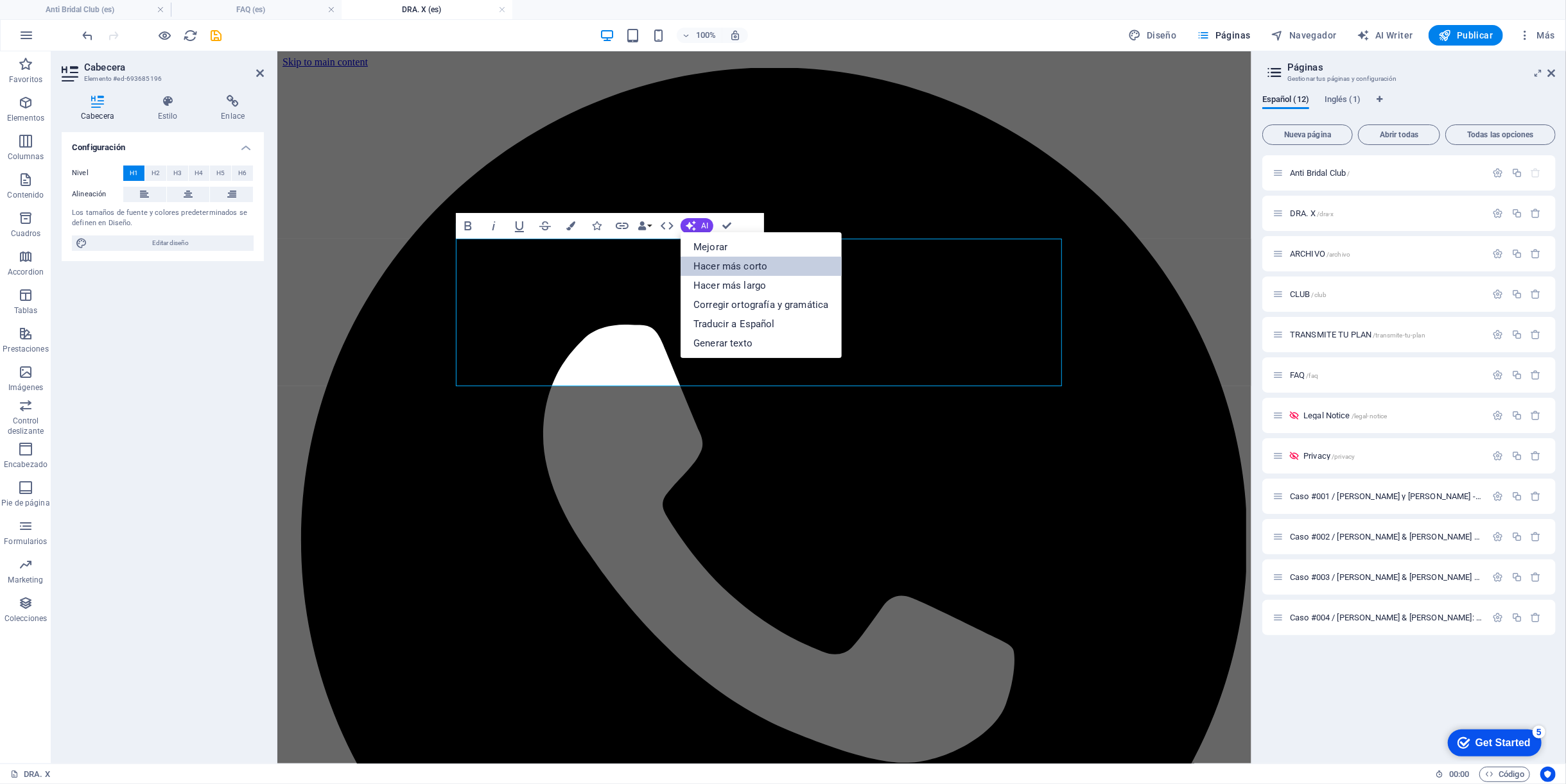
click at [697, 262] on link "Hacer más corto" at bounding box center [760, 266] width 161 height 19
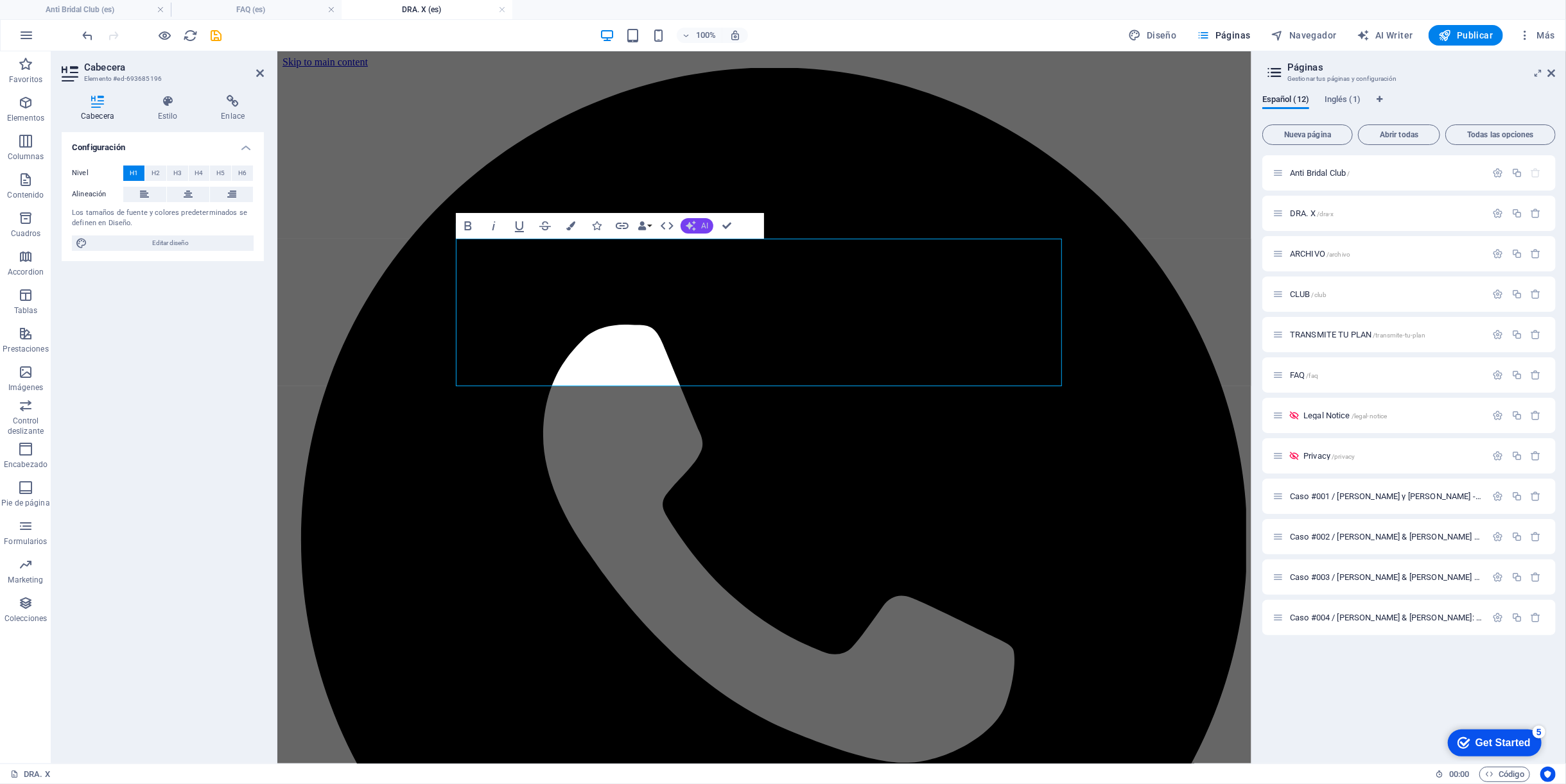
click at [704, 228] on span "AI" at bounding box center [704, 226] width 7 height 8
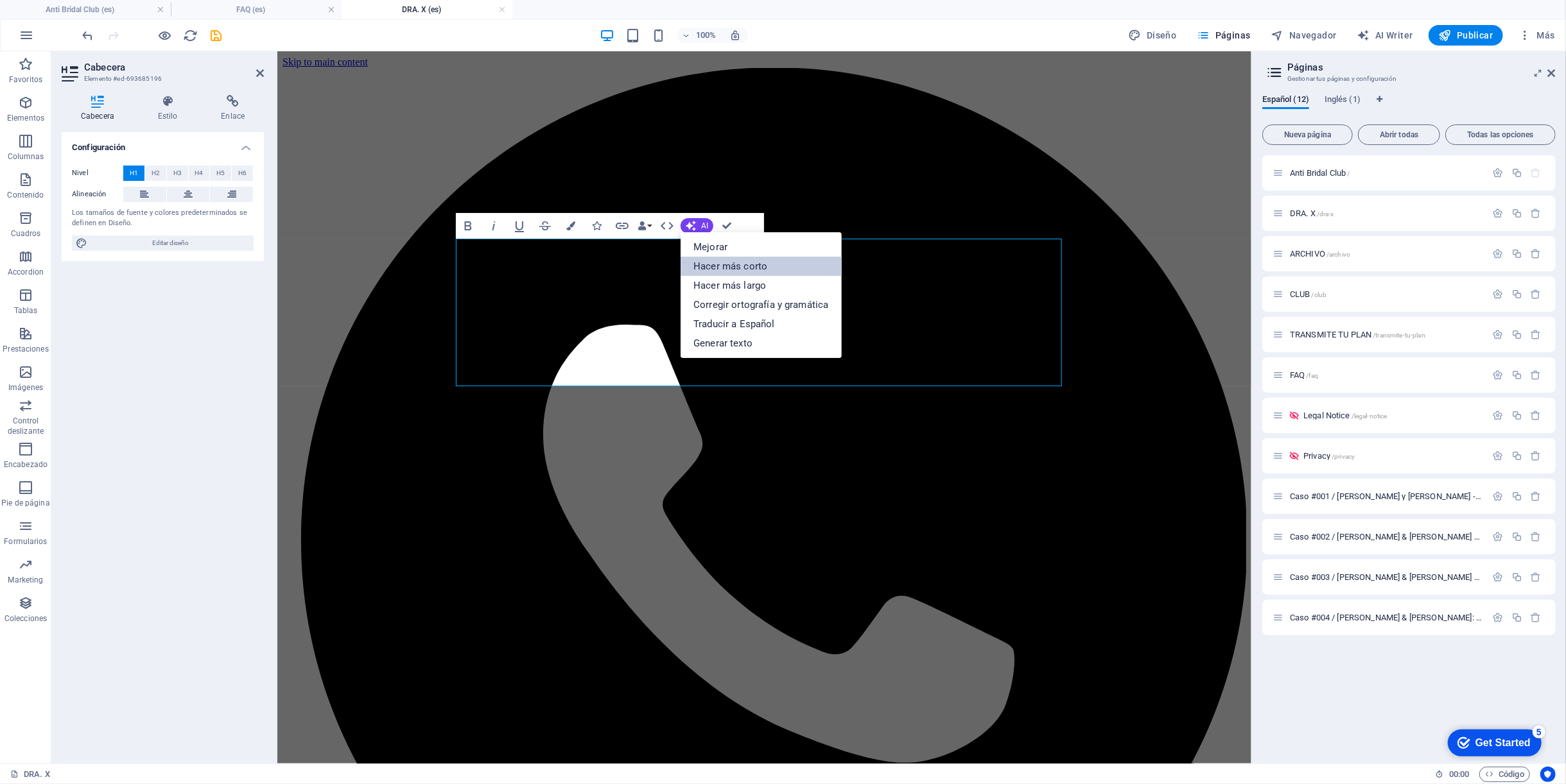
click at [709, 264] on link "Hacer más corto" at bounding box center [760, 266] width 161 height 19
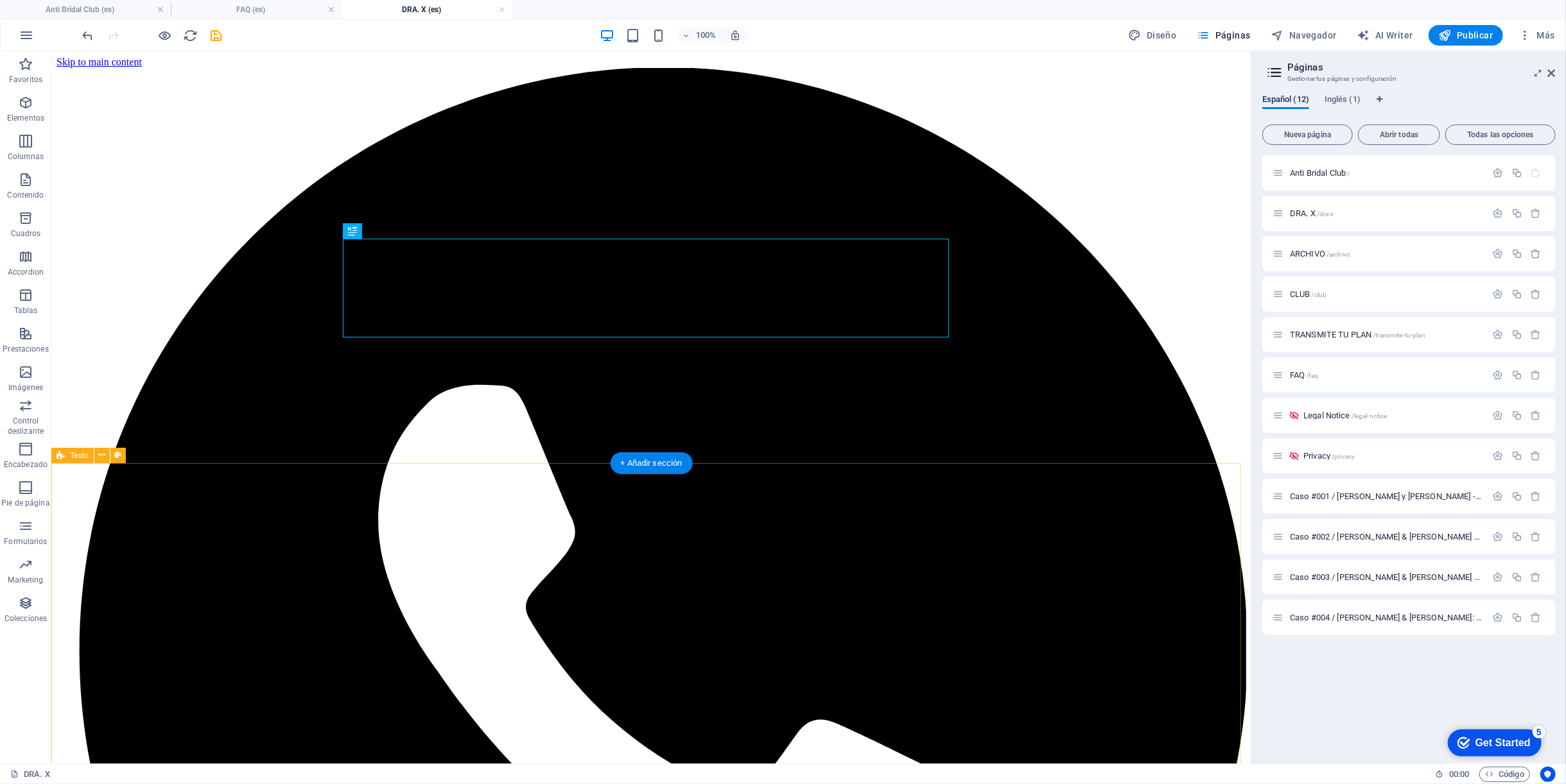
drag, startPoint x: 1006, startPoint y: 491, endPoint x: 1043, endPoint y: 522, distance: 48.3
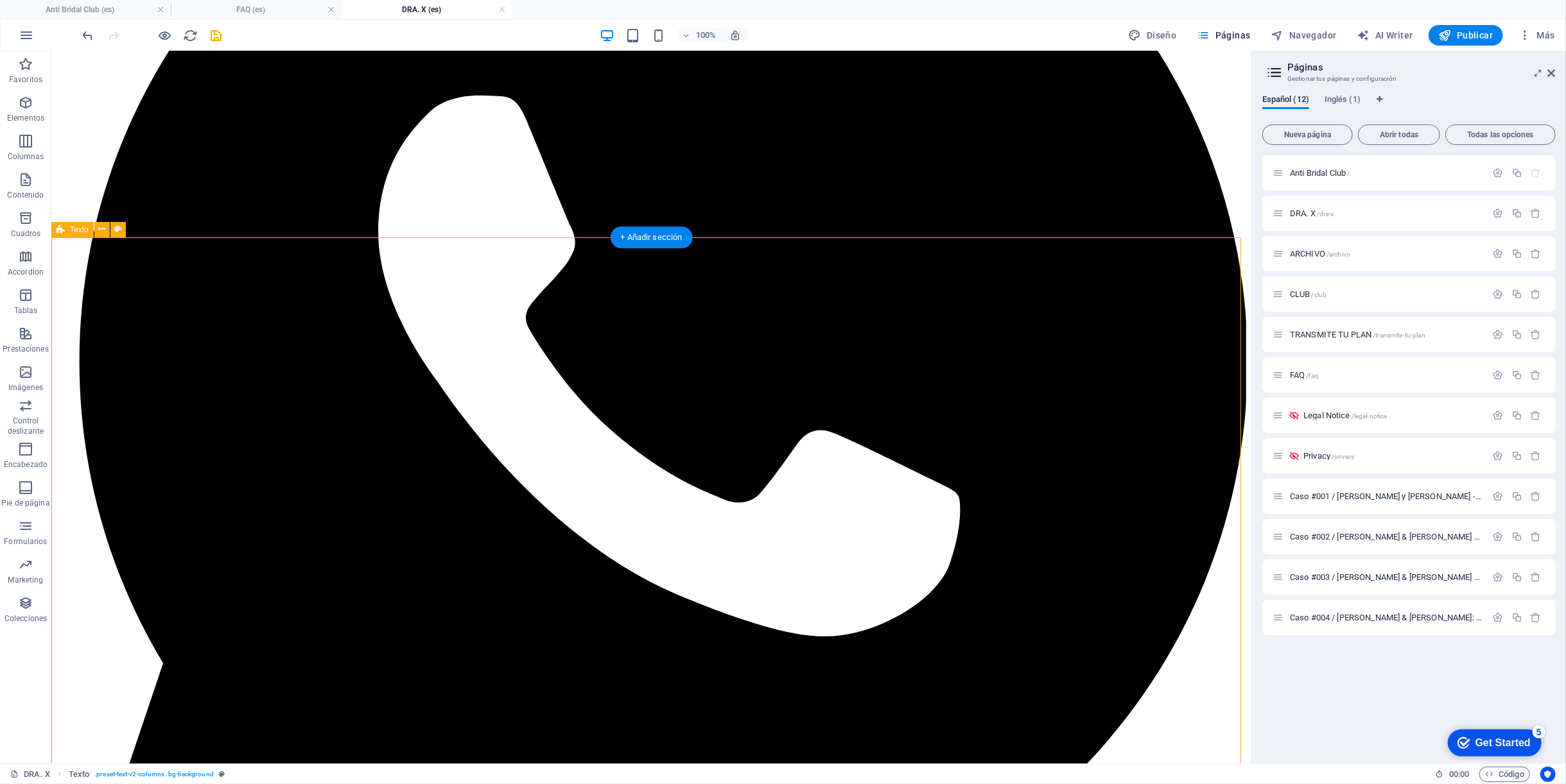
scroll to position [356, 0]
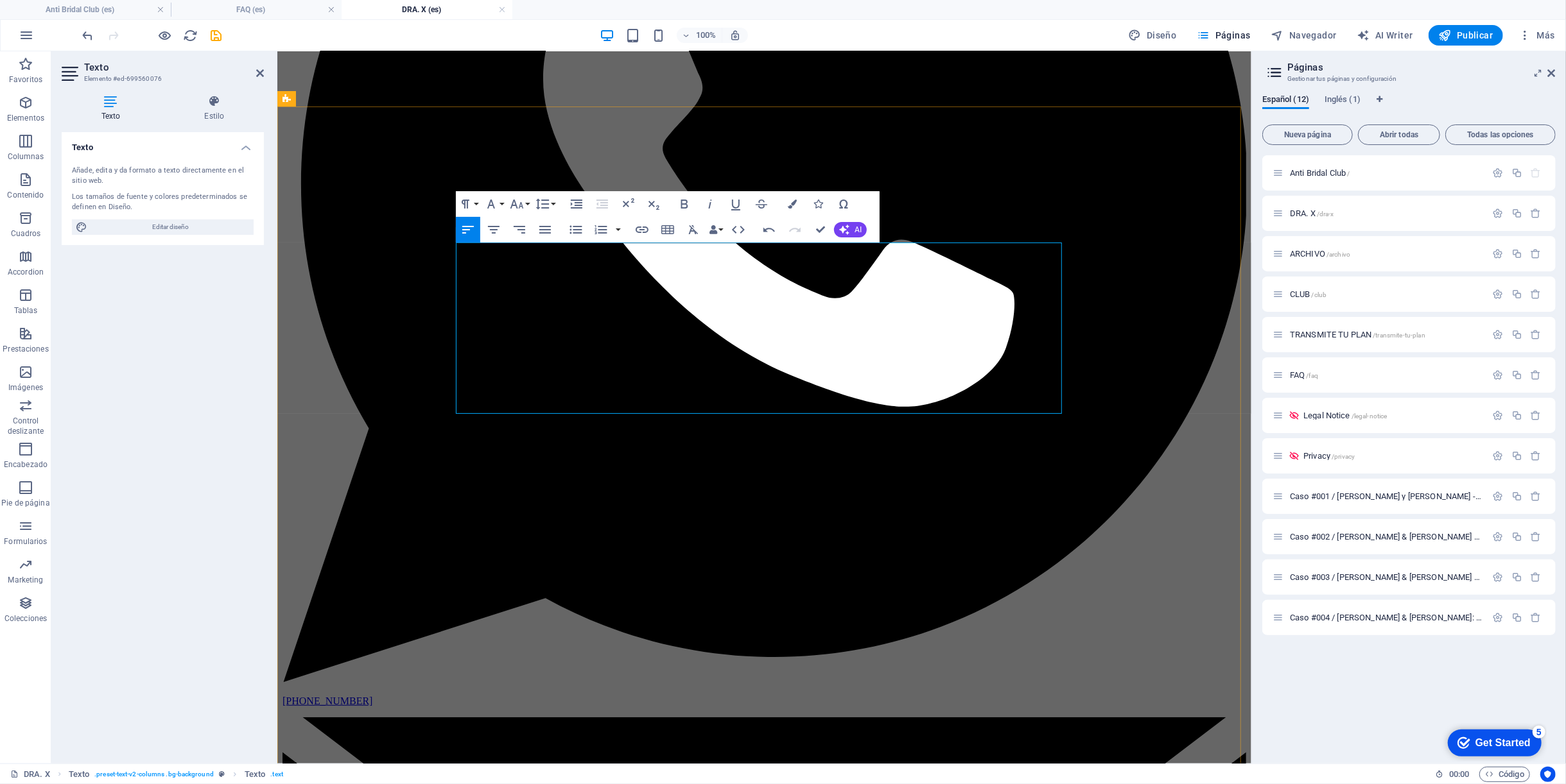
click at [860, 226] on span "AI" at bounding box center [858, 230] width 7 height 8
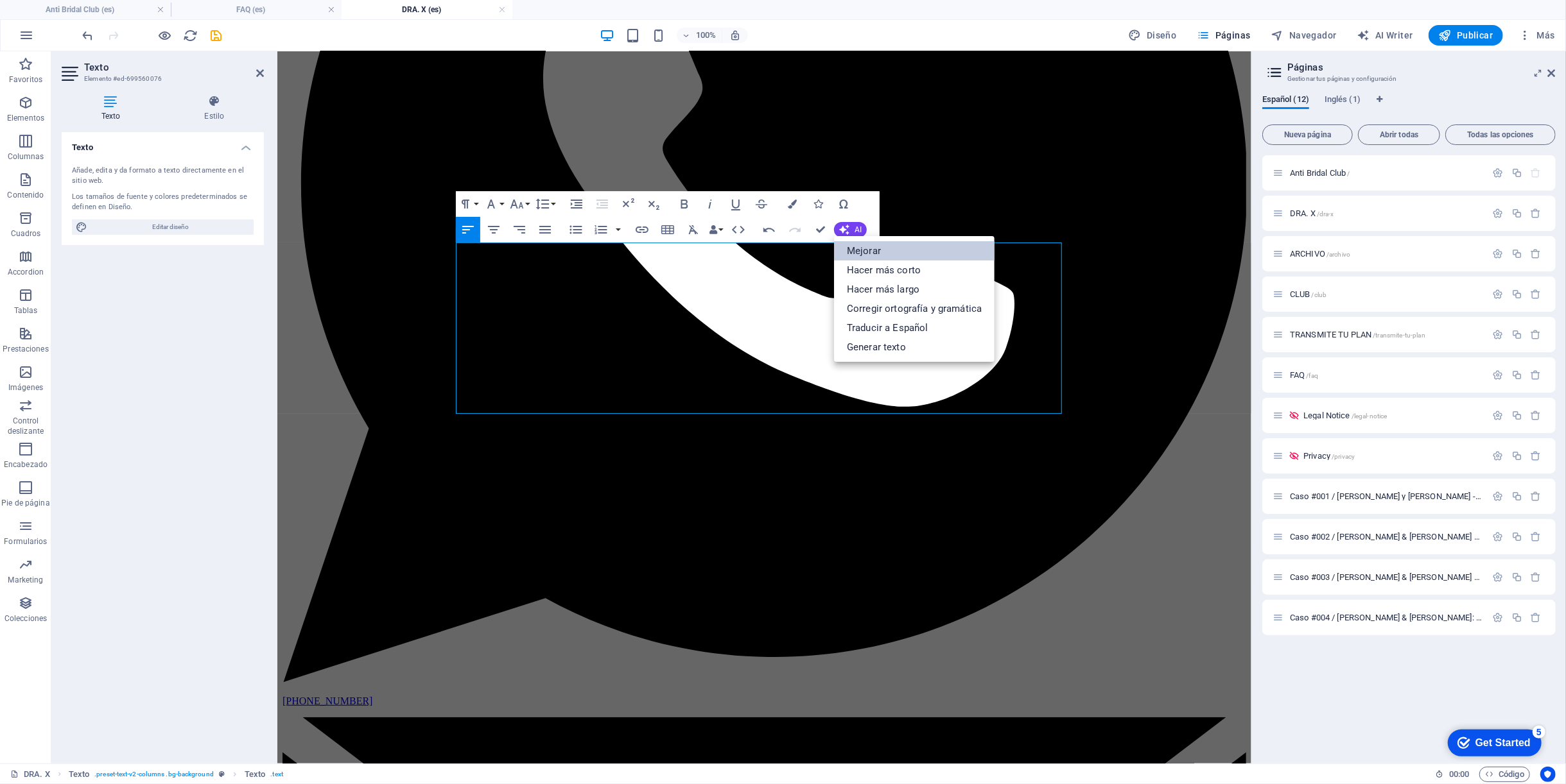
click at [865, 245] on link "Mejorar" at bounding box center [913, 251] width 161 height 19
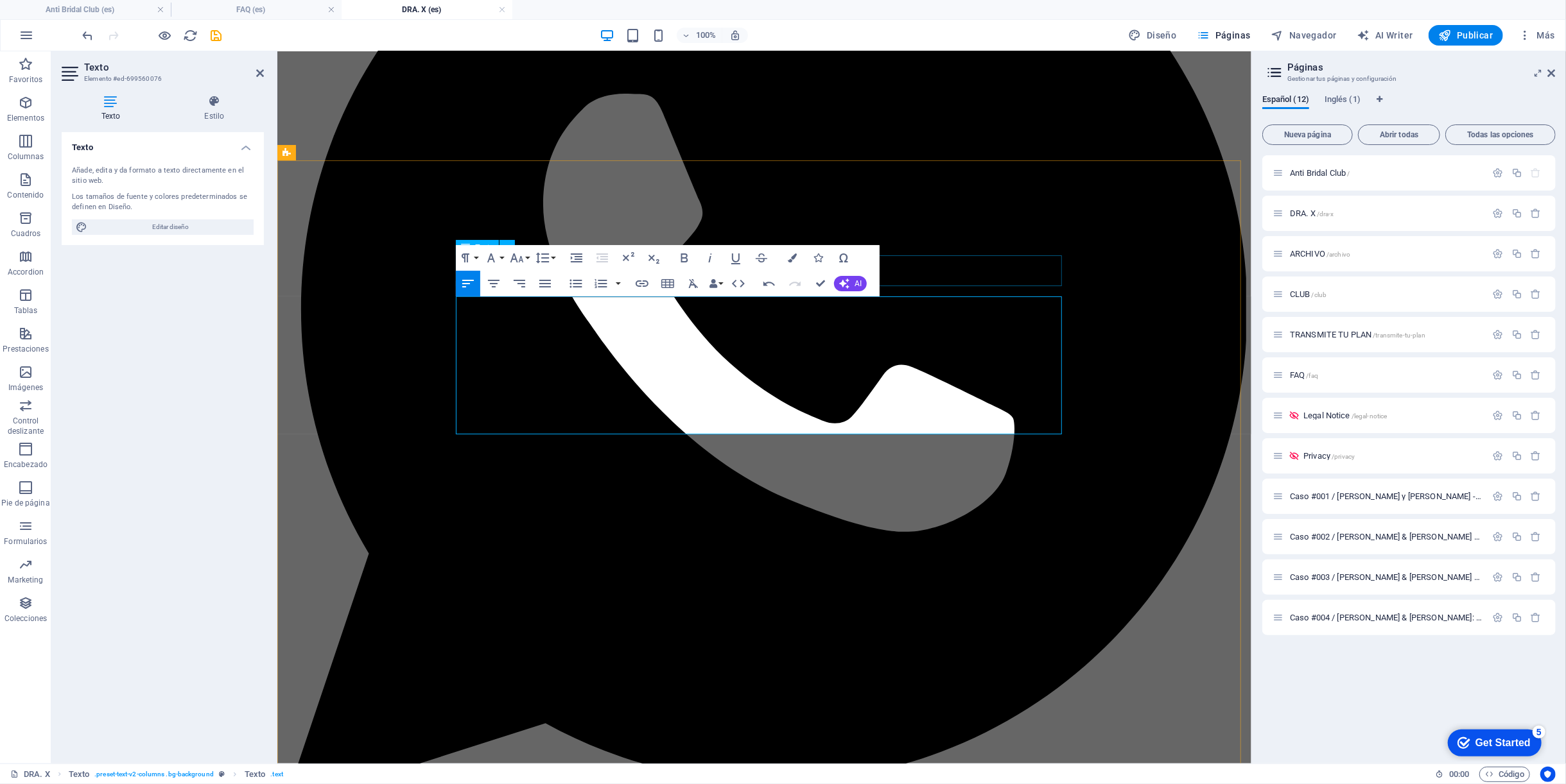
scroll to position [214, 0]
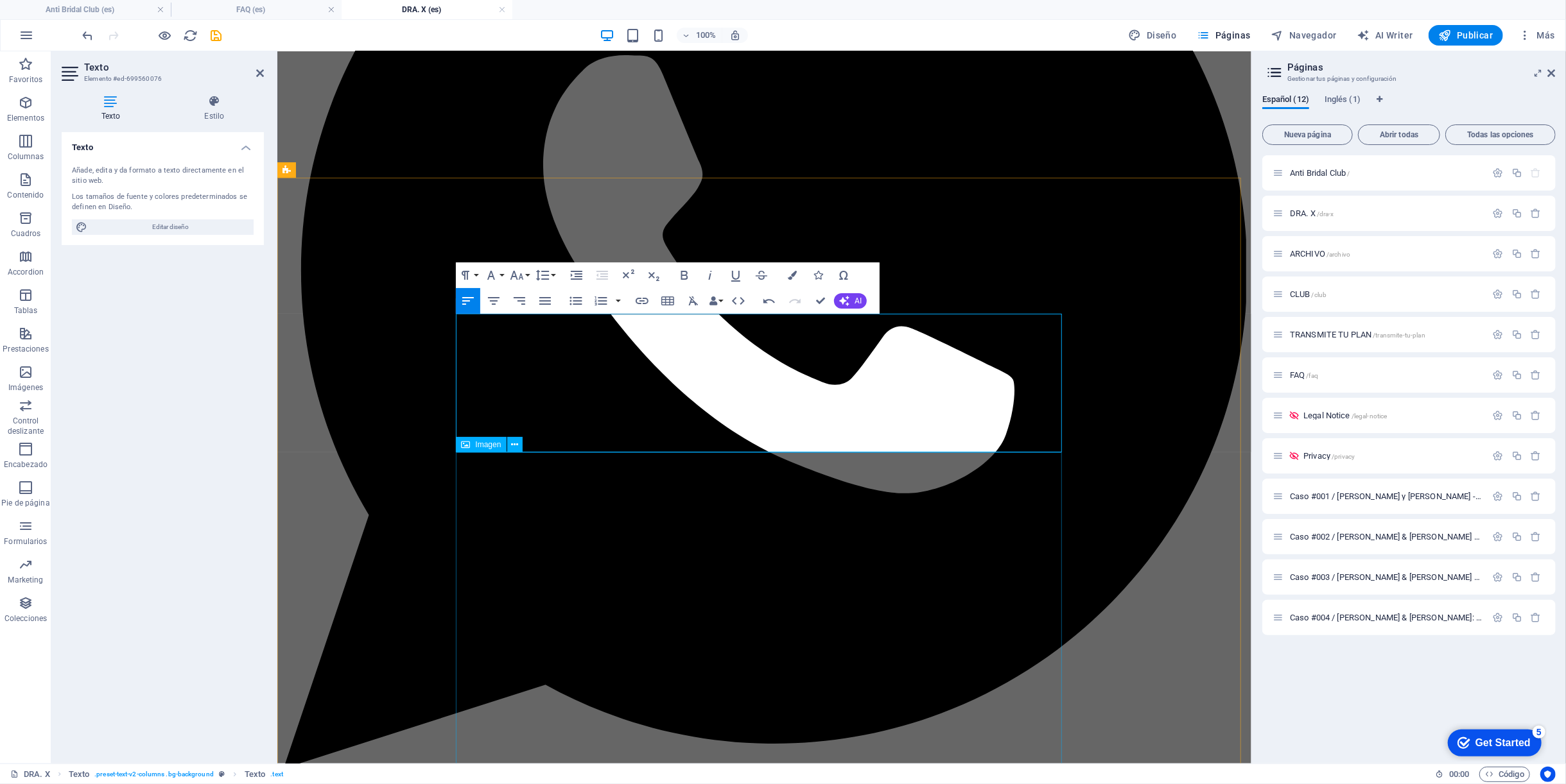
scroll to position [285, 0]
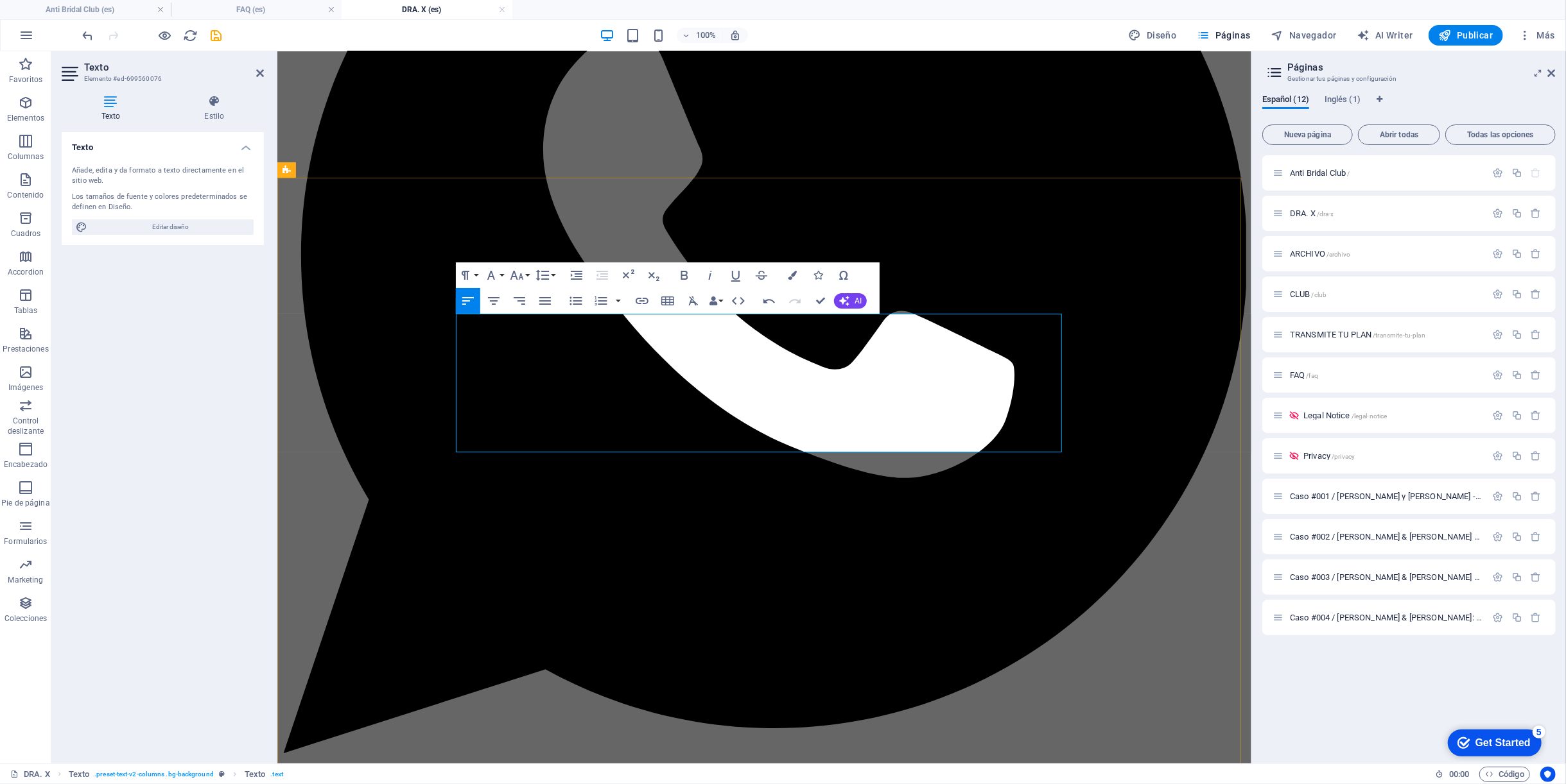
drag, startPoint x: 1014, startPoint y: 334, endPoint x: 1030, endPoint y: 345, distance: 19.4
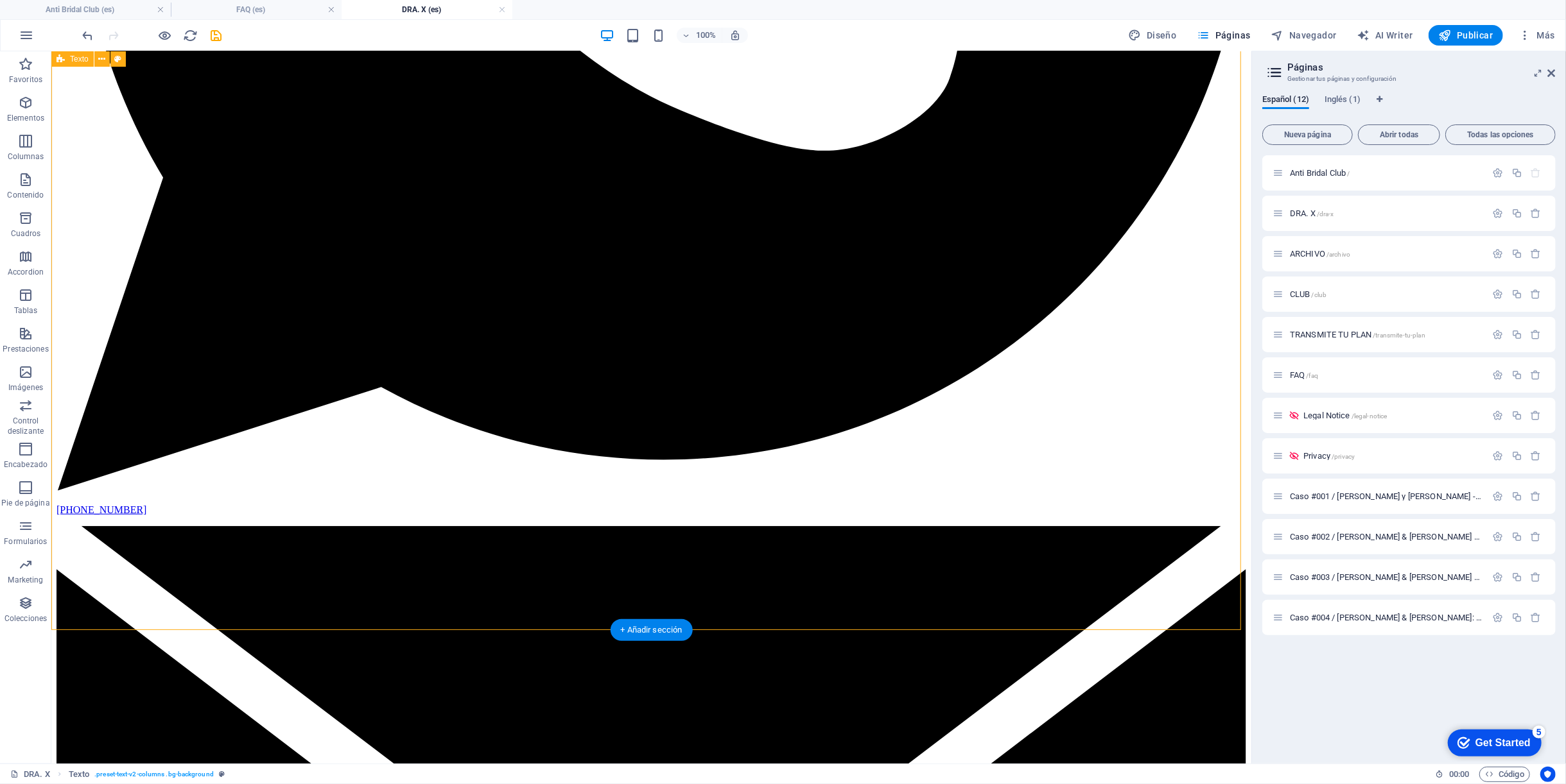
scroll to position [855, 0]
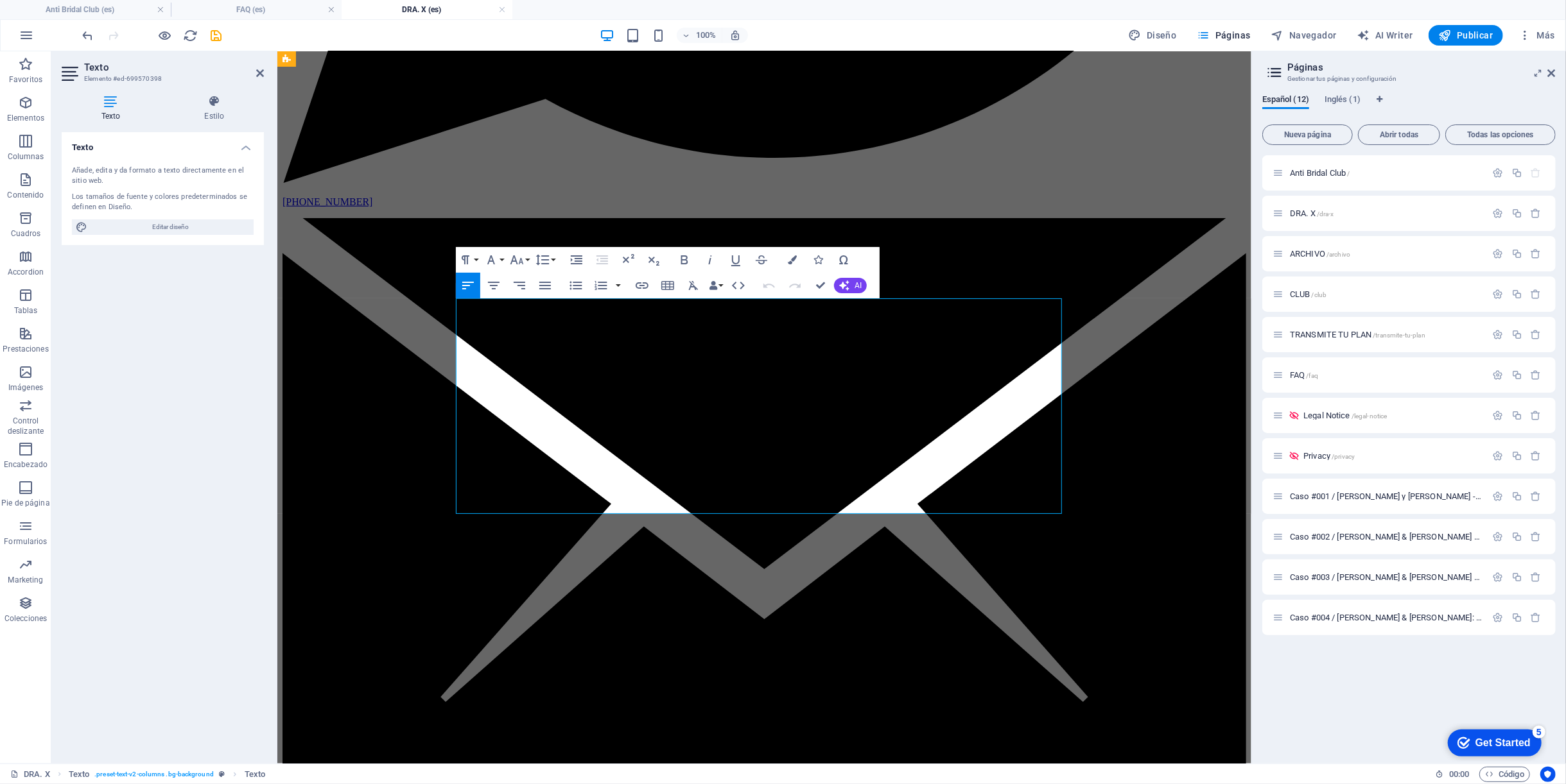
drag, startPoint x: 873, startPoint y: 391, endPoint x: 460, endPoint y: 392, distance: 413.0
click at [854, 287] on span "AI" at bounding box center [858, 286] width 7 height 8
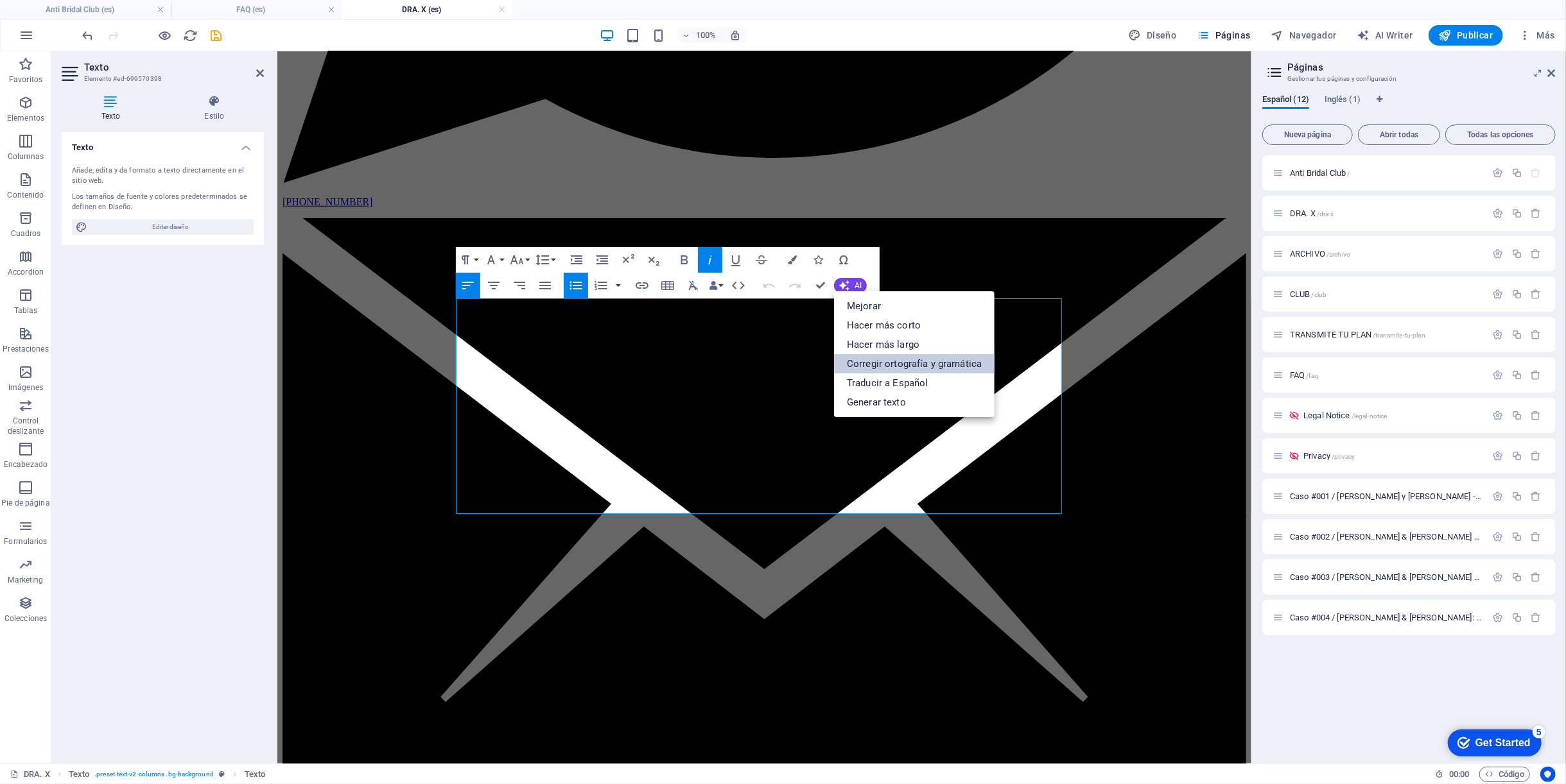
click at [867, 361] on link "Corregir ortografía y gramática" at bounding box center [913, 364] width 161 height 19
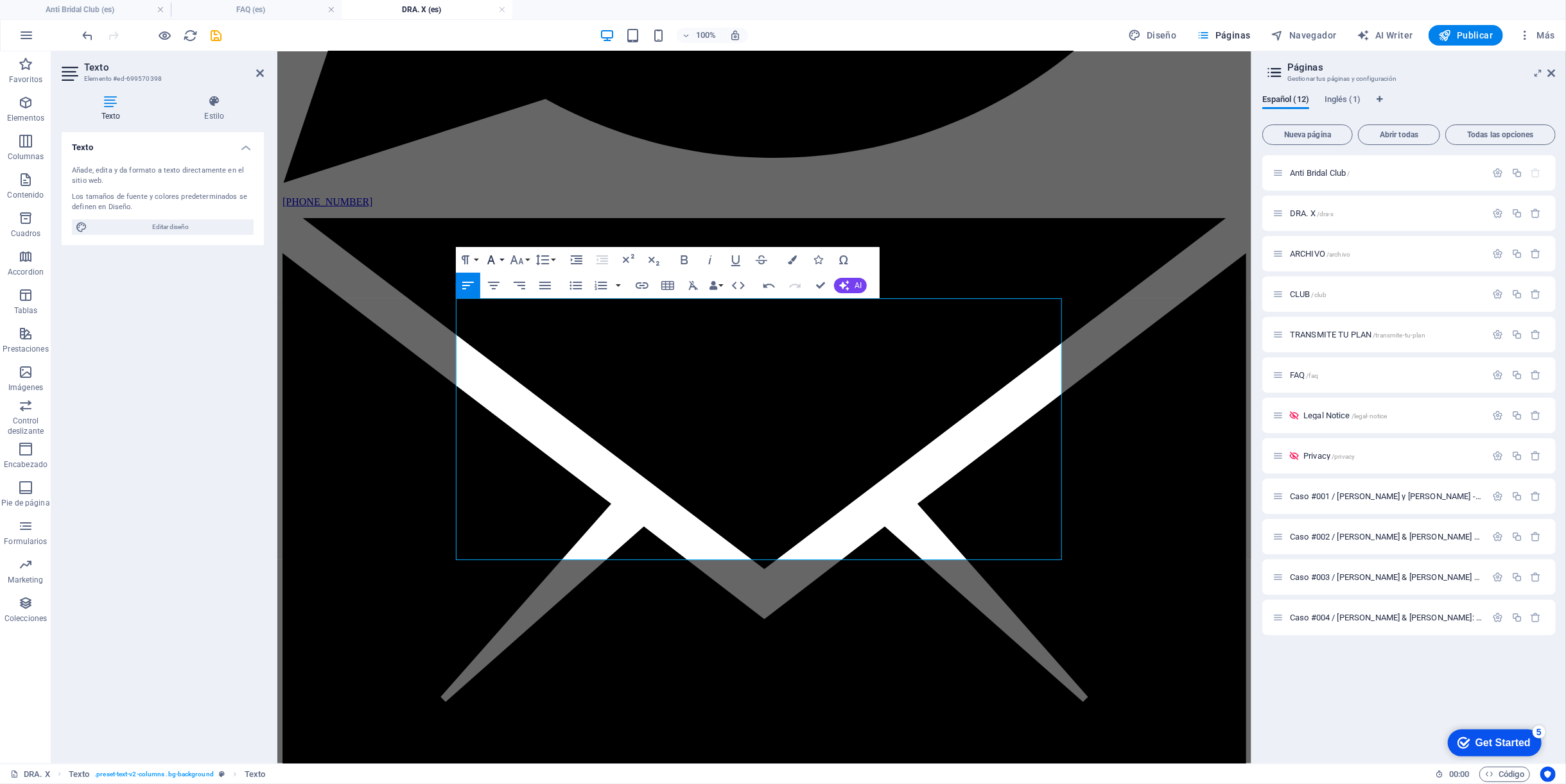
click at [504, 258] on button "Font Family" at bounding box center [493, 260] width 24 height 26
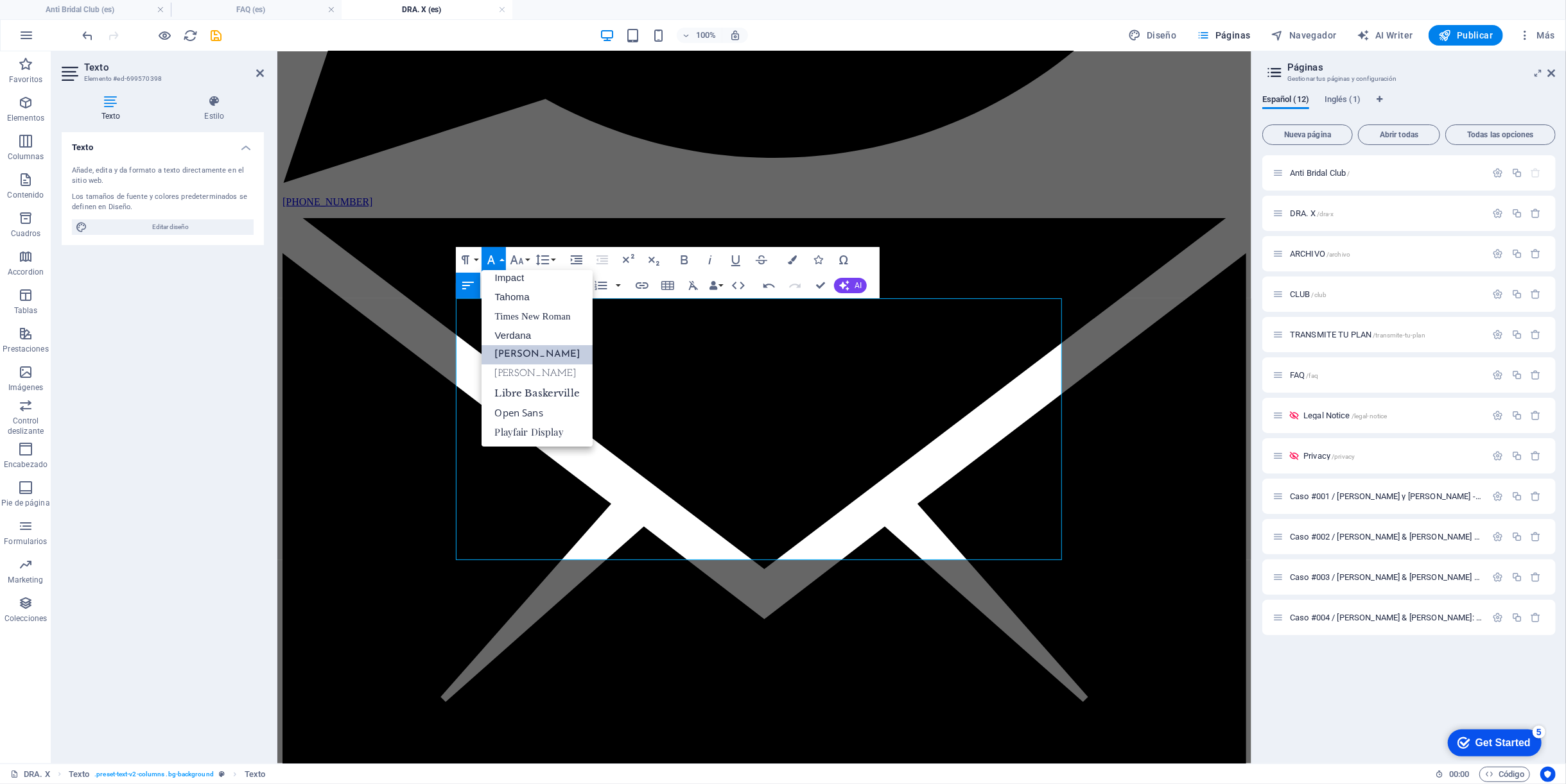
scroll to position [45, 0]
click at [504, 258] on button "Font Family" at bounding box center [493, 260] width 24 height 26
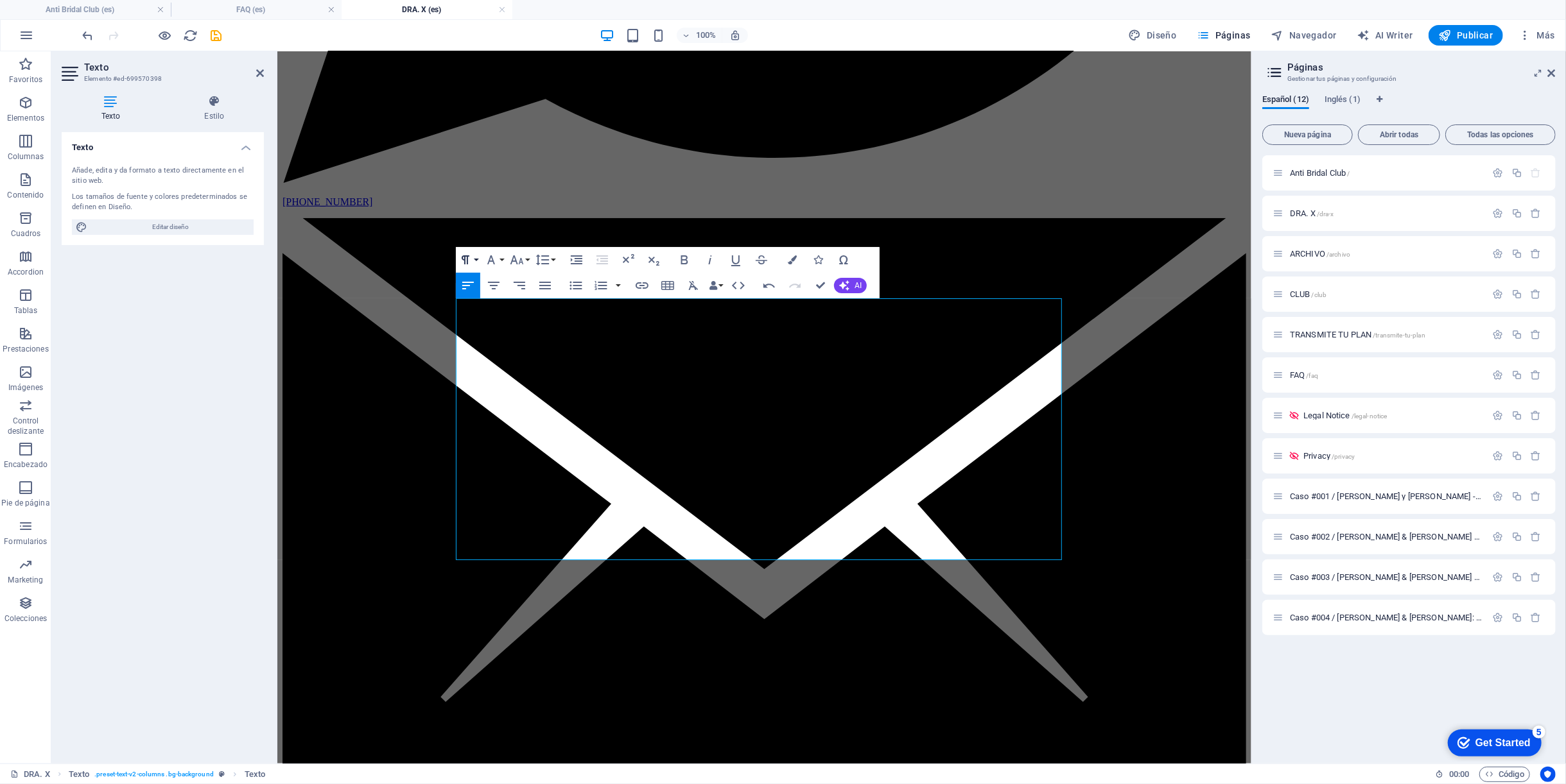
click at [468, 262] on icon "button" at bounding box center [465, 259] width 15 height 15
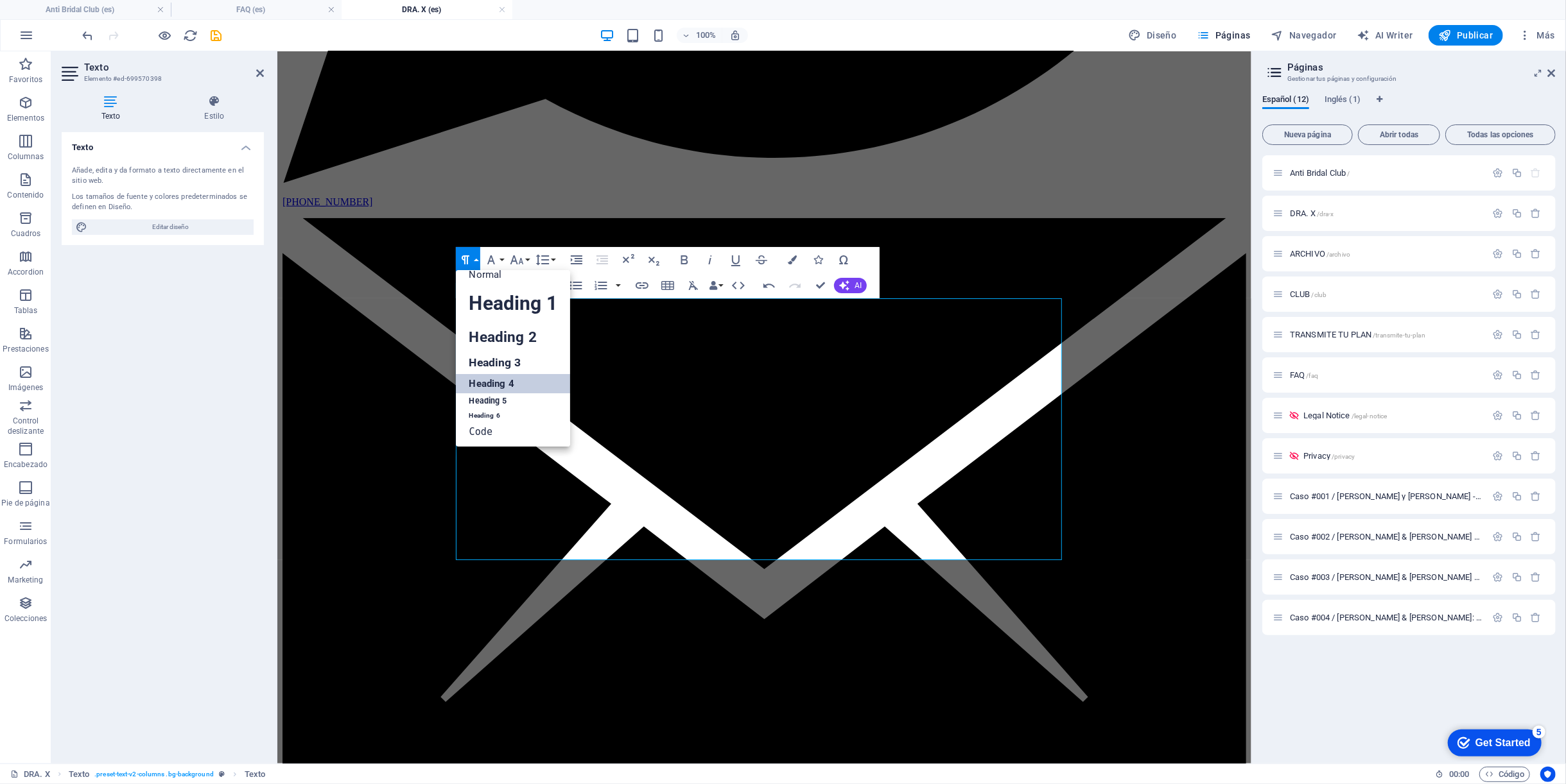
scroll to position [10, 0]
click at [481, 273] on link "Normal" at bounding box center [512, 275] width 114 height 19
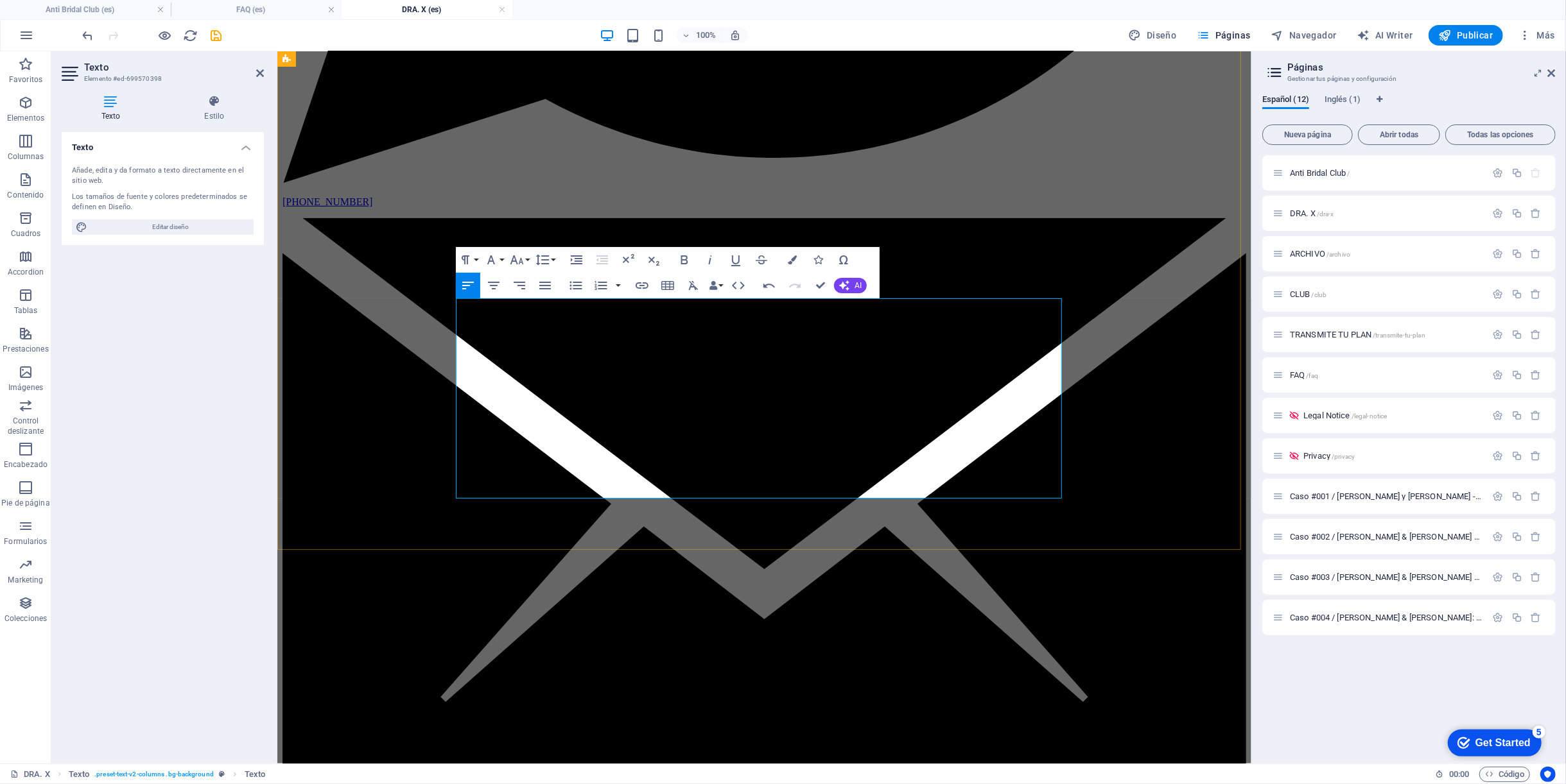
drag, startPoint x: 615, startPoint y: 302, endPoint x: 430, endPoint y: 295, distance: 185.1
click at [692, 258] on icon "button" at bounding box center [684, 259] width 15 height 15
click at [790, 266] on button "Colors" at bounding box center [792, 260] width 24 height 26
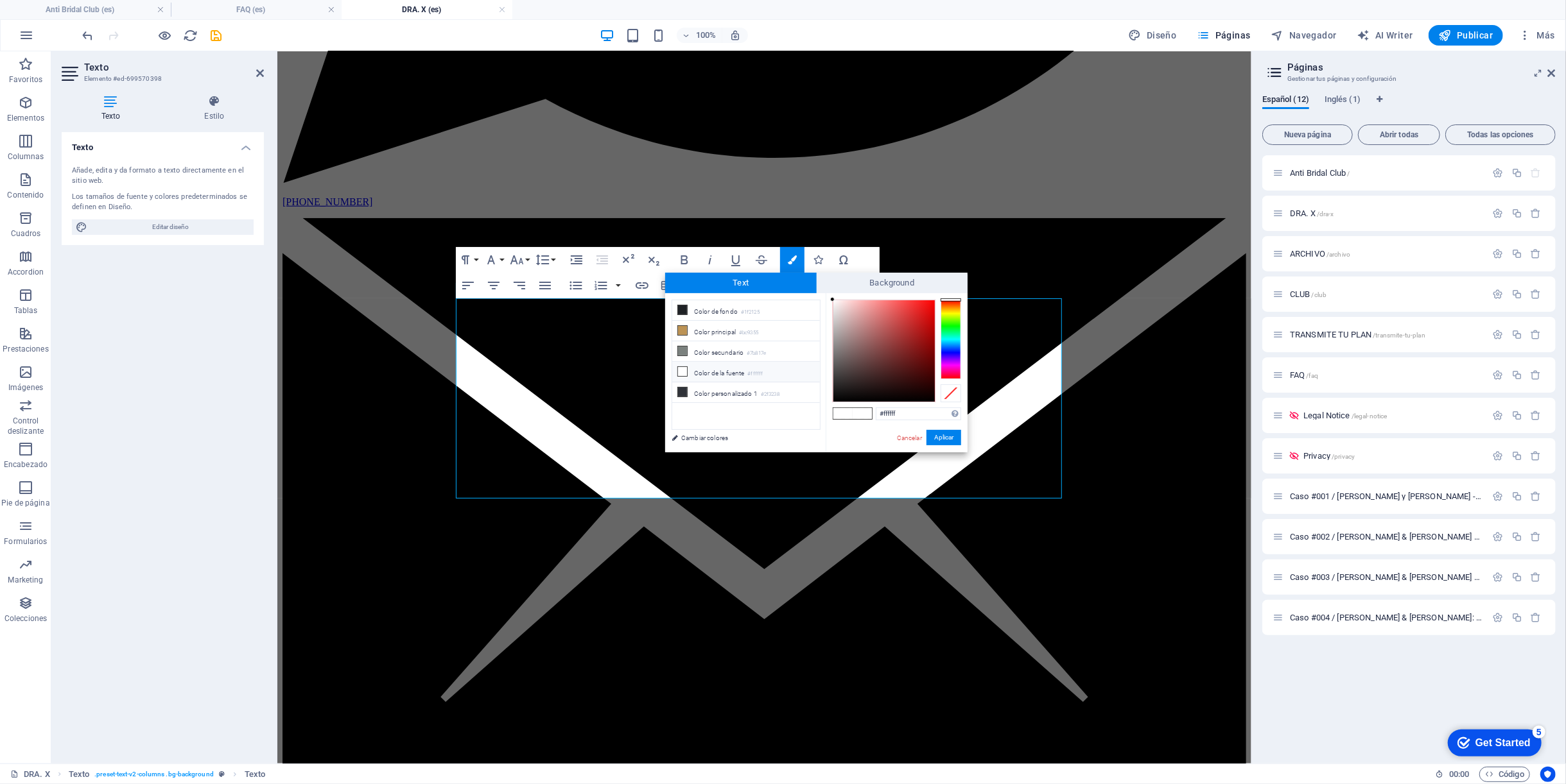
click at [713, 364] on li "Color de la fuente #ffffff" at bounding box center [745, 371] width 148 height 20
click at [953, 366] on div at bounding box center [950, 339] width 20 height 80
drag, startPoint x: 953, startPoint y: 367, endPoint x: 951, endPoint y: 374, distance: 7.3
click at [951, 374] on div at bounding box center [950, 374] width 20 height 3
type input "#f72974"
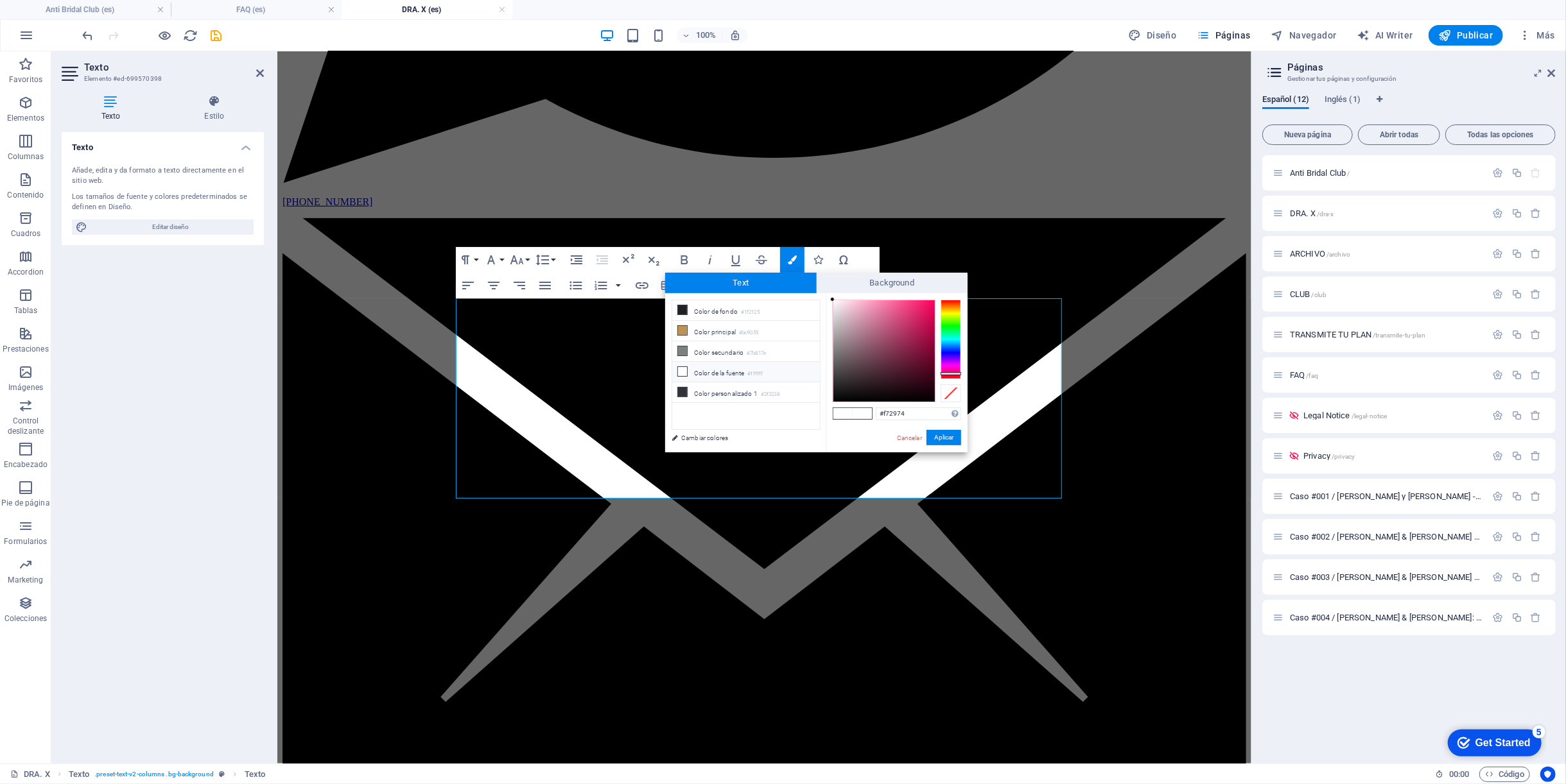
click at [917, 303] on div at bounding box center [884, 351] width 102 height 102
click at [941, 434] on button "Aplicar" at bounding box center [943, 438] width 35 height 15
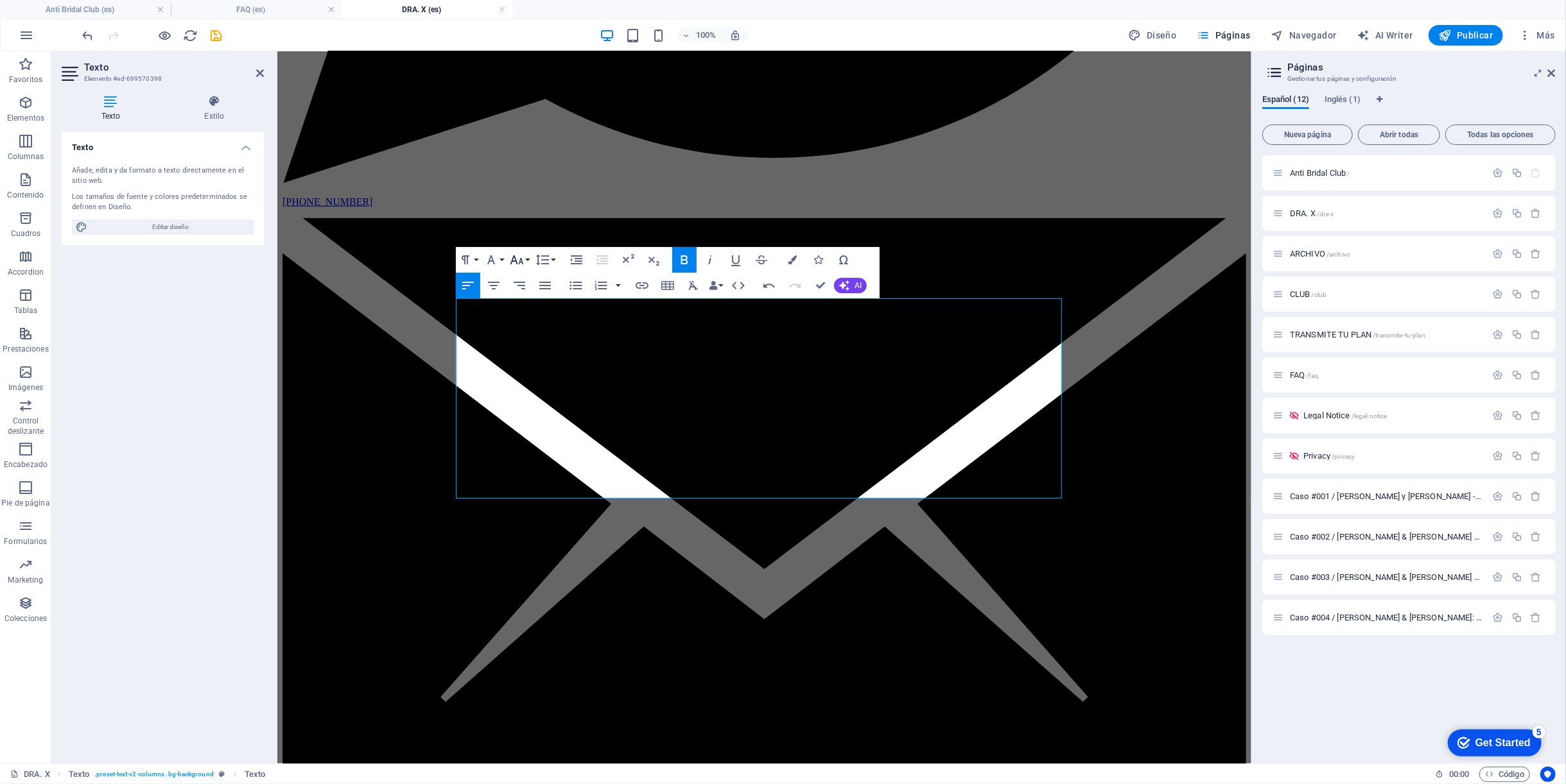
click at [523, 260] on icon "button" at bounding box center [516, 259] width 15 height 15
click at [521, 375] on link "14" at bounding box center [530, 381] width 46 height 19
click at [531, 258] on button "Font Size" at bounding box center [519, 260] width 24 height 26
click at [520, 434] on link "96" at bounding box center [530, 432] width 46 height 19
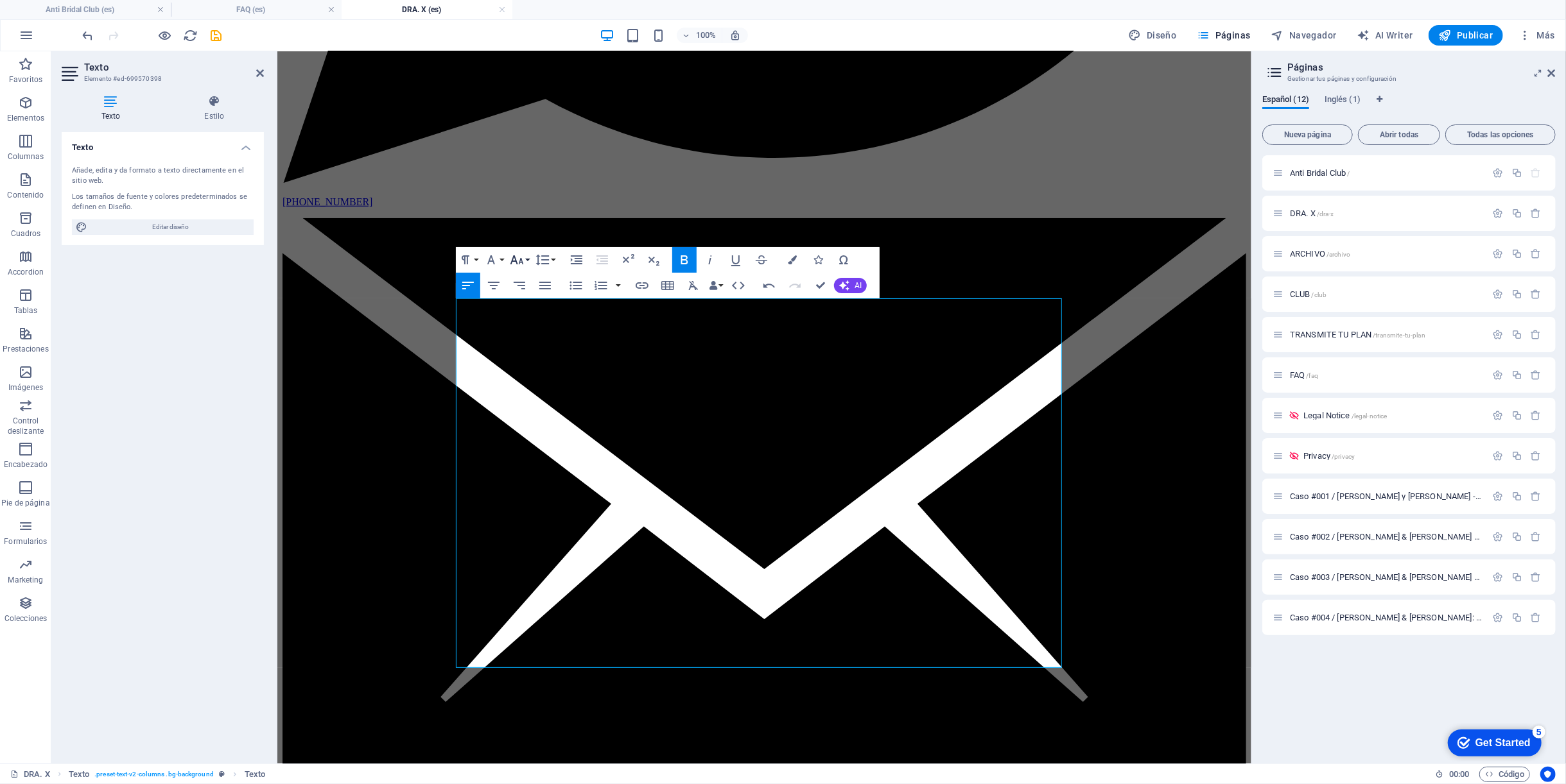
click at [521, 254] on icon "button" at bounding box center [516, 259] width 15 height 15
click at [533, 380] on link "48" at bounding box center [530, 374] width 46 height 19
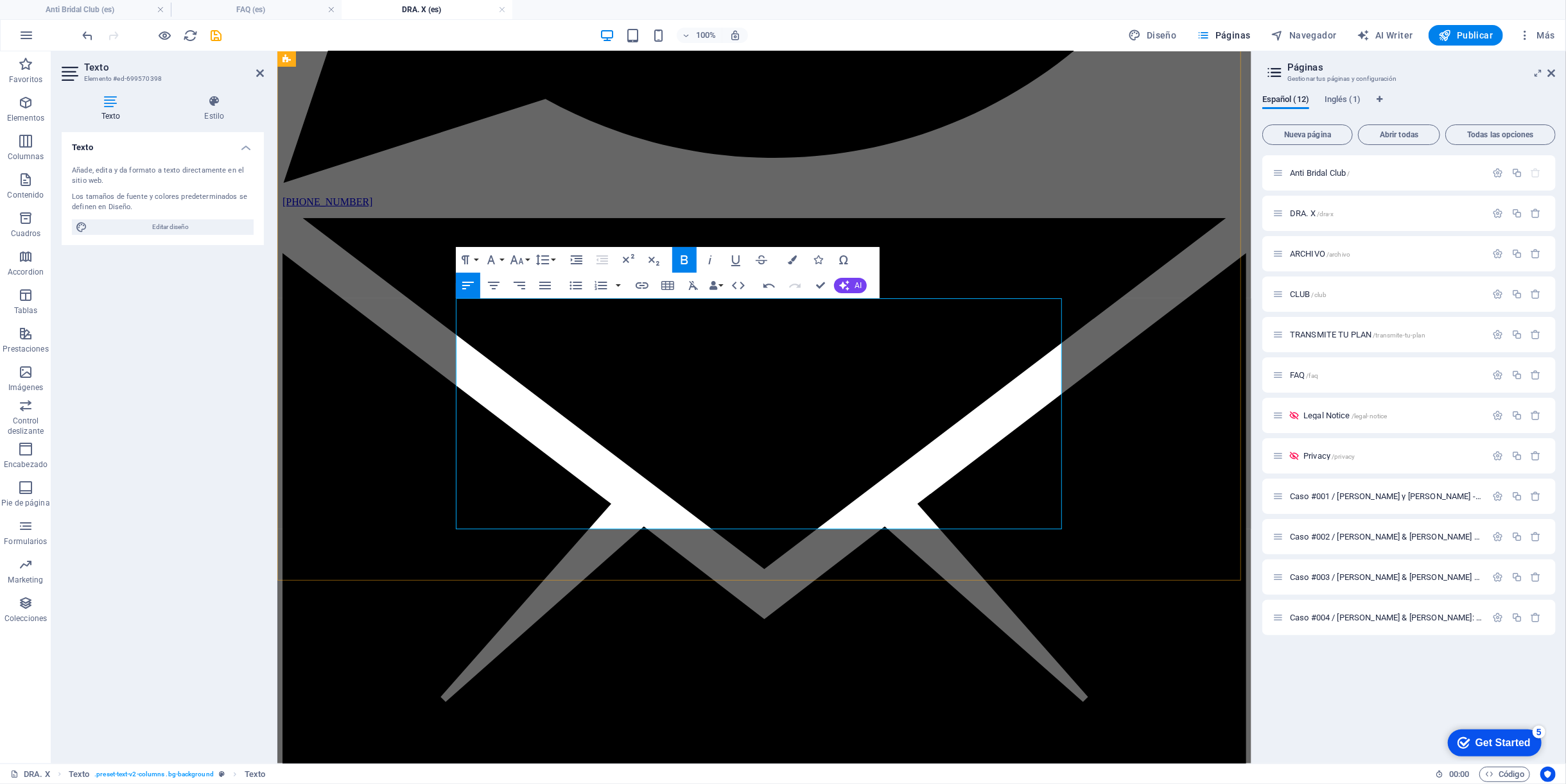
click at [520, 261] on icon "button" at bounding box center [517, 259] width 14 height 9
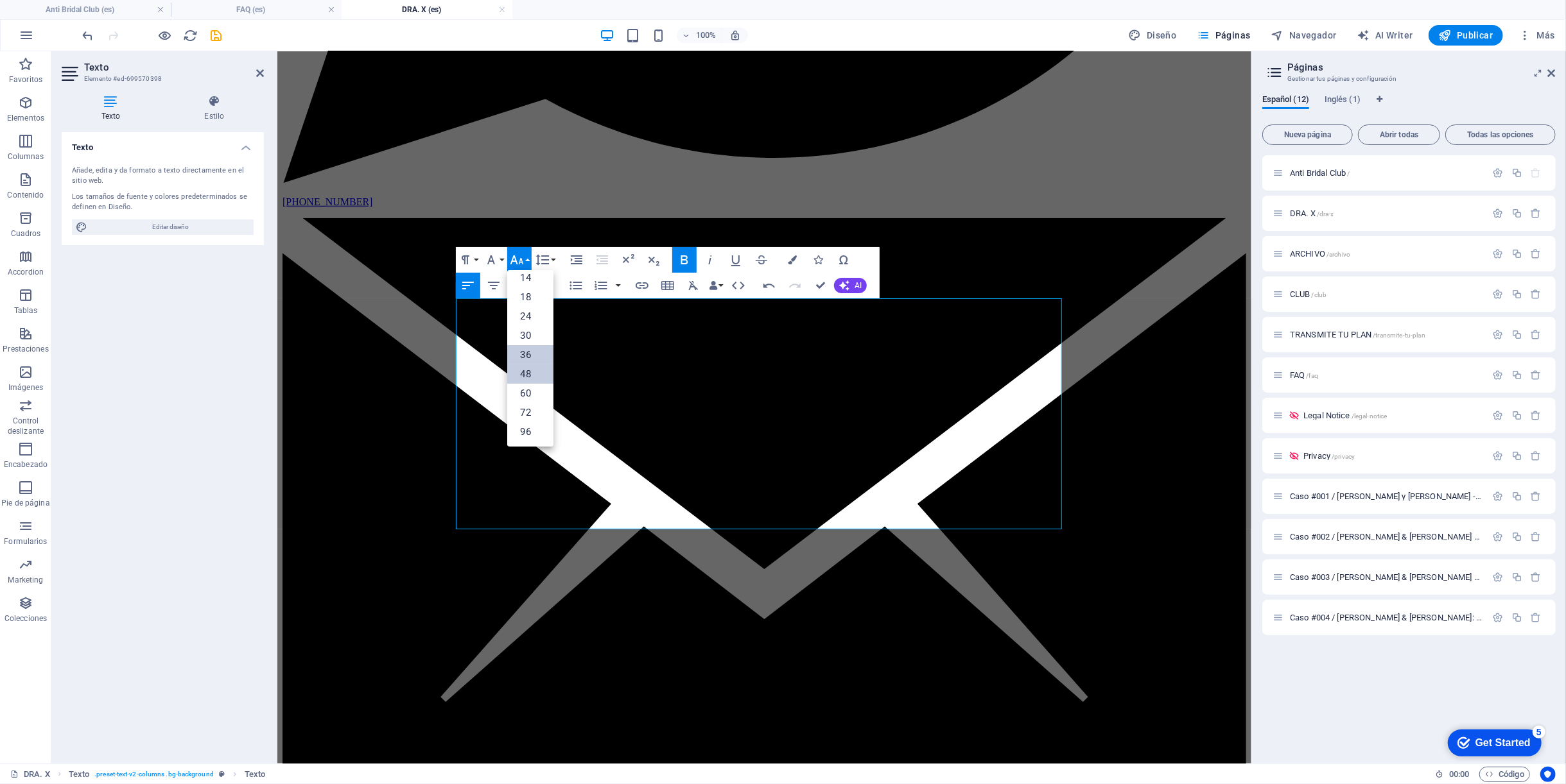
click at [527, 349] on link "36" at bounding box center [530, 355] width 46 height 19
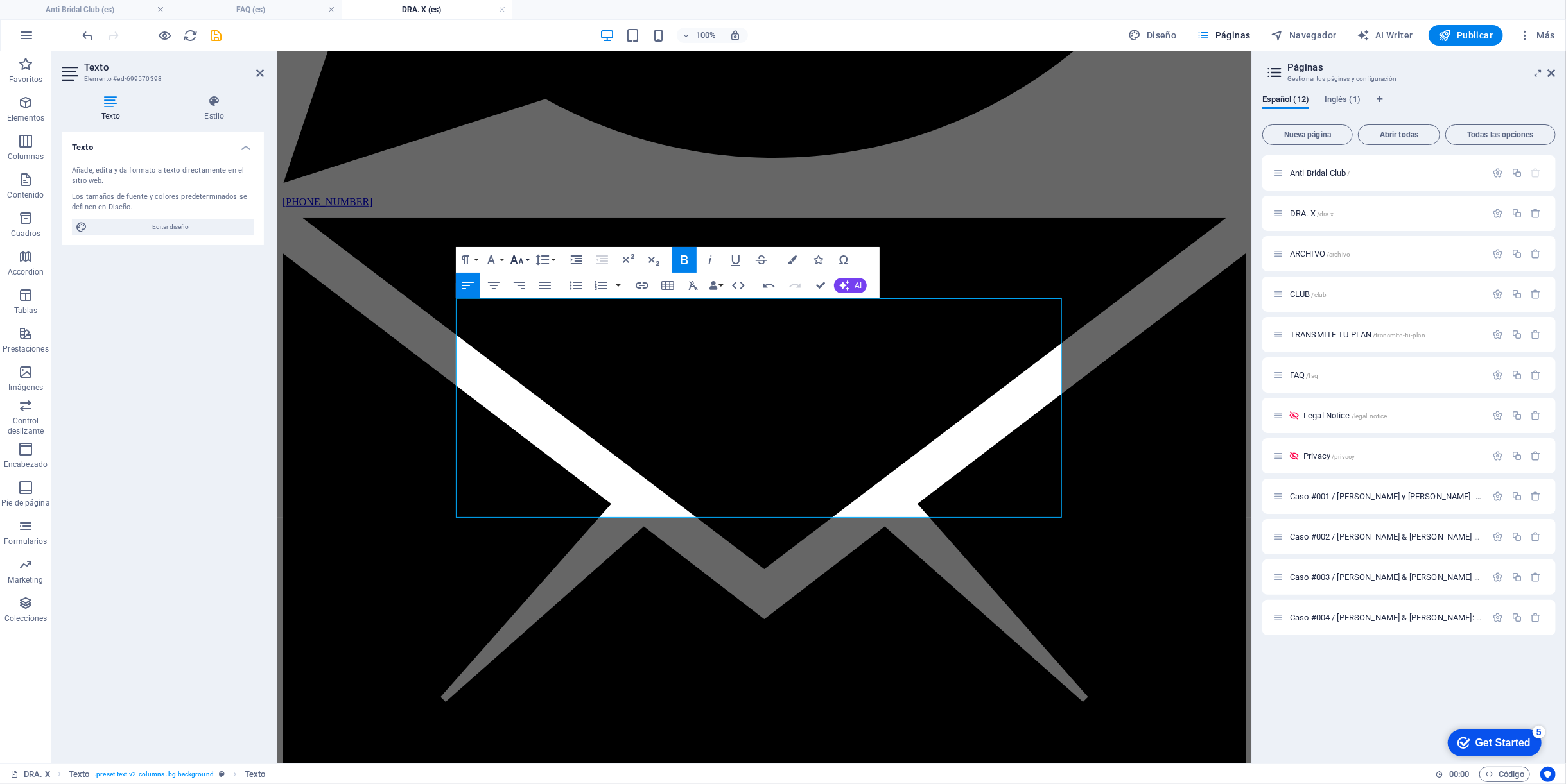
click at [519, 258] on icon "button" at bounding box center [516, 259] width 15 height 15
click at [533, 331] on link "30" at bounding box center [530, 336] width 46 height 19
drag, startPoint x: 793, startPoint y: 398, endPoint x: 451, endPoint y: 346, distance: 345.9
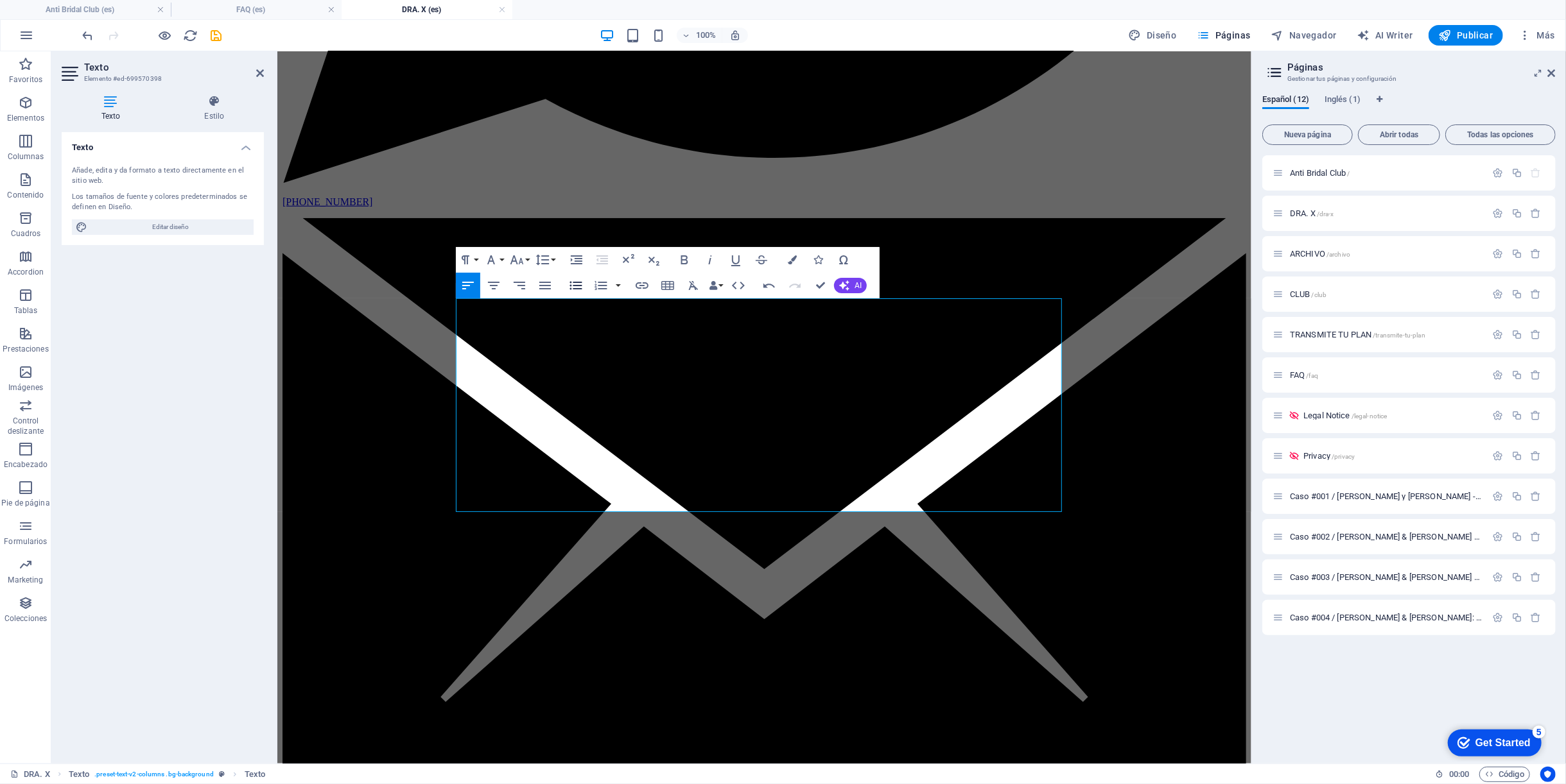
click at [581, 284] on icon "button" at bounding box center [575, 285] width 15 height 15
click at [573, 289] on icon "button" at bounding box center [575, 285] width 15 height 15
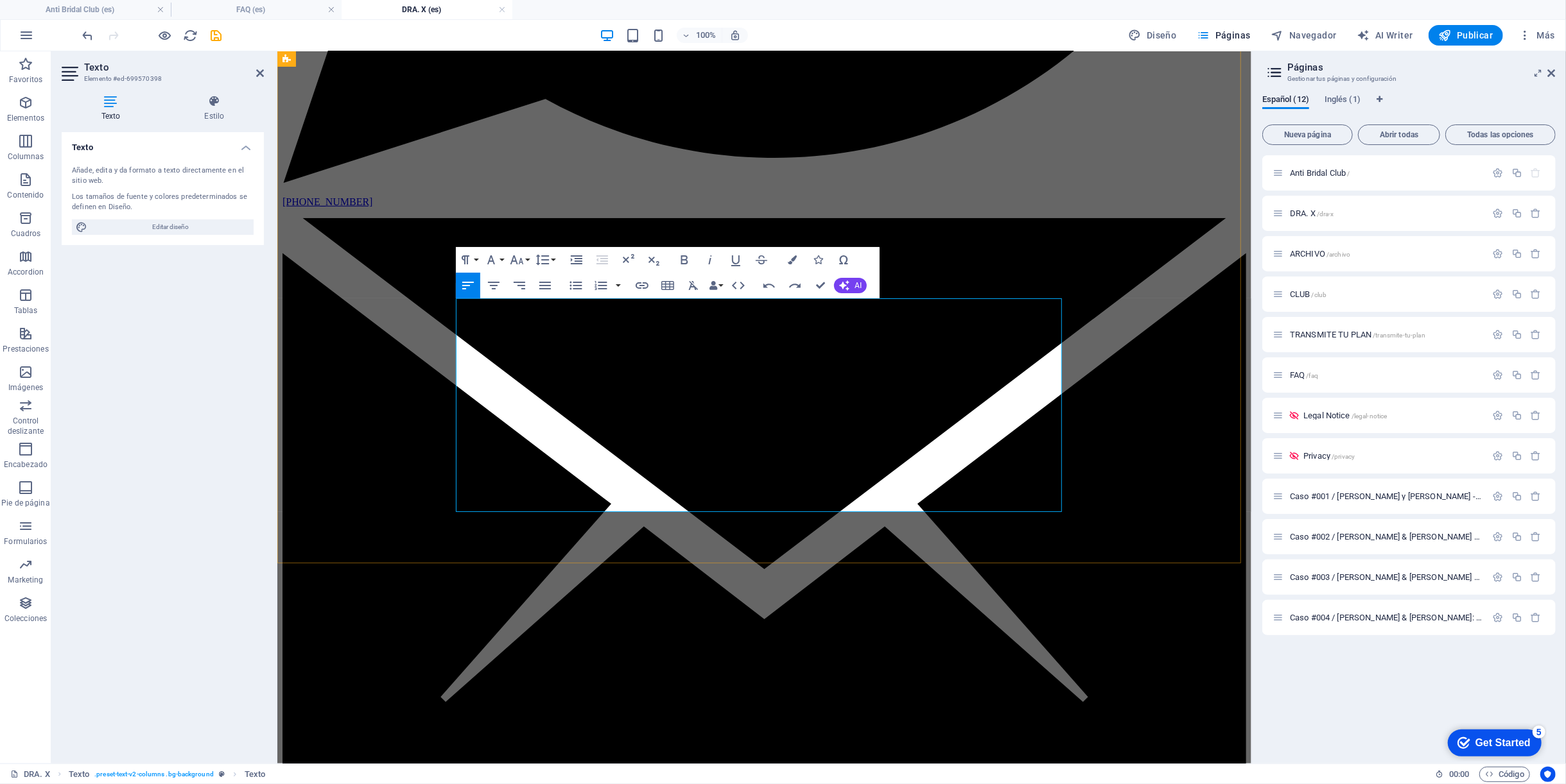
drag, startPoint x: 454, startPoint y: 349, endPoint x: 862, endPoint y: 505, distance: 436.8
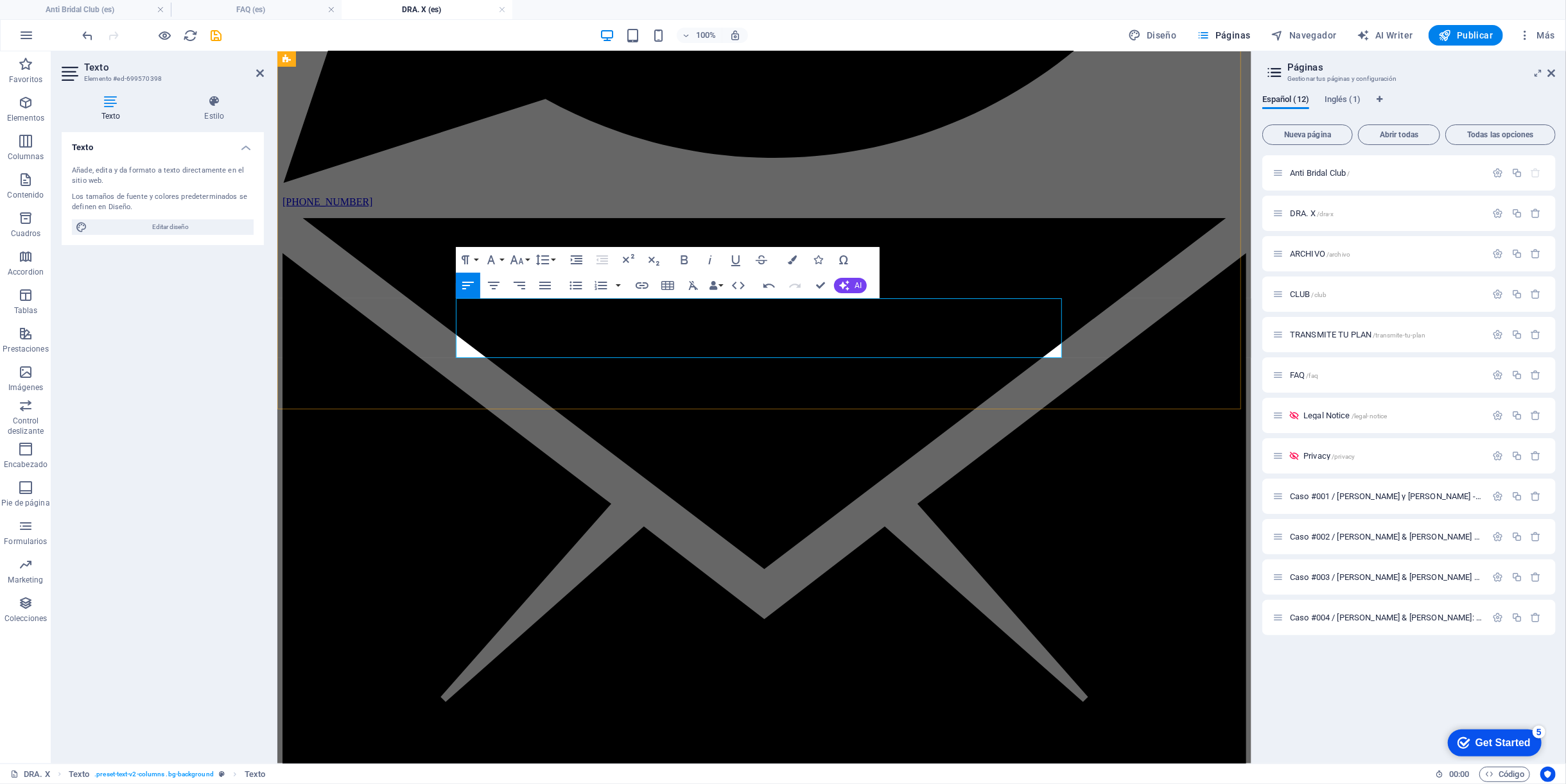
click at [754, 298] on div "Paragraph Format Normal Heading 1 Heading 2 Heading 3 Heading 4 Heading 5 Headi…" at bounding box center [667, 273] width 424 height 52
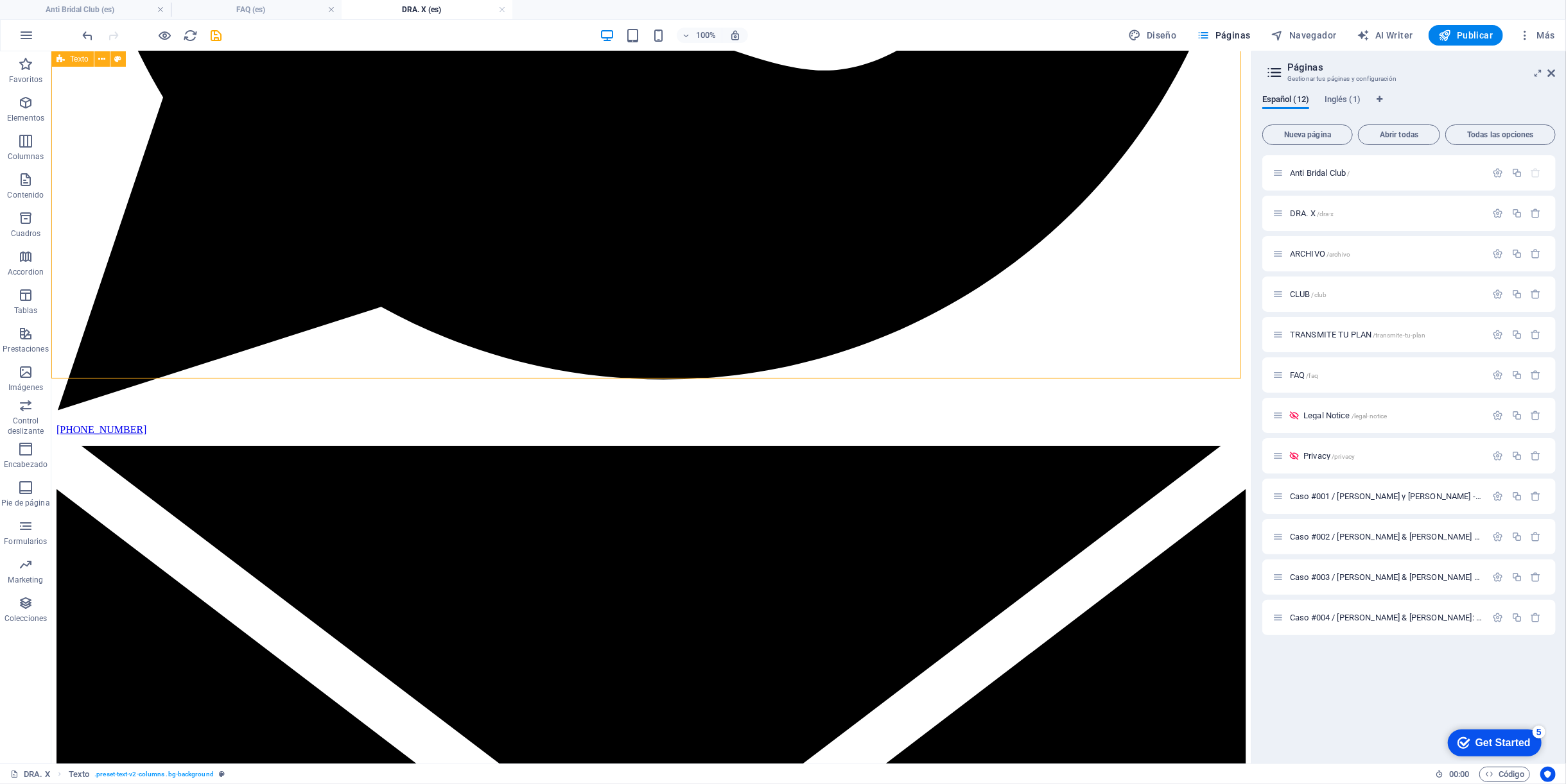
drag, startPoint x: 785, startPoint y: 349, endPoint x: 766, endPoint y: 351, distance: 19.1
click at [395, 294] on icon at bounding box center [394, 290] width 7 height 14
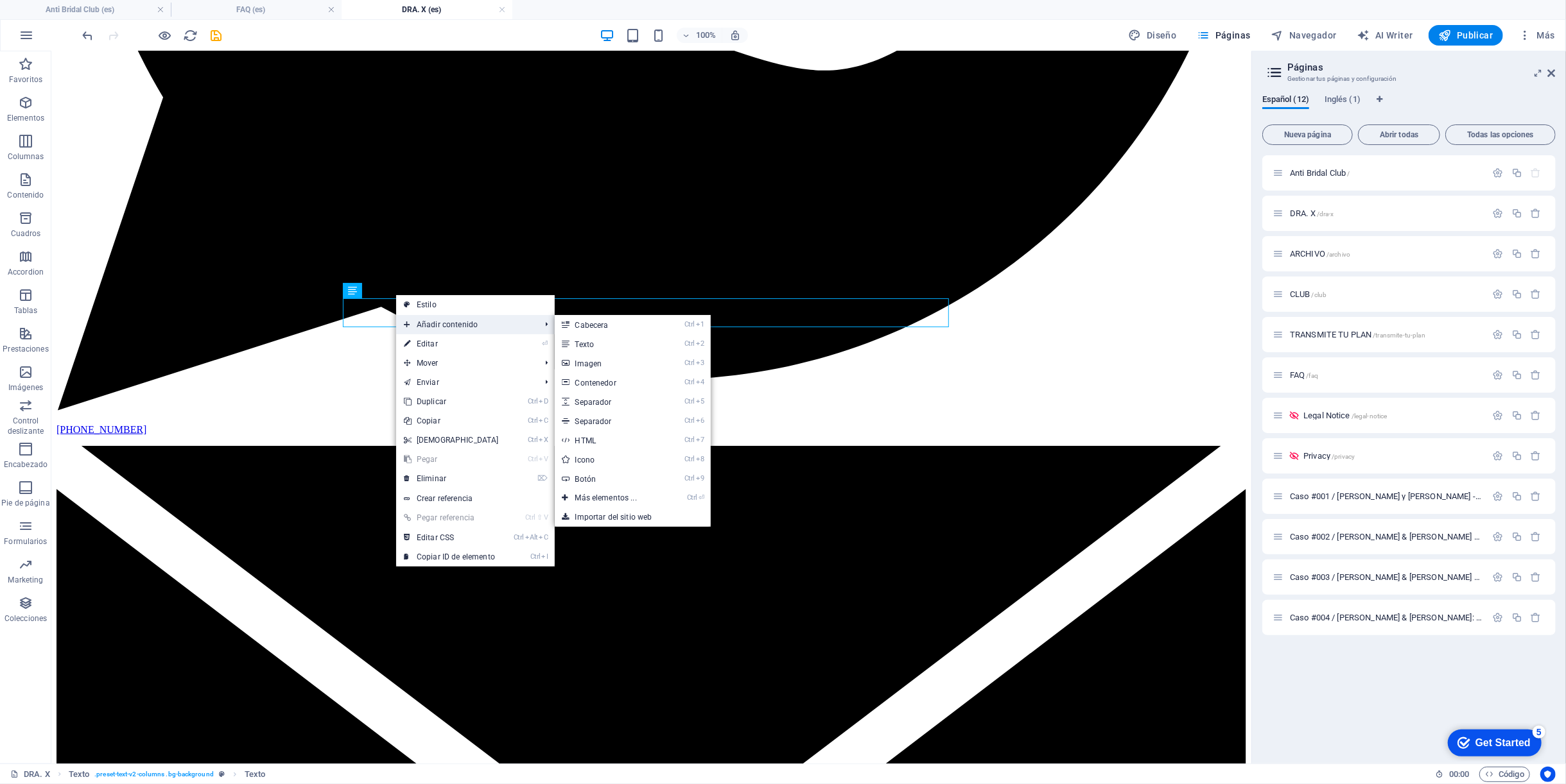
click at [463, 324] on span "Añadir contenido" at bounding box center [465, 325] width 139 height 19
click at [608, 342] on link "Ctrl 2 Texto" at bounding box center [609, 344] width 108 height 19
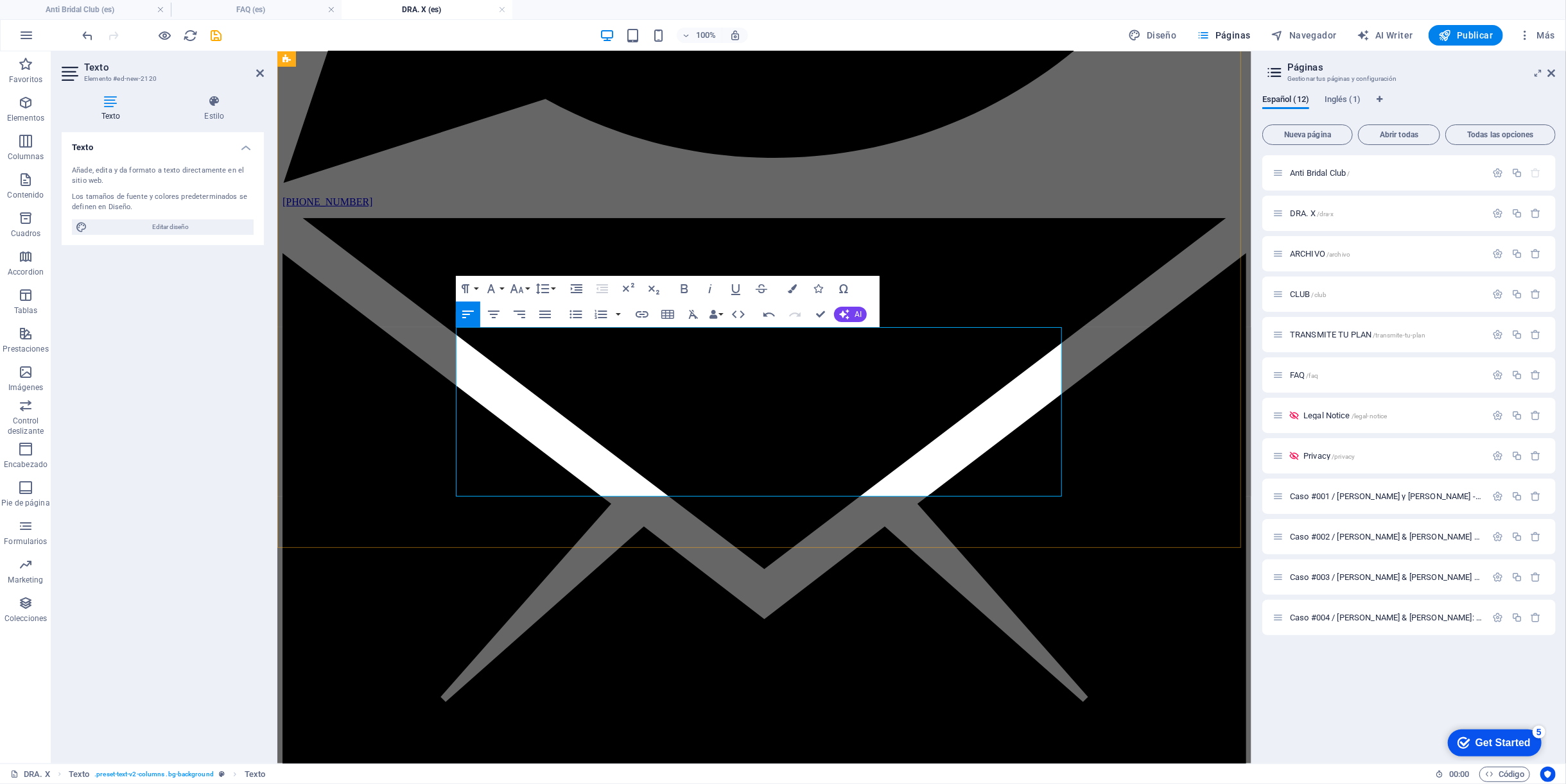
drag, startPoint x: 790, startPoint y: 489, endPoint x: 450, endPoint y: 400, distance: 351.5
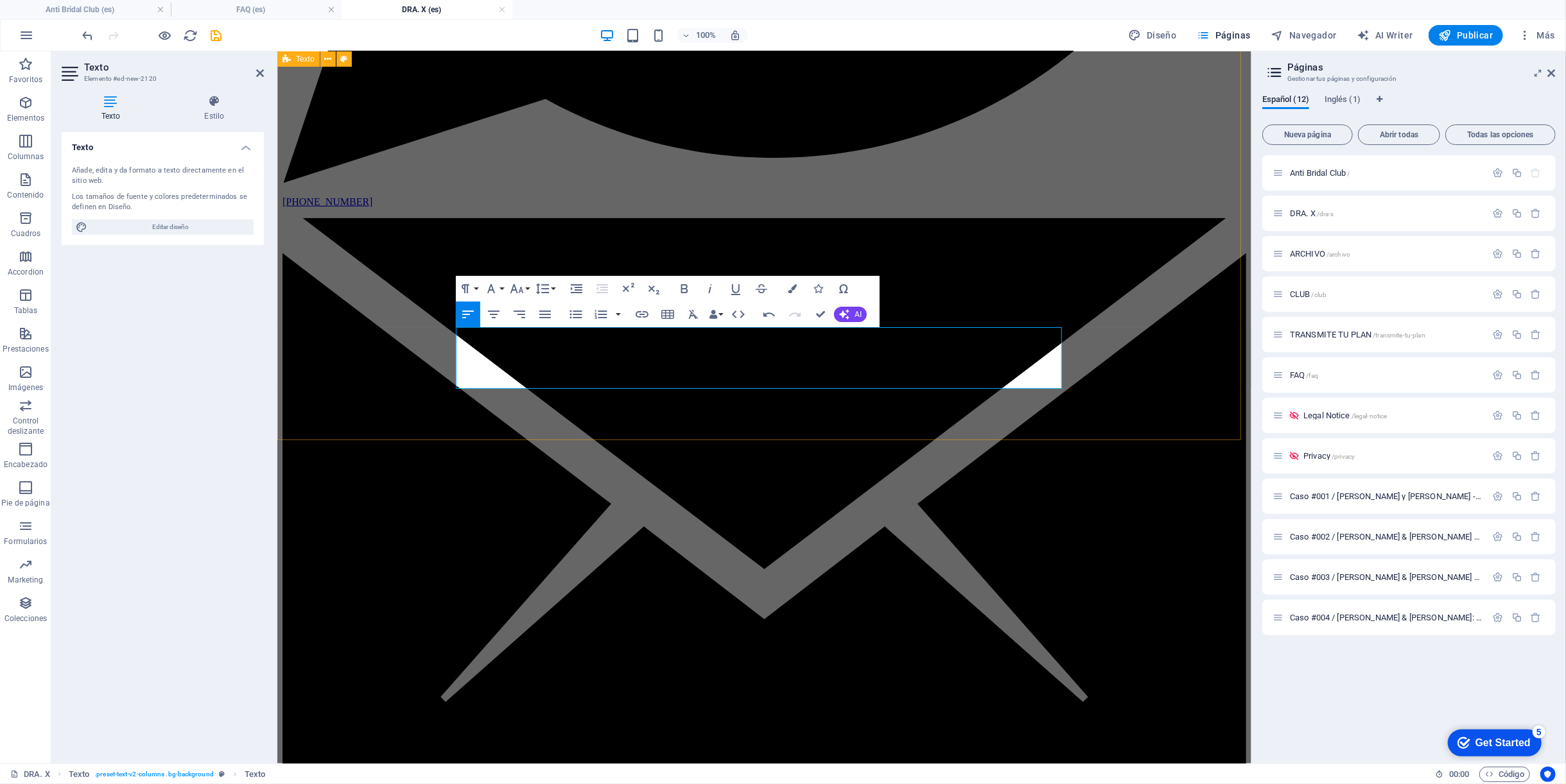
drag, startPoint x: 787, startPoint y: 382, endPoint x: 451, endPoint y: 323, distance: 341.1
click at [566, 315] on button "Unordered List" at bounding box center [576, 315] width 24 height 26
drag, startPoint x: 808, startPoint y: 386, endPoint x: 450, endPoint y: 336, distance: 361.5
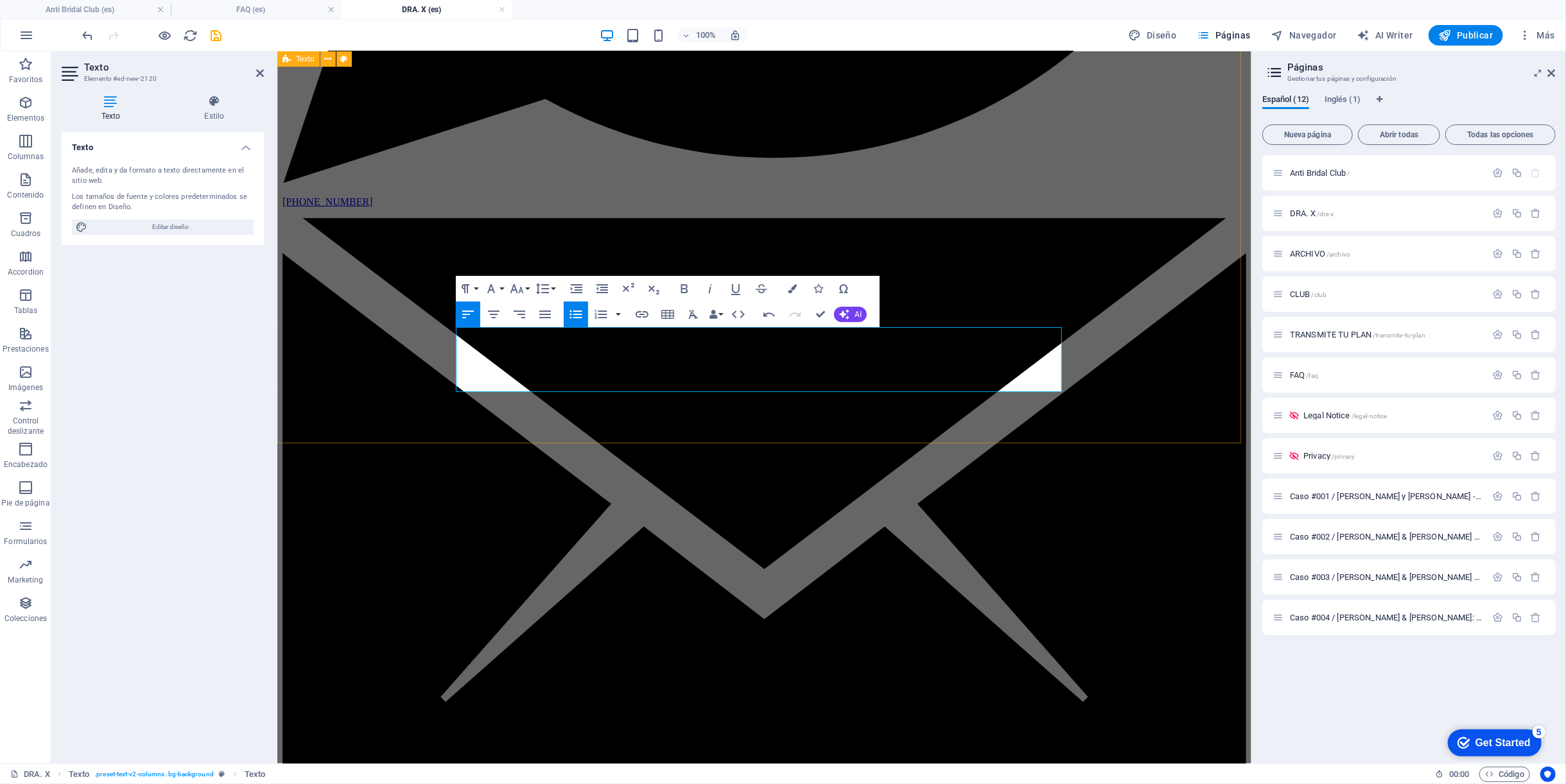
click at [796, 296] on button "Colors" at bounding box center [792, 289] width 24 height 26
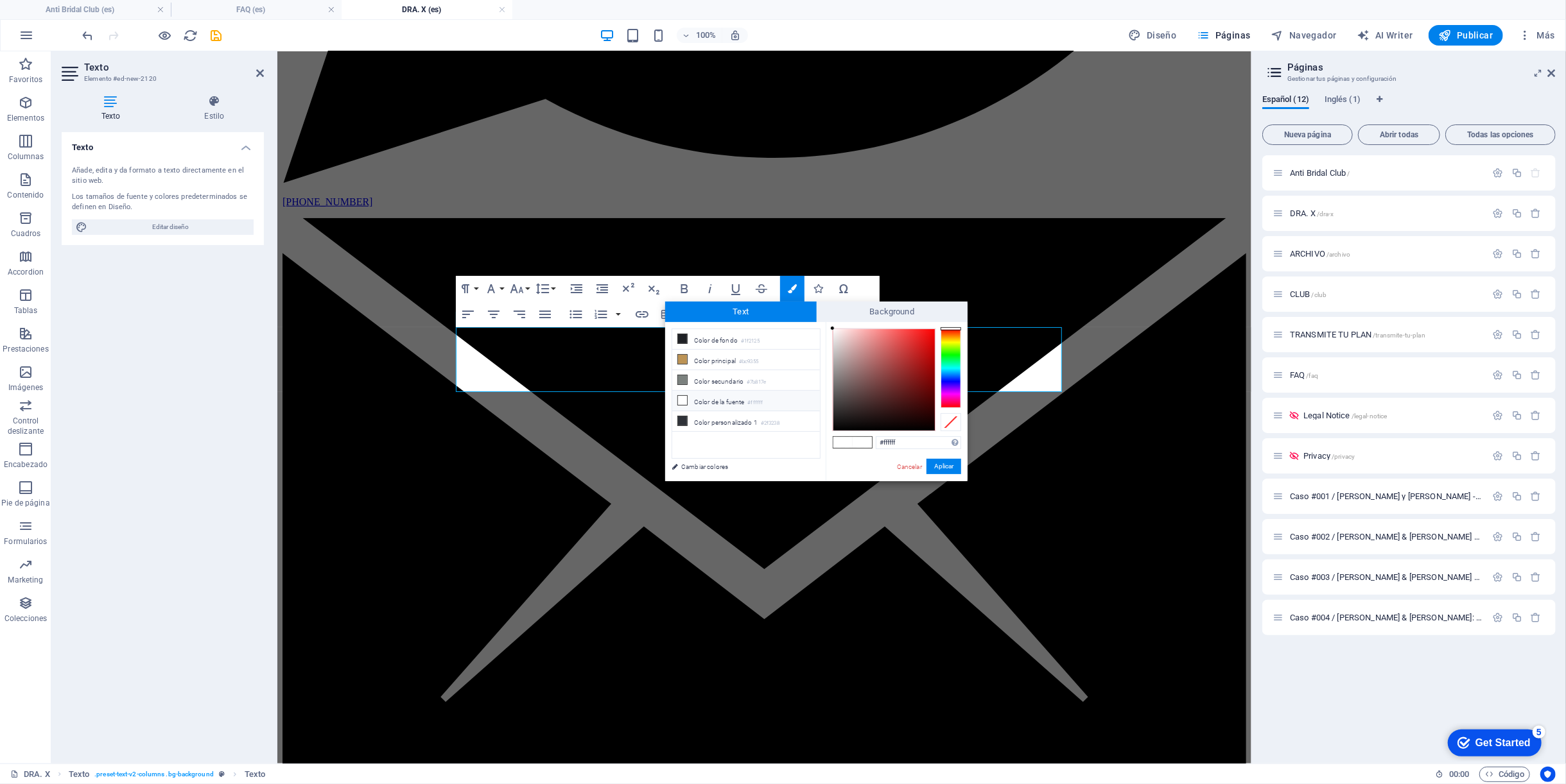
click at [678, 396] on icon at bounding box center [682, 400] width 9 height 9
click at [679, 397] on icon at bounding box center [682, 400] width 9 height 9
click at [938, 467] on button "Aplicar" at bounding box center [943, 466] width 35 height 15
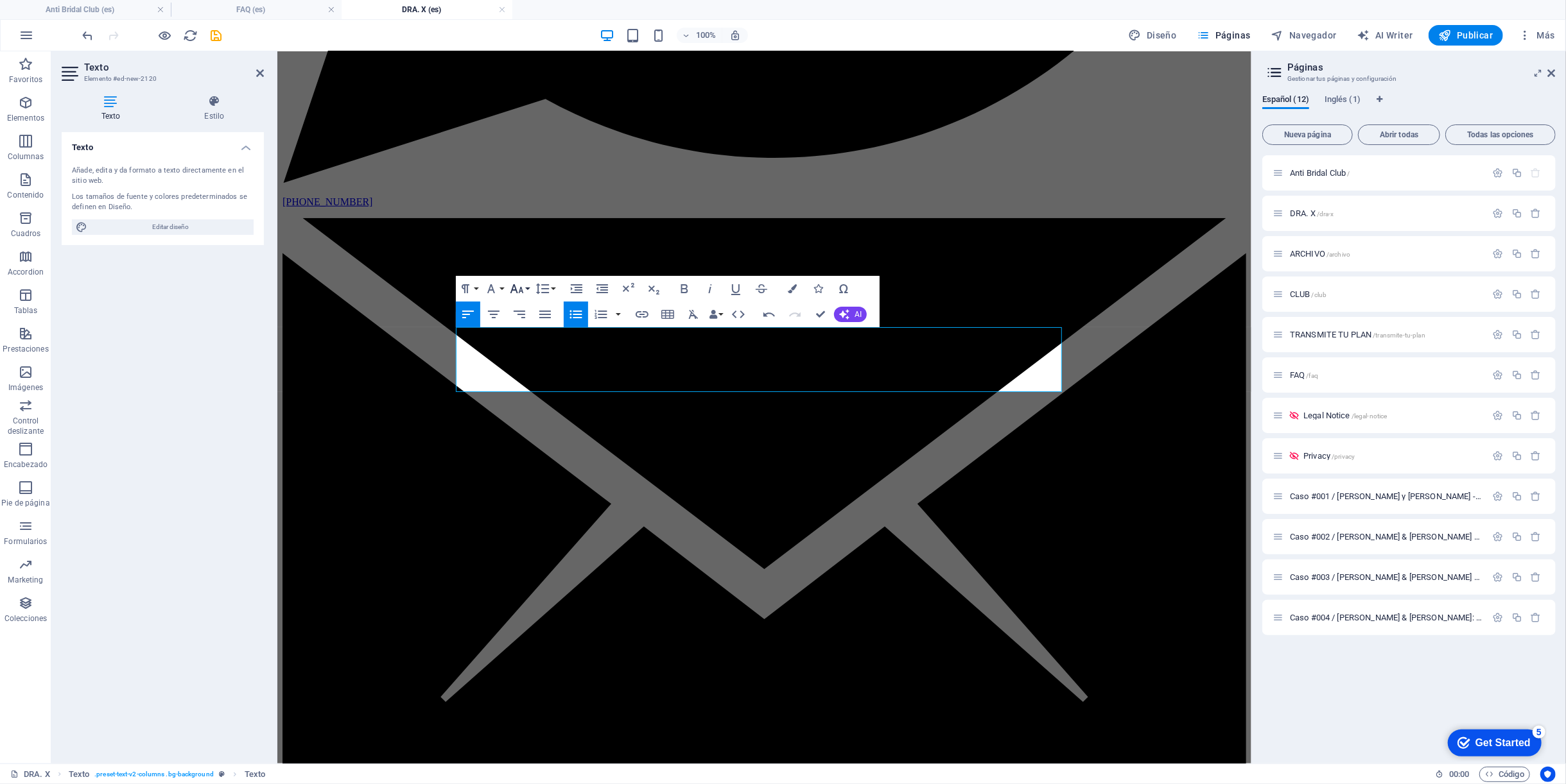
click at [522, 289] on icon "button" at bounding box center [516, 288] width 15 height 15
click at [530, 383] on link "12" at bounding box center [530, 391] width 46 height 19
click at [522, 285] on icon "button" at bounding box center [516, 288] width 15 height 15
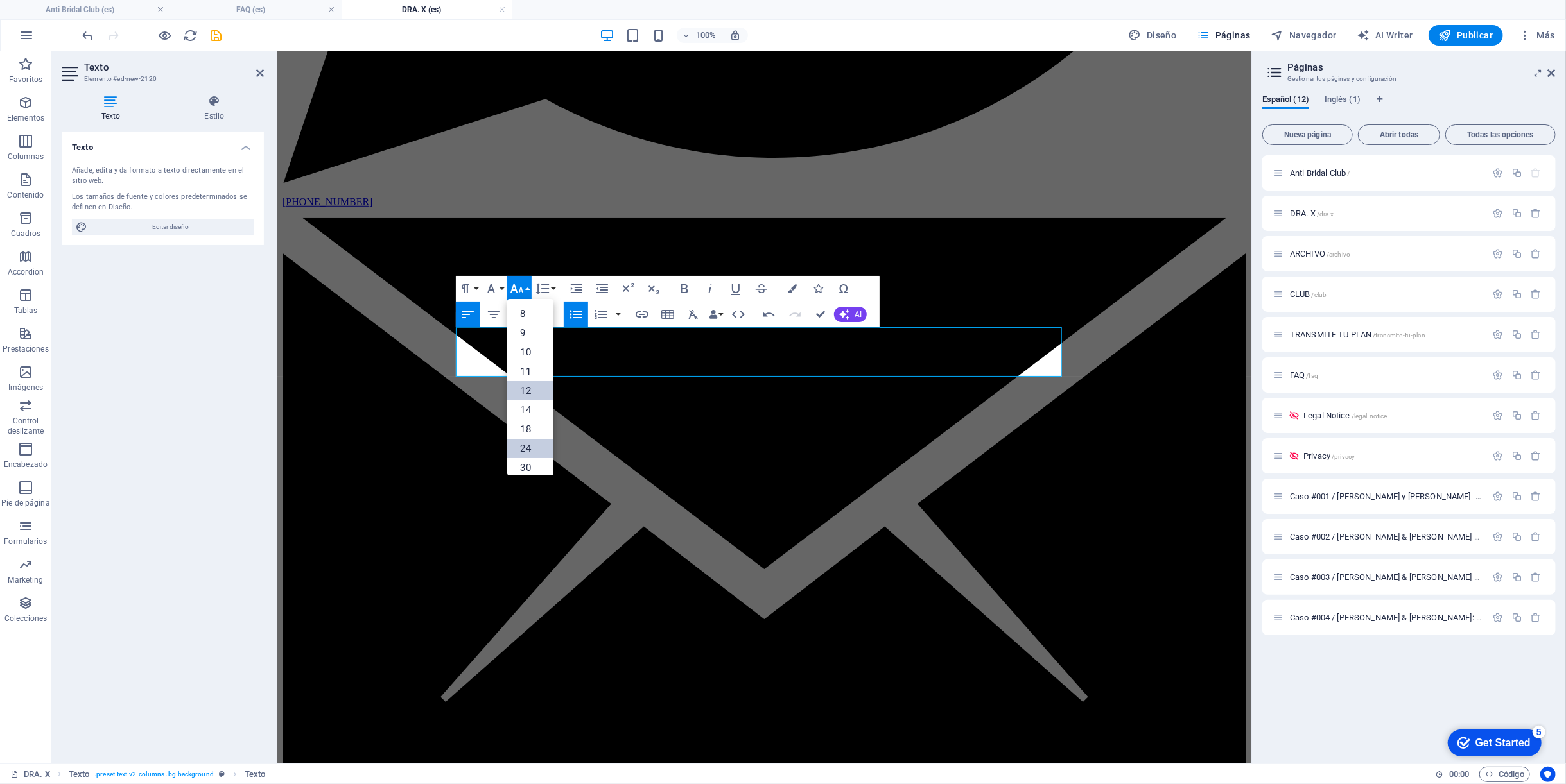
scroll to position [91, 0]
click at [531, 370] on link "30" at bounding box center [530, 377] width 46 height 19
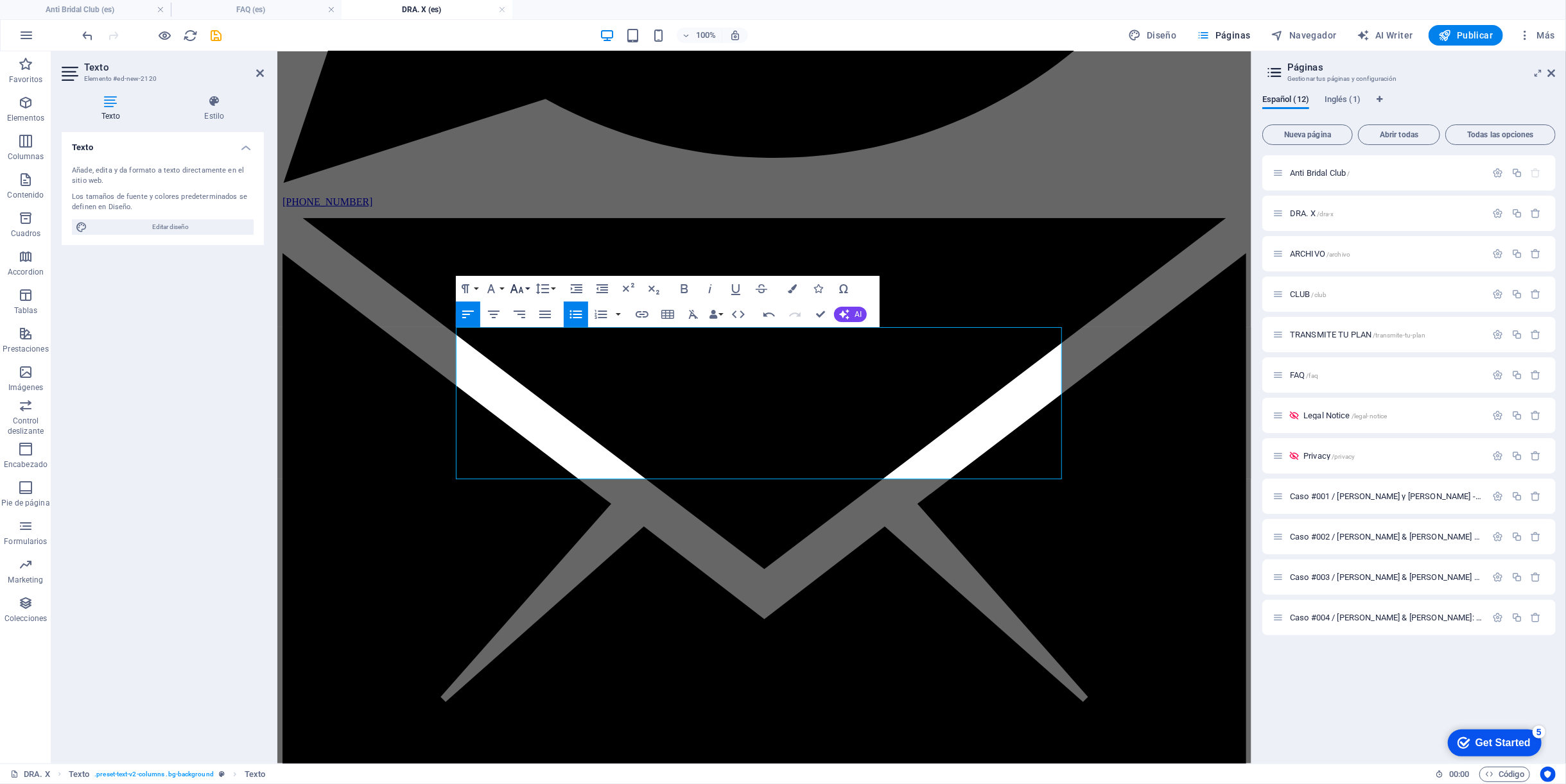
click at [520, 287] on icon "button" at bounding box center [516, 288] width 15 height 15
click at [527, 341] on link "24" at bounding box center [530, 346] width 46 height 19
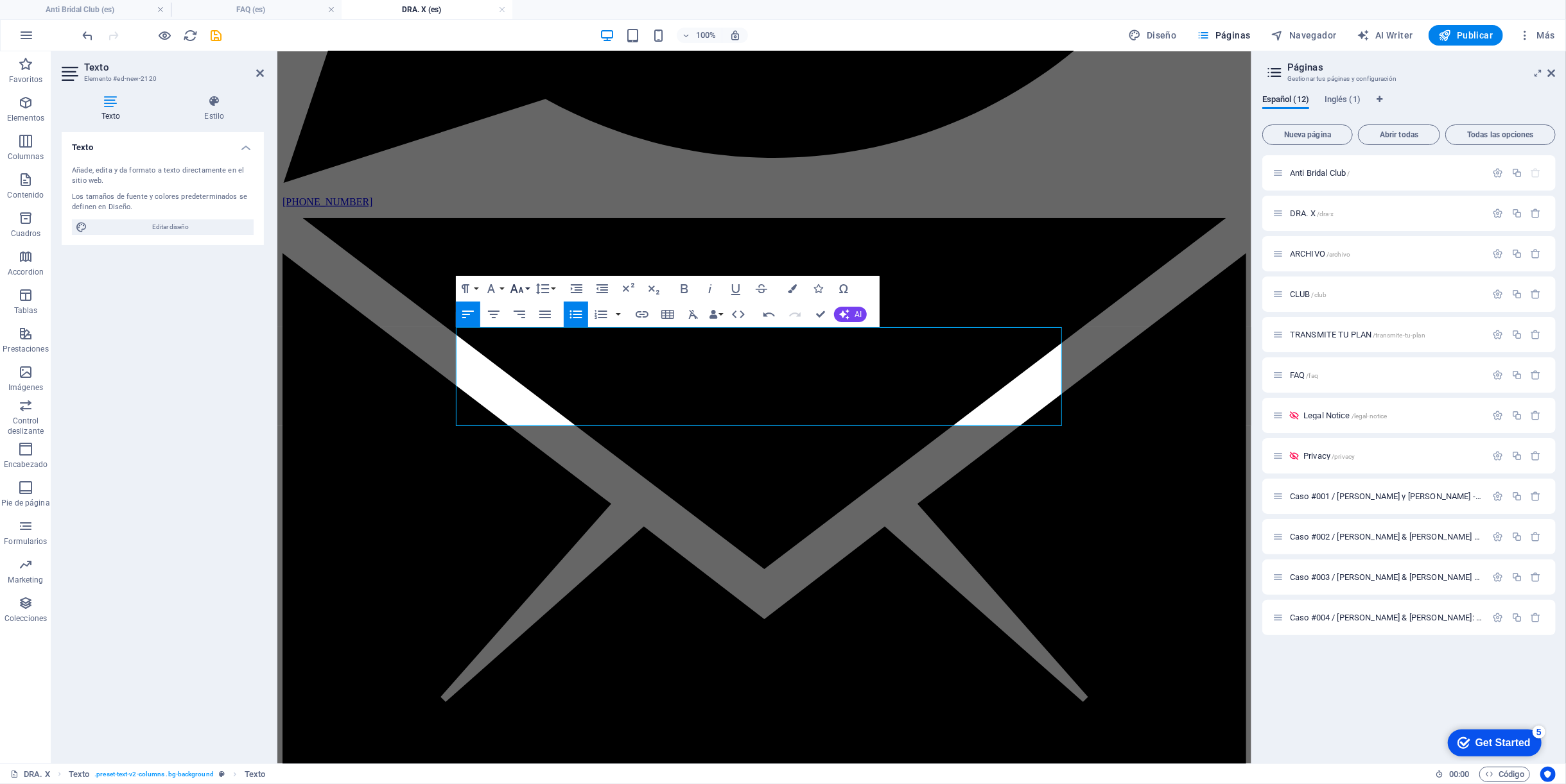
click at [523, 282] on icon "button" at bounding box center [516, 288] width 15 height 15
click at [527, 324] on link "18" at bounding box center [530, 326] width 46 height 19
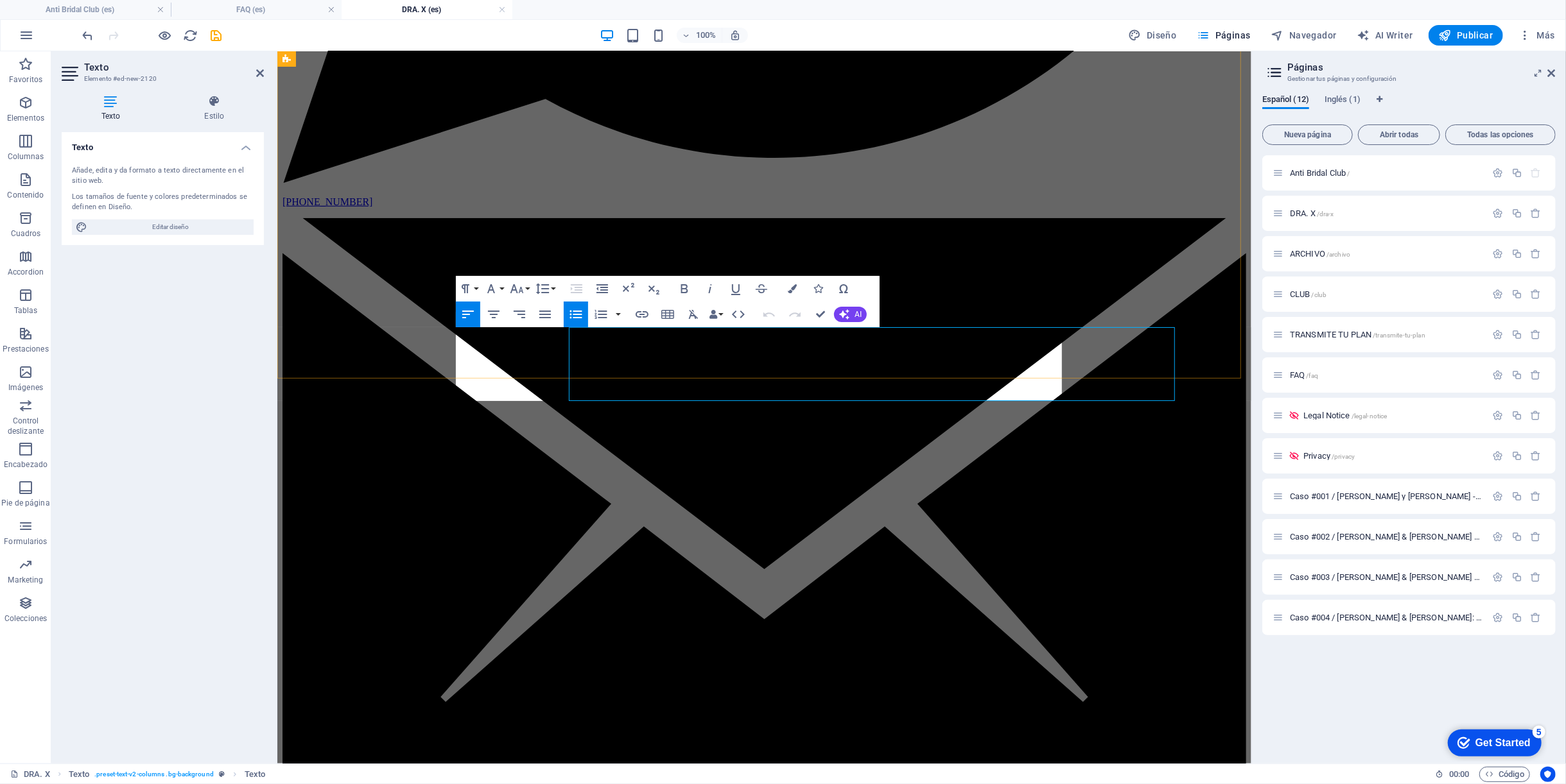
drag, startPoint x: 750, startPoint y: 382, endPoint x: 458, endPoint y: 335, distance: 295.8
click at [775, 284] on div "Paragraph Format Normal Heading 1 Heading 2 Heading 3 Heading 4 Heading 5 Headi…" at bounding box center [667, 302] width 424 height 52
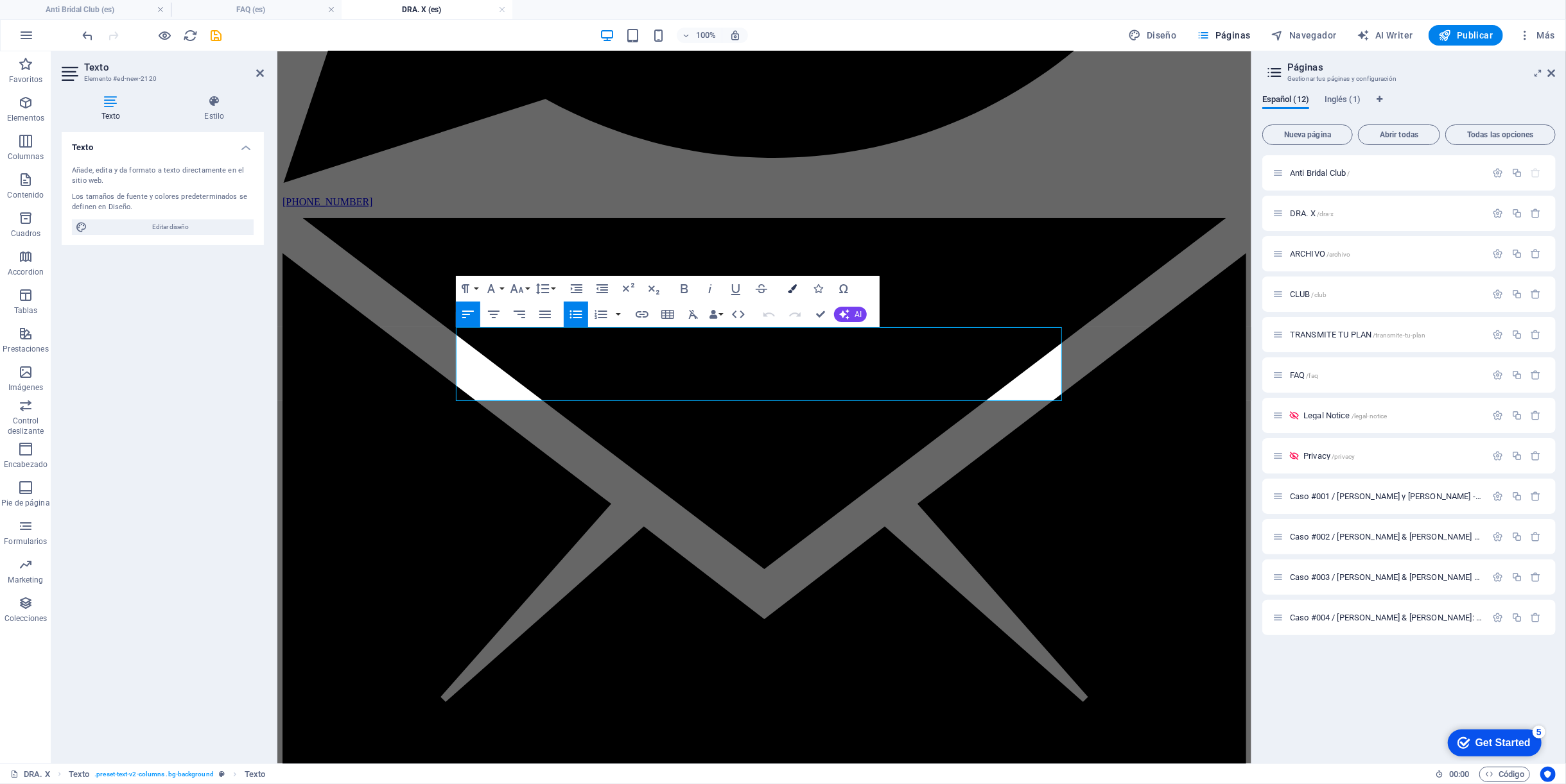
click at [788, 292] on icon "button" at bounding box center [791, 288] width 9 height 9
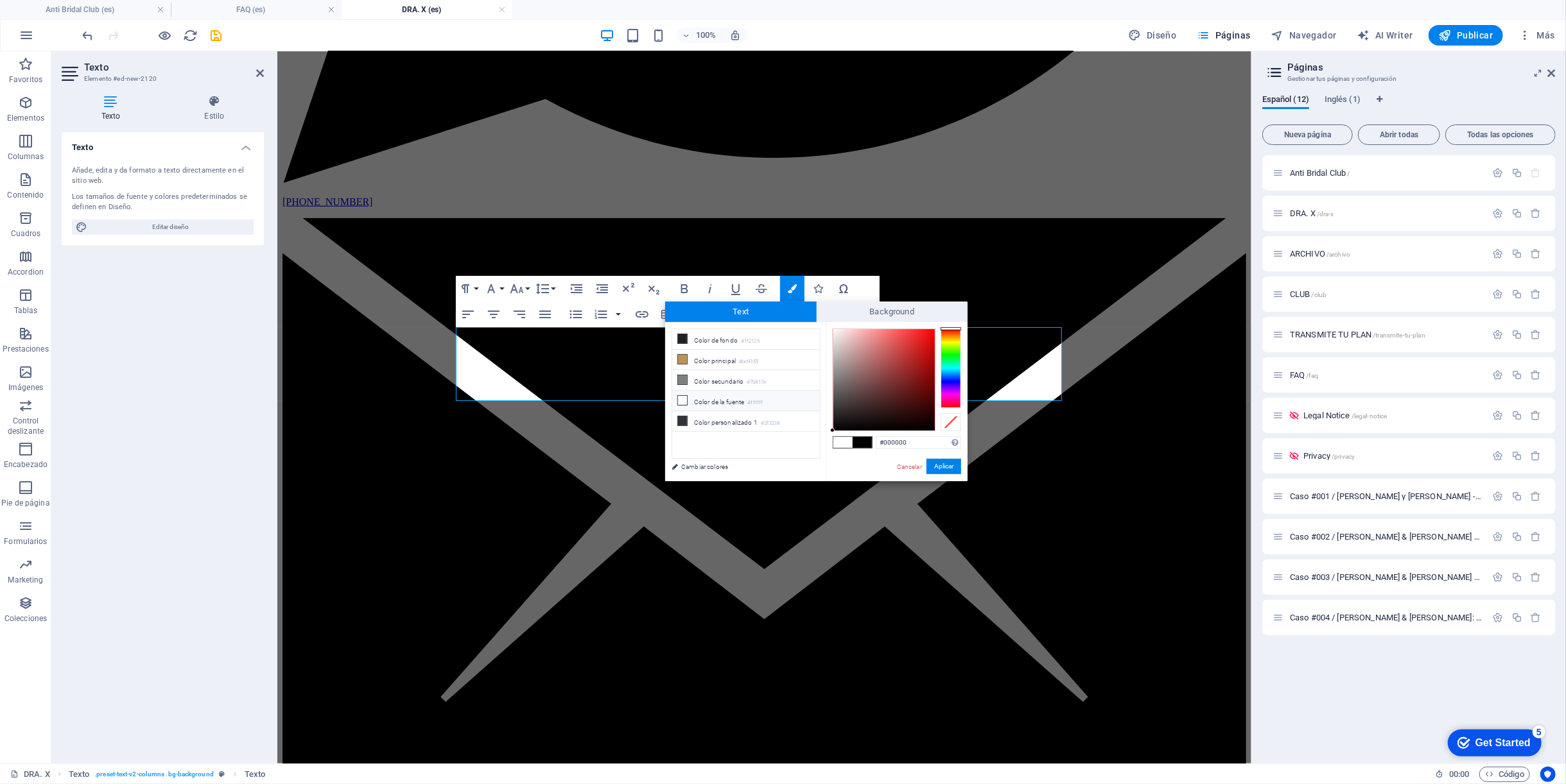
click at [699, 391] on li "Color de la fuente #ffffff" at bounding box center [745, 400] width 148 height 20
type input "#ffffff"
click at [943, 462] on button "Aplicar" at bounding box center [943, 466] width 35 height 15
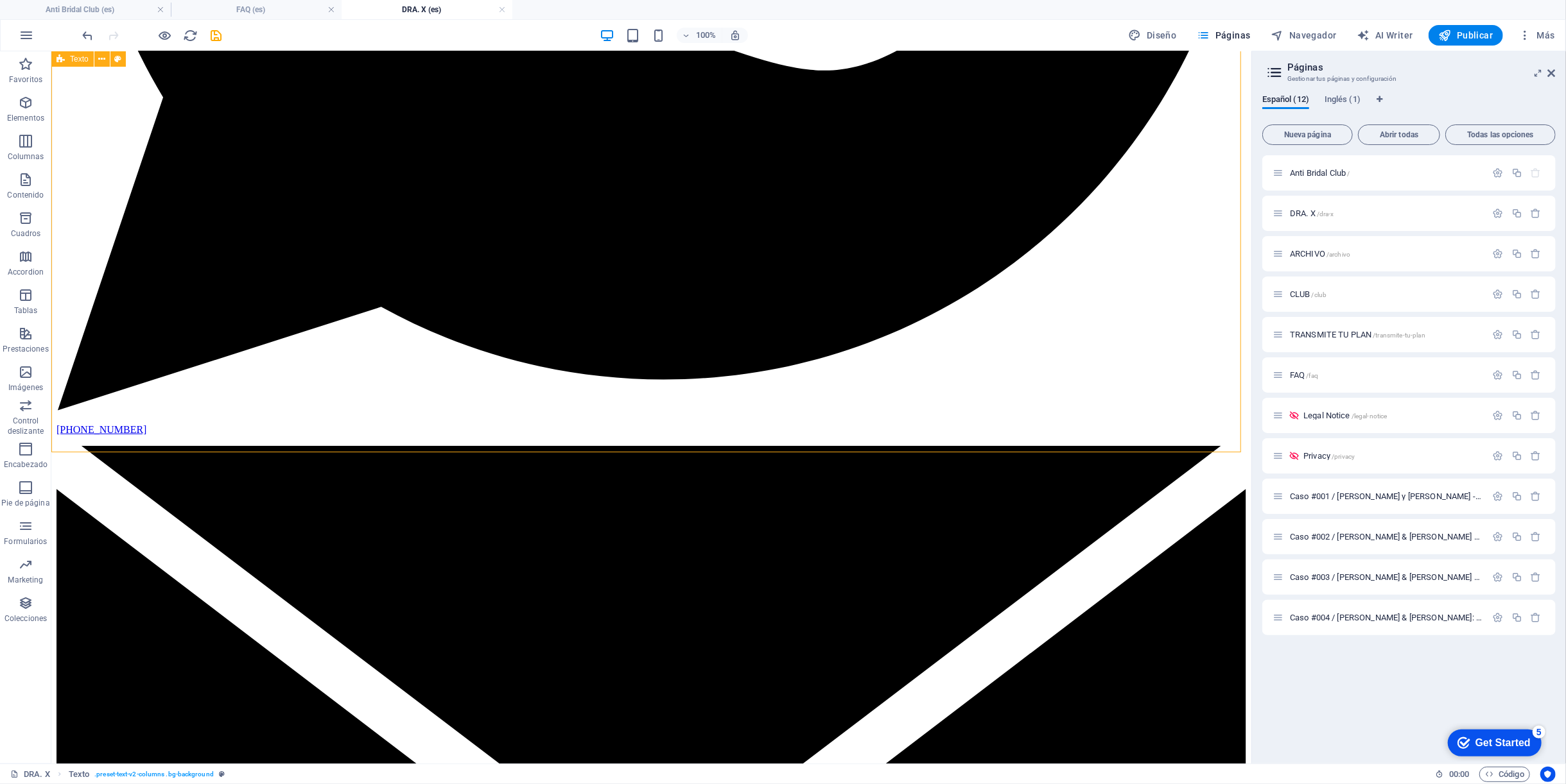
click at [388, 317] on button at bounding box center [393, 319] width 15 height 15
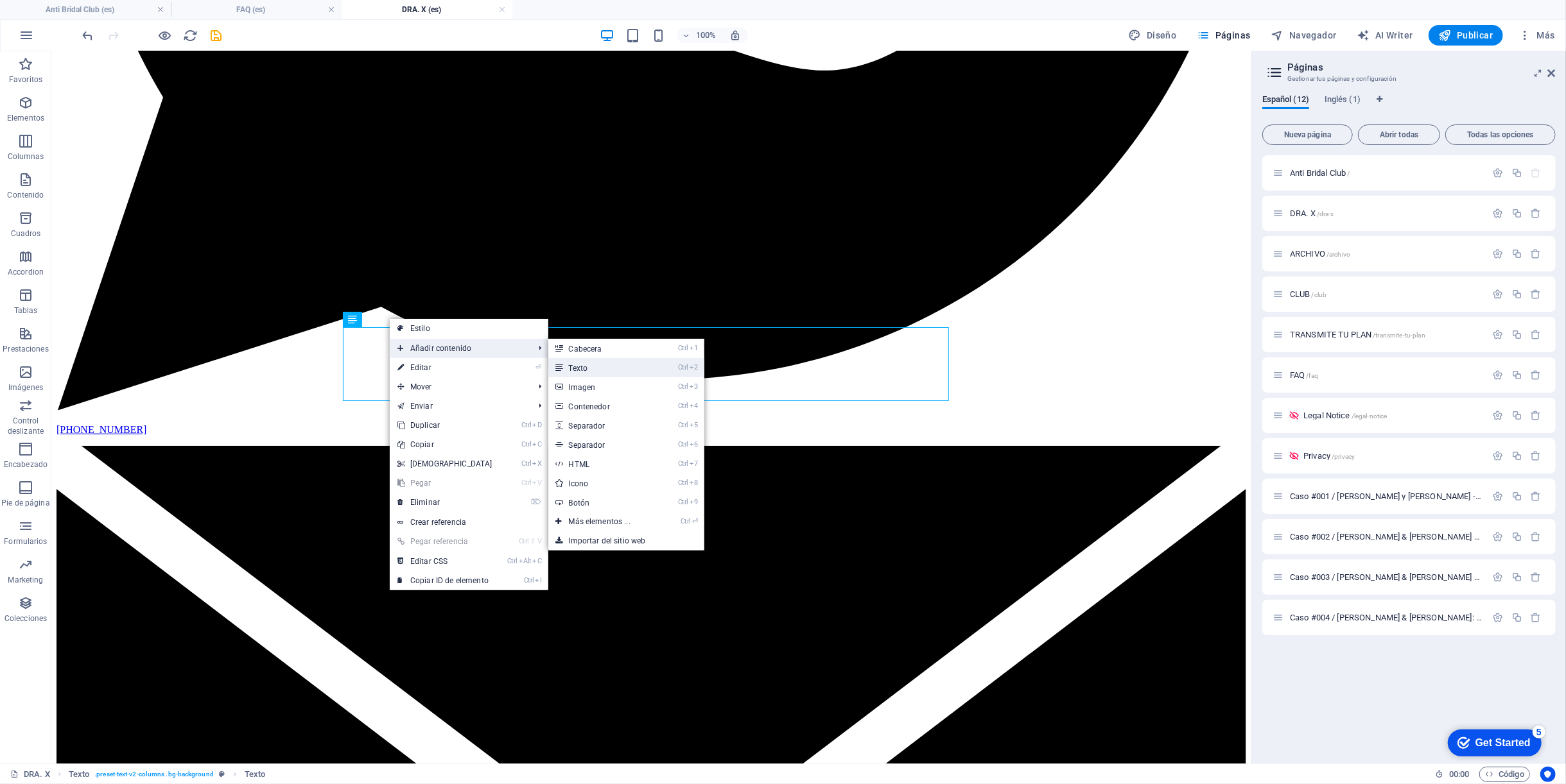
click at [593, 367] on link "Ctrl 2 Texto" at bounding box center [602, 367] width 108 height 19
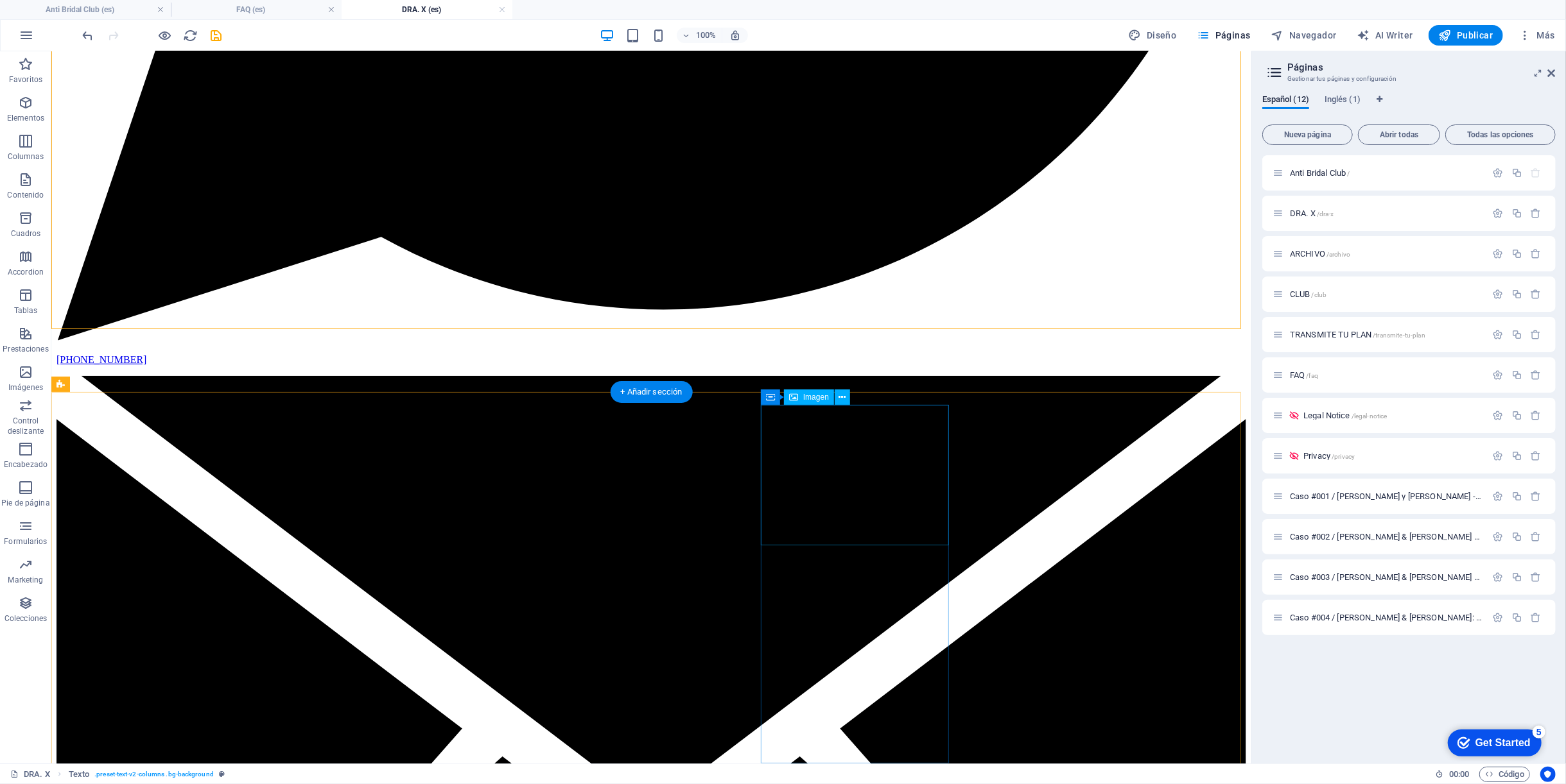
scroll to position [1284, 0]
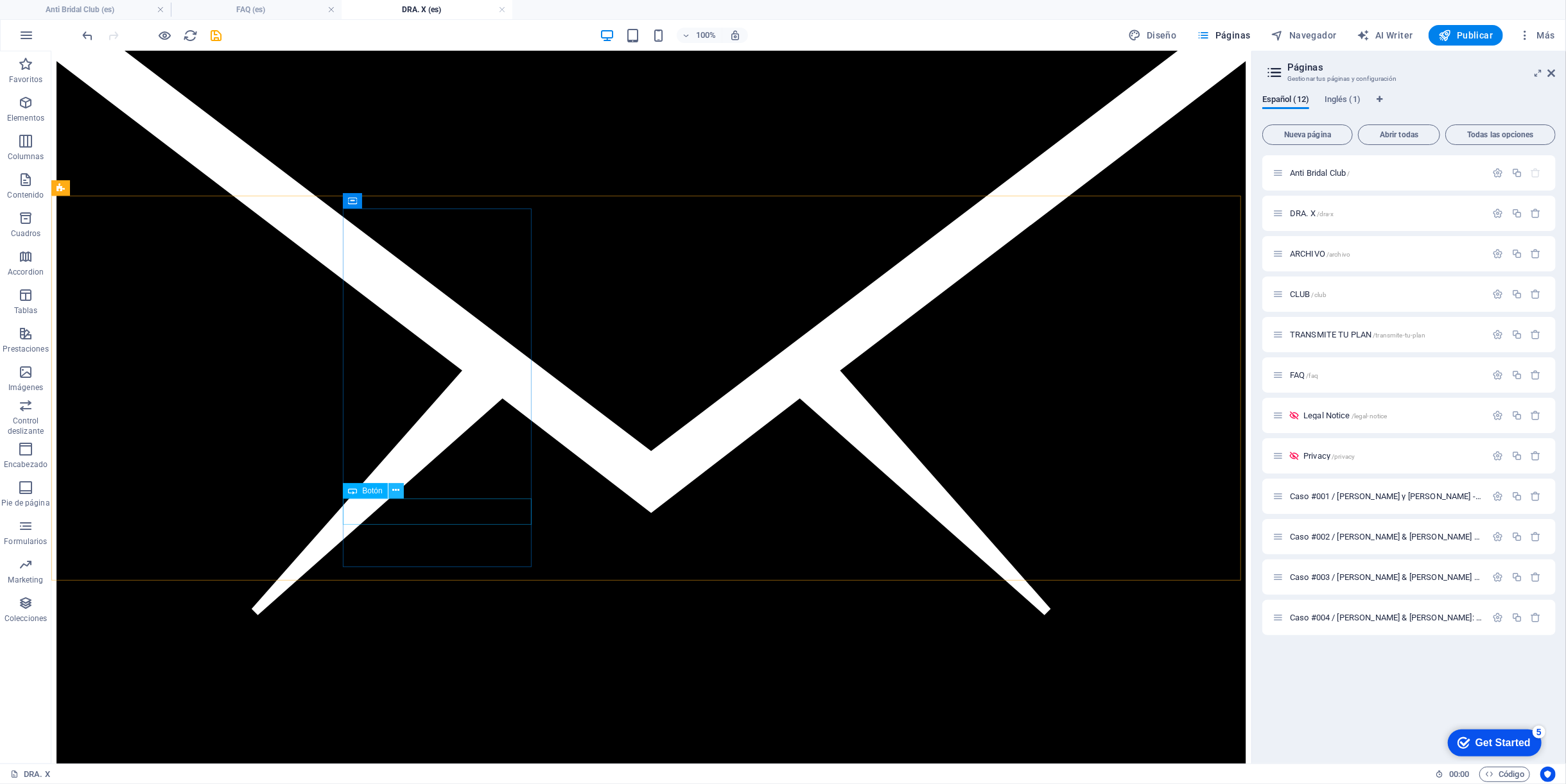
click at [393, 489] on icon at bounding box center [396, 490] width 7 height 14
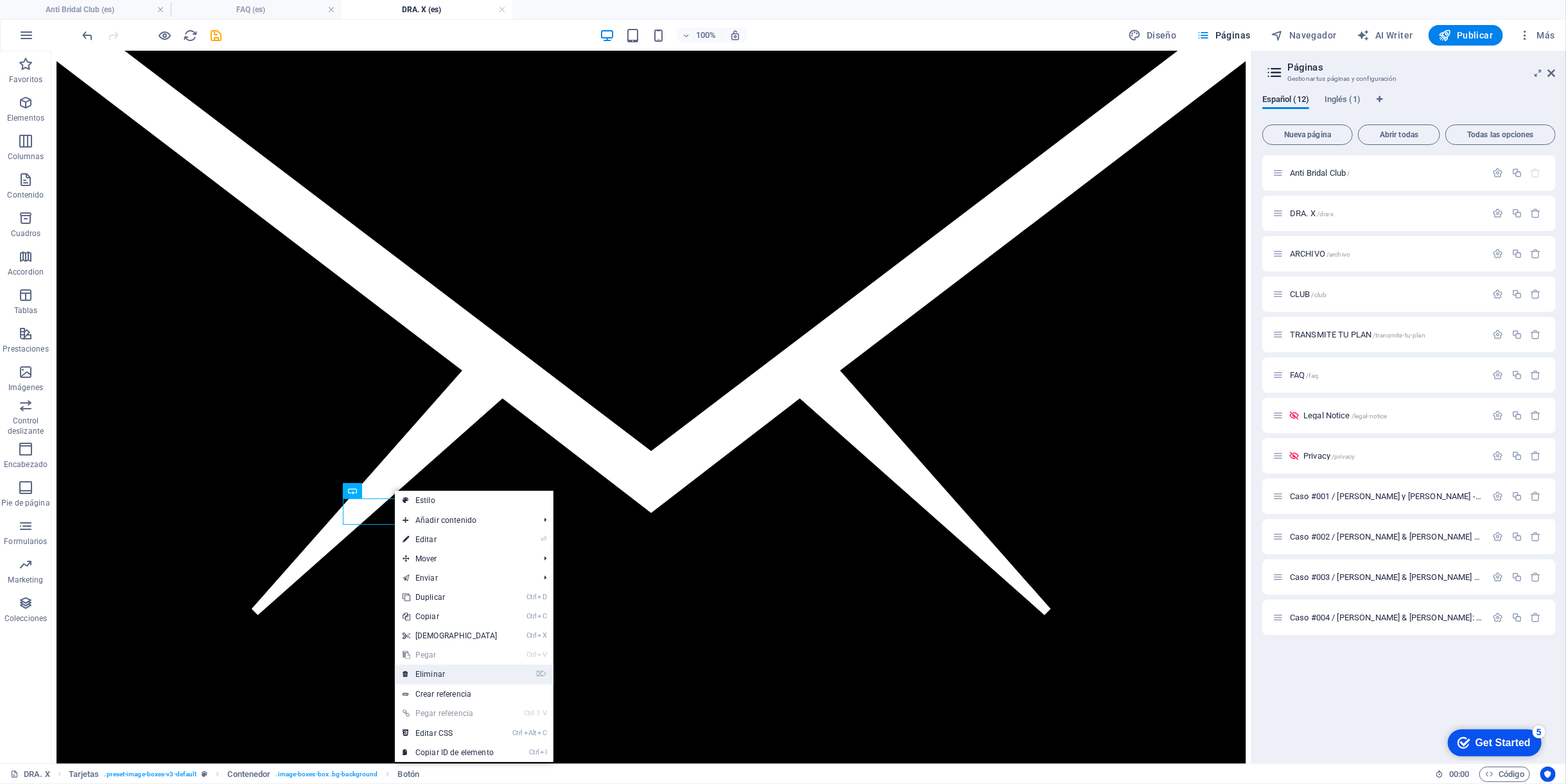
click at [444, 674] on link "⌦ Eliminar" at bounding box center [450, 674] width 111 height 19
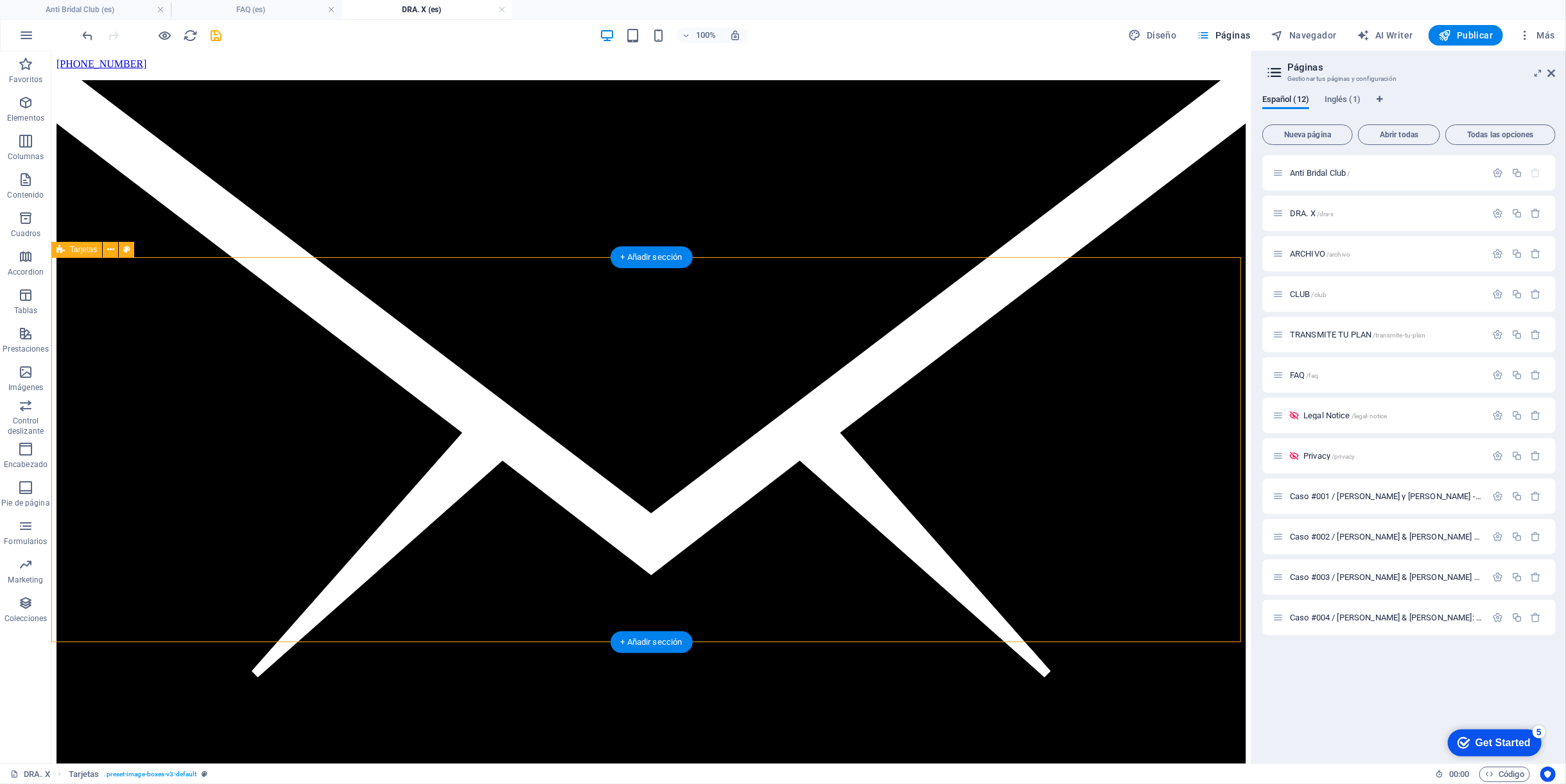
scroll to position [1349, 0]
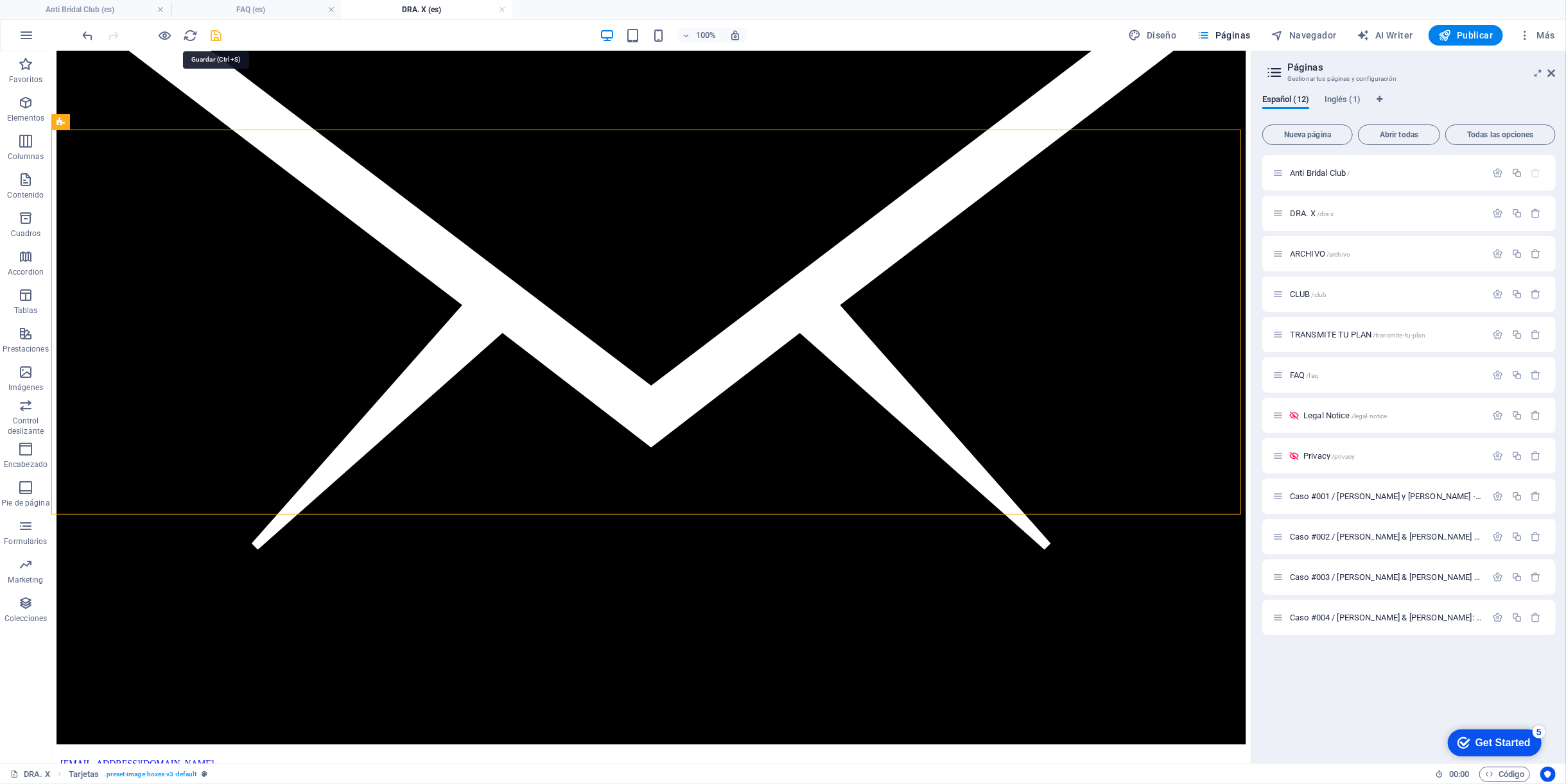
click at [217, 33] on icon "save" at bounding box center [216, 36] width 15 height 15
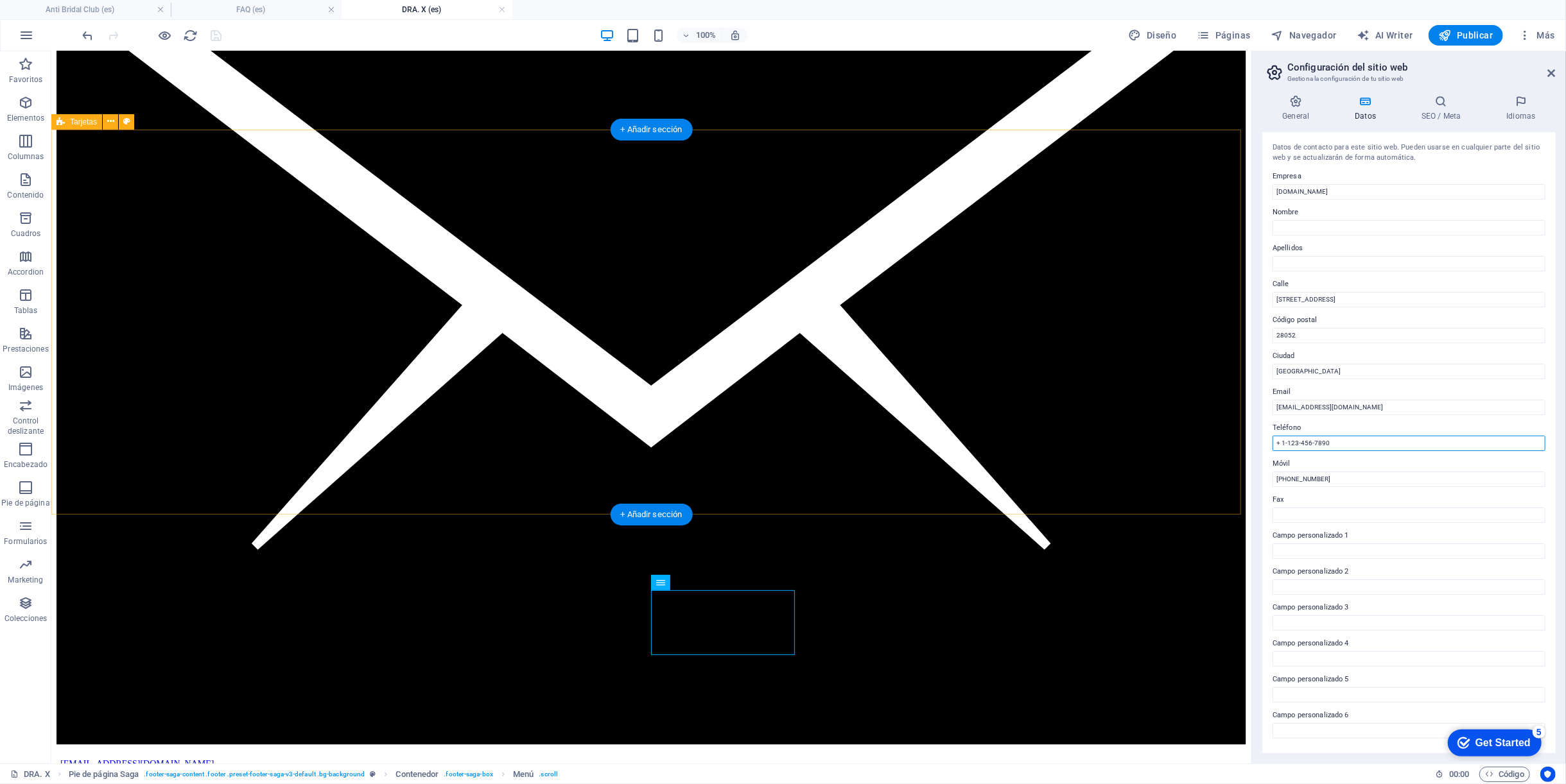
drag, startPoint x: 1319, startPoint y: 488, endPoint x: 1162, endPoint y: 436, distance: 165.4
click at [1315, 436] on input "+ 1-123-456-7890" at bounding box center [1409, 443] width 273 height 15
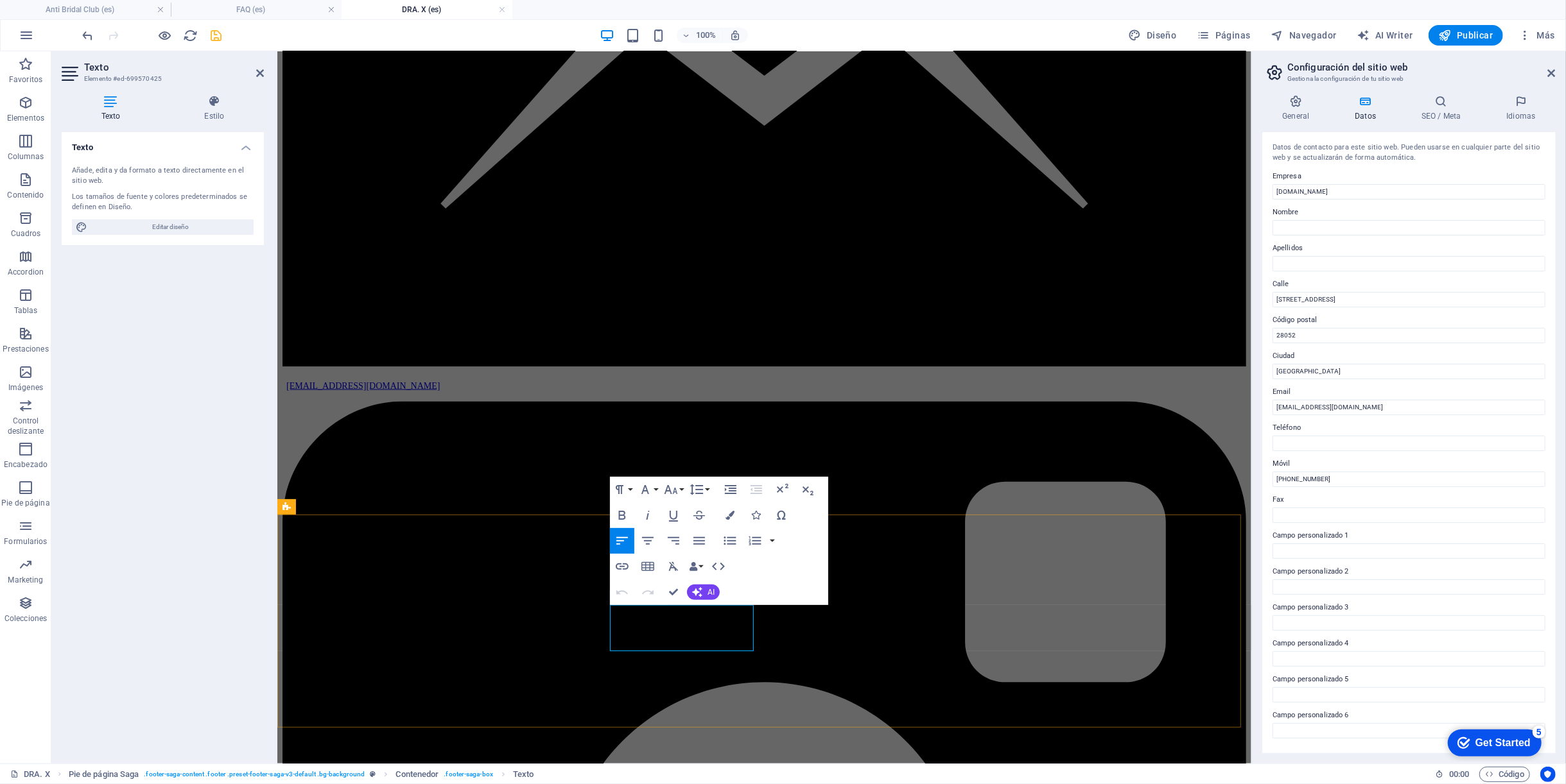
drag, startPoint x: 635, startPoint y: 627, endPoint x: 610, endPoint y: 626, distance: 25.0
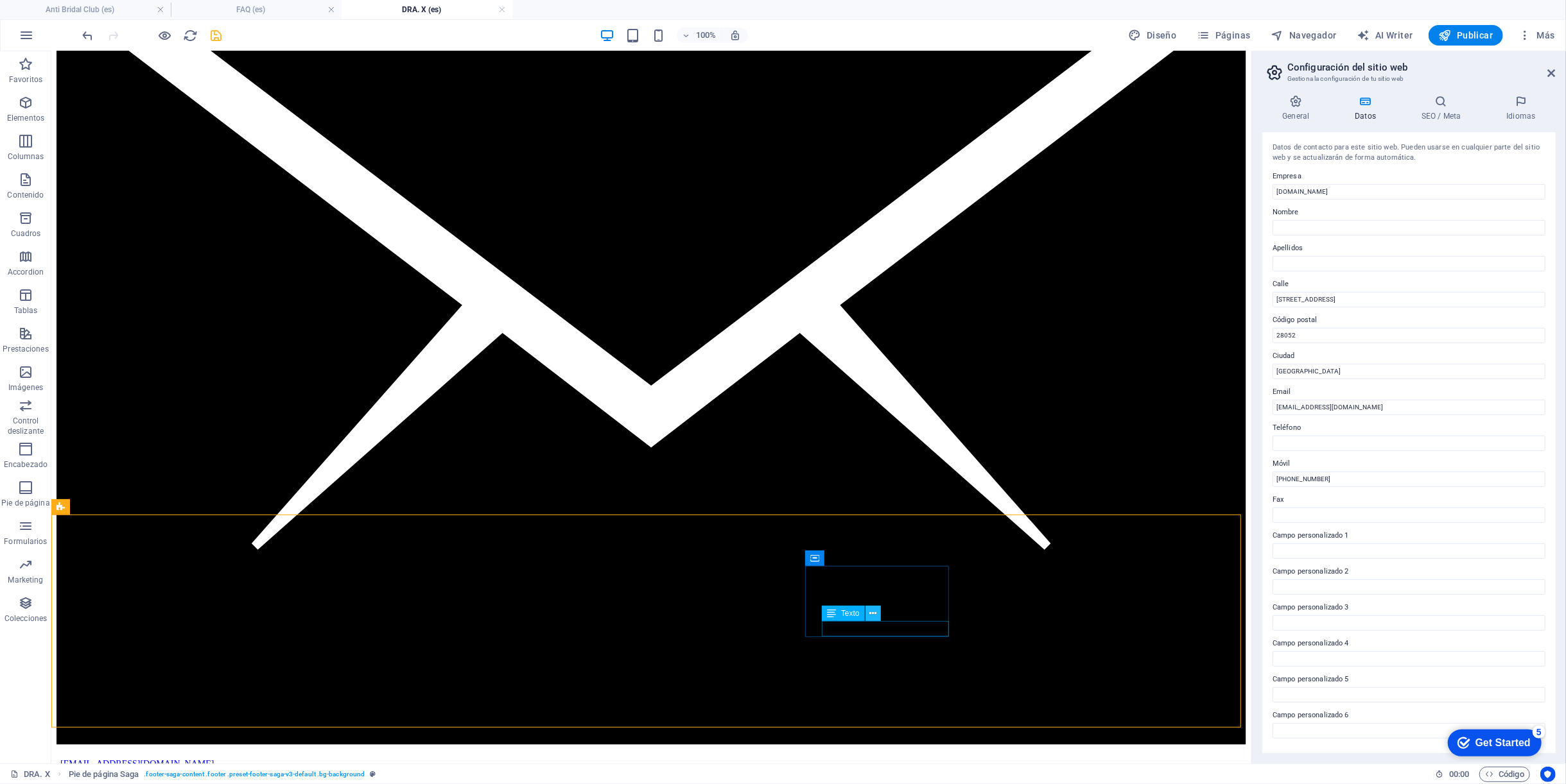
click at [867, 608] on button at bounding box center [872, 613] width 15 height 15
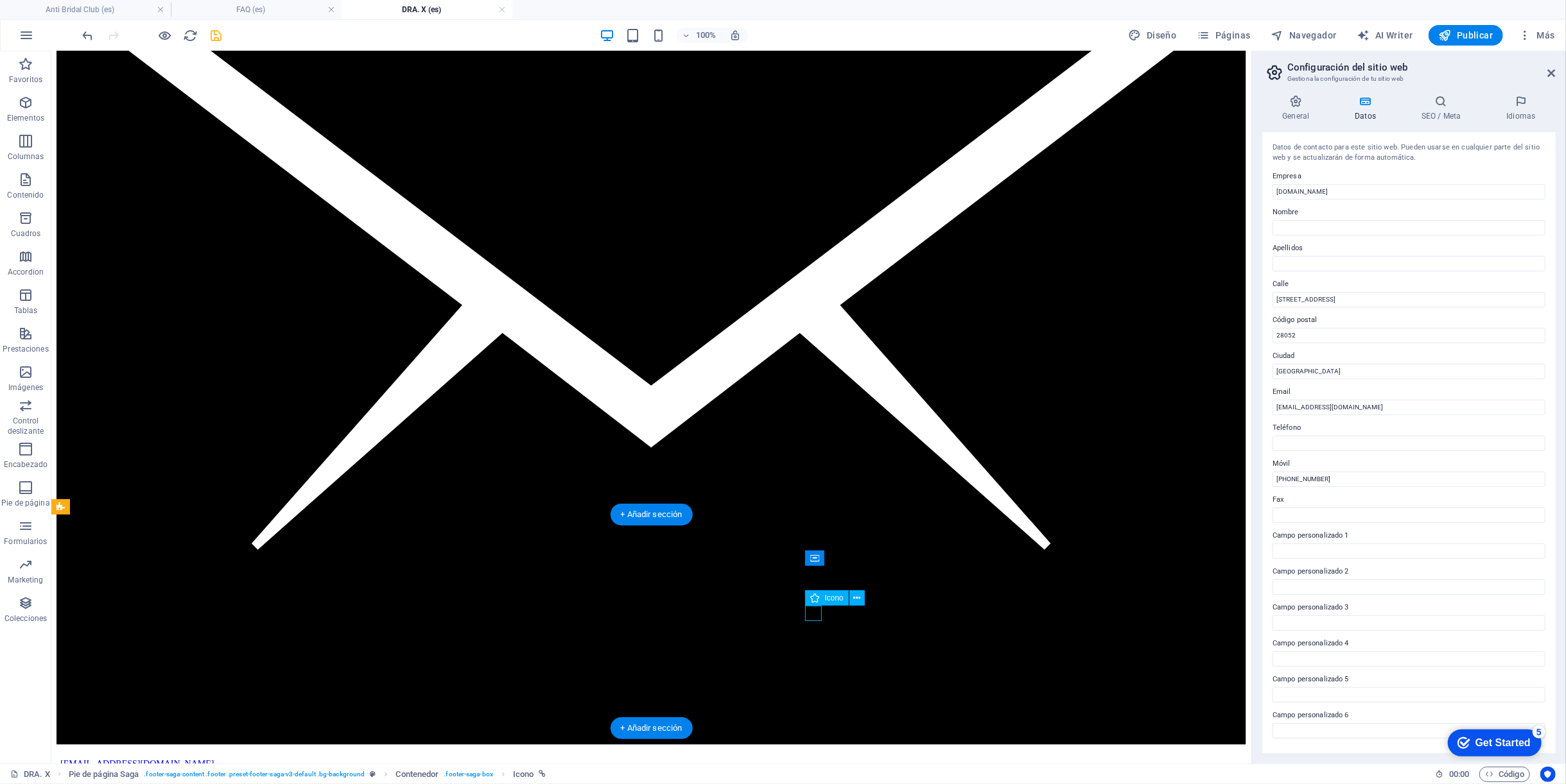
click at [875, 598] on icon at bounding box center [872, 598] width 7 height 14
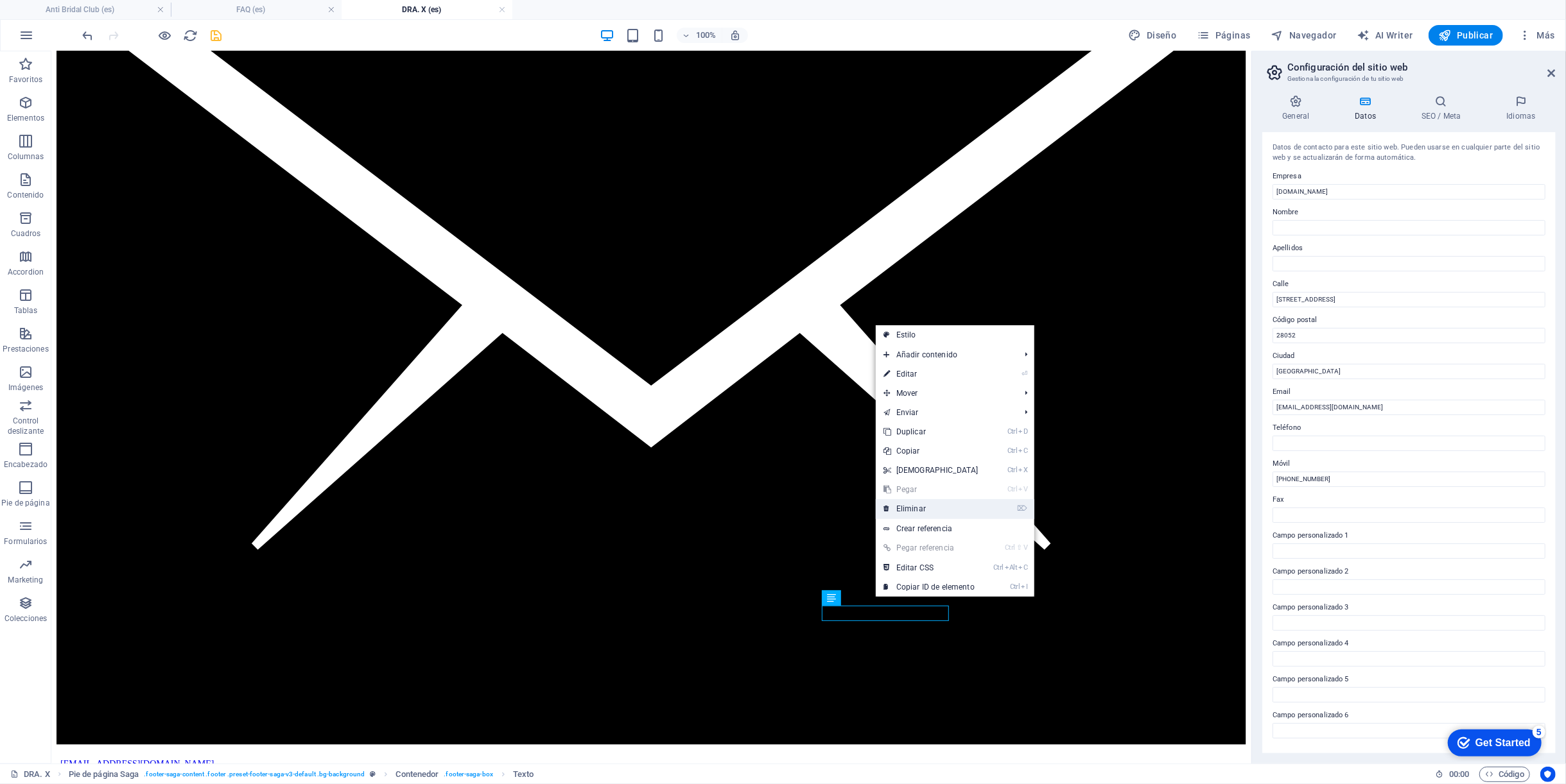
click at [934, 511] on link "⌦ Eliminar" at bounding box center [930, 509] width 111 height 19
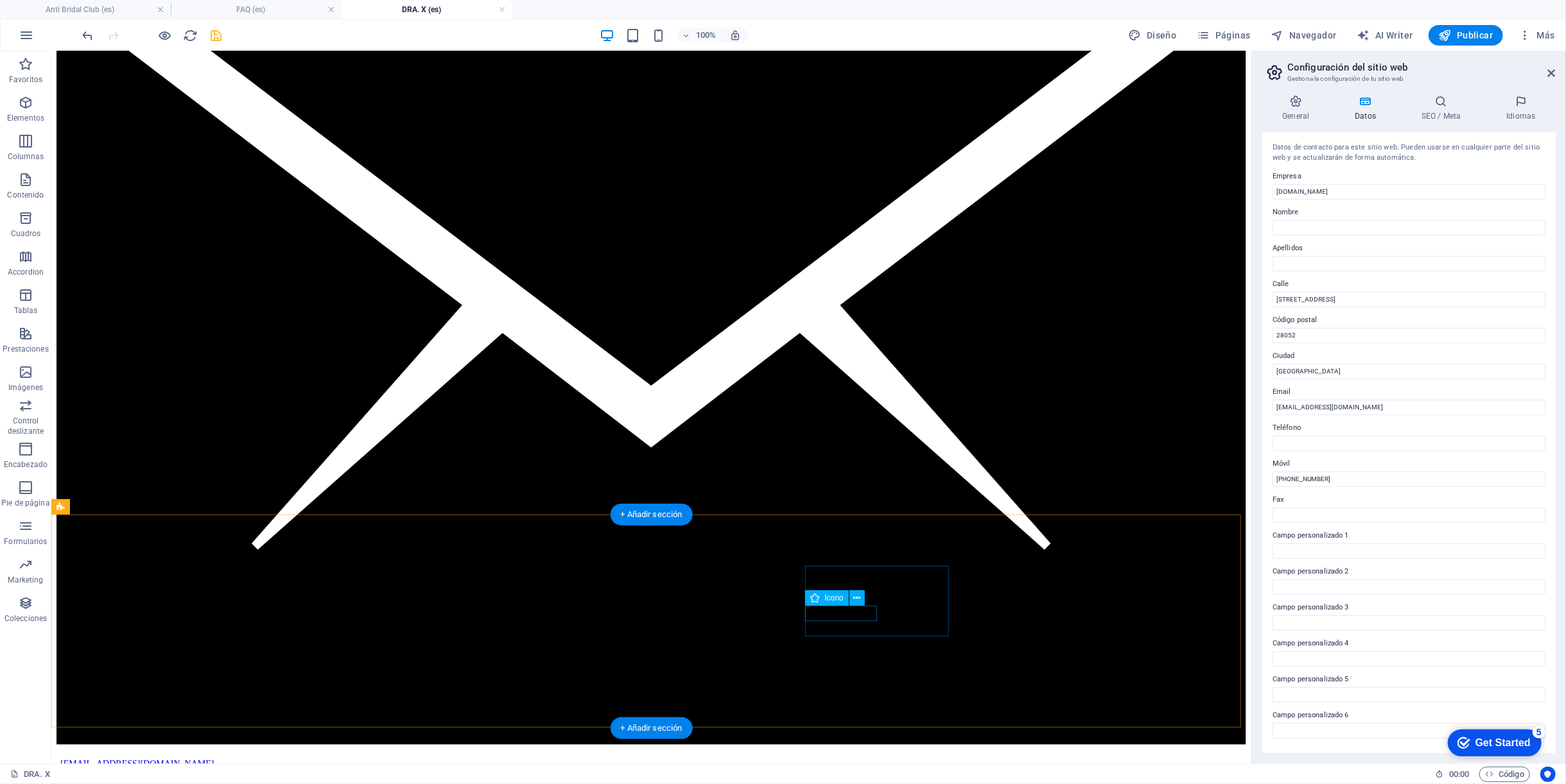
click at [855, 598] on icon at bounding box center [856, 598] width 7 height 14
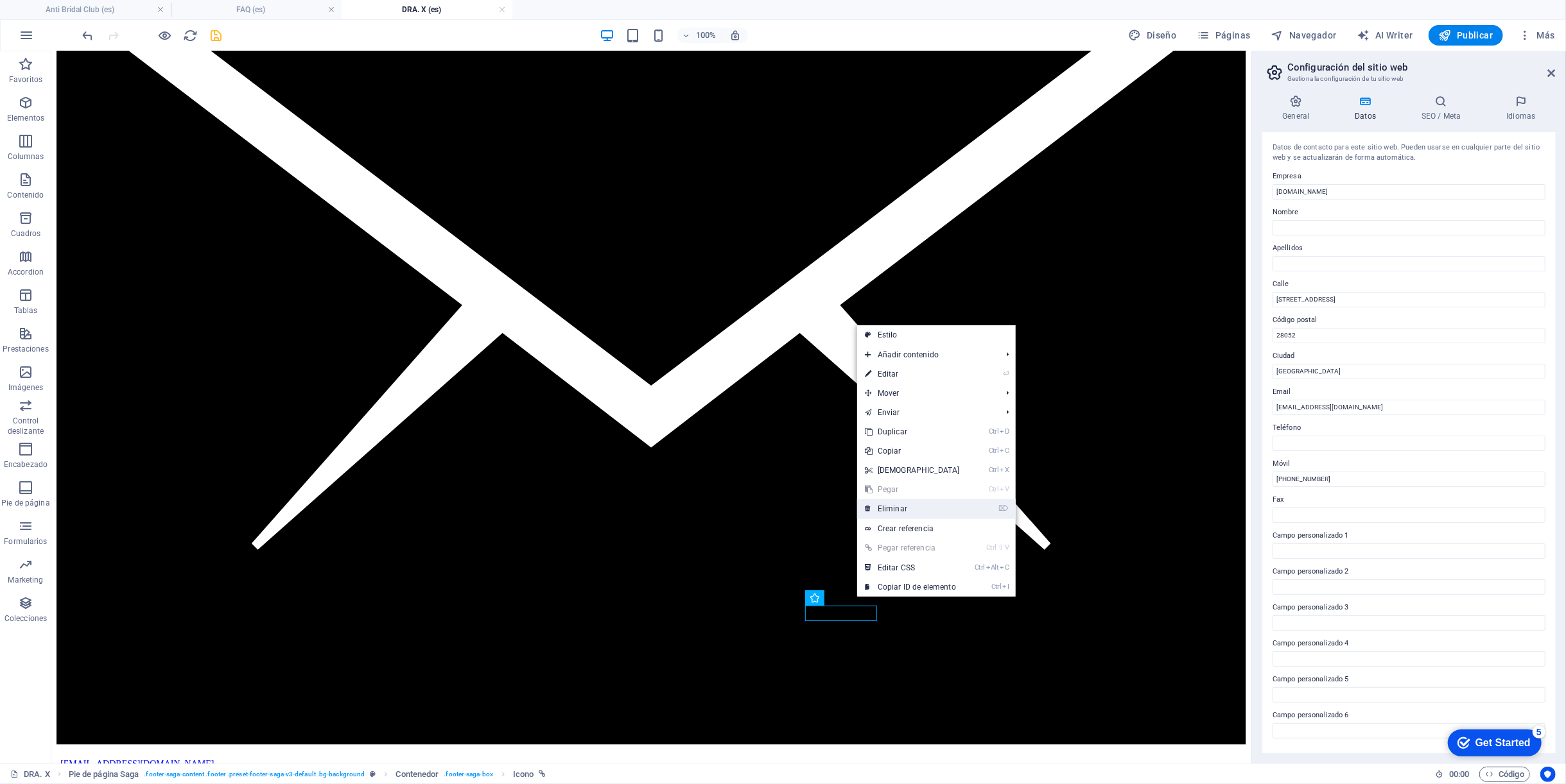
click at [912, 511] on link "⌦ Eliminar" at bounding box center [912, 509] width 111 height 19
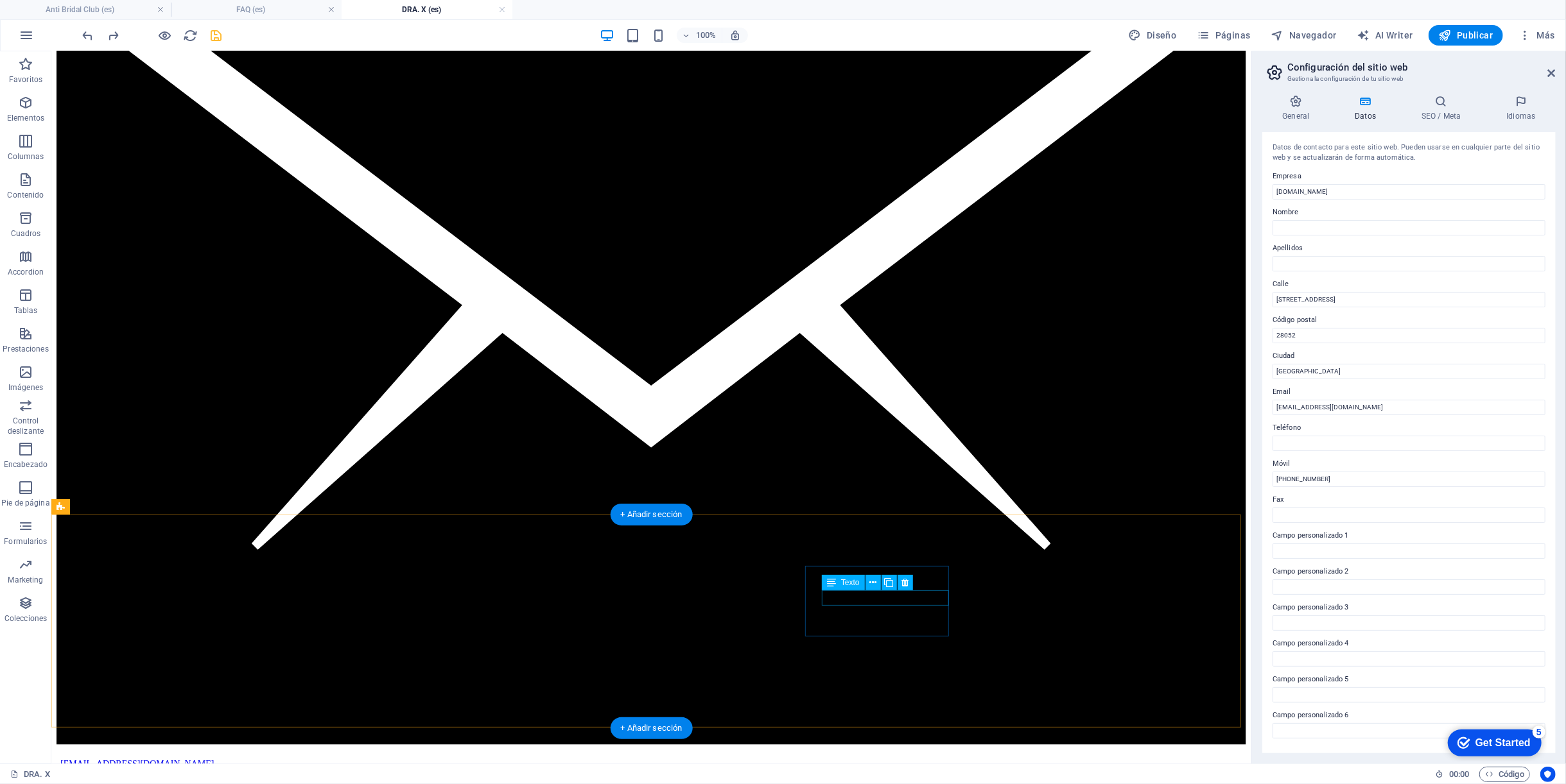
click at [869, 583] on icon at bounding box center [872, 583] width 7 height 14
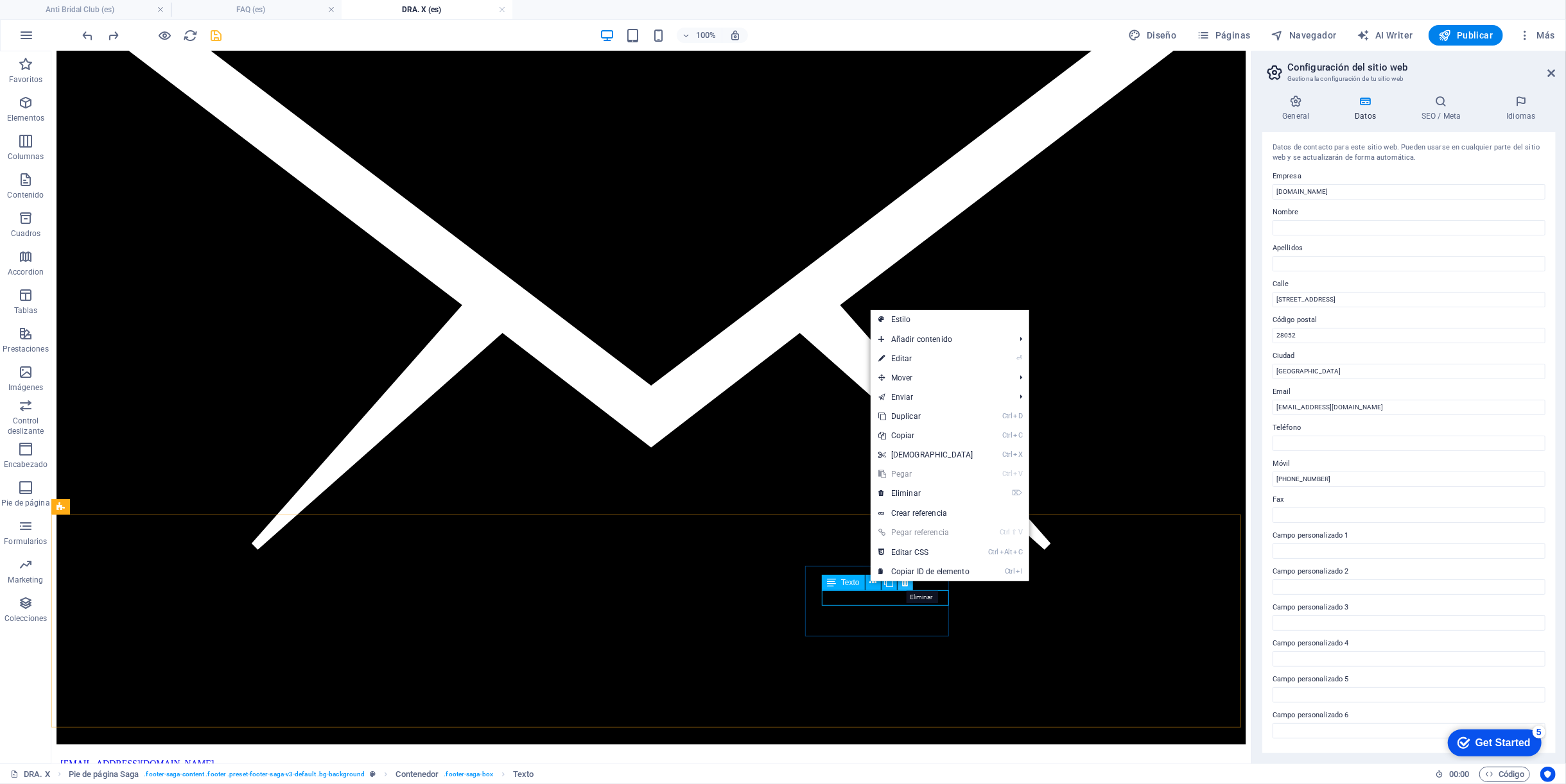
click at [906, 585] on icon at bounding box center [905, 583] width 7 height 14
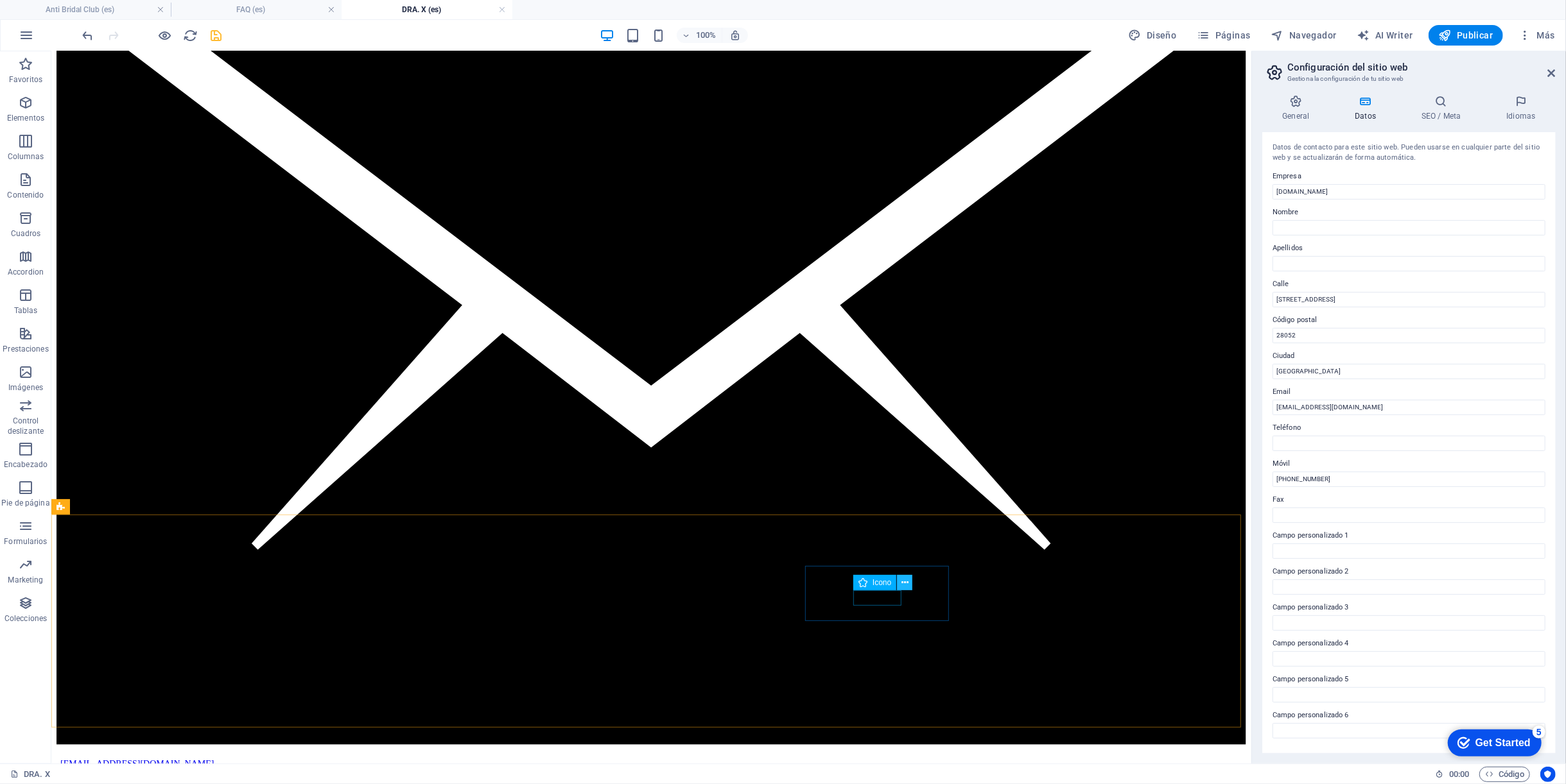
click at [905, 583] on icon at bounding box center [905, 583] width 7 height 14
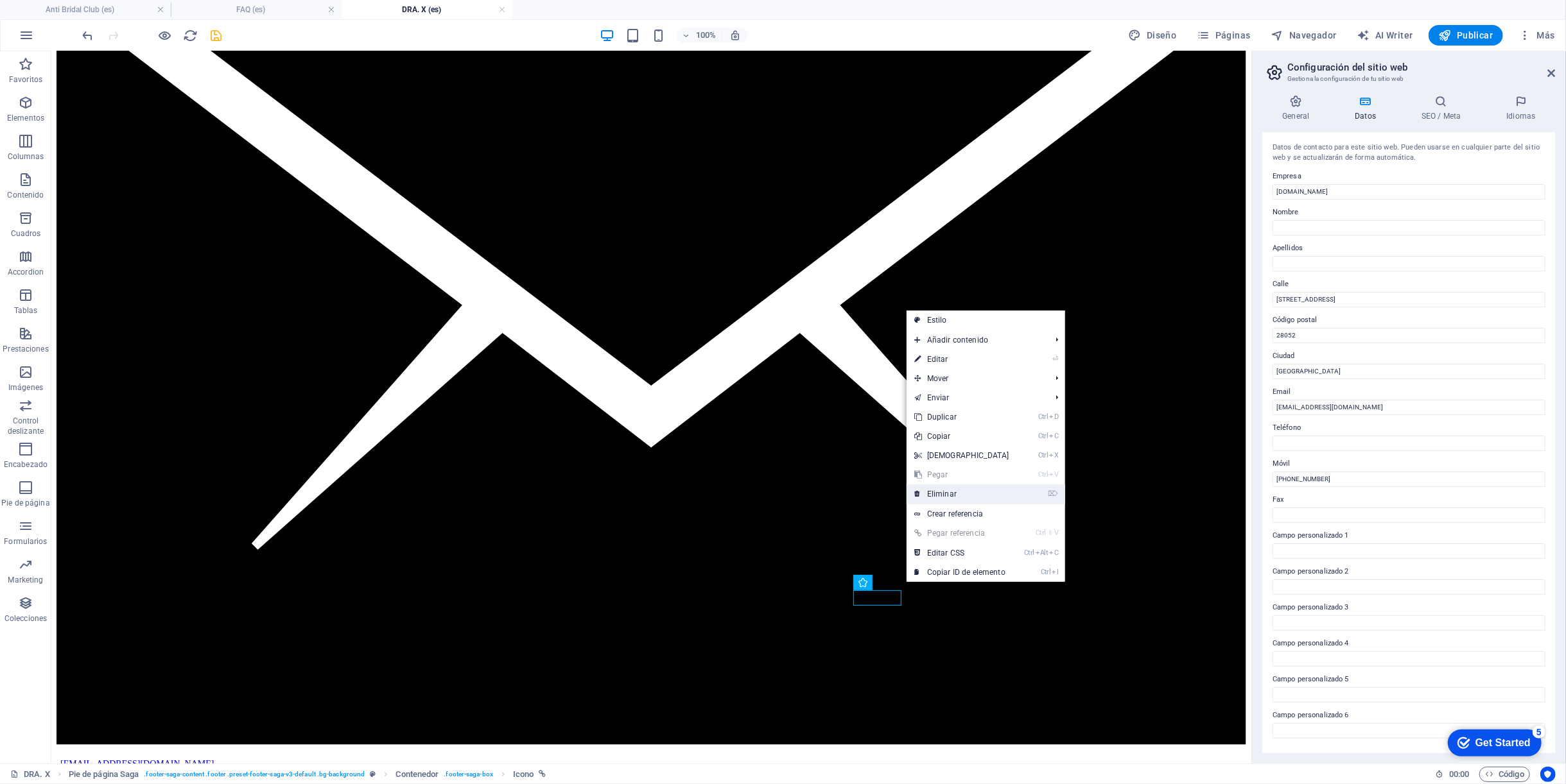
click at [943, 496] on link "⌦ Eliminar" at bounding box center [961, 494] width 111 height 19
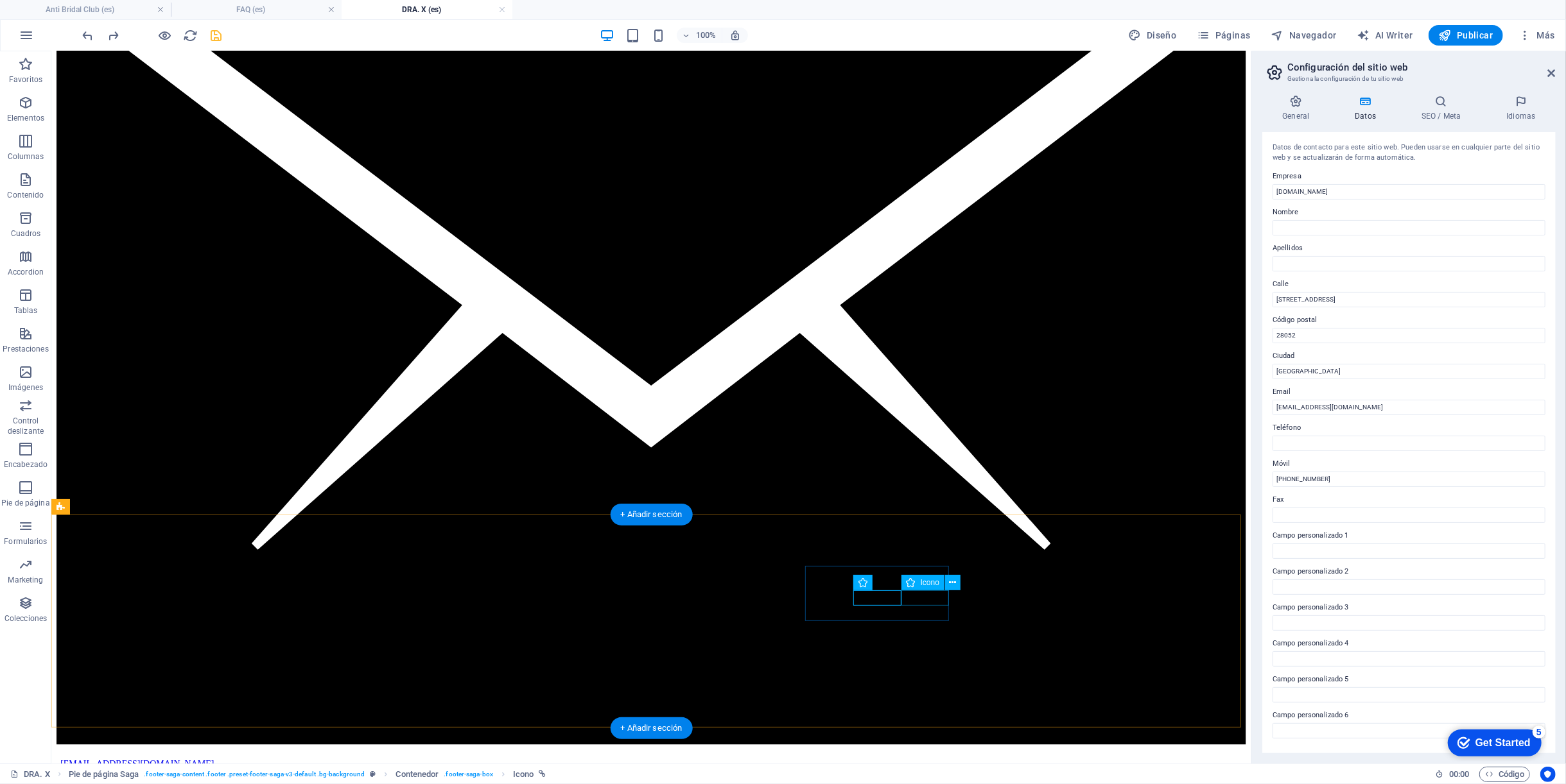
click at [892, 582] on button at bounding box center [888, 582] width 15 height 15
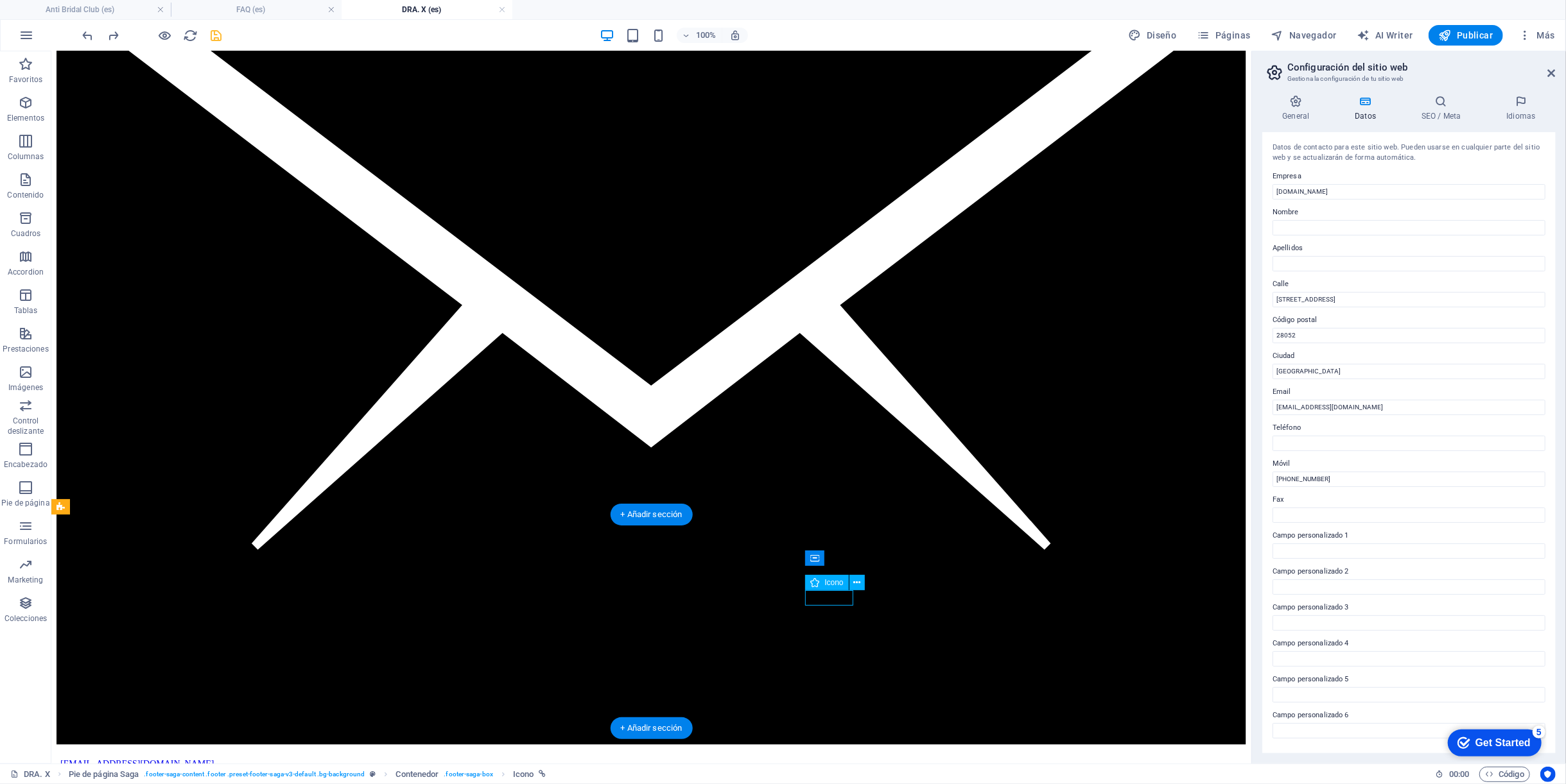
select select "xMidYMid"
select select "px"
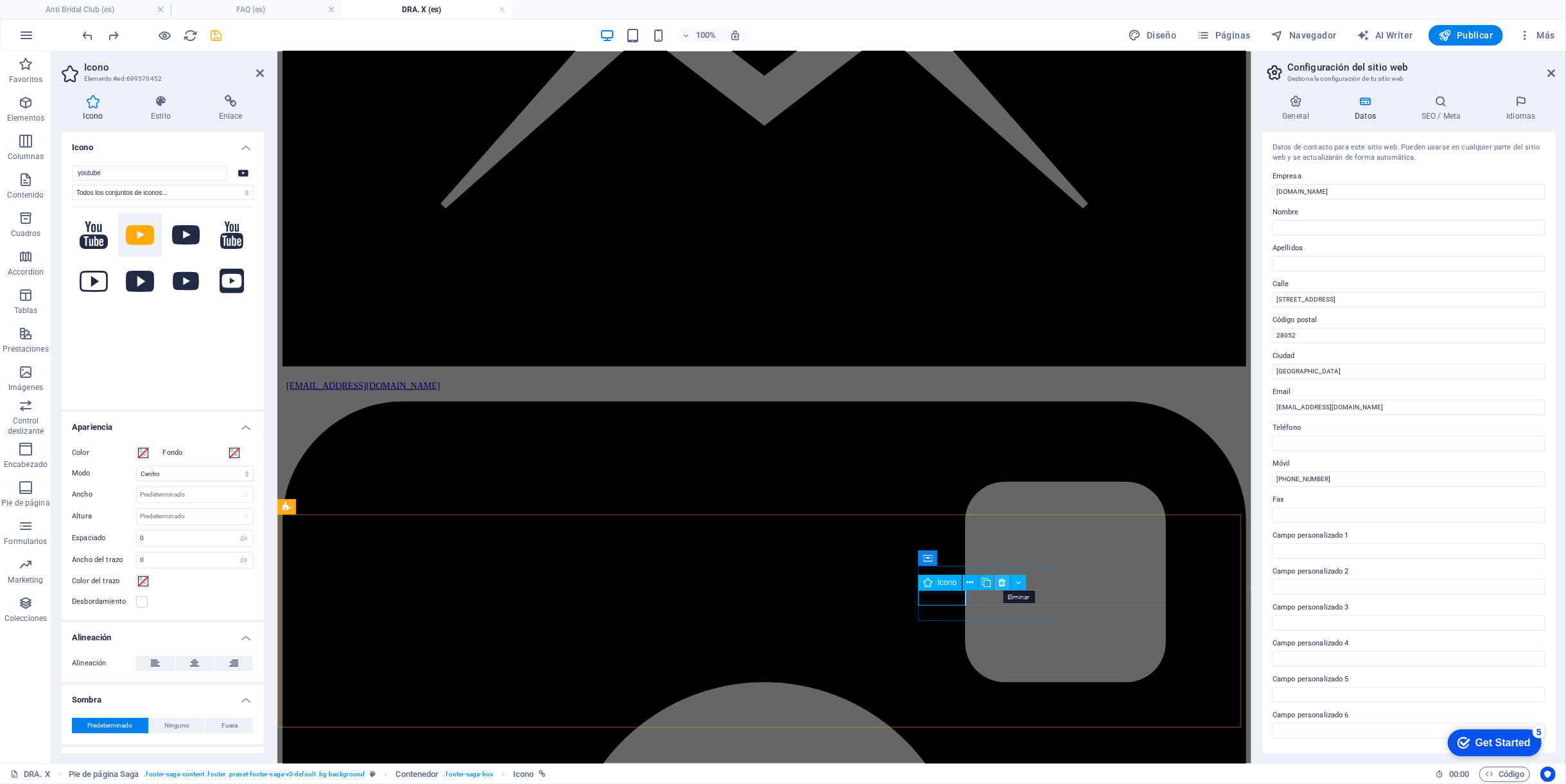
click at [1004, 581] on icon at bounding box center [1001, 583] width 7 height 14
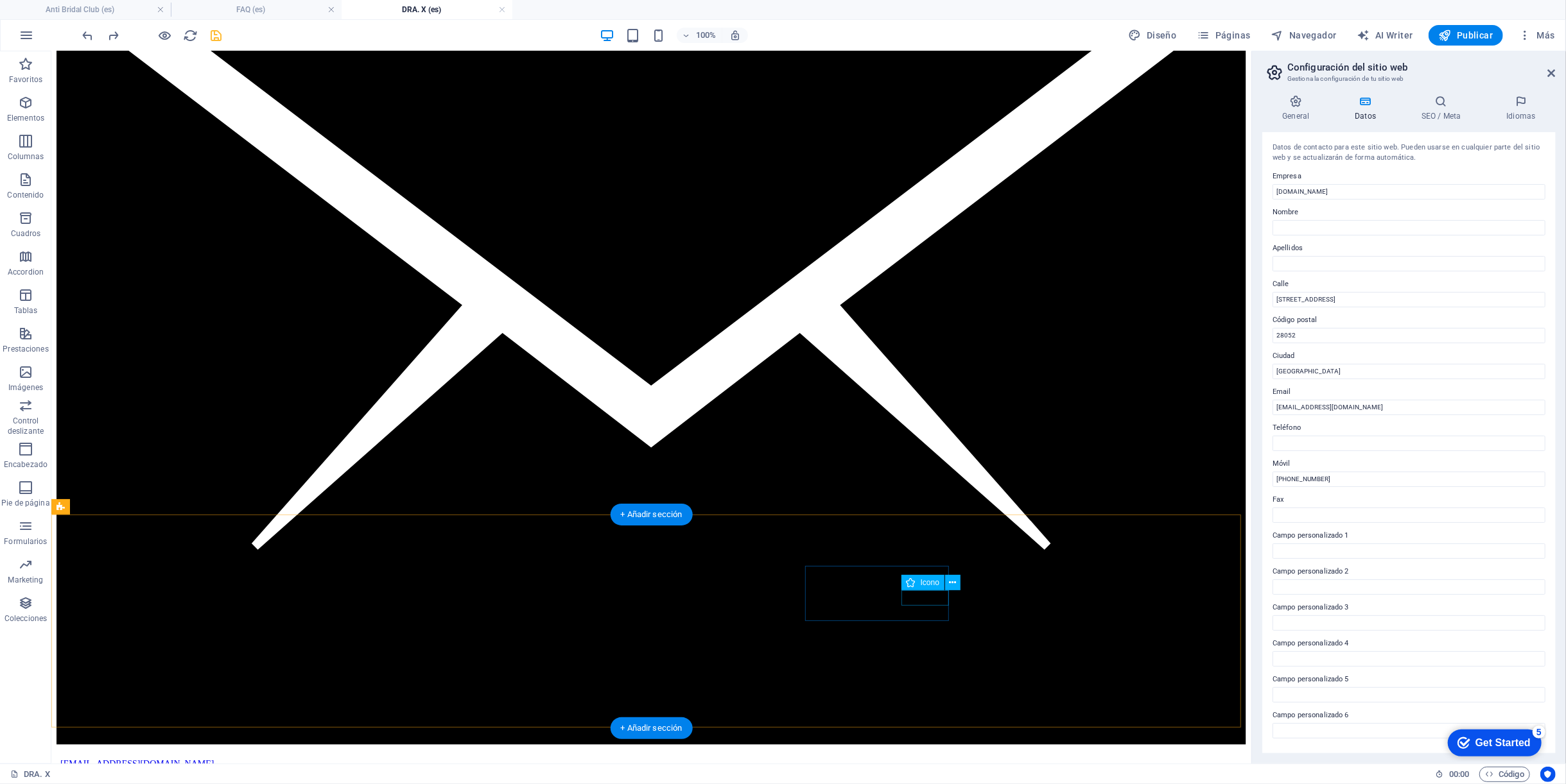
drag, startPoint x: 901, startPoint y: 594, endPoint x: 804, endPoint y: 616, distance: 99.5
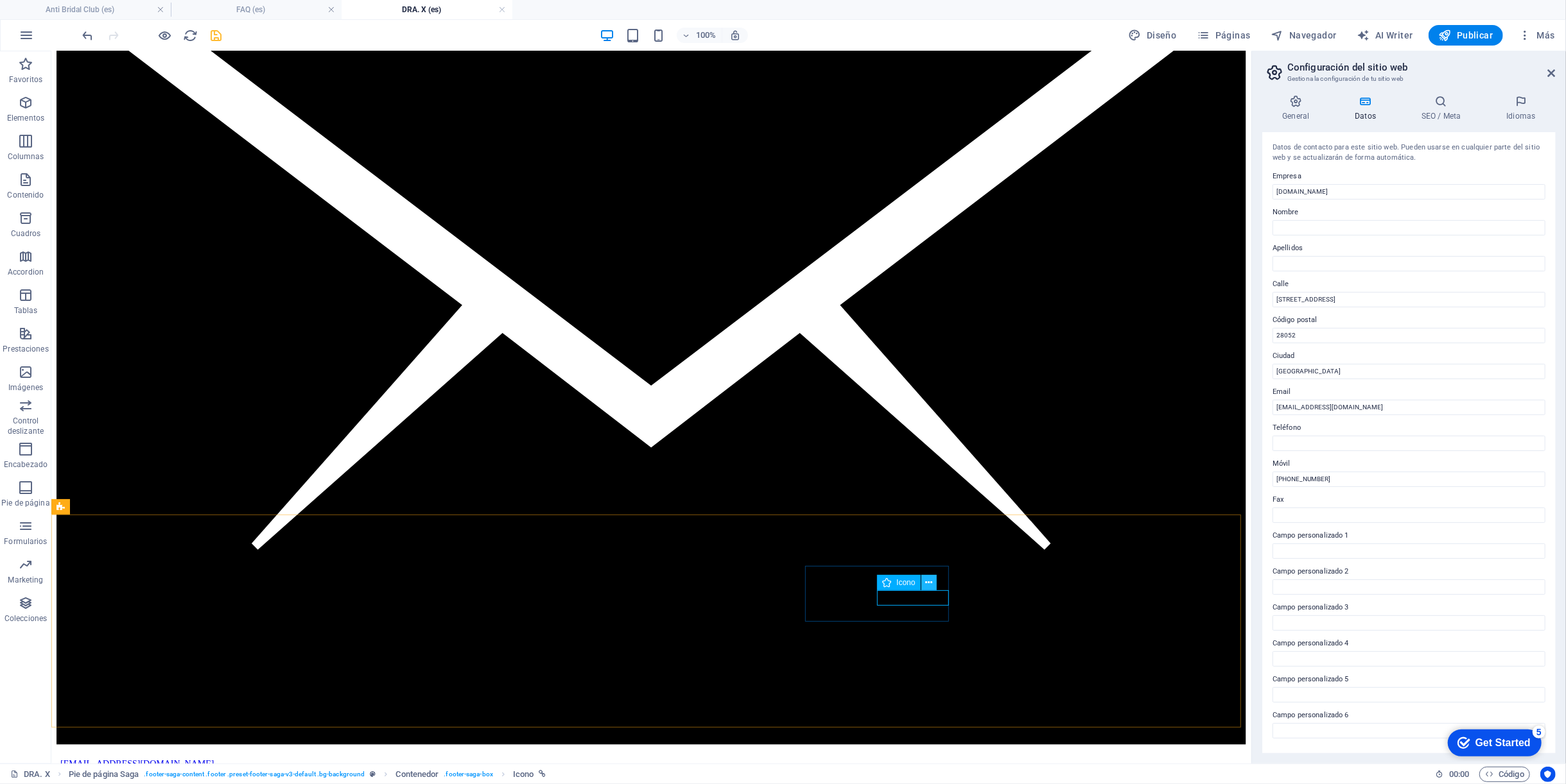
click at [930, 585] on icon at bounding box center [928, 583] width 7 height 14
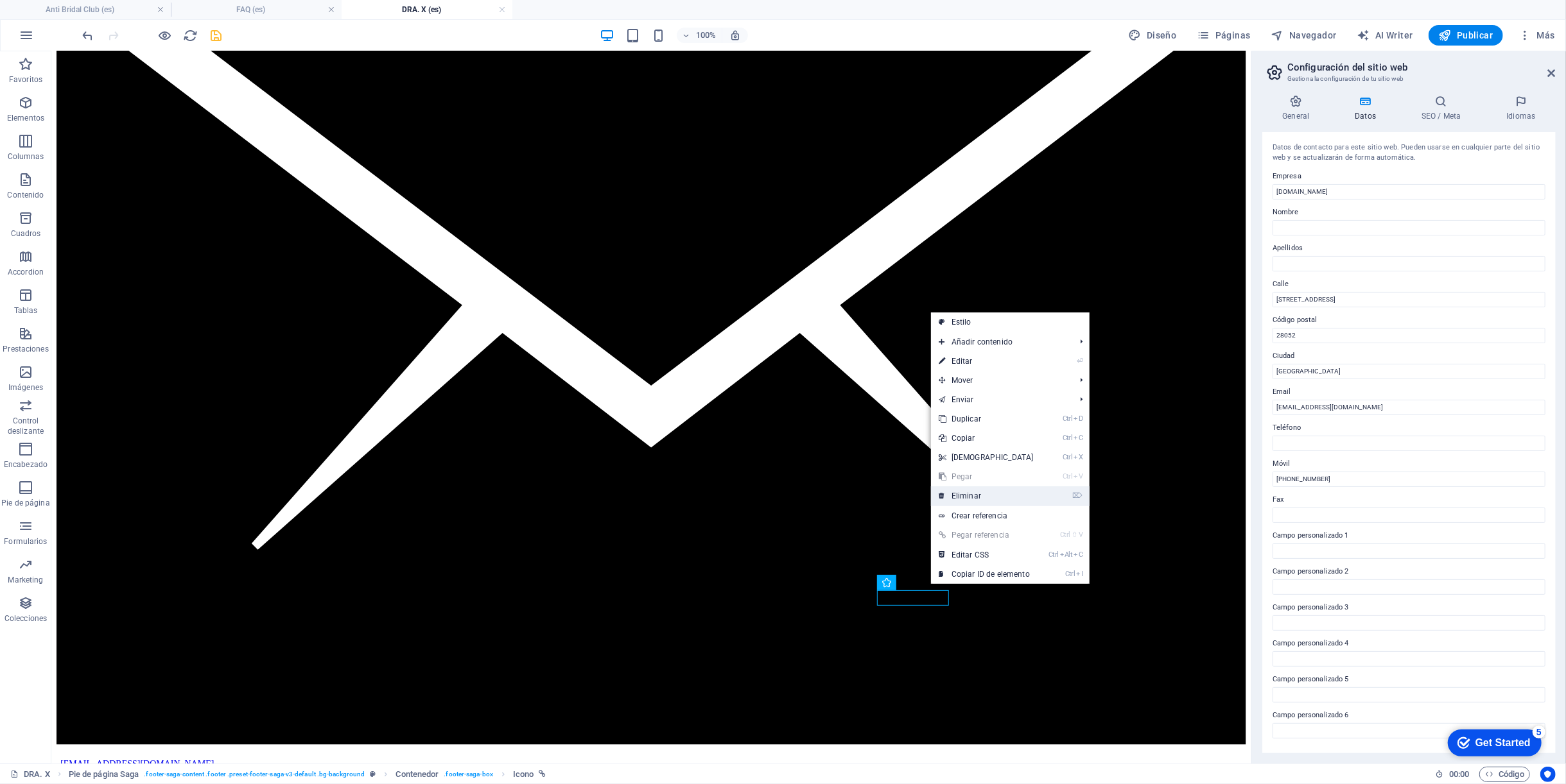
click at [990, 489] on link "⌦ Eliminar" at bounding box center [985, 496] width 111 height 19
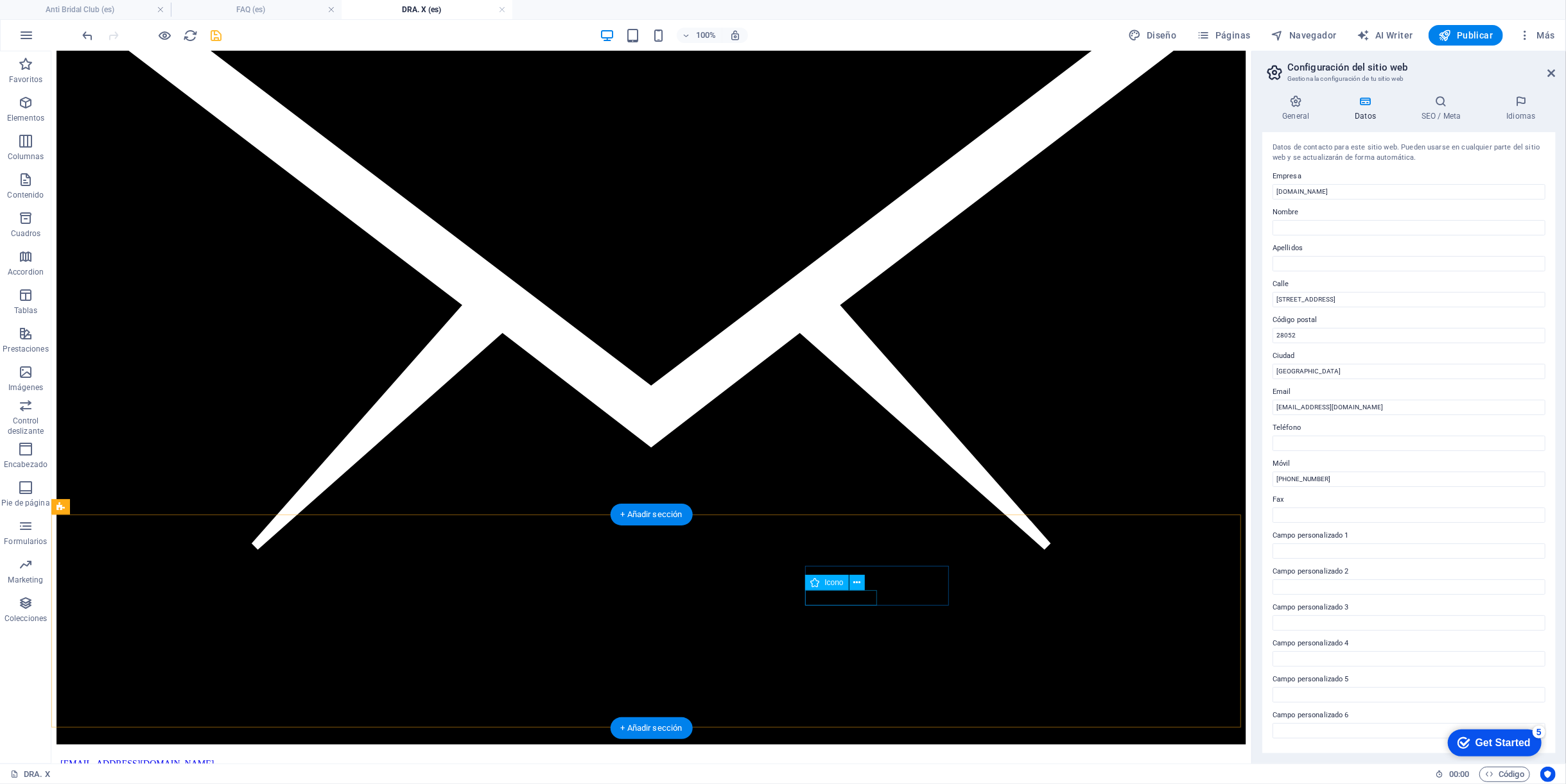
click at [857, 584] on icon at bounding box center [856, 583] width 7 height 14
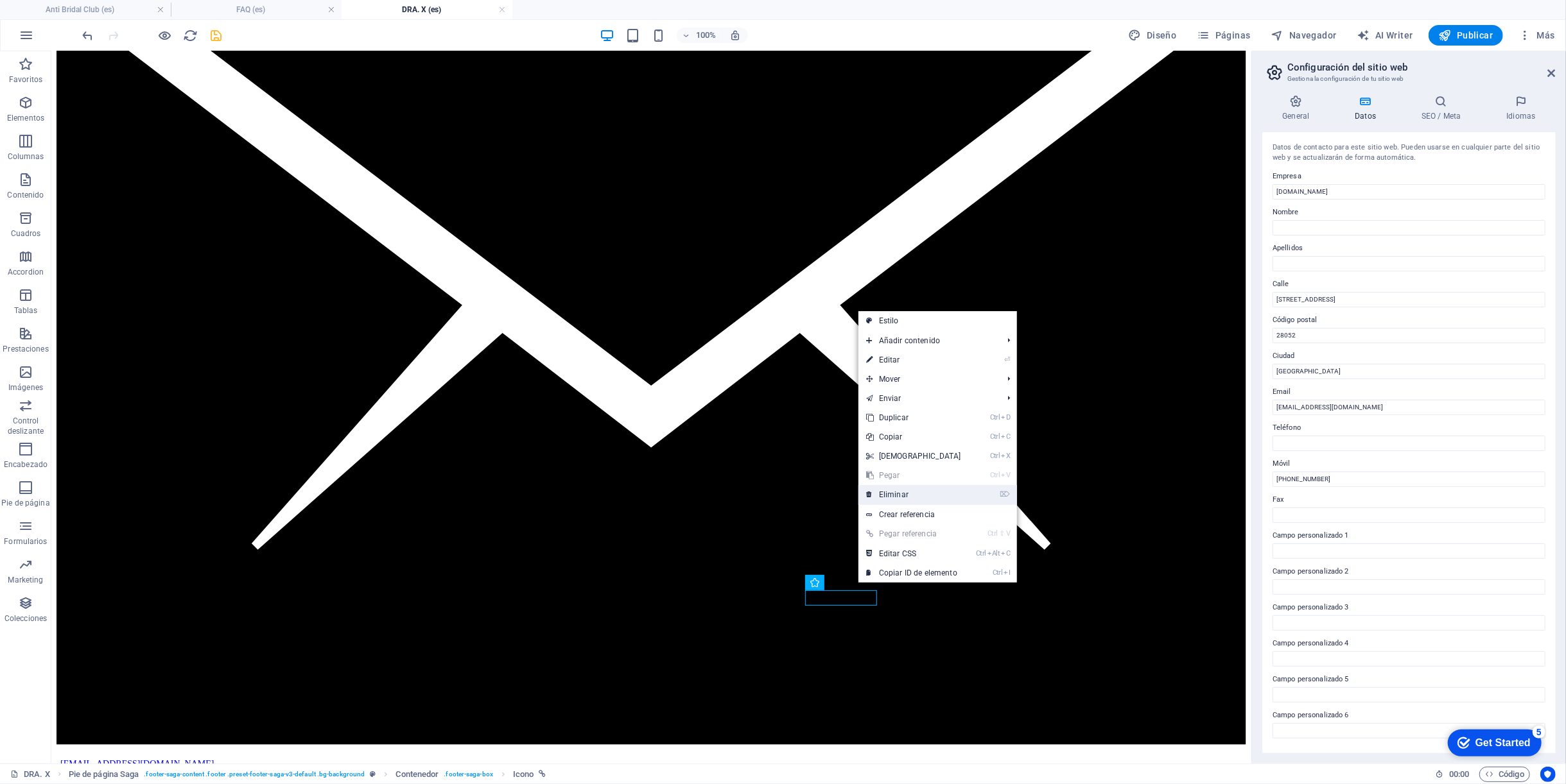
click at [906, 489] on link "⌦ Eliminar" at bounding box center [913, 495] width 111 height 19
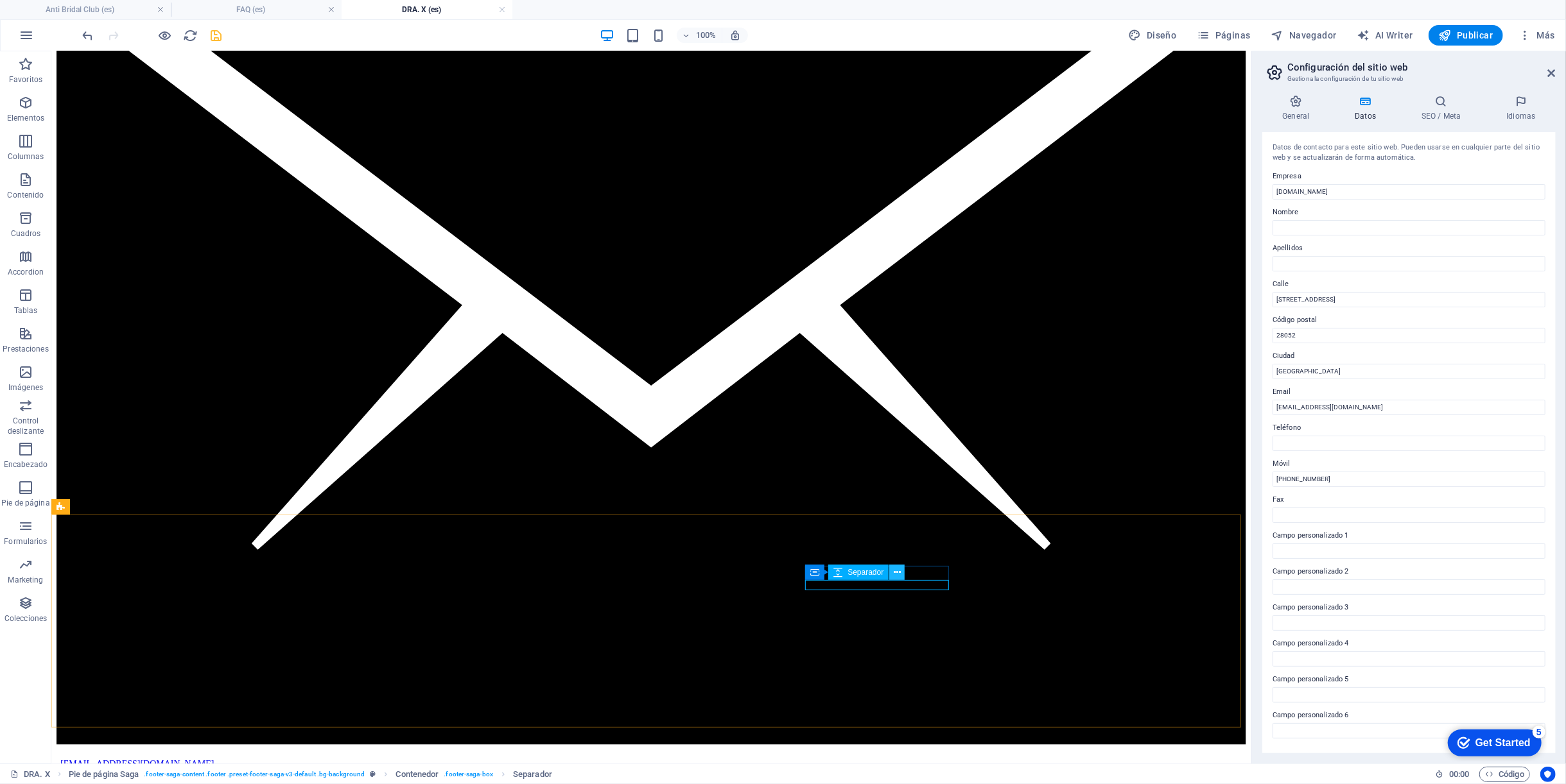
click at [889, 576] on button at bounding box center [896, 572] width 15 height 15
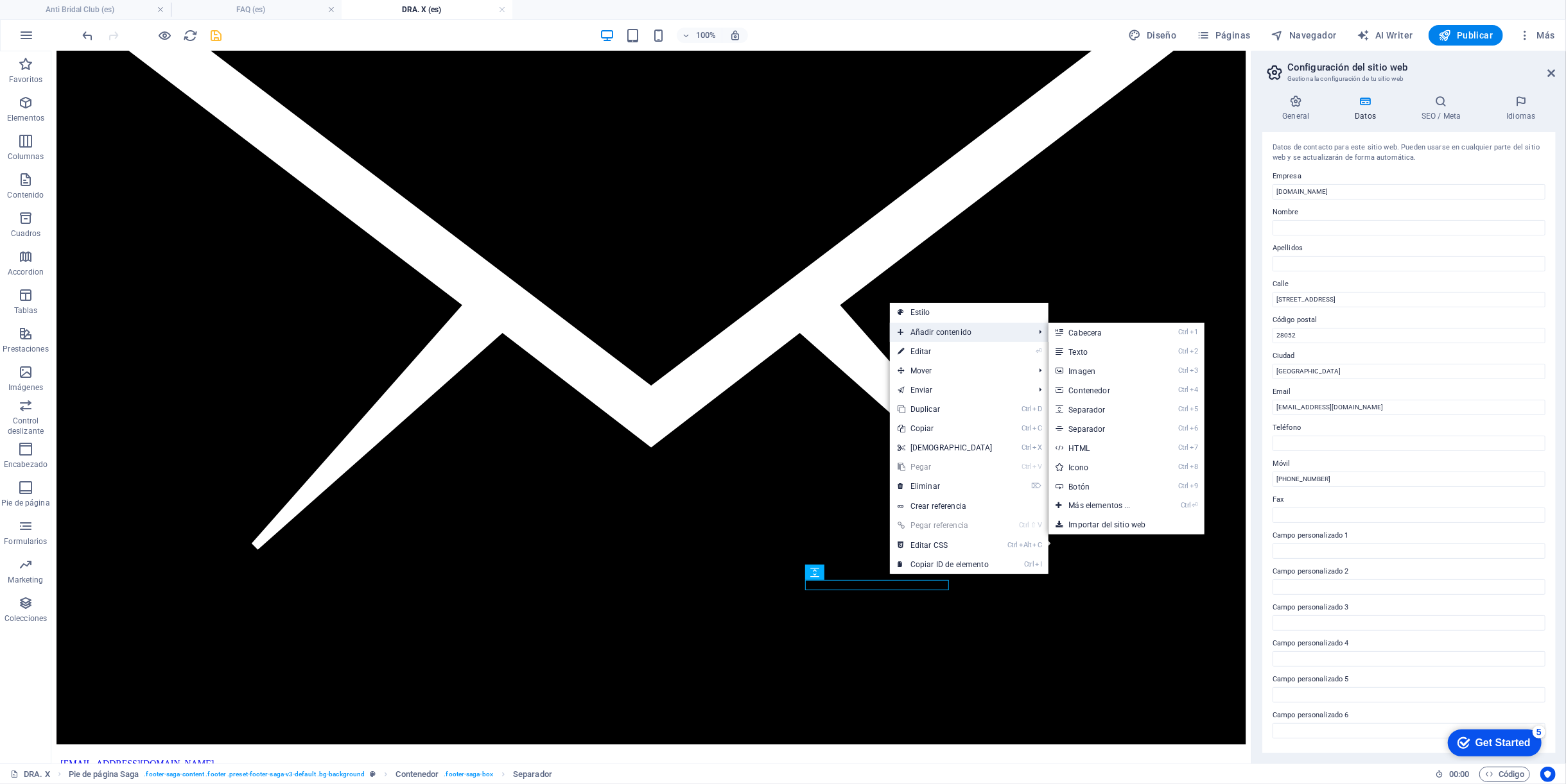
click at [933, 333] on span "Añadir contenido" at bounding box center [959, 333] width 139 height 19
click at [1095, 466] on link "Ctrl 8 Icono" at bounding box center [1102, 467] width 108 height 19
select select "xMidYMid"
select select "px"
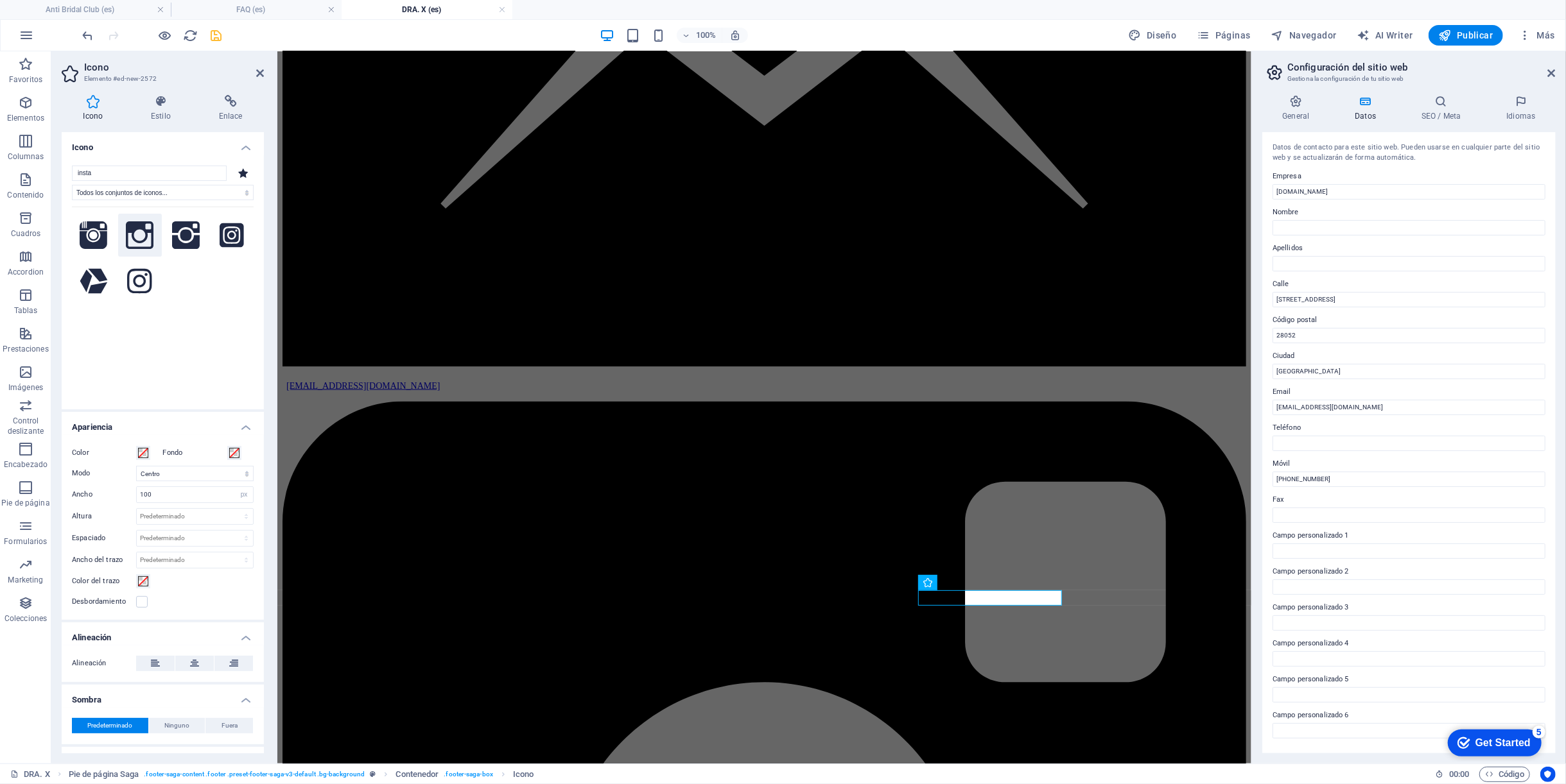
type input "insta"
click at [147, 239] on icon at bounding box center [140, 235] width 28 height 28
click at [242, 476] on select "Escalar Izquierda Centro Derecha" at bounding box center [194, 473] width 117 height 15
select select "xMinYMid"
click at [136, 466] on select "Escalar Izquierda Centro Derecha" at bounding box center [194, 473] width 117 height 15
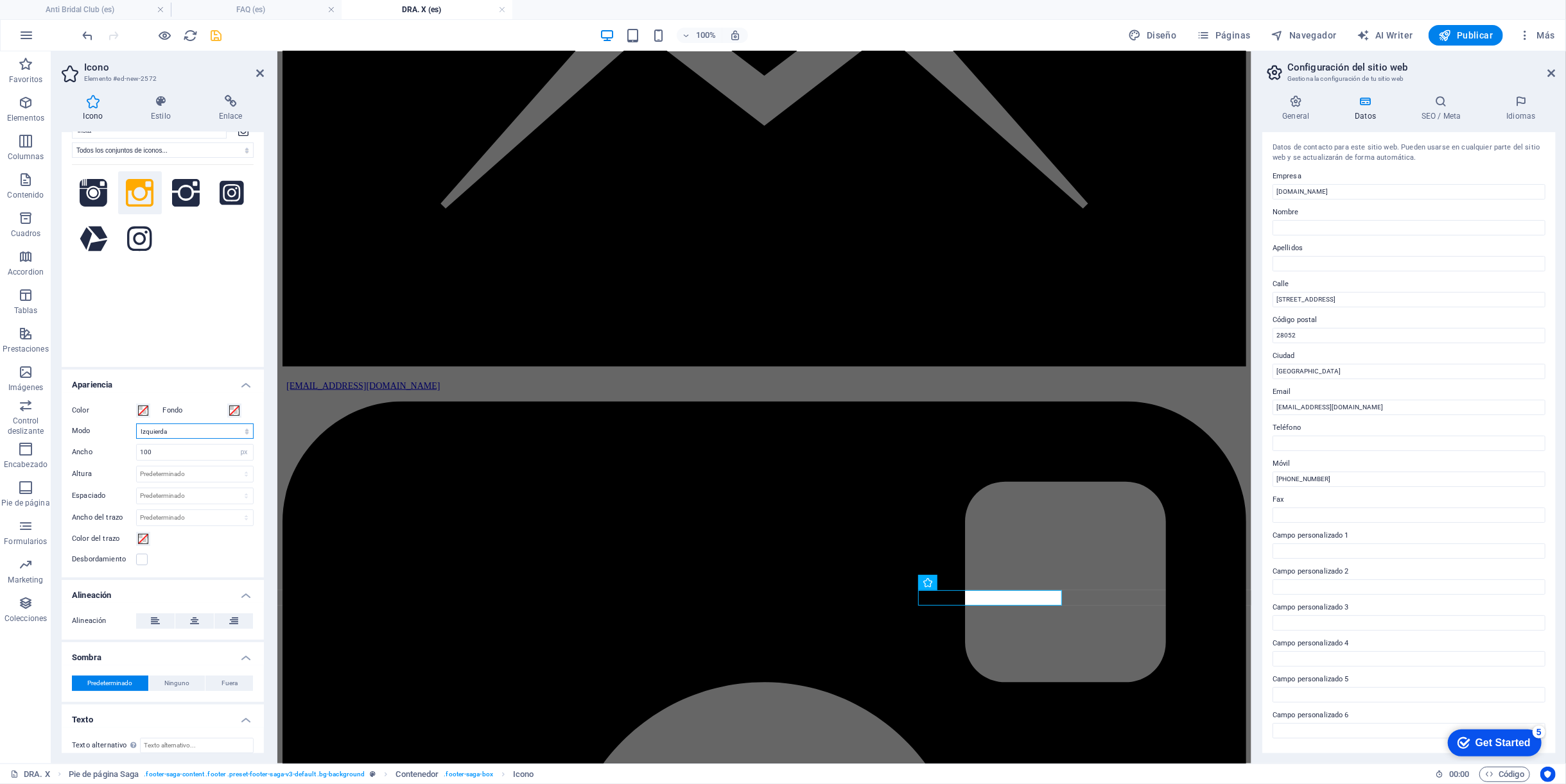
scroll to position [50, 0]
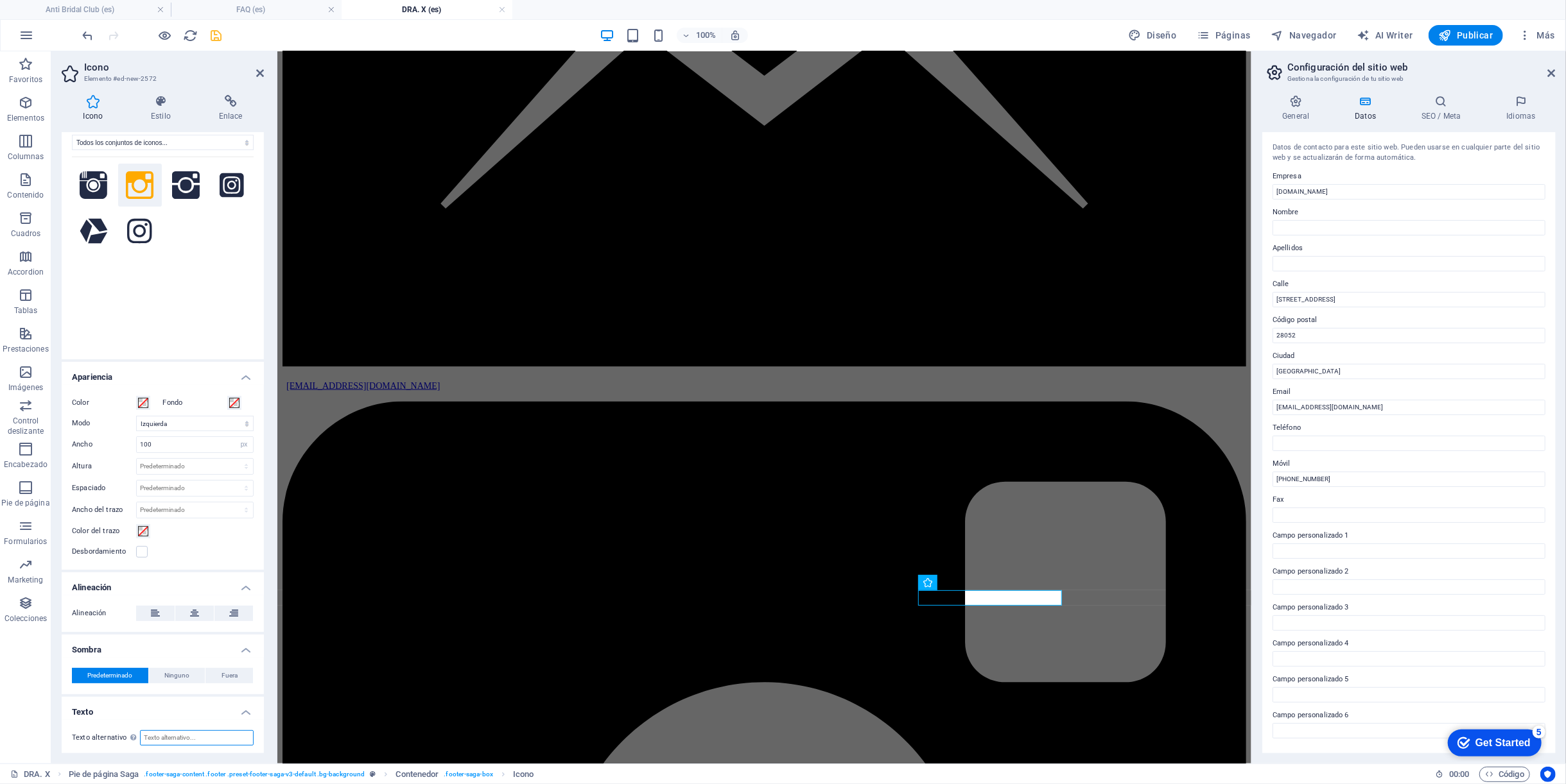
click at [201, 736] on input "Texto alternativo El texto alternativo es usado por aquellos dispositivos que n…" at bounding box center [196, 737] width 114 height 15
click at [191, 646] on h4 "Sombra" at bounding box center [162, 646] width 202 height 23
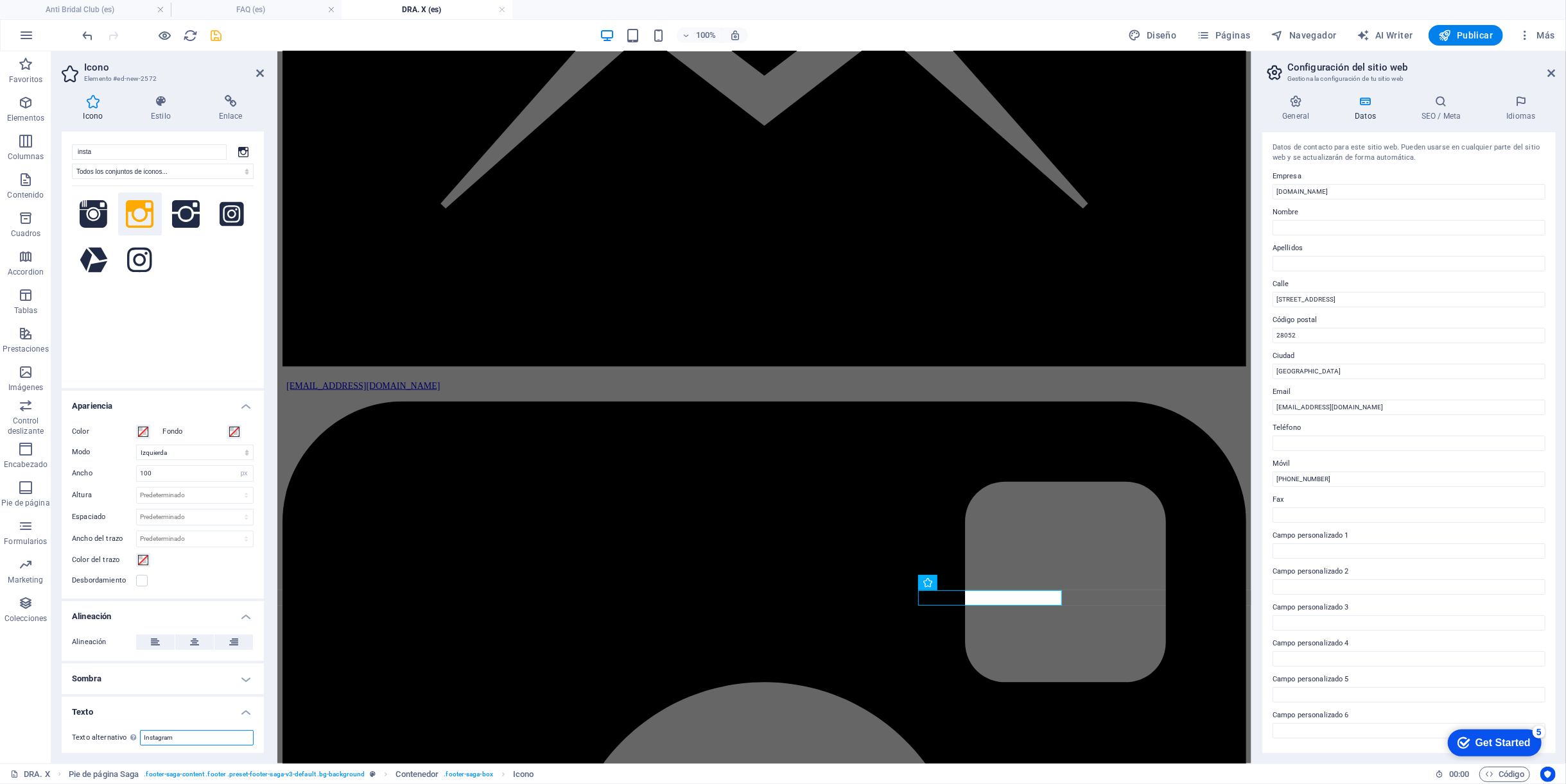
click at [190, 734] on input "Instagram" at bounding box center [196, 737] width 114 height 15
type input "Instagram antibridalclub"
click at [192, 711] on h4 "Texto" at bounding box center [162, 708] width 202 height 23
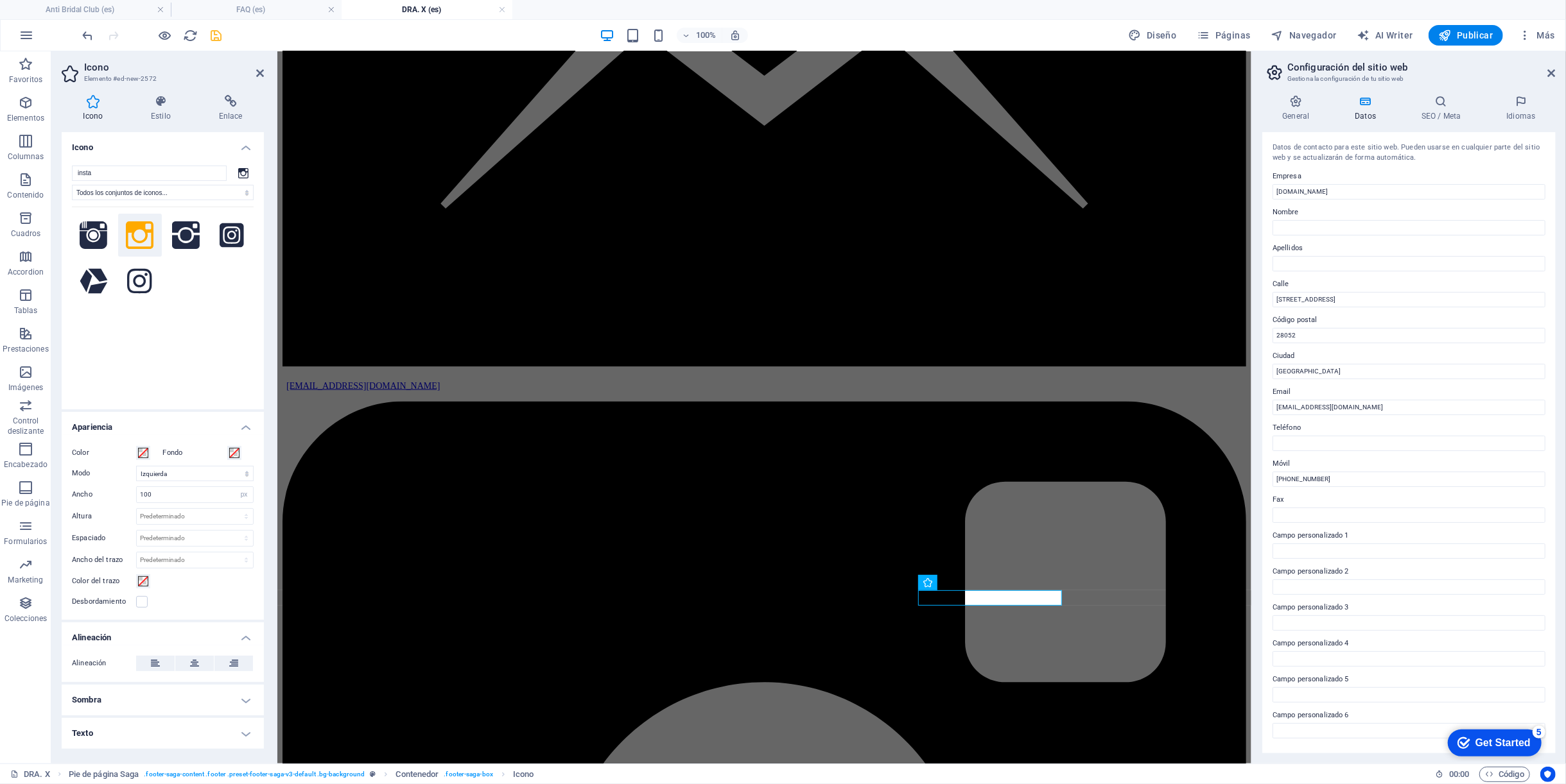
scroll to position [0, 0]
click at [248, 730] on h4 "Texto" at bounding box center [162, 733] width 202 height 31
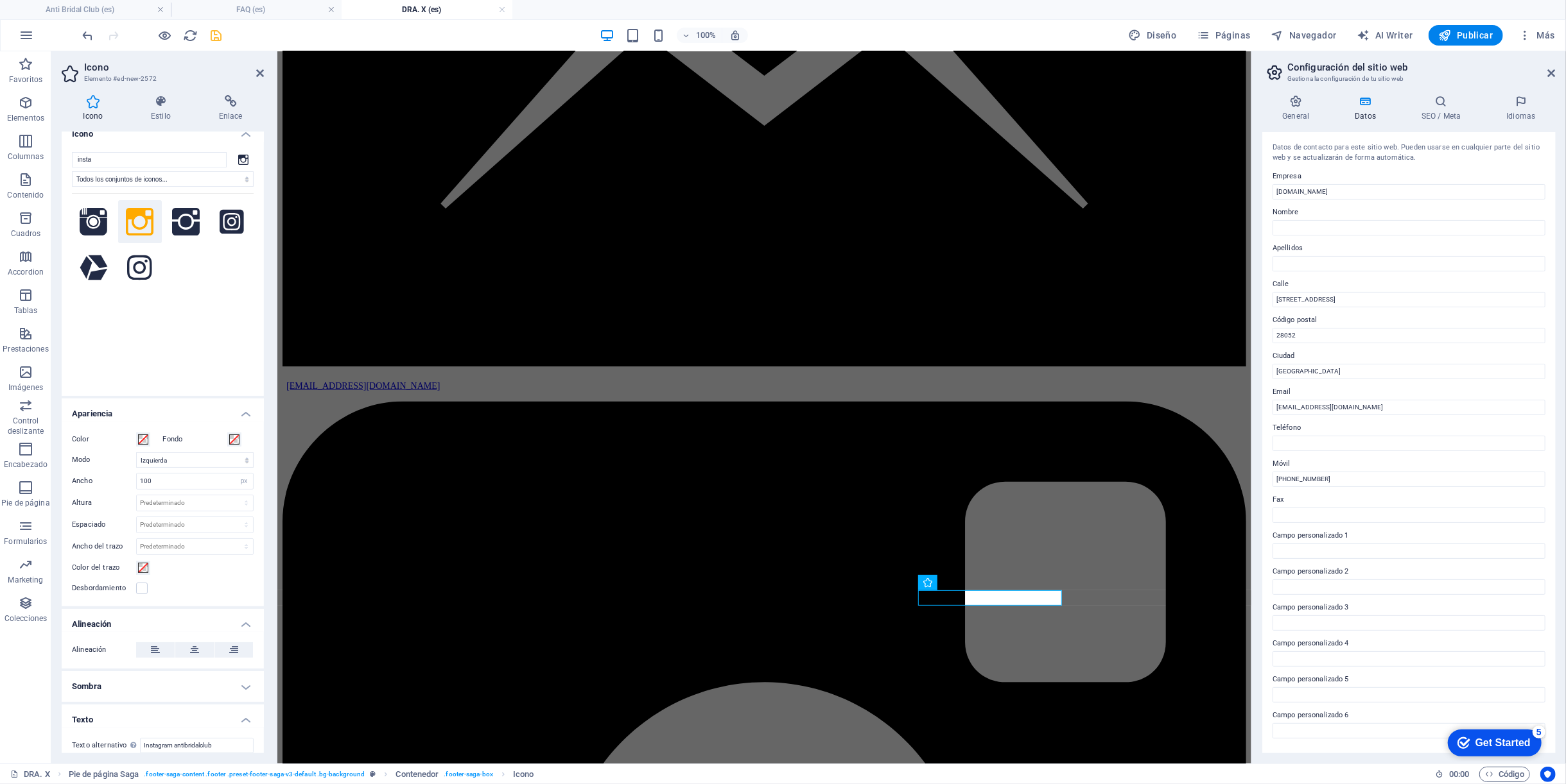
scroll to position [21, 0]
click at [241, 673] on h4 "Sombra" at bounding box center [162, 679] width 202 height 31
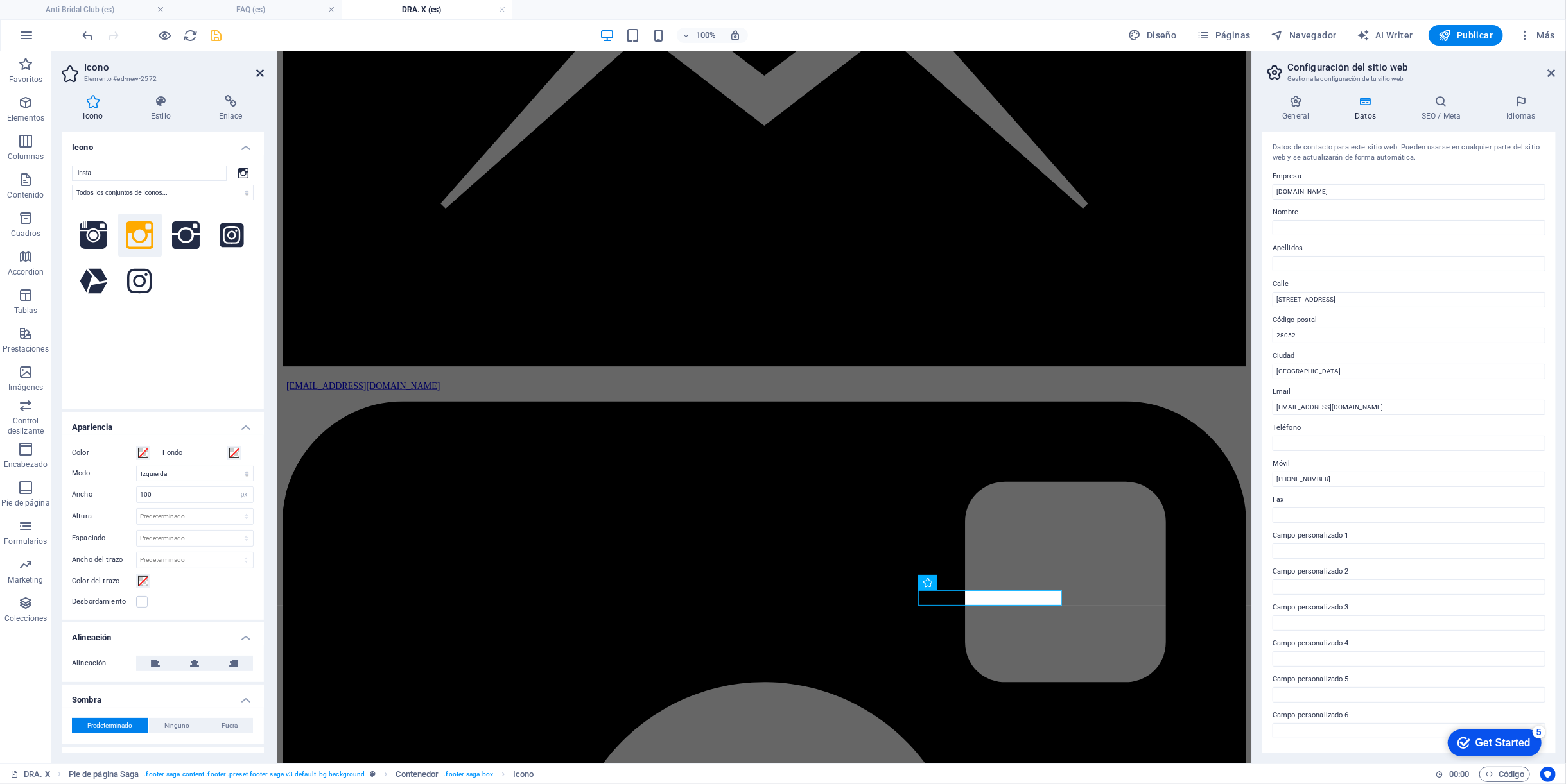
click at [261, 72] on icon at bounding box center [260, 73] width 8 height 10
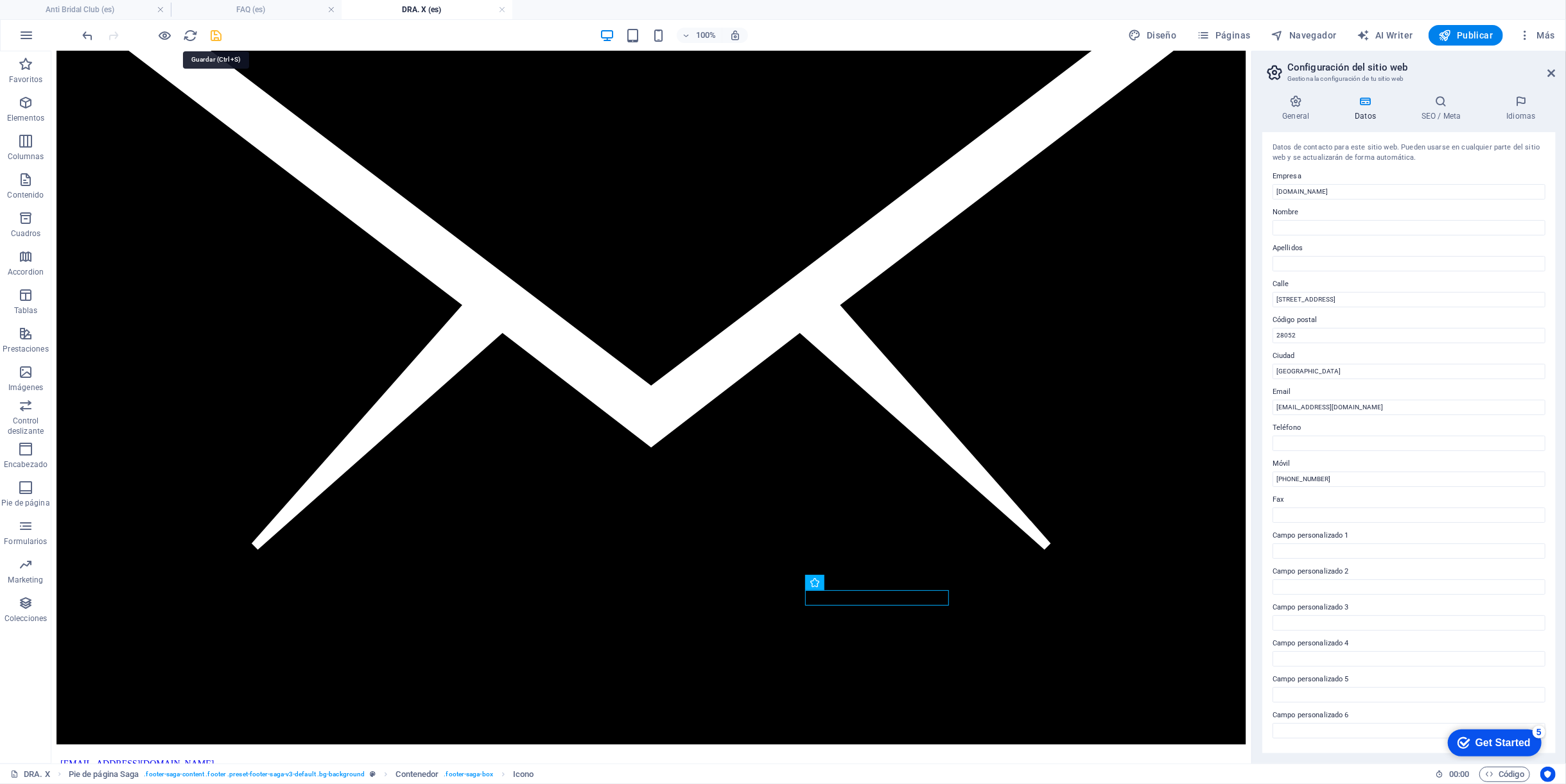
click at [216, 38] on icon "save" at bounding box center [216, 36] width 15 height 15
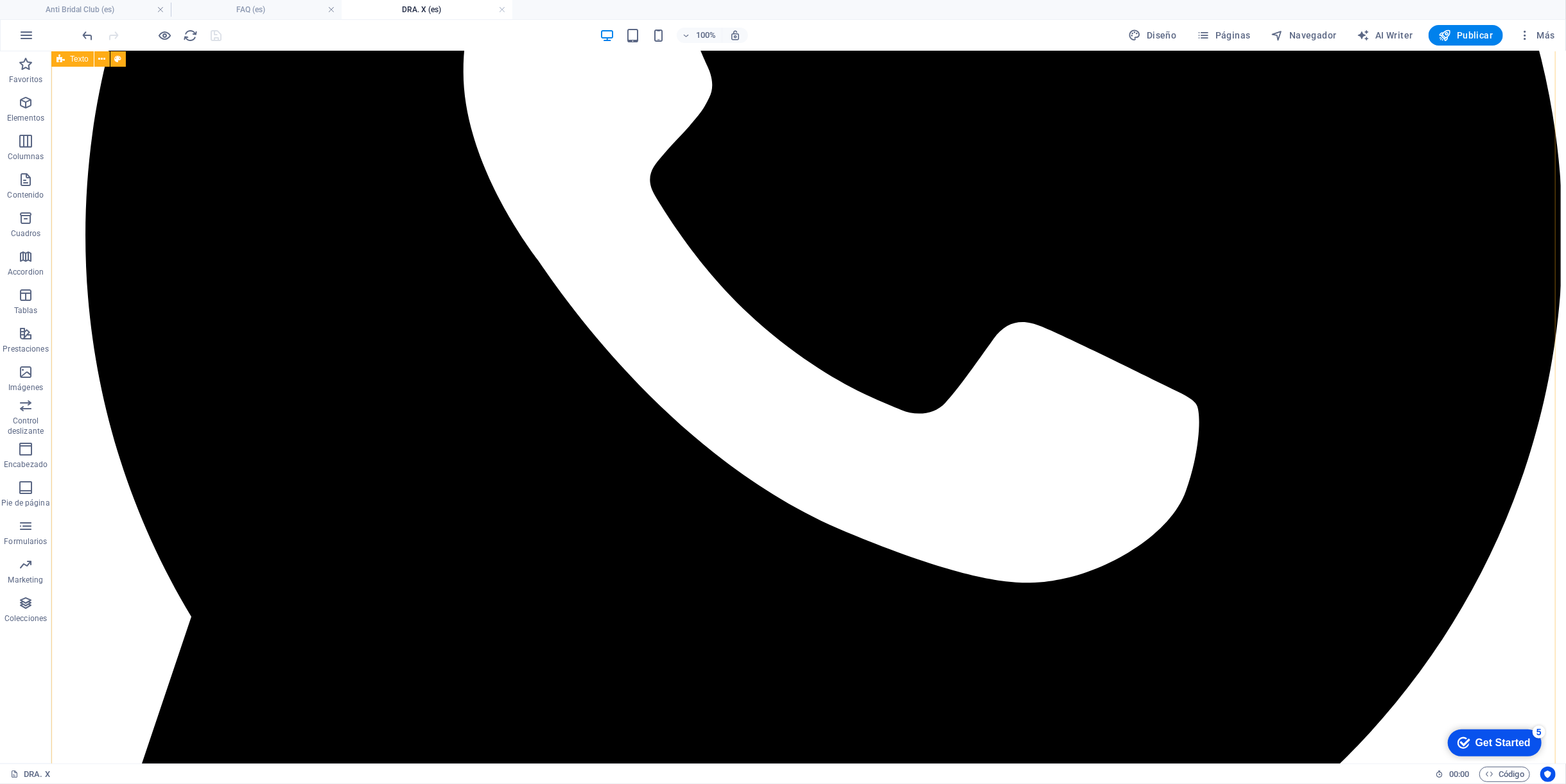
scroll to position [285, 0]
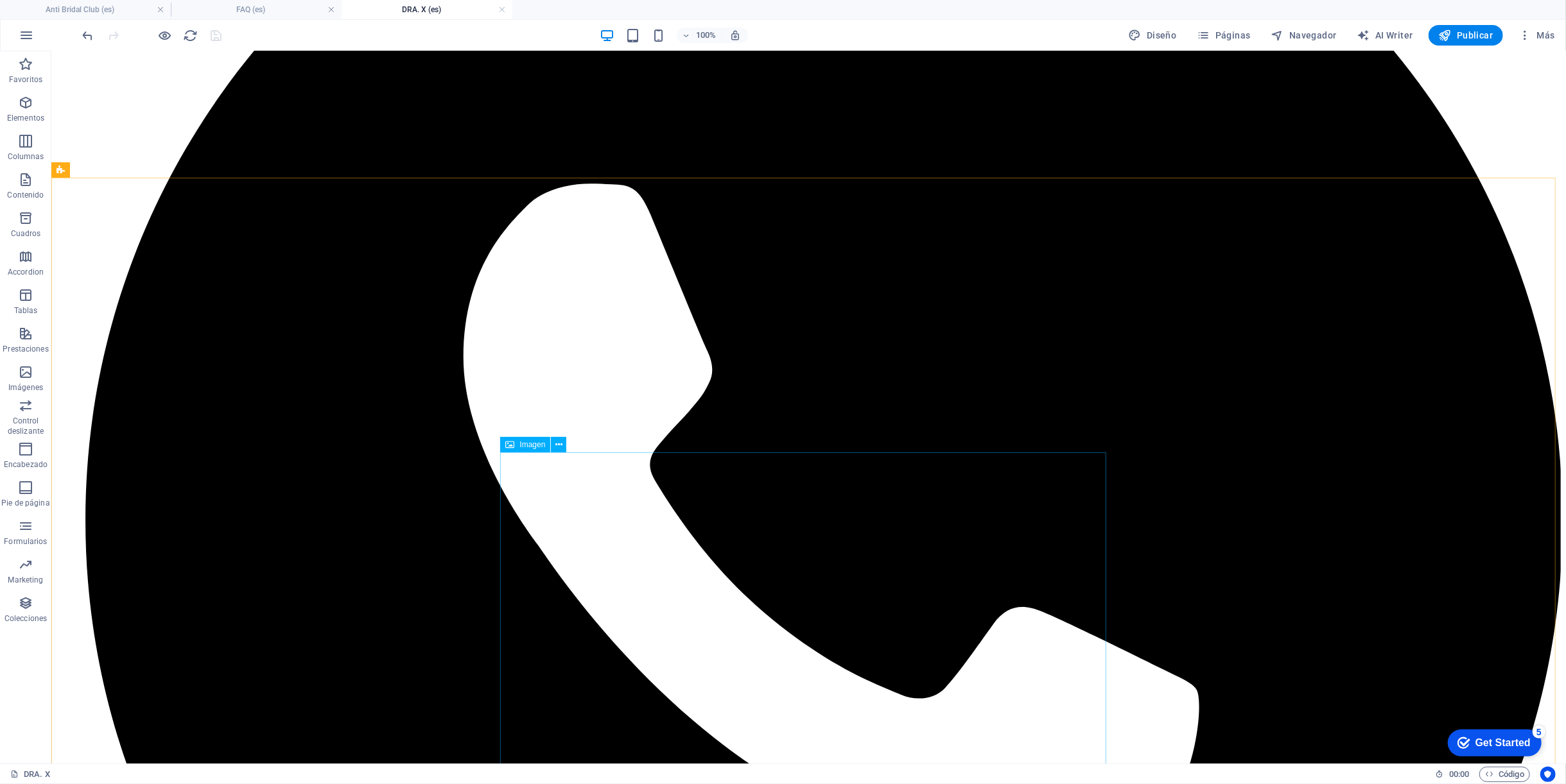
click at [555, 308] on icon at bounding box center [552, 306] width 7 height 14
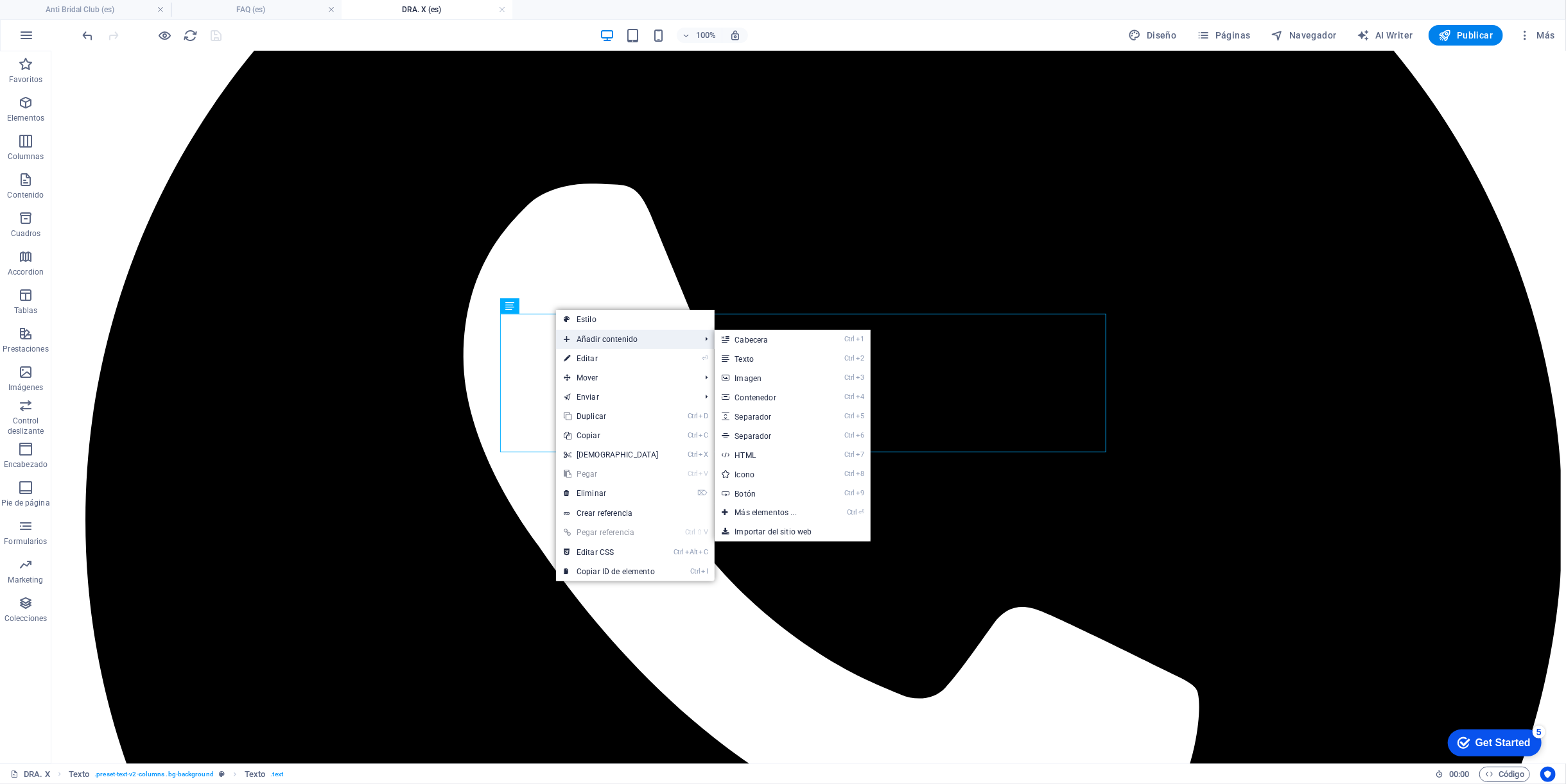
click at [594, 334] on span "Añadir contenido" at bounding box center [625, 340] width 139 height 19
drag, startPoint x: 778, startPoint y: 411, endPoint x: 506, endPoint y: 366, distance: 275.7
click at [778, 411] on link "Ctrl 5 Separador" at bounding box center [769, 417] width 108 height 19
select select "px"
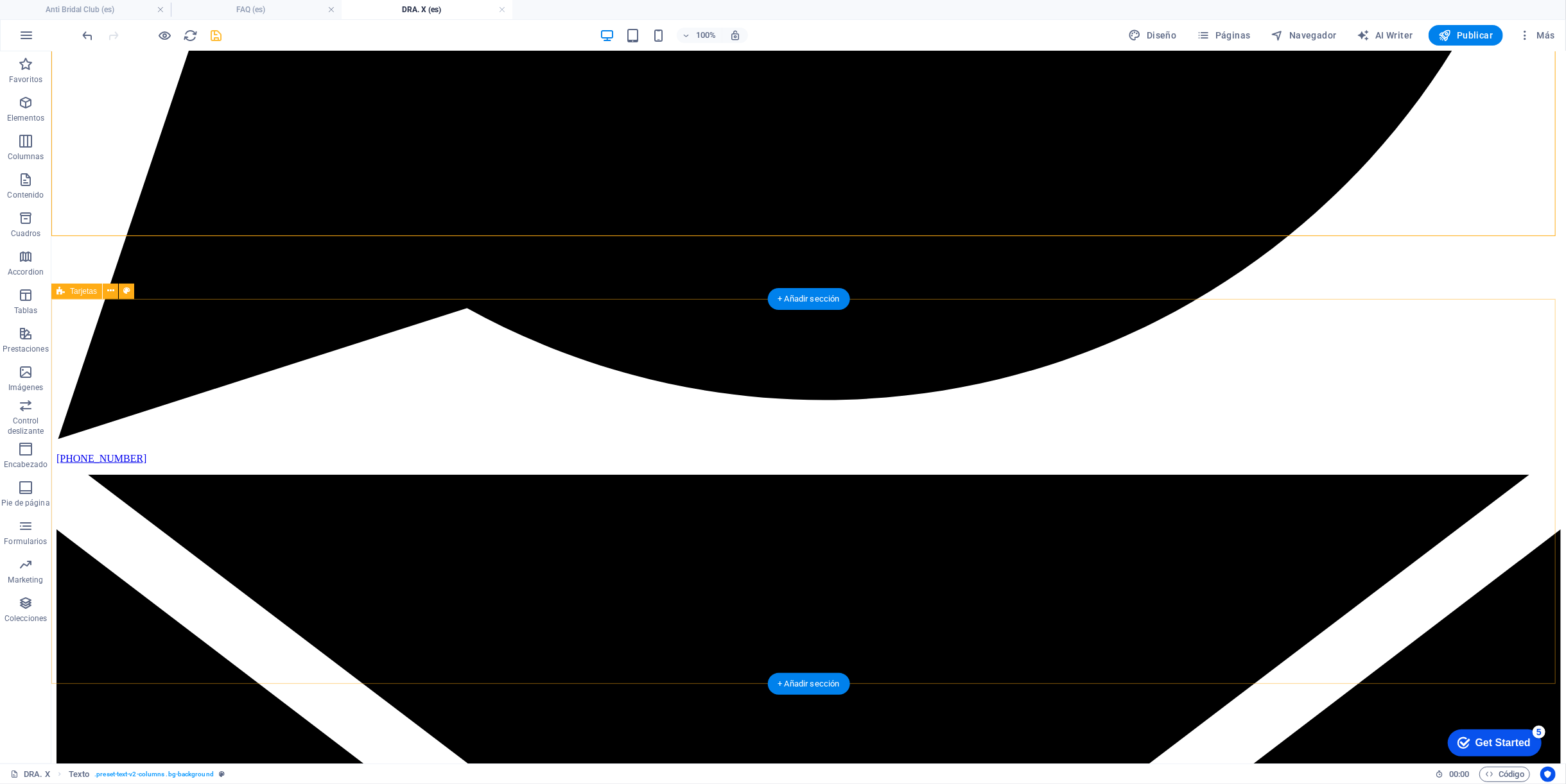
scroll to position [1212, 0]
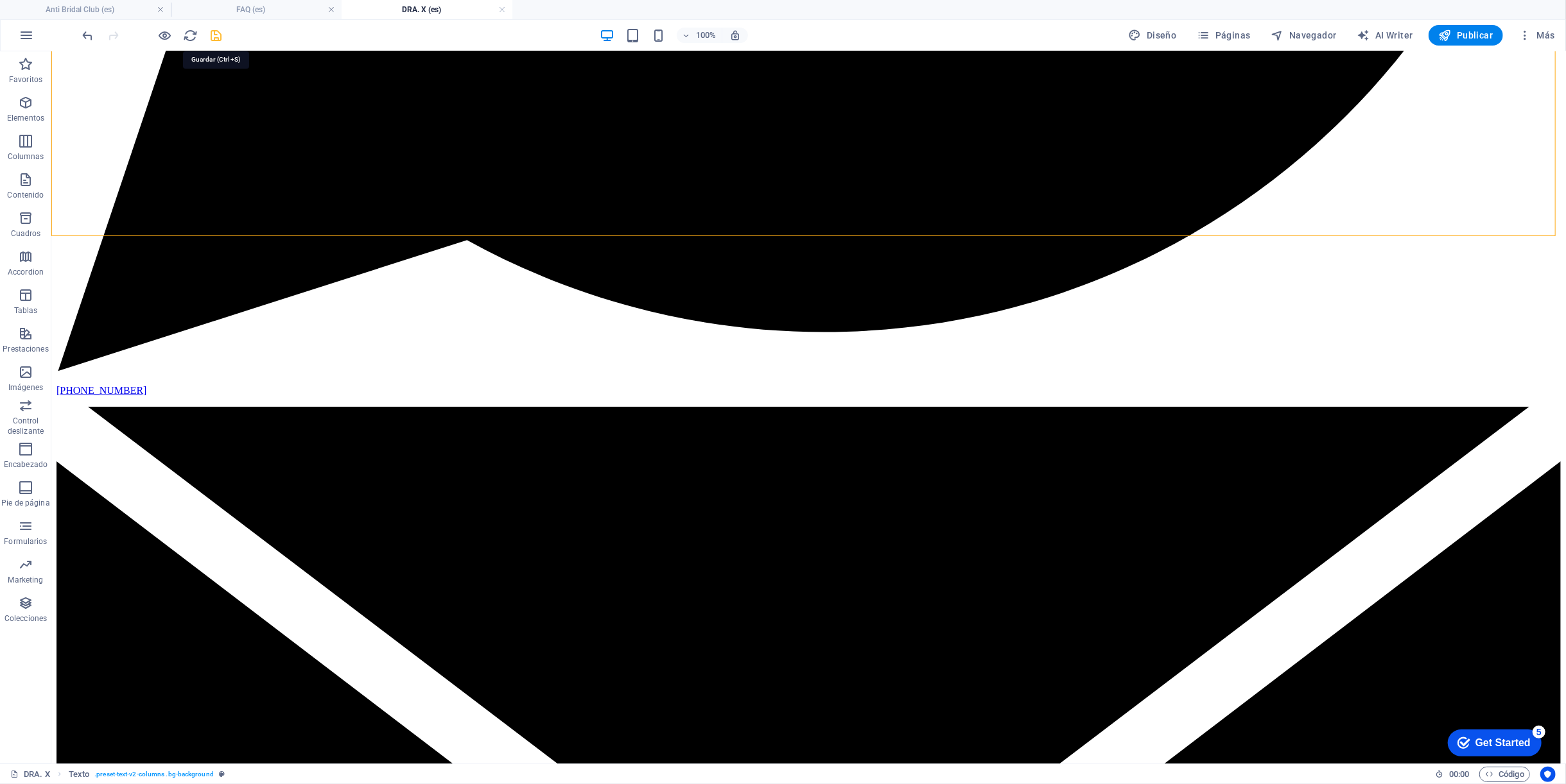
click at [211, 36] on icon "save" at bounding box center [216, 36] width 15 height 15
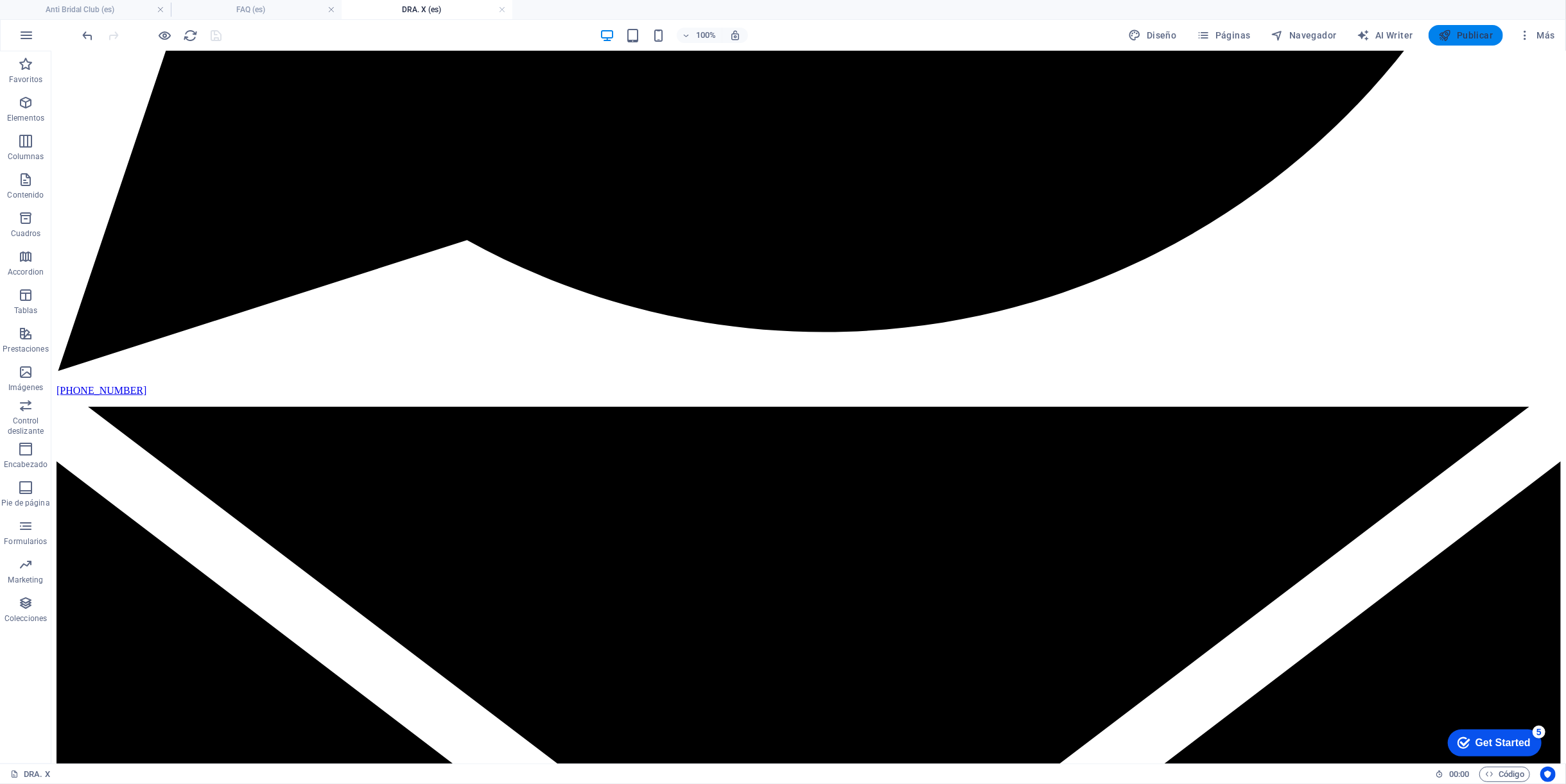
click at [1476, 27] on button "Publicar" at bounding box center [1465, 35] width 75 height 20
